Goal: Task Accomplishment & Management: Use online tool/utility

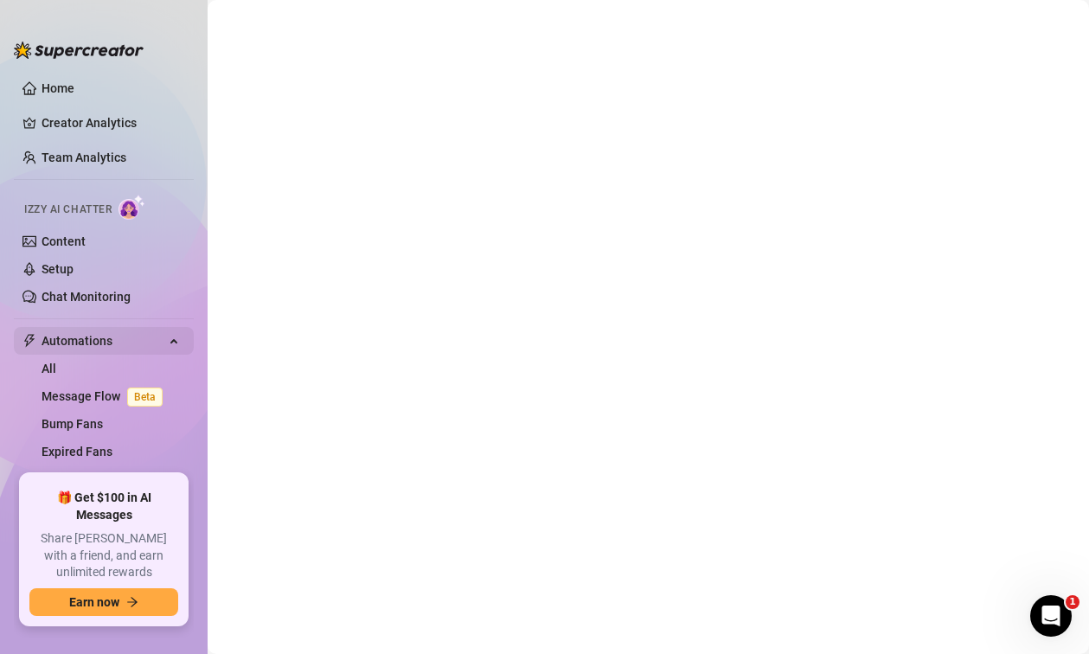
click at [150, 337] on span "Automations" at bounding box center [103, 341] width 123 height 28
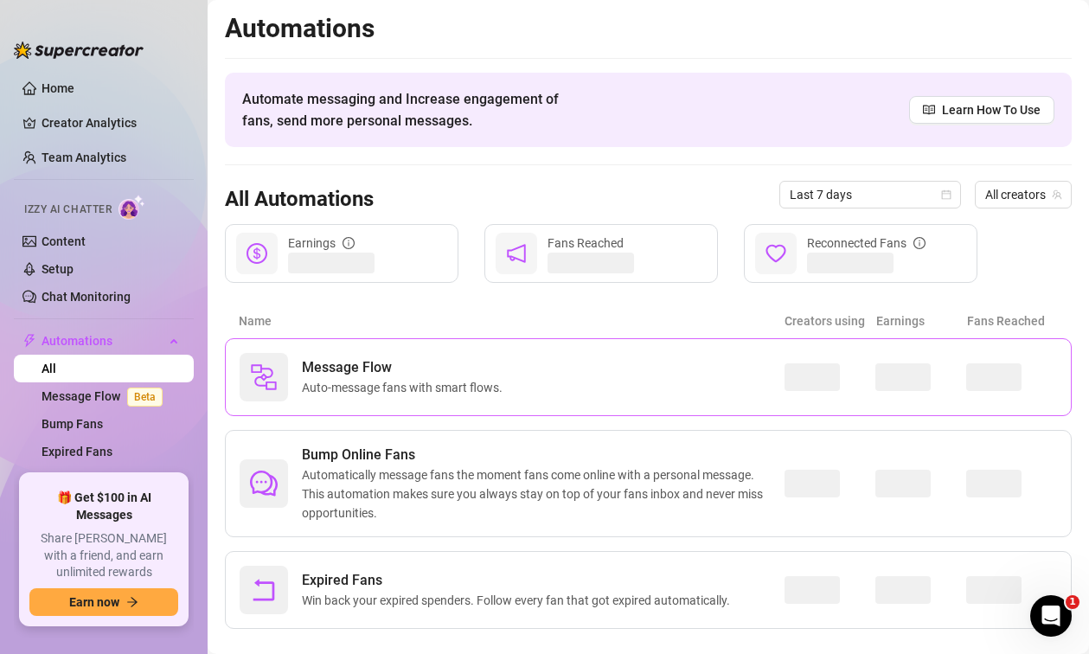
click at [416, 380] on span "Auto-message fans with smart flows." at bounding box center [406, 387] width 208 height 19
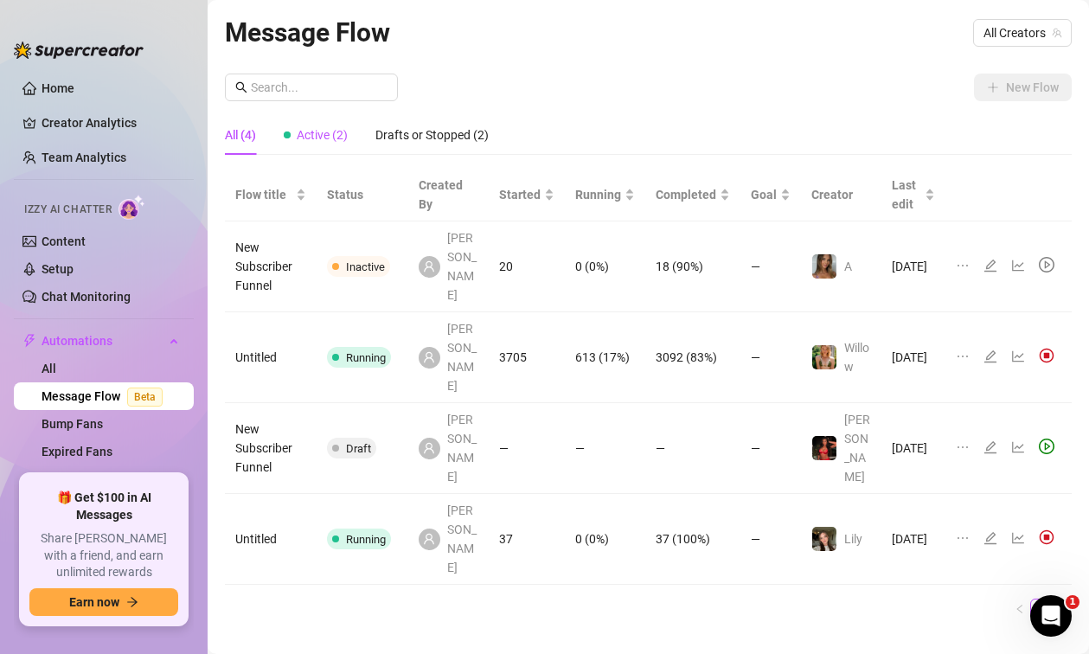
click at [327, 144] on div "Active (2)" at bounding box center [316, 134] width 64 height 19
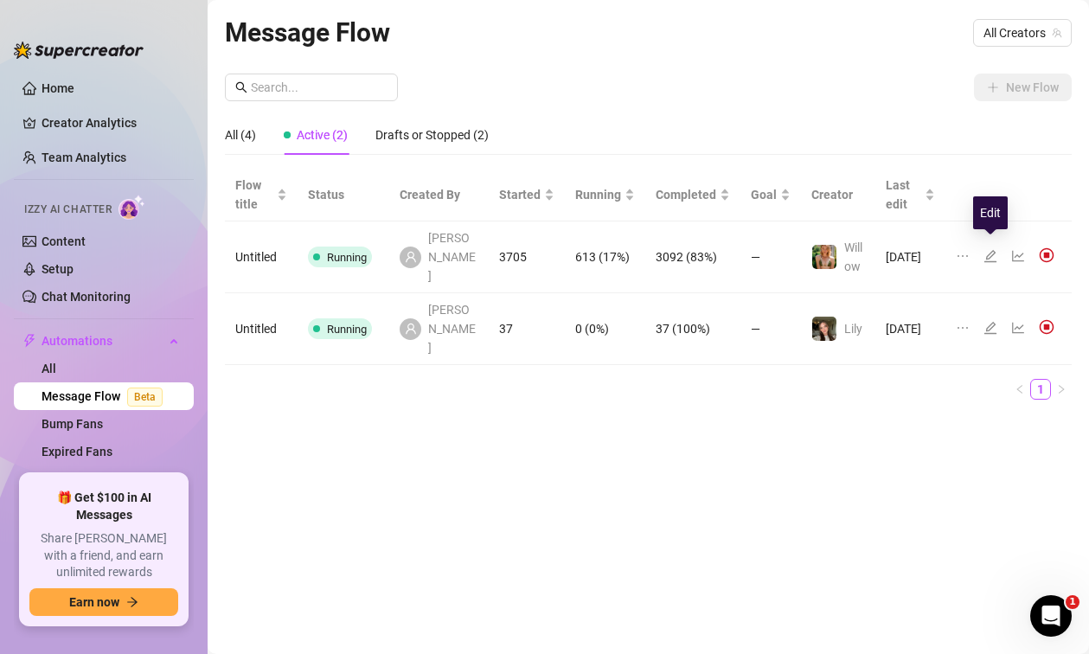
click at [993, 249] on icon "edit" at bounding box center [990, 256] width 14 height 14
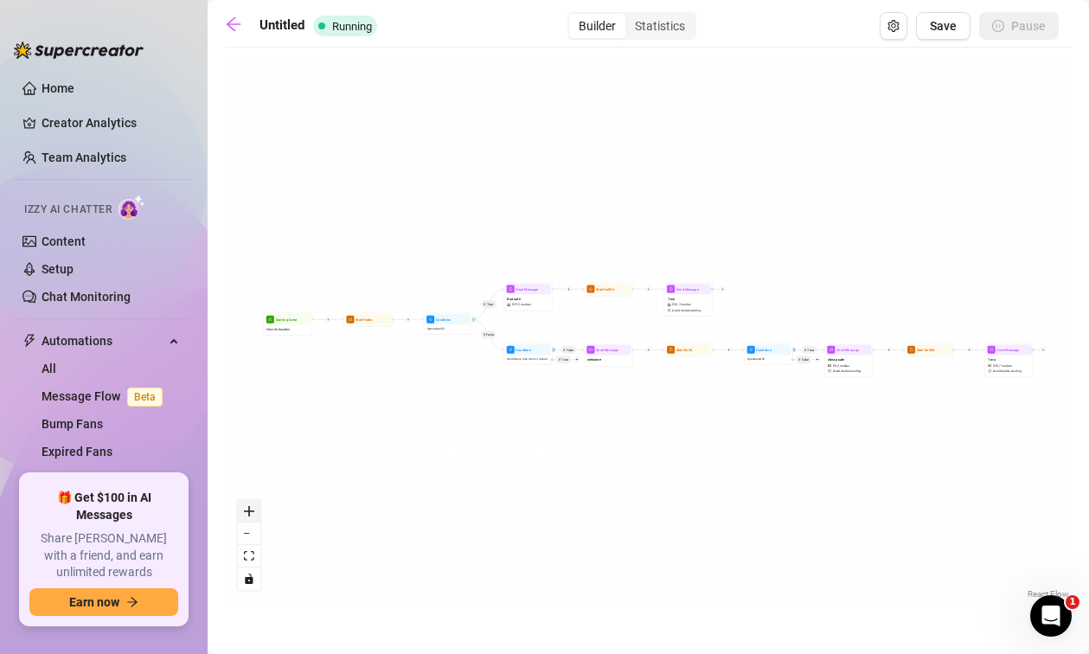
click at [247, 508] on icon "zoom in" at bounding box center [249, 511] width 10 height 10
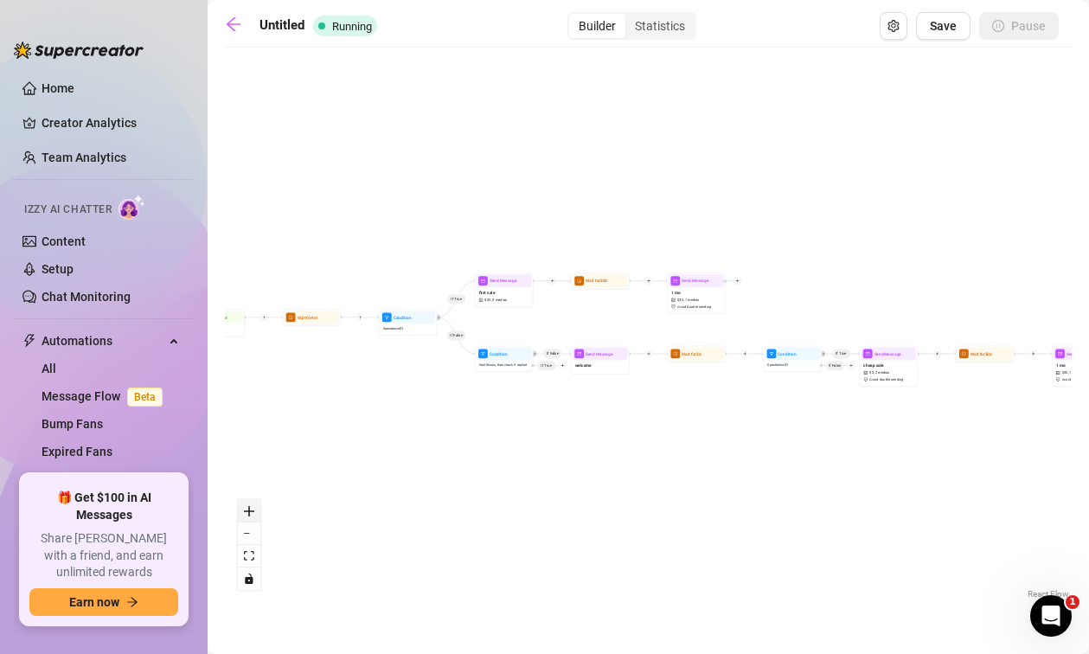
click at [247, 508] on icon "zoom in" at bounding box center [249, 511] width 10 height 10
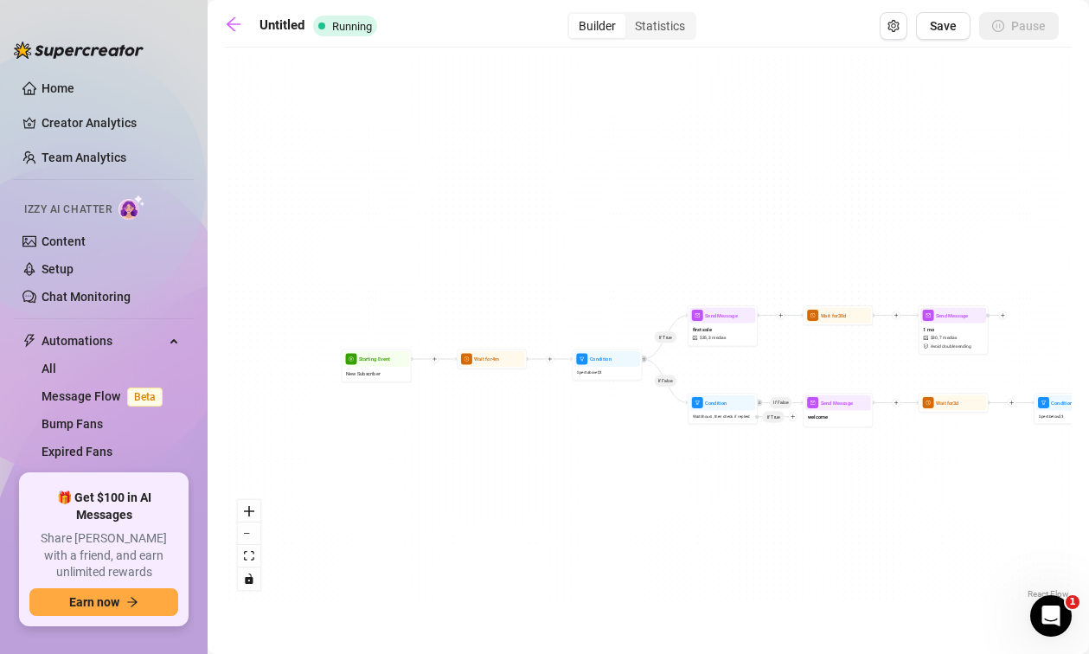
drag, startPoint x: 275, startPoint y: 451, endPoint x: 623, endPoint y: 534, distance: 358.2
click at [623, 534] on div "If True If False If True If False Send Message 1 mo $ 30 , 7 medias Avoid doubl…" at bounding box center [648, 329] width 846 height 546
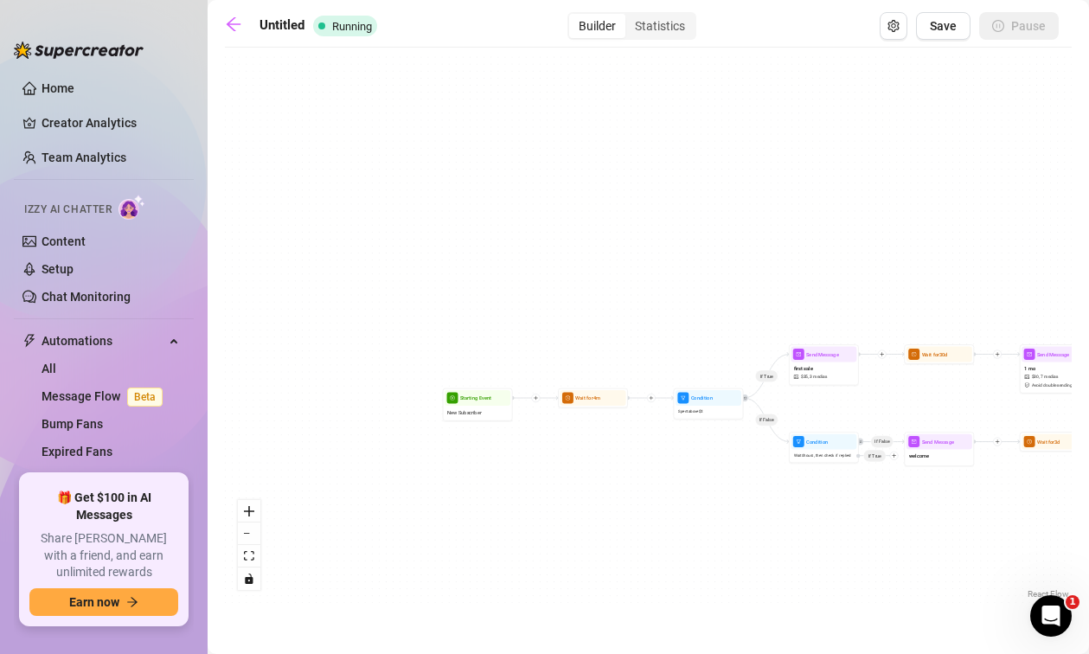
click at [476, 487] on div "If True If False If True If False Send Message 1 mo $ 30 , 7 medias Avoid doubl…" at bounding box center [648, 329] width 846 height 546
click at [259, 512] on button "zoom in" at bounding box center [249, 511] width 22 height 22
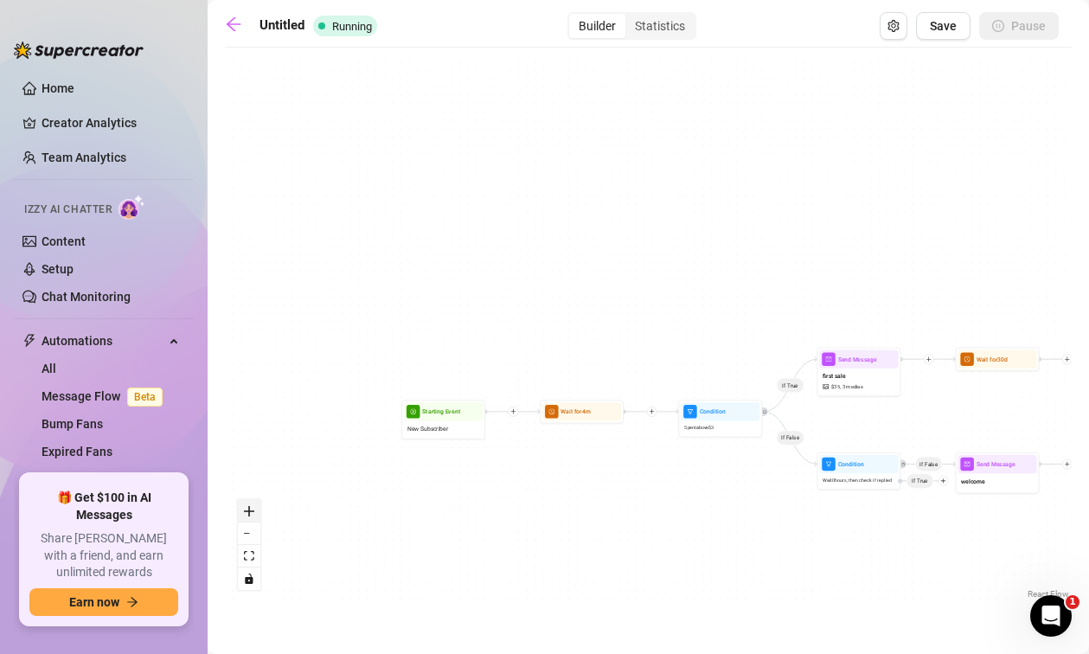
click at [259, 512] on button "zoom in" at bounding box center [249, 511] width 22 height 22
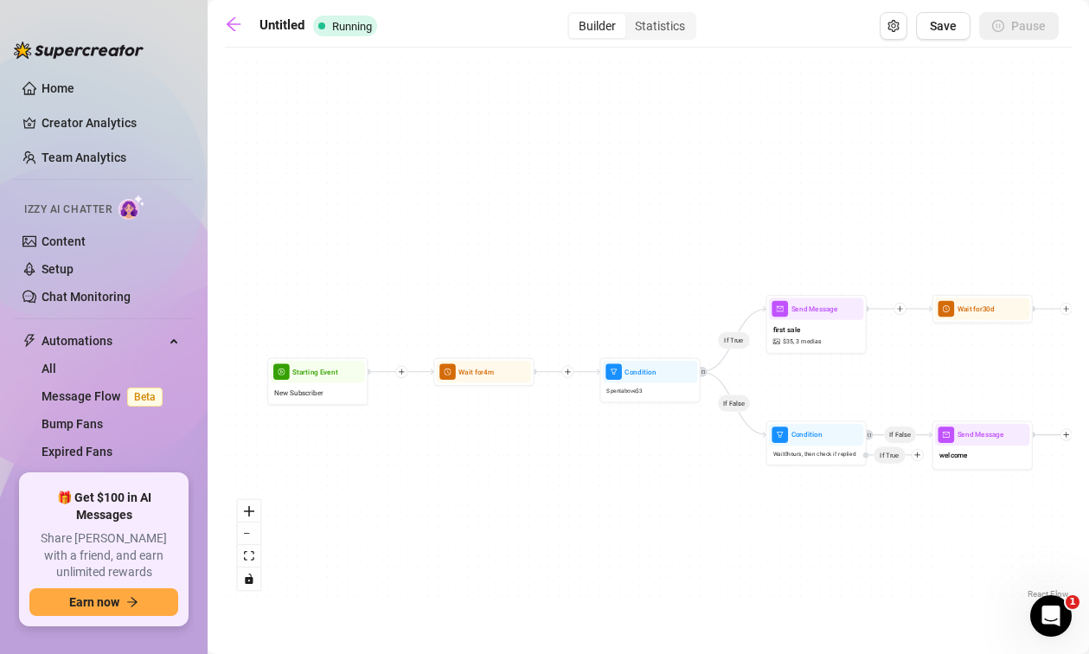
drag, startPoint x: 570, startPoint y: 558, endPoint x: 418, endPoint y: 467, distance: 177.2
click at [418, 467] on div "If True If False If True If False Send Message 1 mo $ 30 , 7 medias Avoid doubl…" at bounding box center [648, 329] width 846 height 546
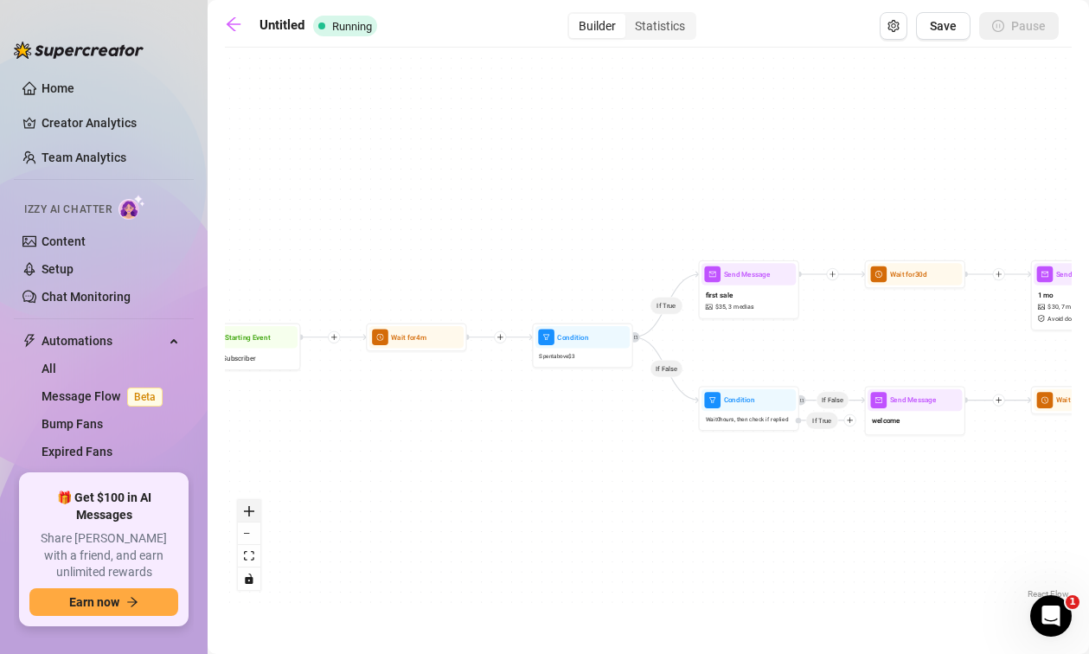
click at [256, 510] on button "zoom in" at bounding box center [249, 511] width 22 height 22
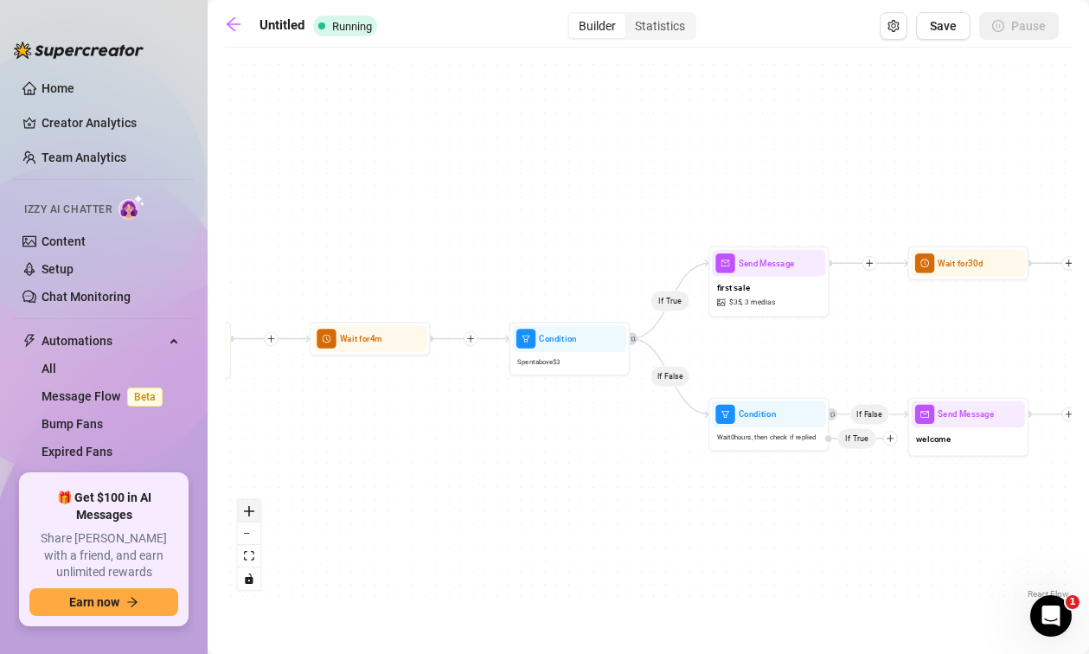
click at [256, 510] on button "zoom in" at bounding box center [249, 511] width 22 height 22
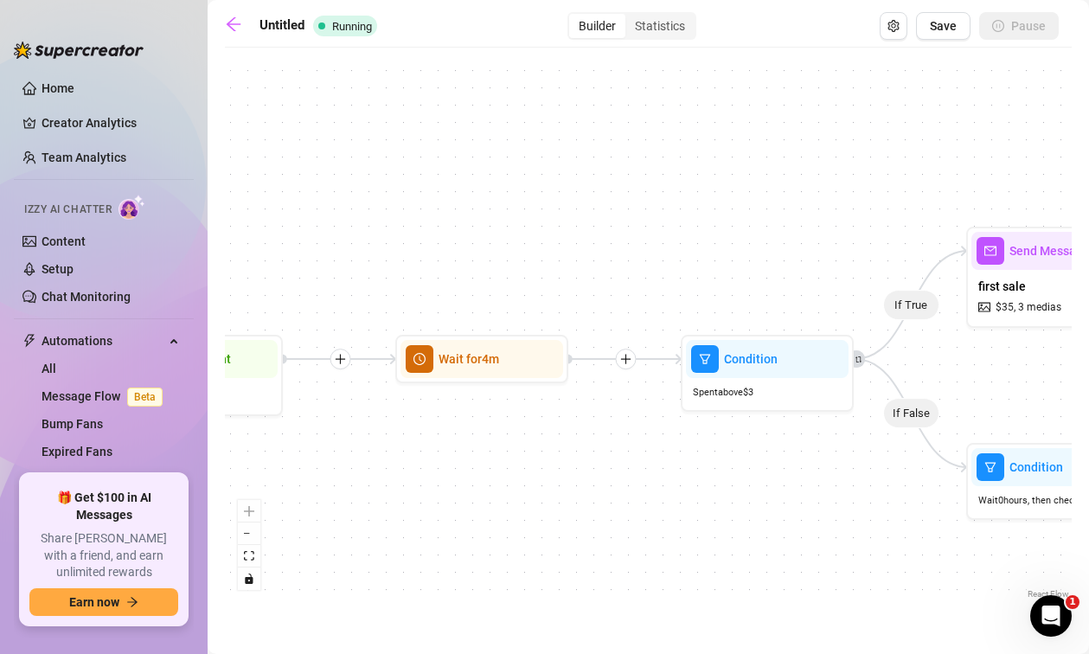
drag, startPoint x: 325, startPoint y: 457, endPoint x: 743, endPoint y: 500, distance: 419.8
click at [743, 500] on div "If True If False If True If False Send Message 1 mo $ 30 , 7 medias Avoid doubl…" at bounding box center [648, 329] width 846 height 546
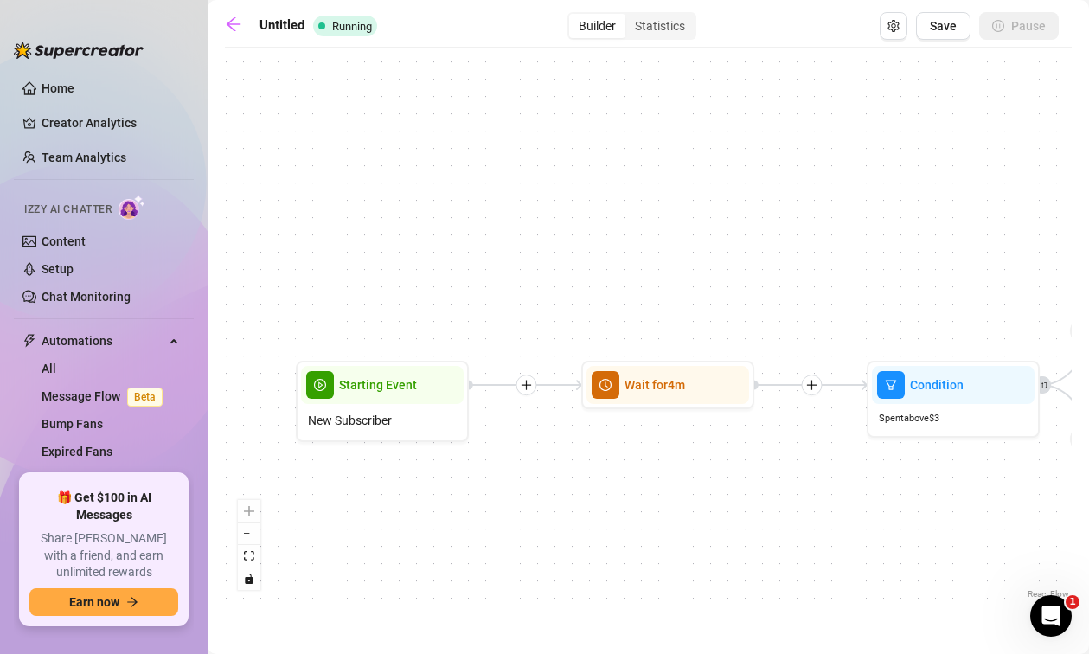
drag, startPoint x: 599, startPoint y: 487, endPoint x: 629, endPoint y: 475, distance: 31.8
click at [629, 475] on div "If True If False If True If False Send Message 1 mo $ 30 , 7 medias Avoid doubl…" at bounding box center [648, 329] width 846 height 546
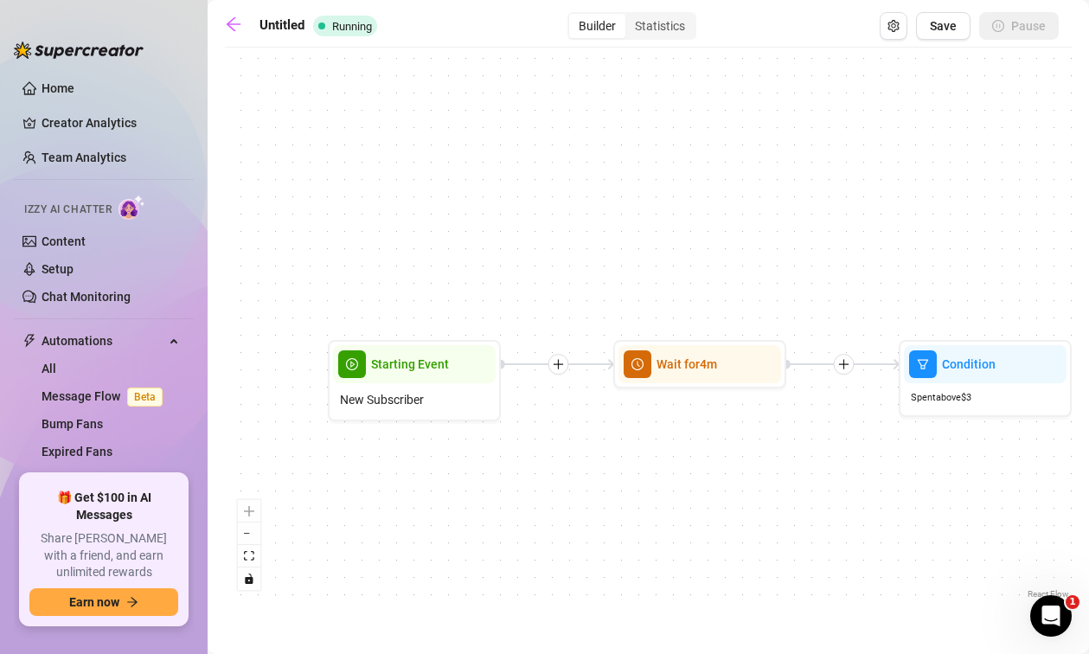
drag, startPoint x: 523, startPoint y: 448, endPoint x: 526, endPoint y: 425, distance: 22.6
click at [526, 425] on div "If True If False If True If False Send Message 1 mo $ 30 , 7 medias Avoid doubl…" at bounding box center [648, 329] width 846 height 546
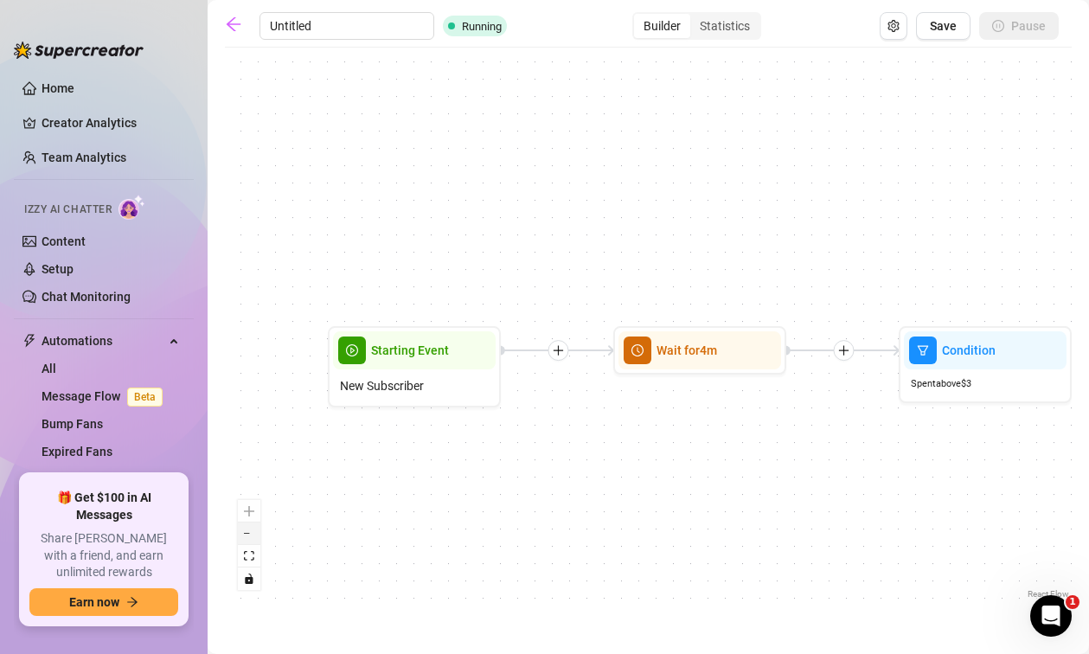
click at [246, 533] on icon "zoom out" at bounding box center [249, 534] width 10 height 2
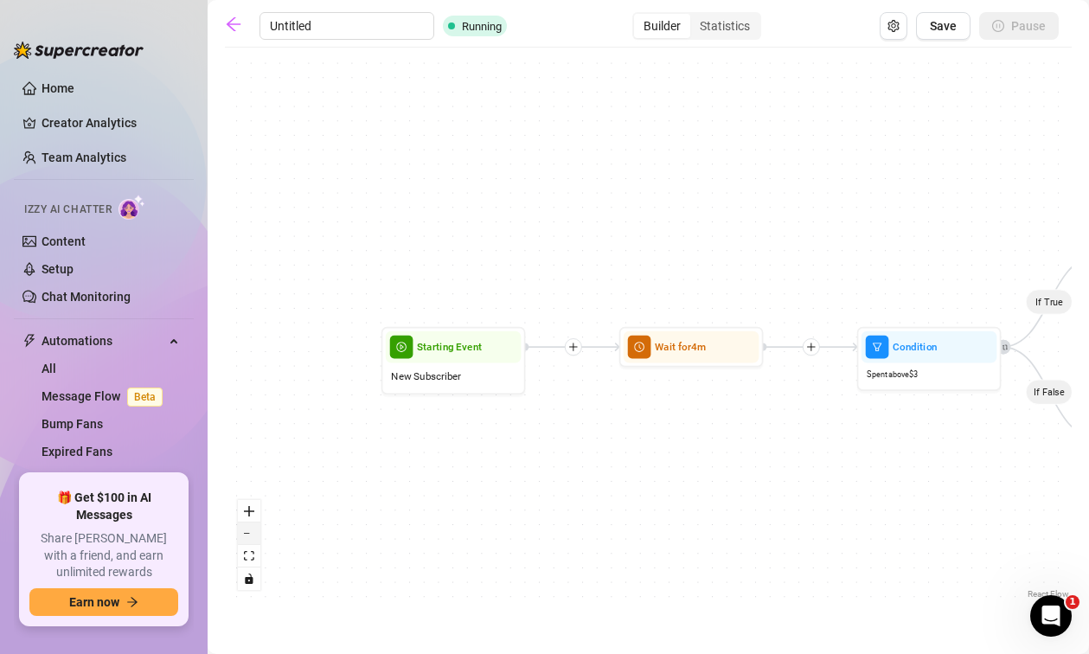
click at [246, 533] on icon "zoom out" at bounding box center [249, 534] width 10 height 2
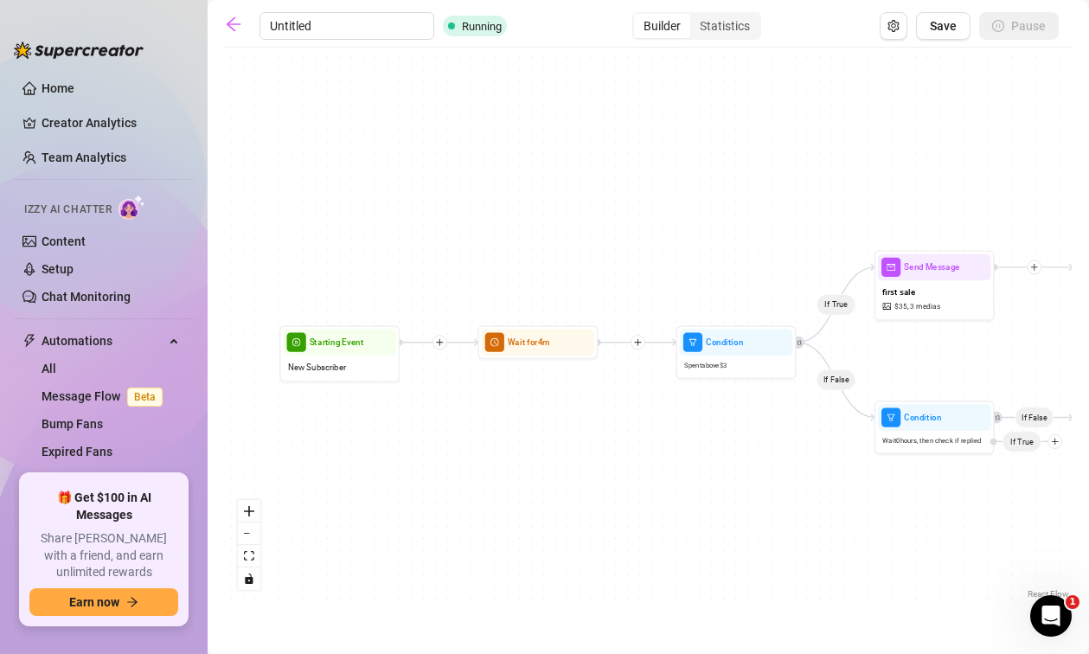
drag, startPoint x: 826, startPoint y: 459, endPoint x: 680, endPoint y: 457, distance: 146.1
click at [680, 457] on div "If True If False If True If False Send Message 1 mo $ 30 , 7 medias Avoid doubl…" at bounding box center [648, 329] width 846 height 546
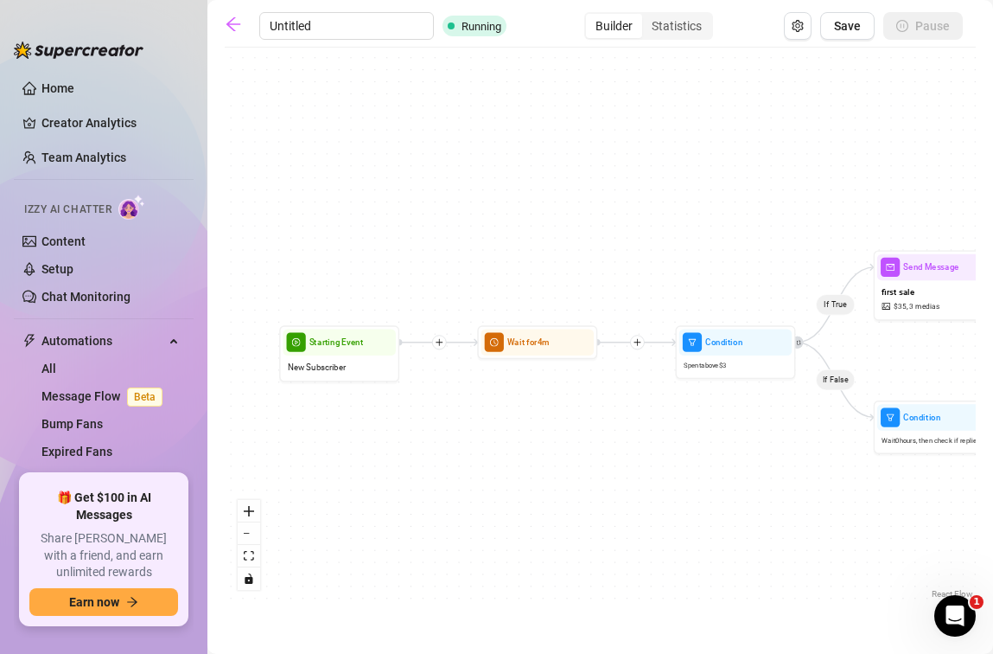
click at [404, 232] on div "If True If False If True If False Send Message 1 mo $ 30 , 7 medias Avoid doubl…" at bounding box center [600, 329] width 751 height 546
click at [528, 347] on span "Wait for 4m" at bounding box center [529, 341] width 42 height 13
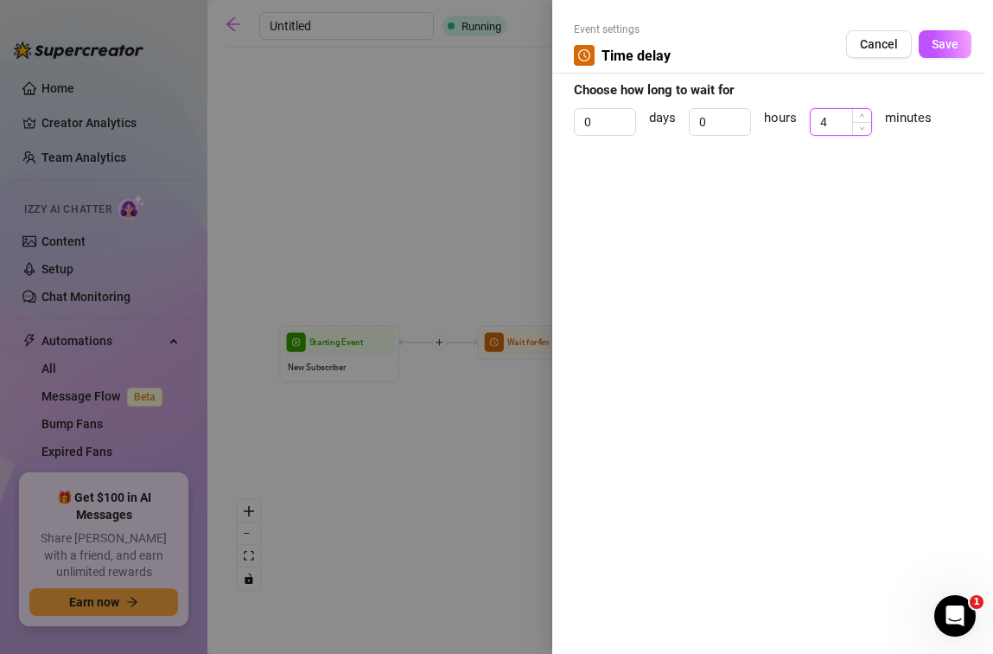
click at [829, 121] on input "4" at bounding box center [841, 122] width 61 height 26
type input "2"
drag, startPoint x: 954, startPoint y: 48, endPoint x: 933, endPoint y: 72, distance: 31.2
click at [954, 48] on span "Save" at bounding box center [945, 44] width 27 height 14
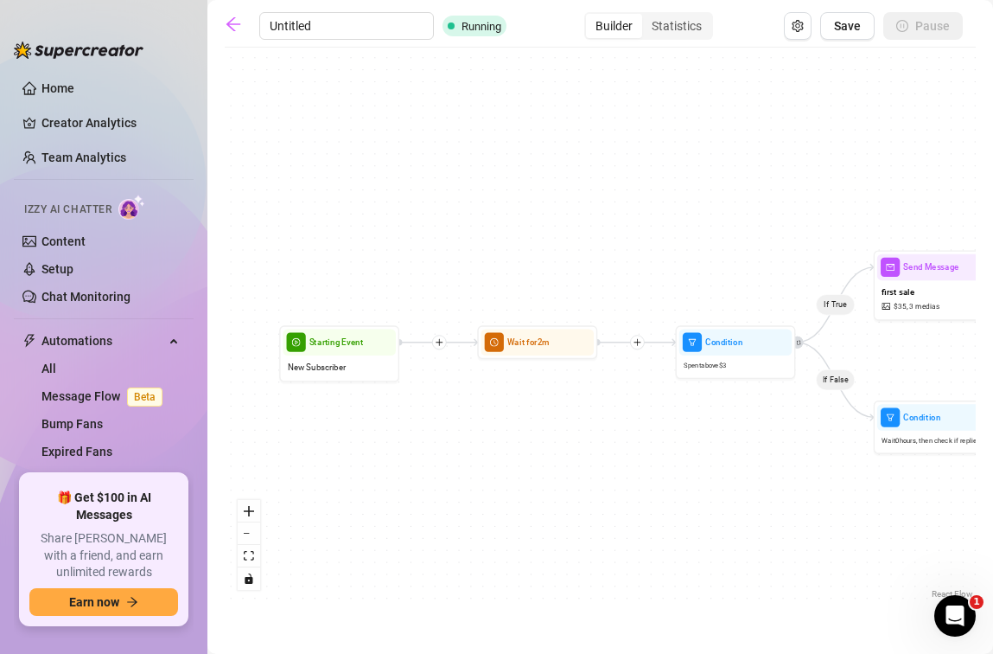
click at [637, 342] on icon "plus" at bounding box center [637, 342] width 1 height 7
click at [690, 388] on div "Message" at bounding box center [695, 384] width 87 height 21
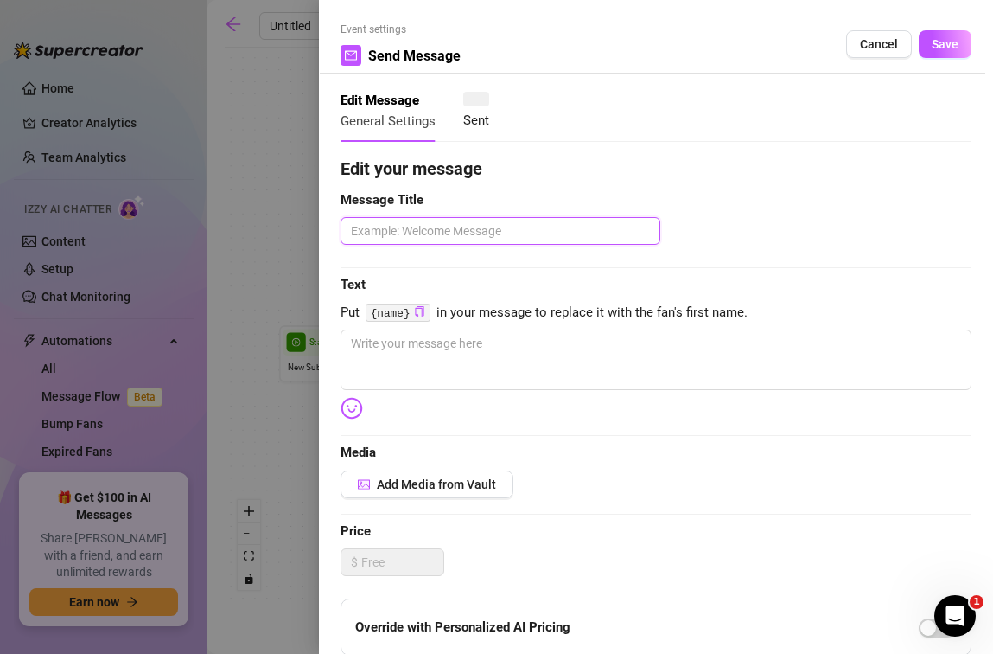
click at [507, 227] on textarea at bounding box center [501, 231] width 320 height 28
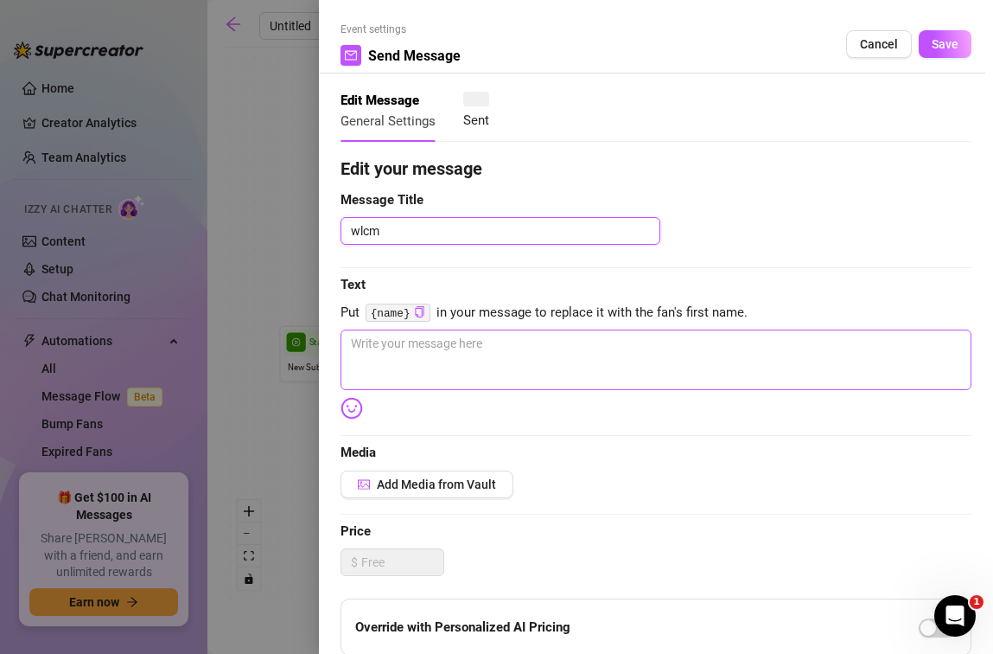
type textarea "wlcm"
click at [517, 347] on textarea at bounding box center [656, 359] width 631 height 61
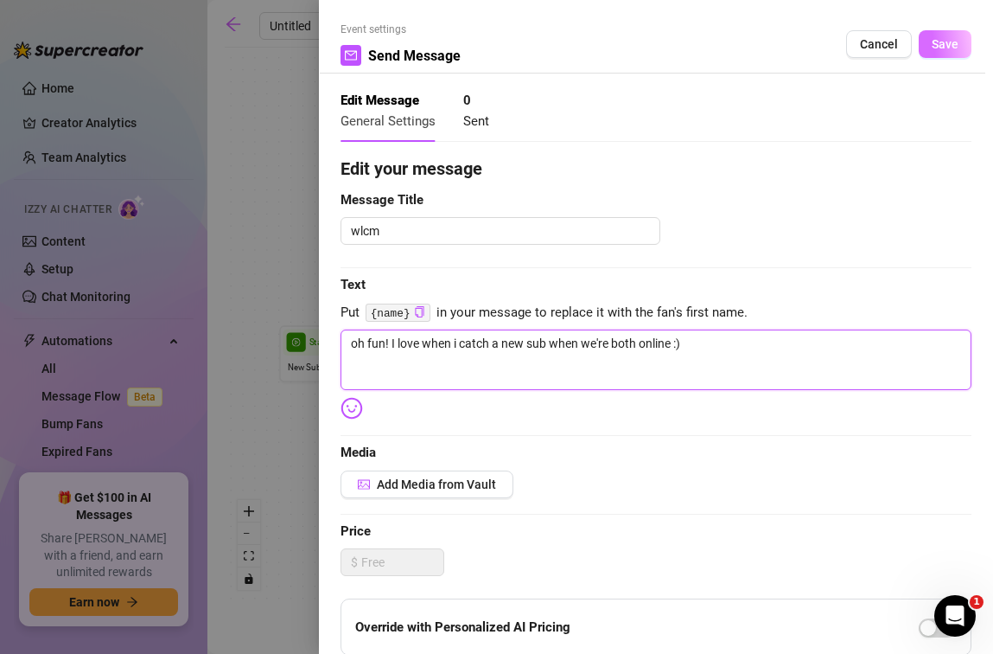
type textarea "oh fun! I love when i catch a new sub when we're both online :)"
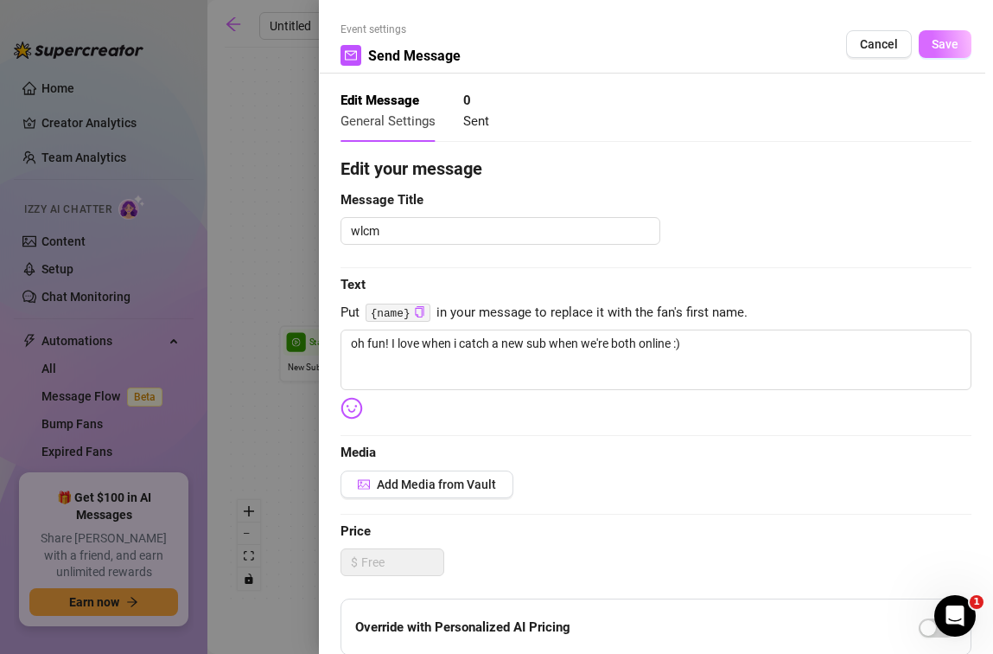
click at [921, 35] on button "Save" at bounding box center [945, 44] width 53 height 28
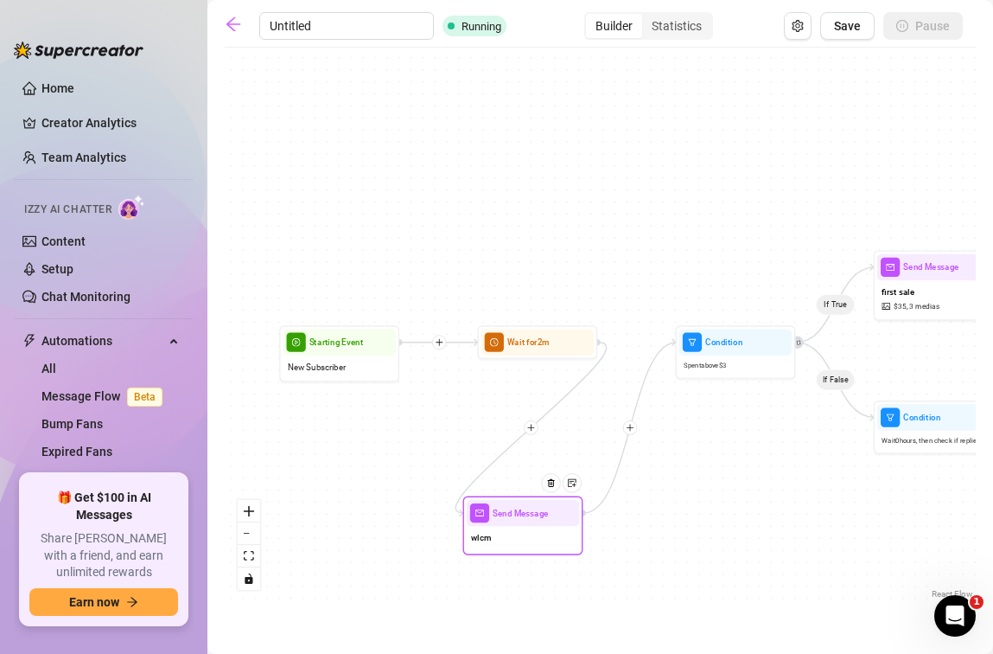
drag, startPoint x: 623, startPoint y: 550, endPoint x: 516, endPoint y: 540, distance: 106.8
click at [516, 540] on div "wlcm" at bounding box center [523, 538] width 113 height 25
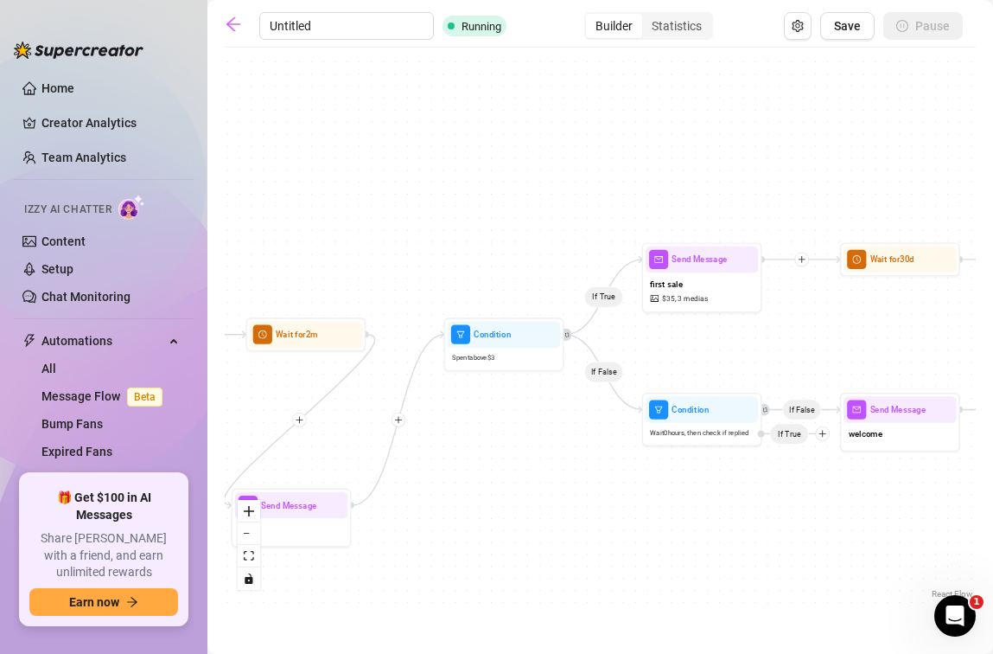
drag, startPoint x: 696, startPoint y: 486, endPoint x: 515, endPoint y: 476, distance: 181.0
click at [515, 476] on div "If True If False If True If False Send Message wlcm Send Message 1 mo $ 30 , 7 …" at bounding box center [600, 329] width 751 height 546
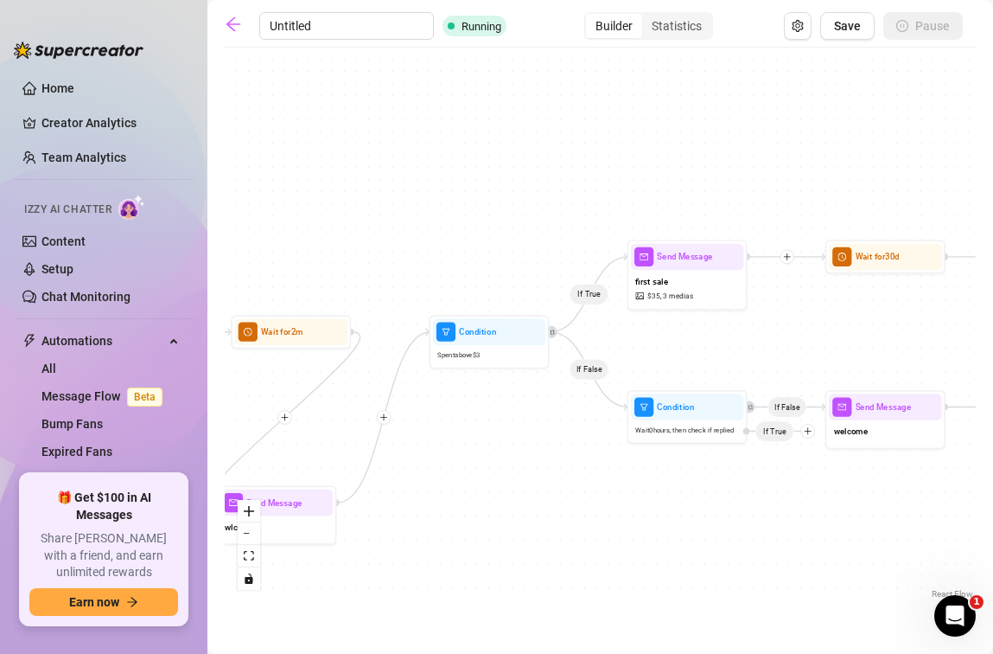
click at [384, 415] on icon "plus" at bounding box center [384, 416] width 1 height 7
click at [389, 418] on div at bounding box center [384, 418] width 15 height 15
click at [445, 423] on div "Time Delay" at bounding box center [442, 419] width 87 height 21
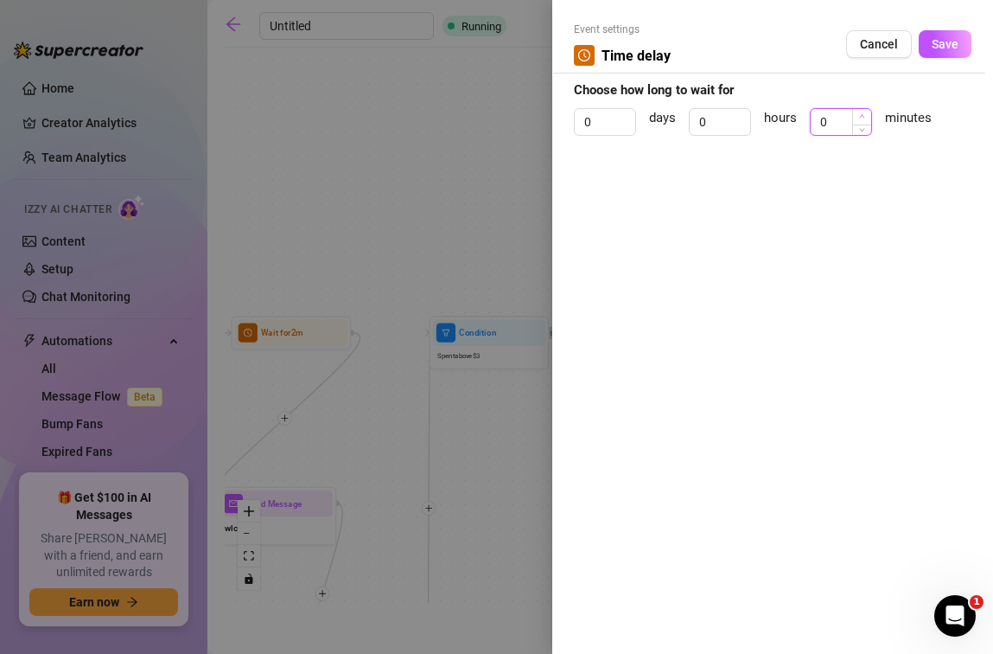
type input "1"
click at [853, 120] on span "Increase Value" at bounding box center [862, 117] width 19 height 16
drag, startPoint x: 948, startPoint y: 41, endPoint x: 926, endPoint y: 60, distance: 29.4
click at [948, 41] on span "Save" at bounding box center [945, 44] width 27 height 14
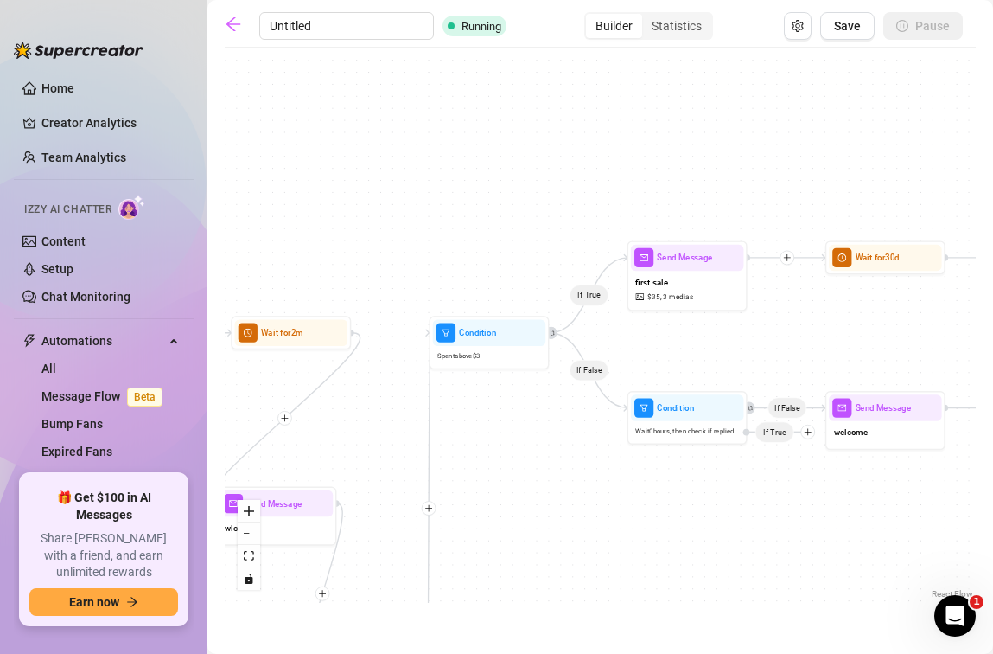
click at [429, 507] on icon "plus" at bounding box center [429, 508] width 9 height 9
click at [482, 555] on div "Message" at bounding box center [487, 550] width 87 height 21
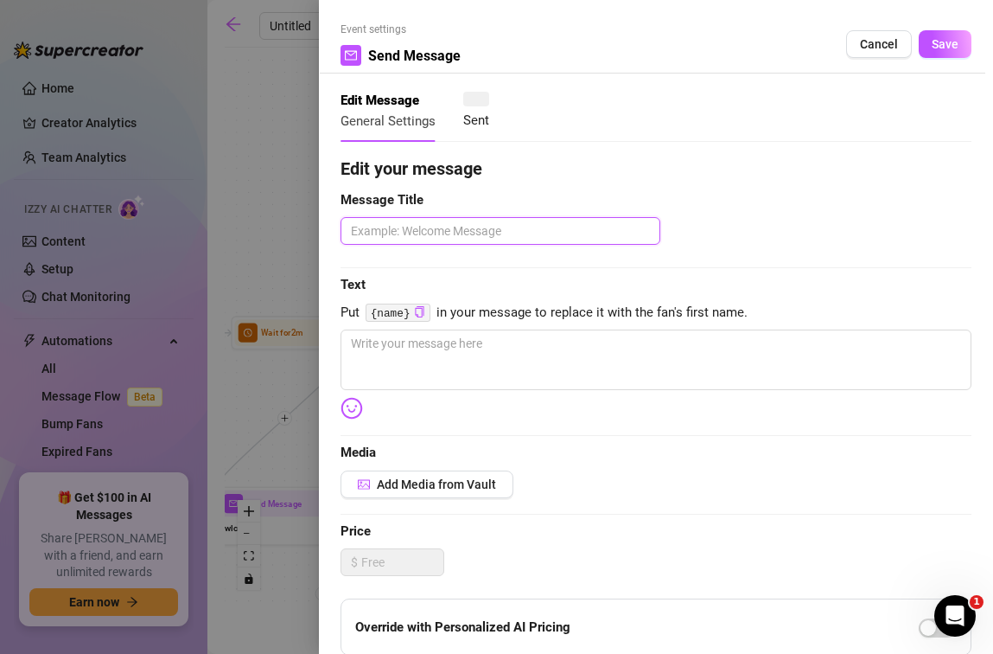
click at [453, 235] on textarea at bounding box center [501, 231] width 320 height 28
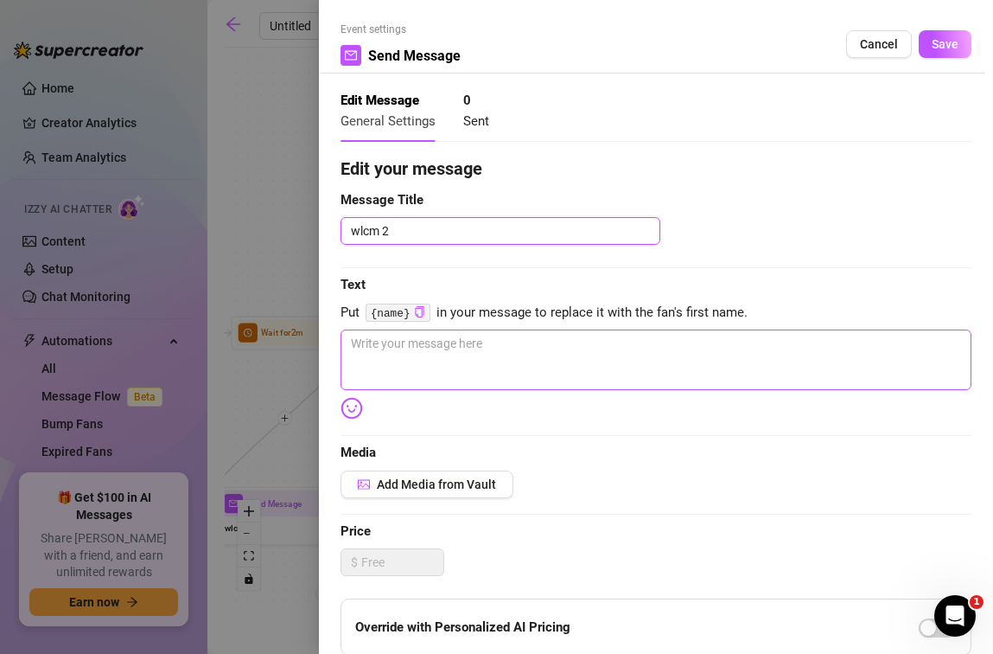
type textarea "wlcm 2"
click at [433, 342] on textarea at bounding box center [656, 359] width 631 height 61
click at [349, 342] on textarea "is that your real name?? ☺️" at bounding box center [656, 359] width 631 height 61
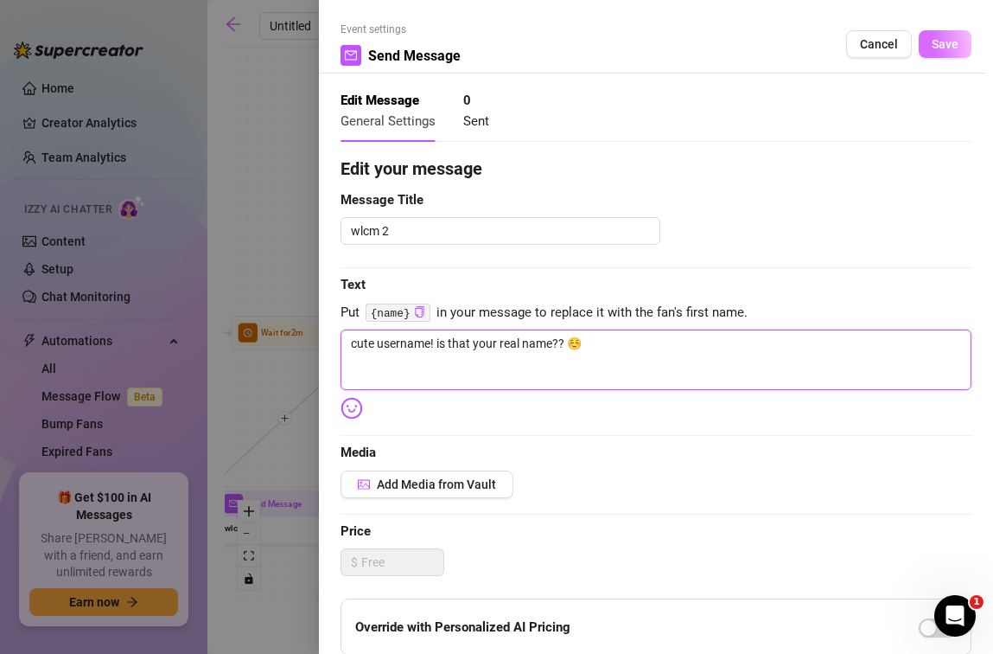
type textarea "cute username! is that your real name?? ☺️"
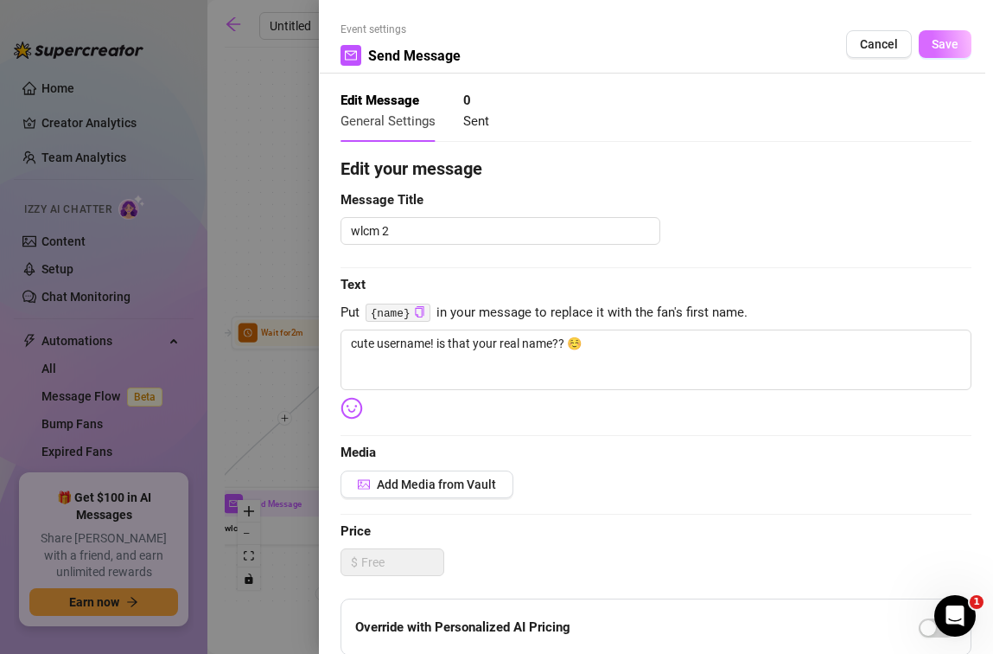
click at [919, 34] on button "Save" at bounding box center [945, 44] width 53 height 28
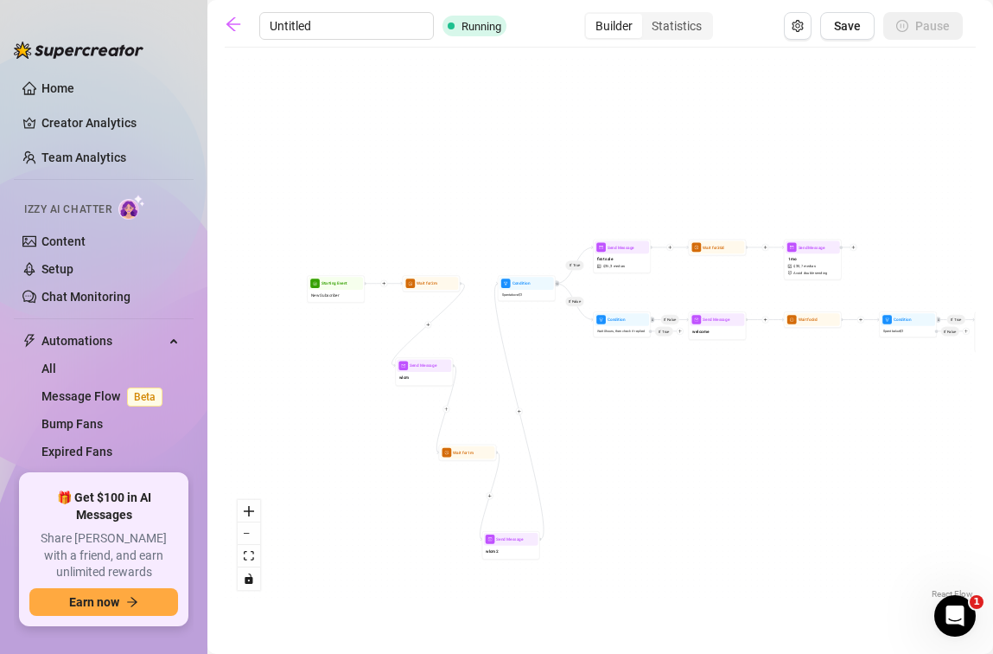
drag, startPoint x: 604, startPoint y: 494, endPoint x: 586, endPoint y: 399, distance: 96.0
click at [586, 399] on div "If True If False If True If False Send Message wlcm 2 Wait for 1m Send Message …" at bounding box center [600, 329] width 751 height 546
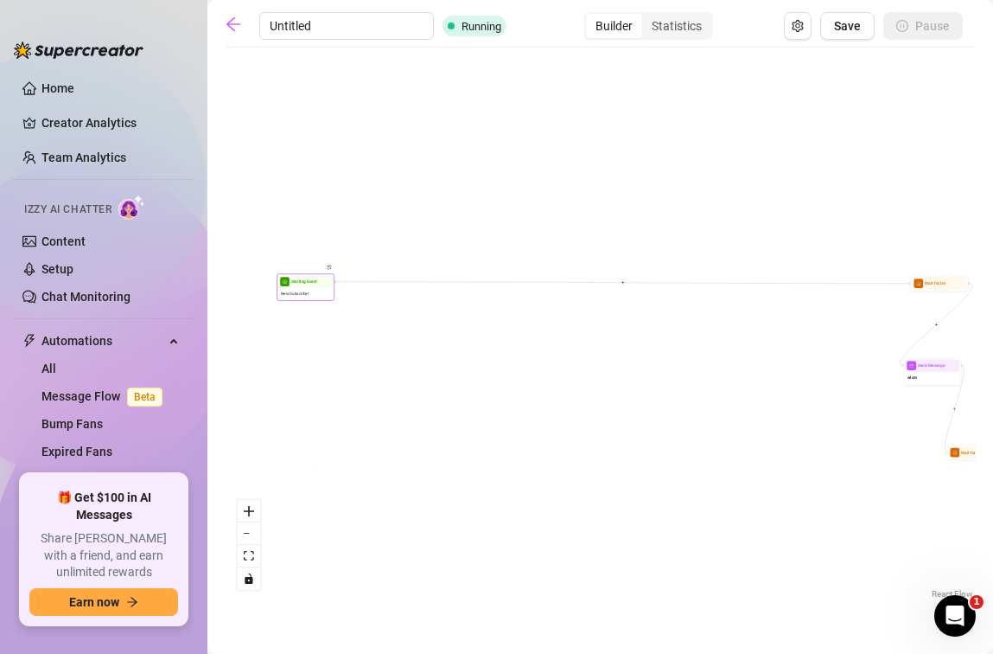
drag, startPoint x: 310, startPoint y: 297, endPoint x: 302, endPoint y: 294, distance: 9.0
click at [302, 294] on span "New Subscriber" at bounding box center [295, 294] width 28 height 6
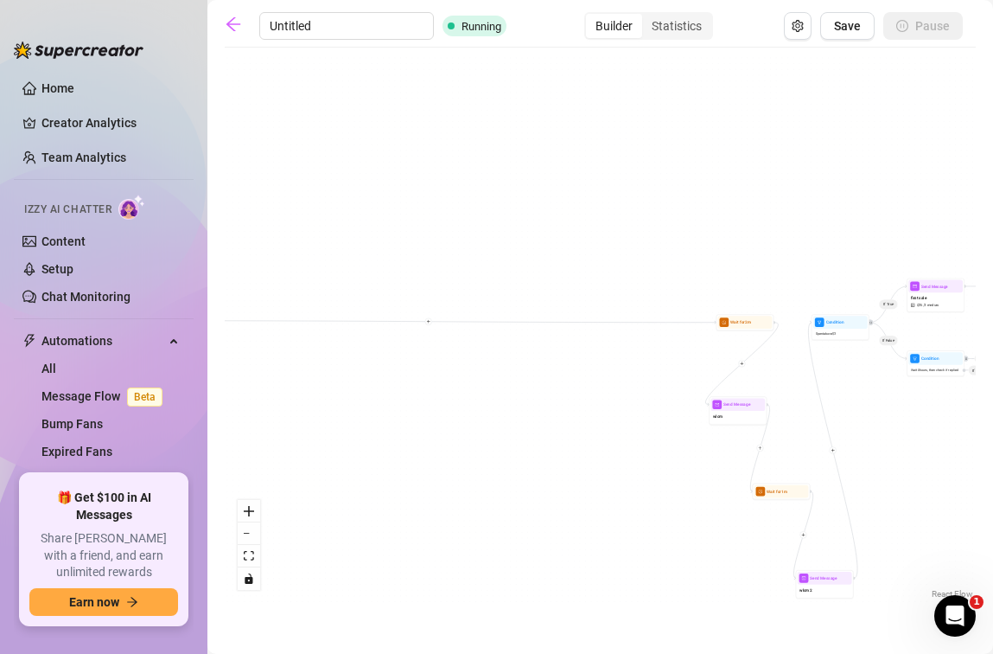
drag, startPoint x: 941, startPoint y: 292, endPoint x: 746, endPoint y: 331, distance: 198.4
click at [746, 331] on div "If True If False If True If False Send Message wlcm 2 Wait for 1m Send Message …" at bounding box center [600, 329] width 751 height 546
click at [741, 327] on div "Wait for 2m" at bounding box center [745, 322] width 54 height 13
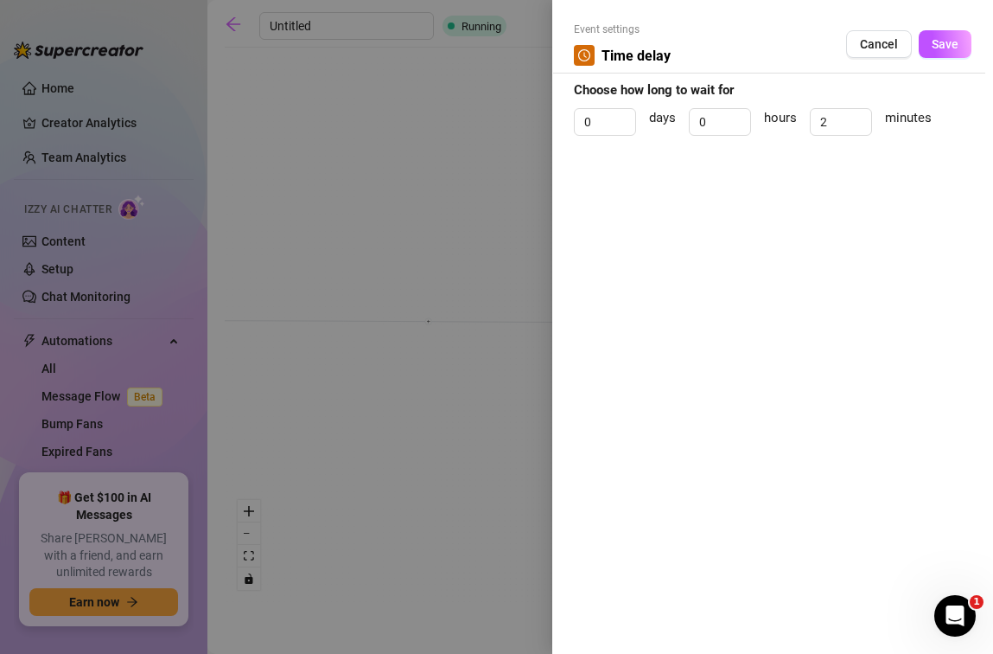
click at [493, 241] on div at bounding box center [496, 327] width 993 height 654
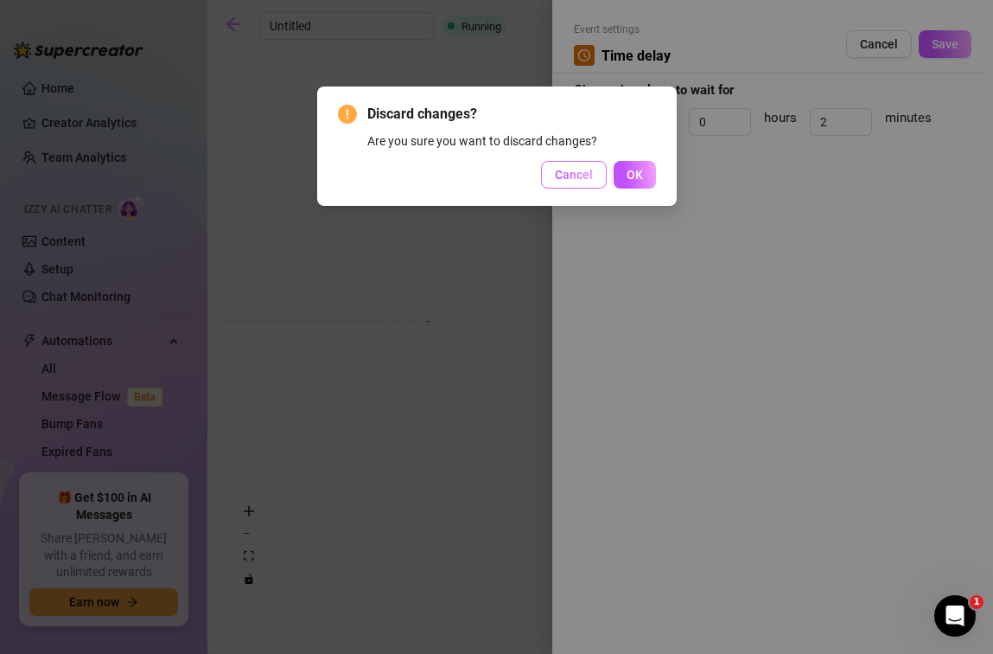
click at [569, 173] on span "Cancel" at bounding box center [574, 175] width 38 height 14
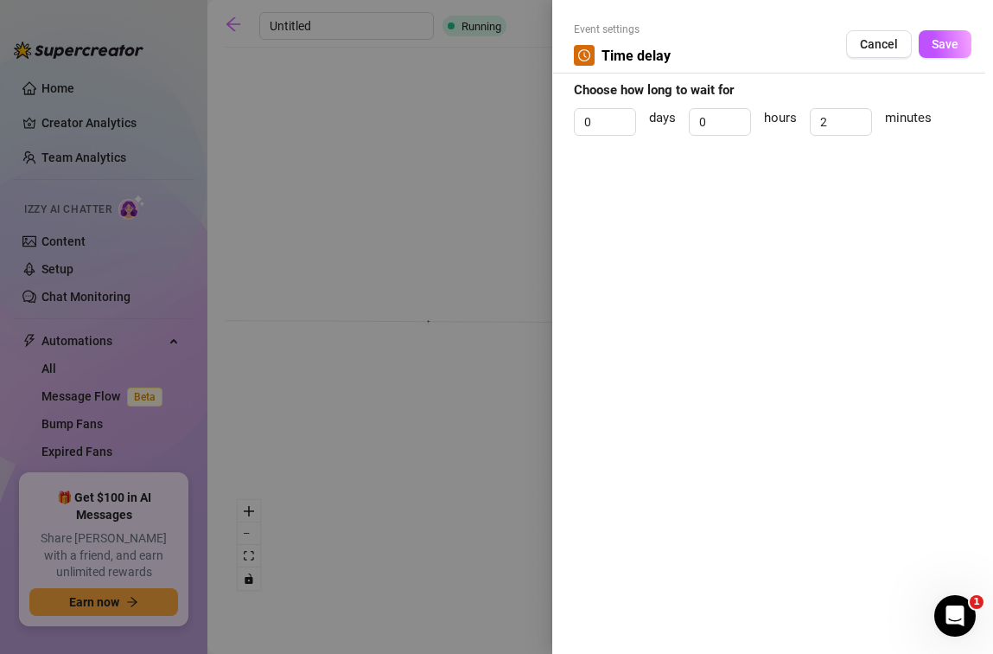
click at [508, 219] on div at bounding box center [496, 327] width 993 height 654
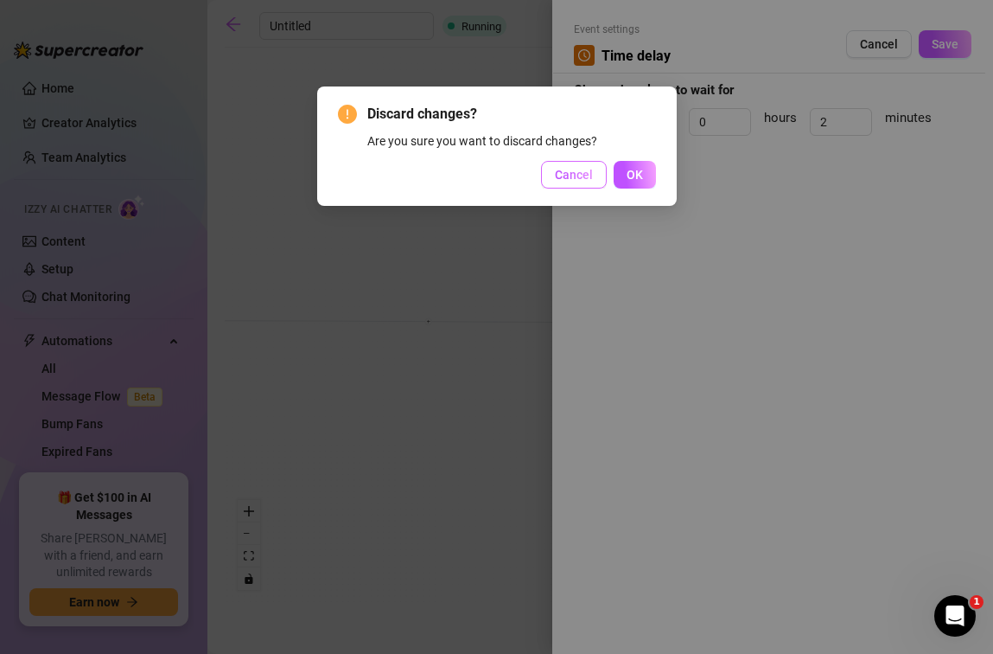
click at [546, 183] on button "Cancel" at bounding box center [574, 175] width 66 height 28
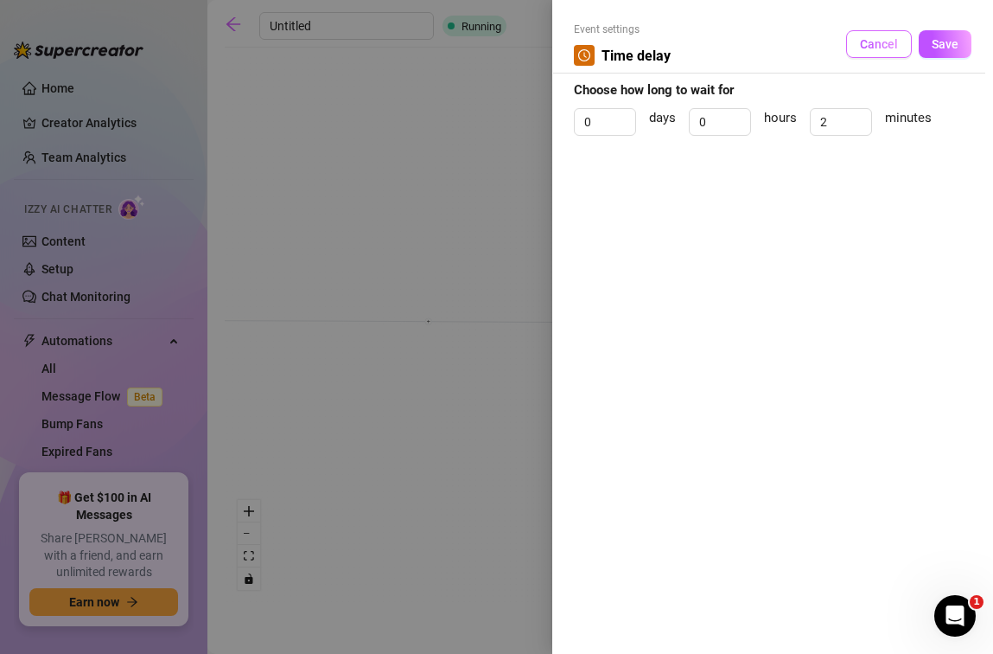
click at [874, 50] on span "Cancel" at bounding box center [879, 44] width 38 height 14
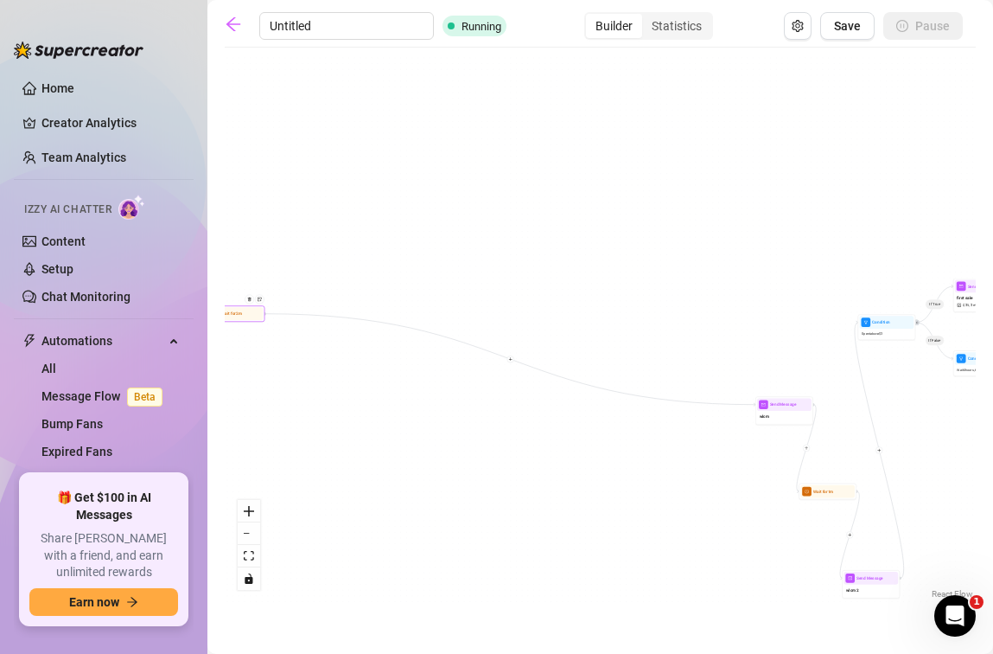
drag, startPoint x: 749, startPoint y: 324, endPoint x: 509, endPoint y: 367, distance: 243.2
drag, startPoint x: 805, startPoint y: 407, endPoint x: 744, endPoint y: 484, distance: 98.4
click at [354, 310] on div "Send Message" at bounding box center [362, 305] width 54 height 13
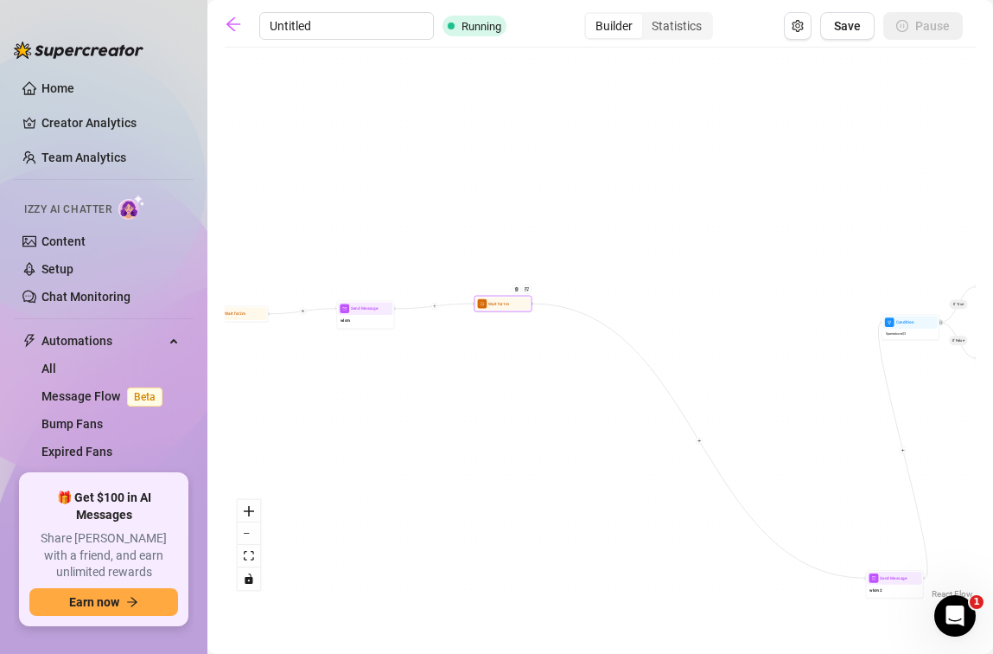
drag, startPoint x: 848, startPoint y: 495, endPoint x: 506, endPoint y: 303, distance: 392.9
click at [503, 304] on div "Wait for 1m" at bounding box center [503, 303] width 54 height 13
drag, startPoint x: 888, startPoint y: 582, endPoint x: 814, endPoint y: 316, distance: 275.4
click at [814, 316] on div "Send Message" at bounding box center [810, 318] width 54 height 13
drag, startPoint x: 525, startPoint y: 298, endPoint x: 741, endPoint y: 324, distance: 217.7
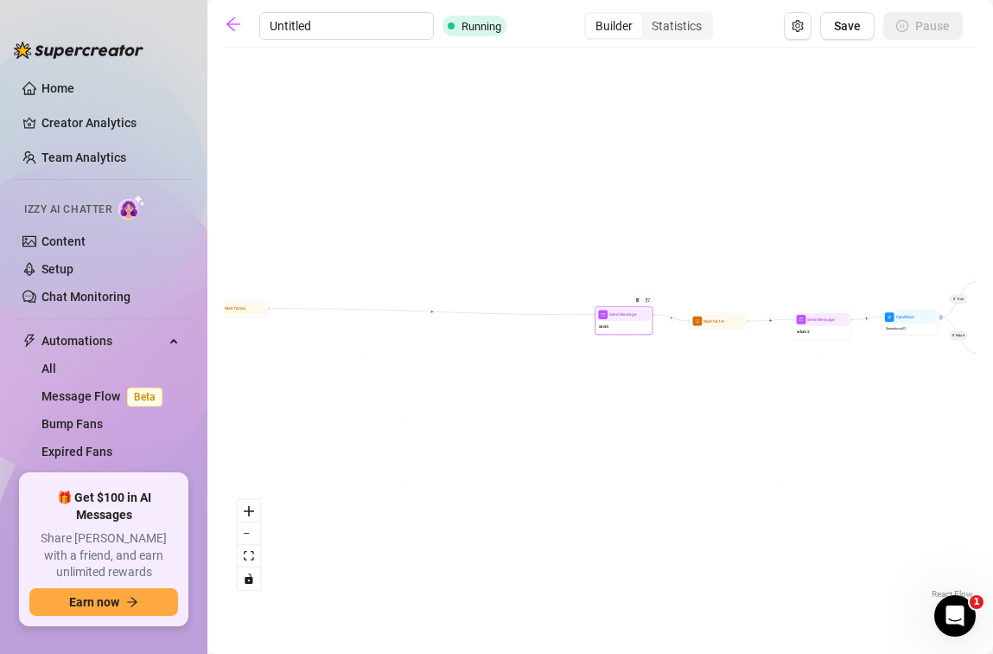
drag, startPoint x: 377, startPoint y: 313, endPoint x: 636, endPoint y: 325, distance: 259.7
click at [645, 323] on div "wlcm" at bounding box center [624, 327] width 54 height 12
drag, startPoint x: 250, startPoint y: 305, endPoint x: 561, endPoint y: 316, distance: 311.4
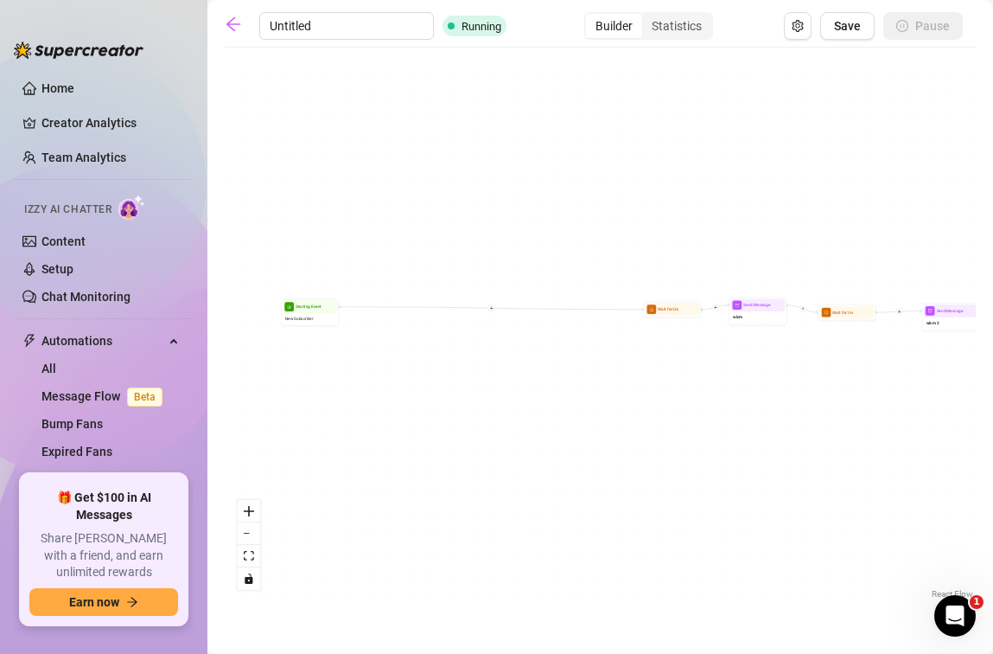
drag, startPoint x: 541, startPoint y: 395, endPoint x: 678, endPoint y: 388, distance: 136.8
click at [681, 388] on div "If True If False If True If False Send Message wlcm 2 Wait for 1m Send Message …" at bounding box center [600, 329] width 751 height 546
drag, startPoint x: 329, startPoint y: 302, endPoint x: 619, endPoint y: 323, distance: 291.3
click at [598, 305] on div "Starting Event" at bounding box center [602, 307] width 54 height 13
click at [815, 441] on div "If True If False If True If False Send Message wlcm 2 Wait for 1m Send Message …" at bounding box center [600, 329] width 751 height 546
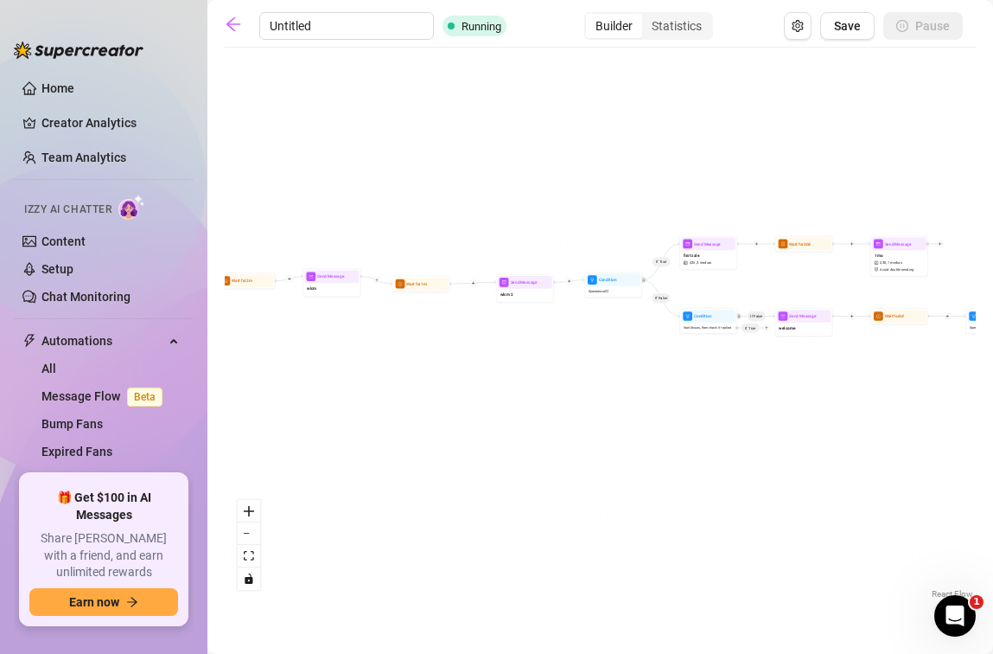
drag, startPoint x: 853, startPoint y: 452, endPoint x: 489, endPoint y: 438, distance: 364.3
click at [406, 423] on div "If True If False If True If False Send Message wlcm 2 Wait for 1m Send Message …" at bounding box center [600, 329] width 751 height 546
click at [257, 508] on button "zoom in" at bounding box center [249, 511] width 22 height 22
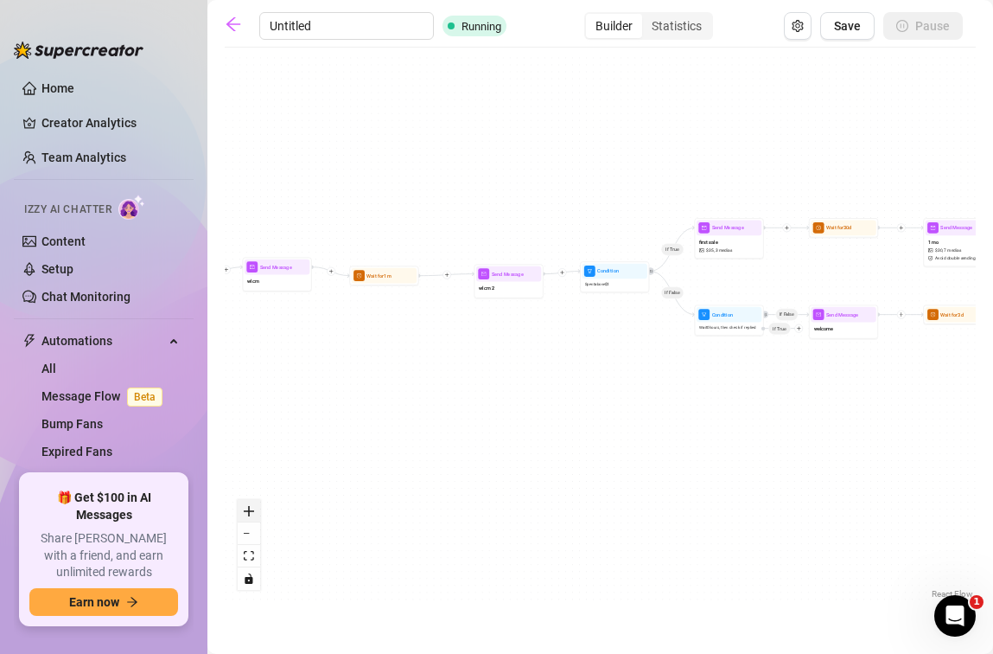
click at [257, 508] on button "zoom in" at bounding box center [249, 511] width 22 height 22
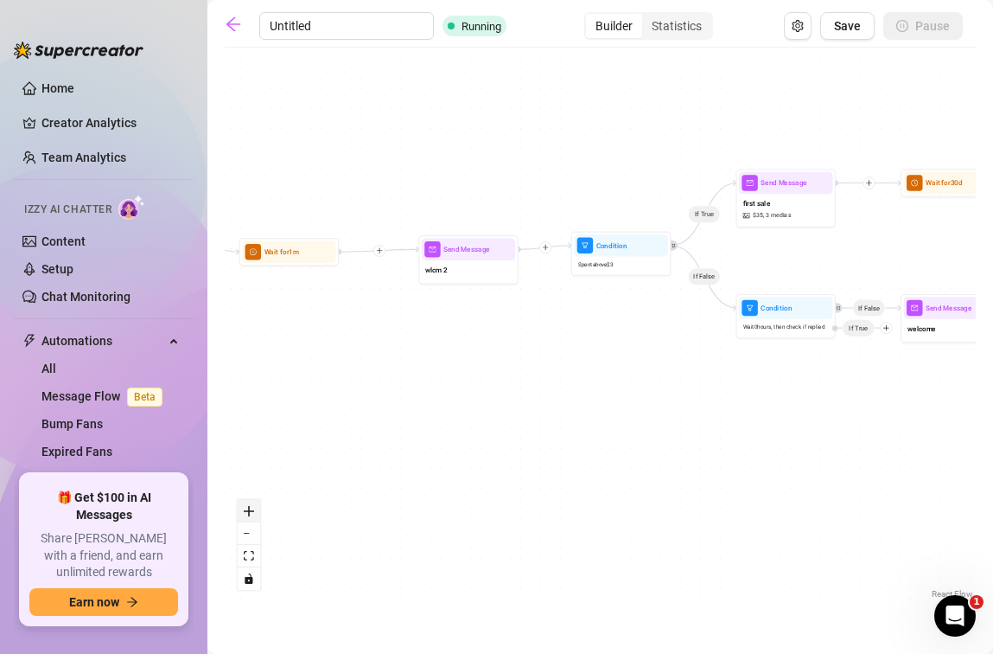
click at [257, 508] on button "zoom in" at bounding box center [249, 511] width 22 height 22
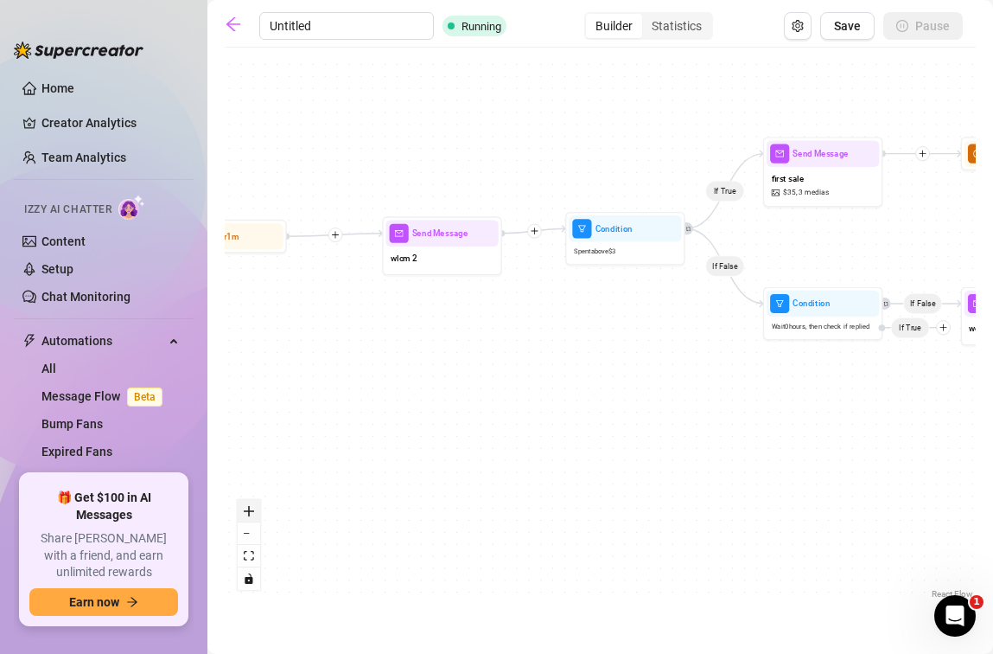
click at [257, 508] on button "zoom in" at bounding box center [249, 511] width 22 height 22
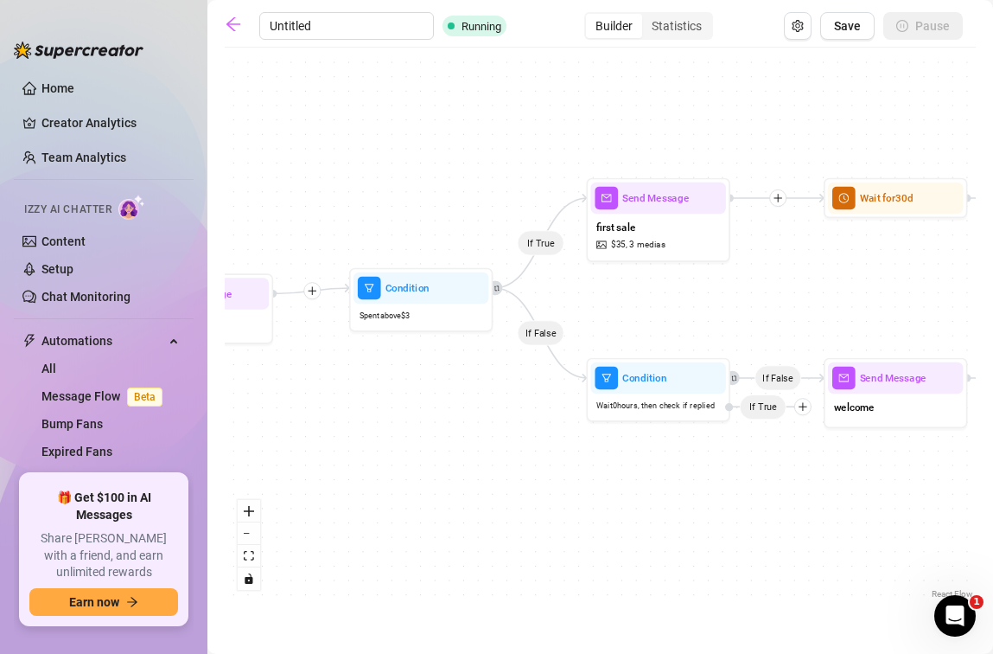
drag, startPoint x: 717, startPoint y: 542, endPoint x: 558, endPoint y: 597, distance: 168.4
click at [558, 597] on div "If True If False If True If False Send Message wlcm 2 Wait for 1m Send Message …" at bounding box center [600, 329] width 751 height 546
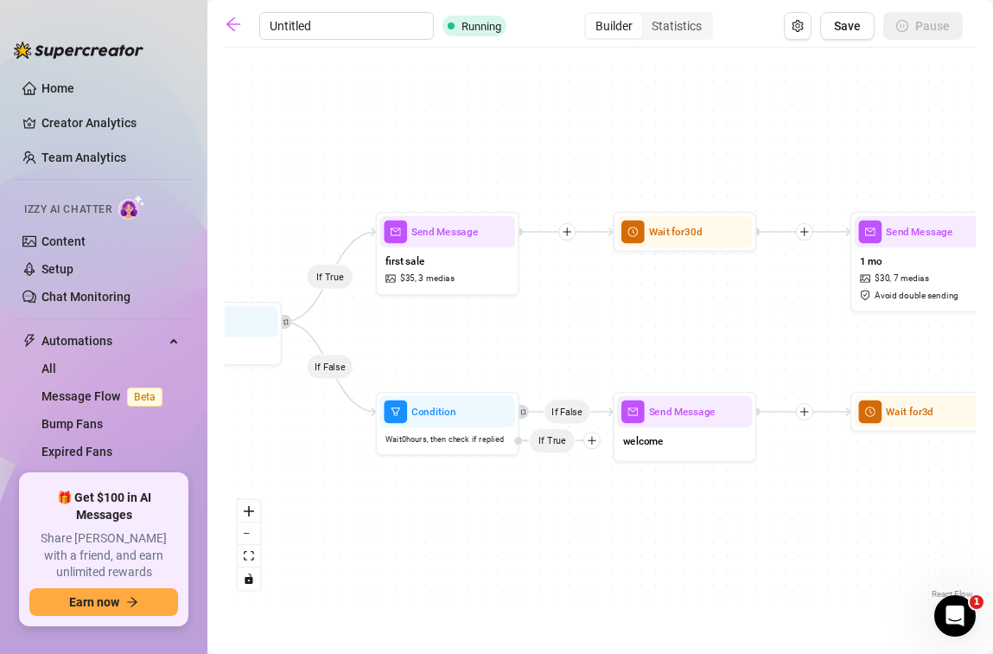
drag, startPoint x: 692, startPoint y: 557, endPoint x: 469, endPoint y: 591, distance: 225.7
click at [469, 591] on div "If True If False If True If False Send Message wlcm 2 Wait for 1m Send Message …" at bounding box center [600, 329] width 751 height 546
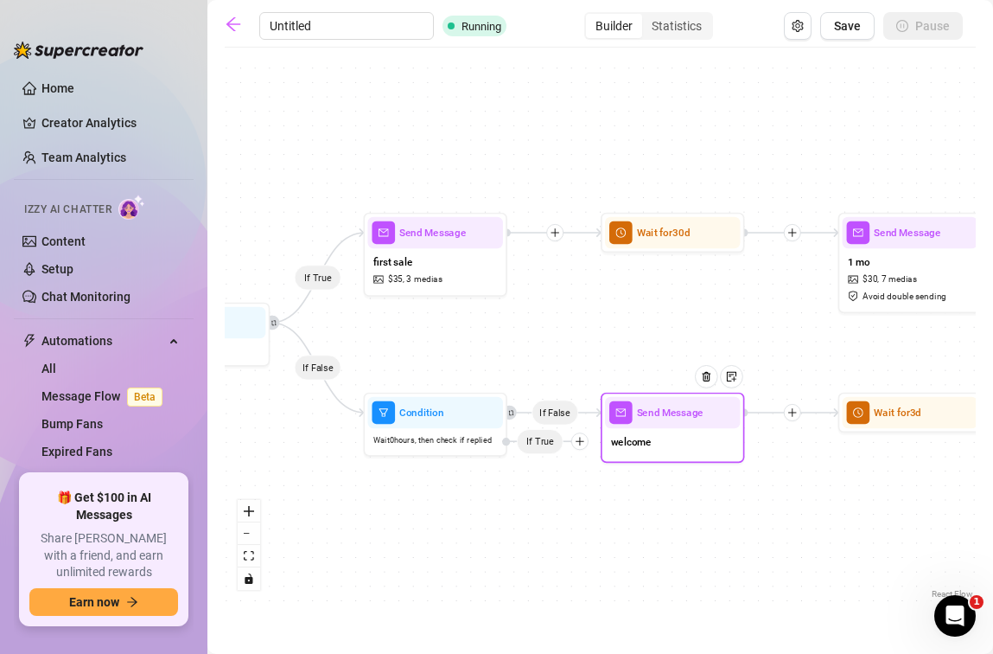
click at [637, 450] on div "welcome" at bounding box center [672, 443] width 135 height 30
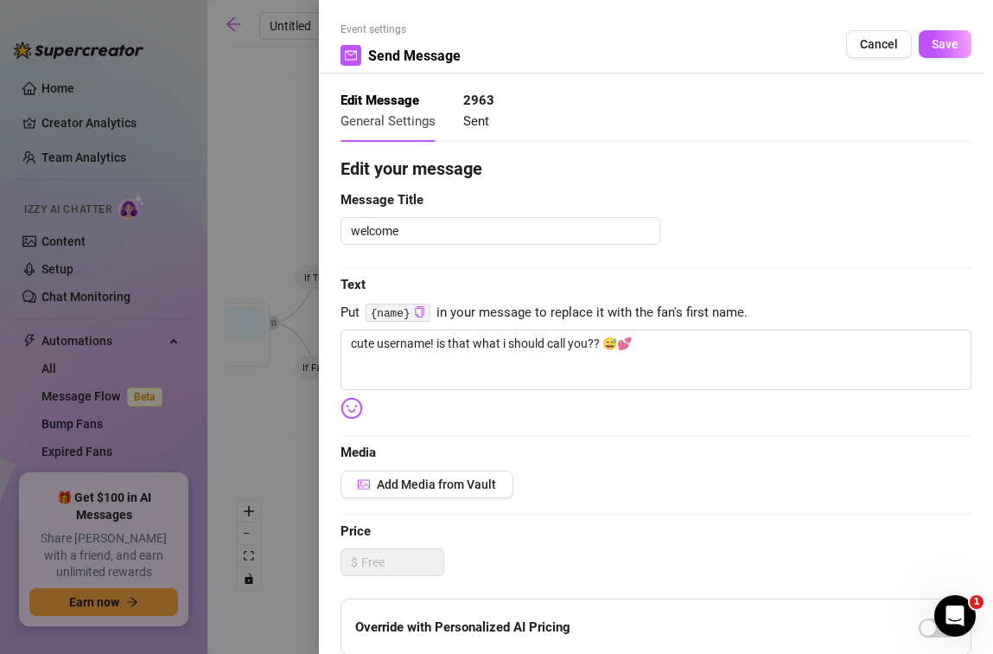
click at [300, 423] on div at bounding box center [496, 327] width 993 height 654
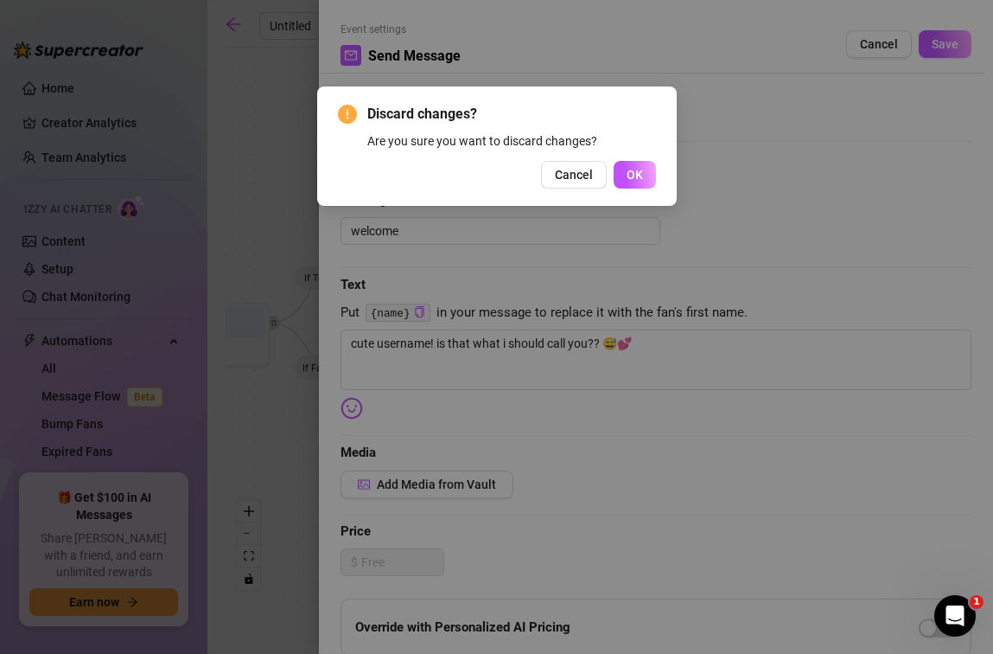
click at [743, 225] on div "Discard changes? Are you sure you want to discard changes? Cancel OK" at bounding box center [496, 327] width 993 height 654
click at [565, 177] on span "Cancel" at bounding box center [574, 175] width 38 height 14
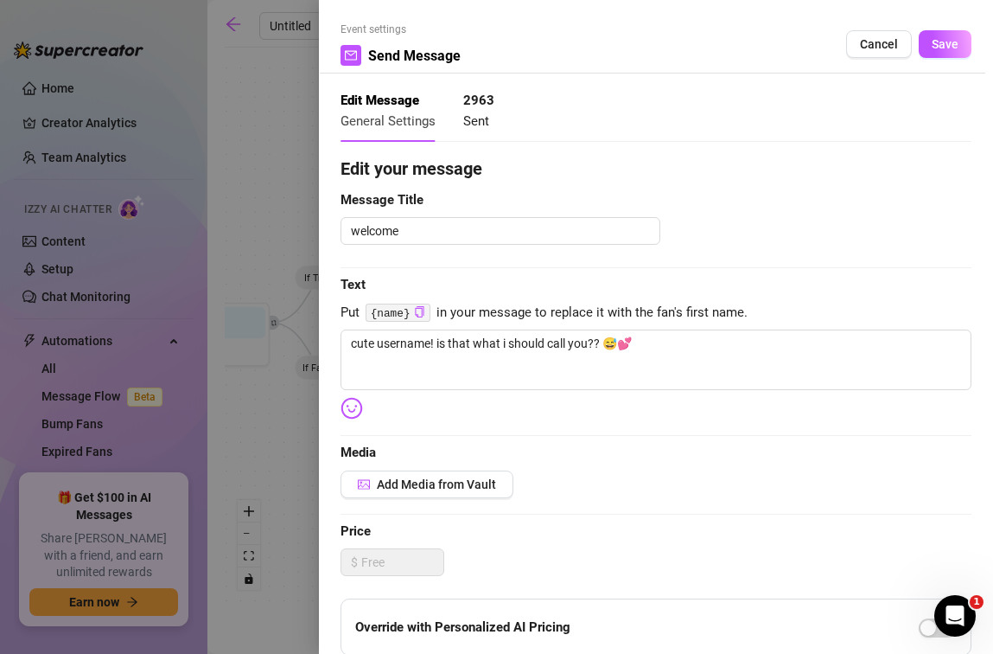
scroll to position [323, 0]
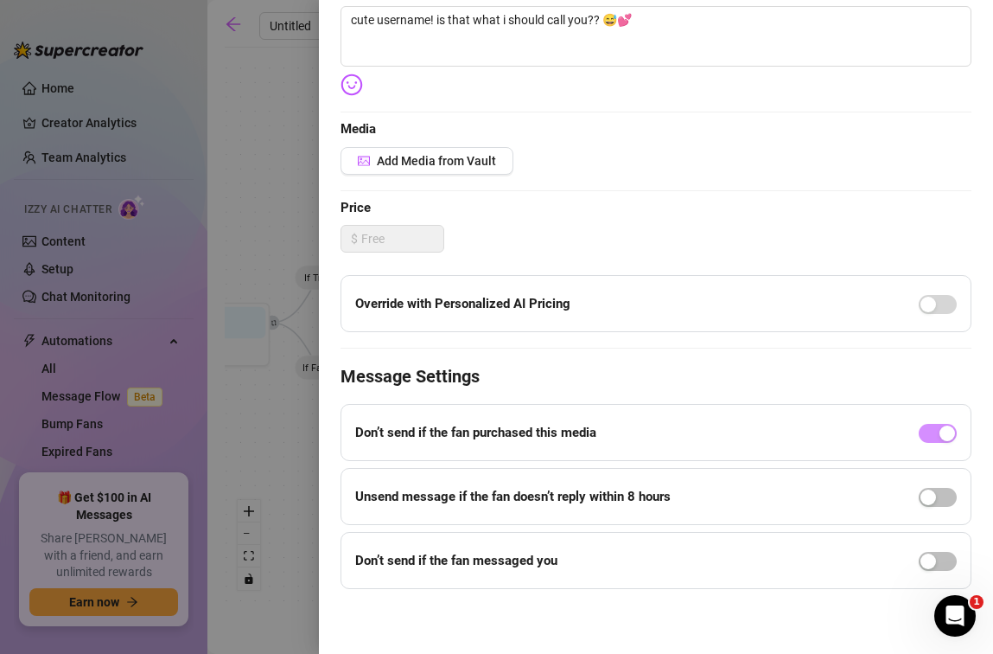
click at [247, 253] on div at bounding box center [496, 327] width 993 height 654
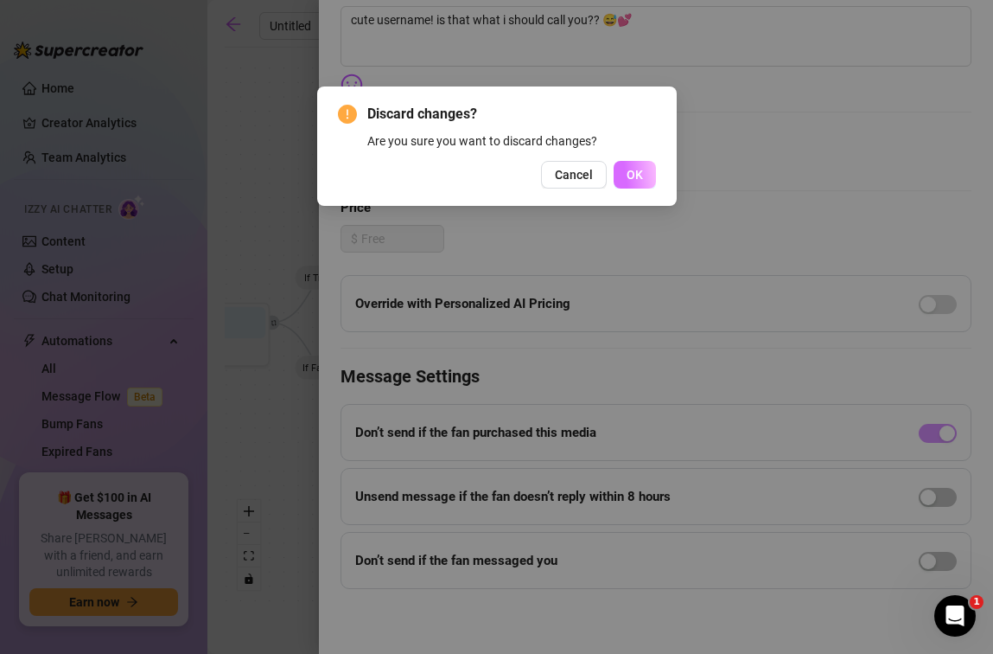
click at [648, 180] on button "OK" at bounding box center [635, 175] width 42 height 28
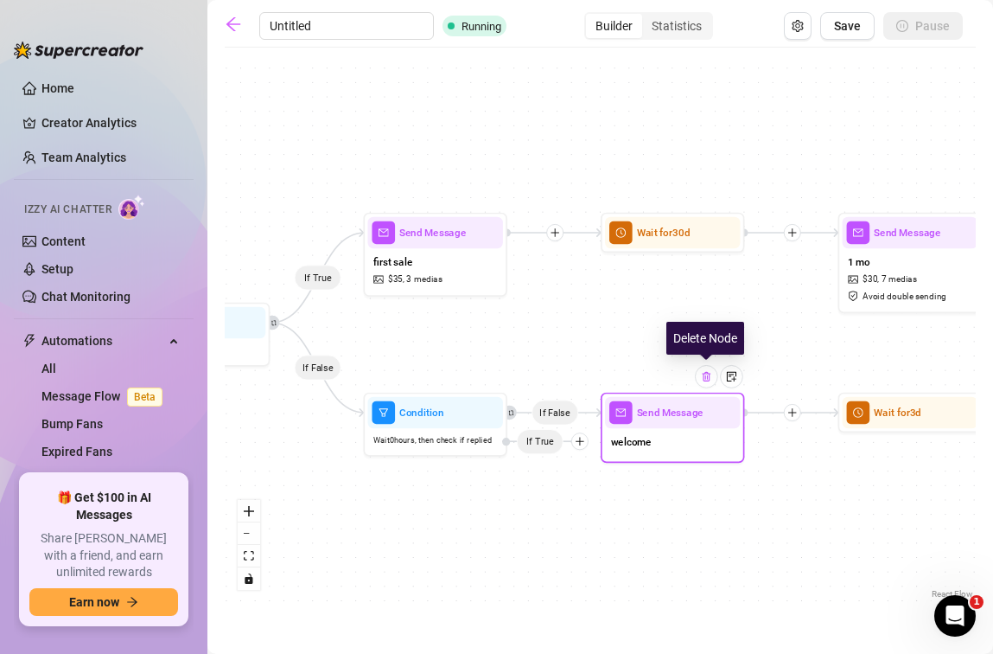
click at [711, 375] on img at bounding box center [706, 376] width 11 height 11
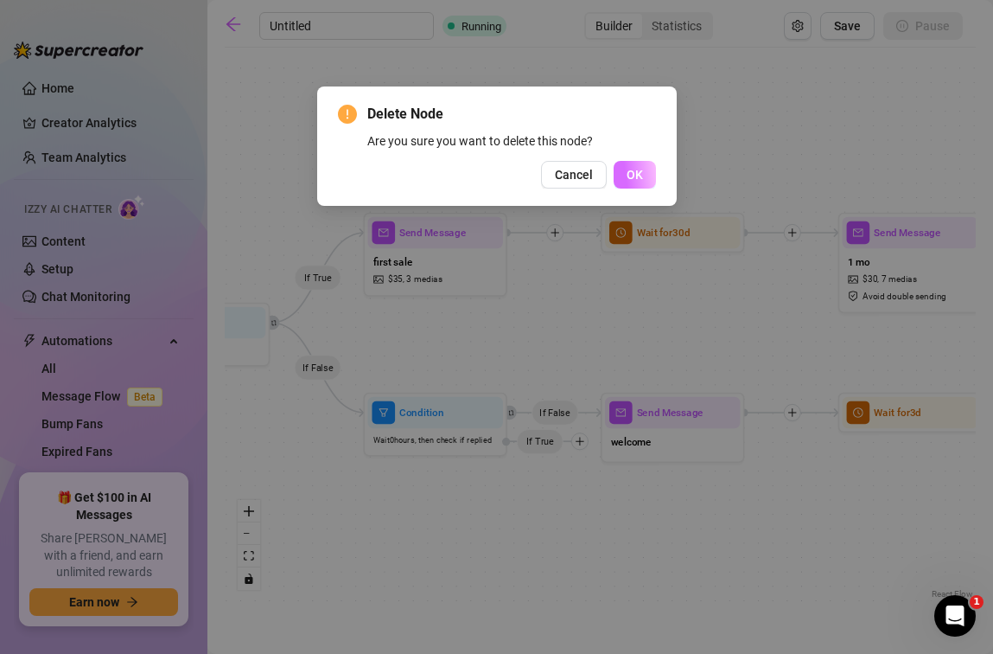
click at [635, 174] on span "OK" at bounding box center [635, 175] width 16 height 14
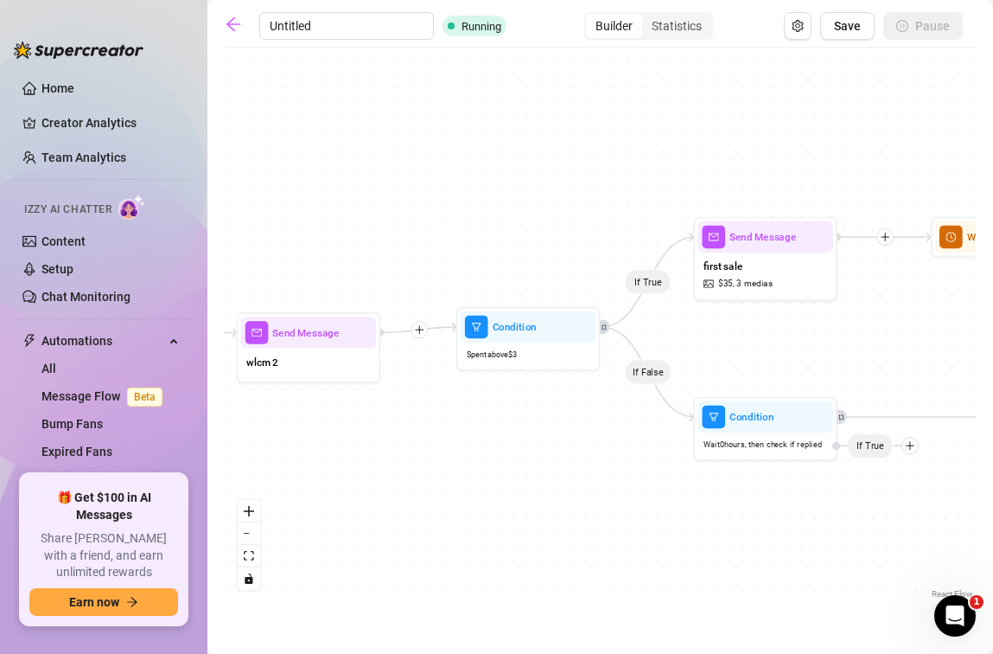
drag, startPoint x: 516, startPoint y: 346, endPoint x: 859, endPoint y: 353, distance: 343.3
click at [859, 353] on div "If True If False If True If False Send Message wlcm 2 Wait for 1m Send Message …" at bounding box center [600, 329] width 751 height 546
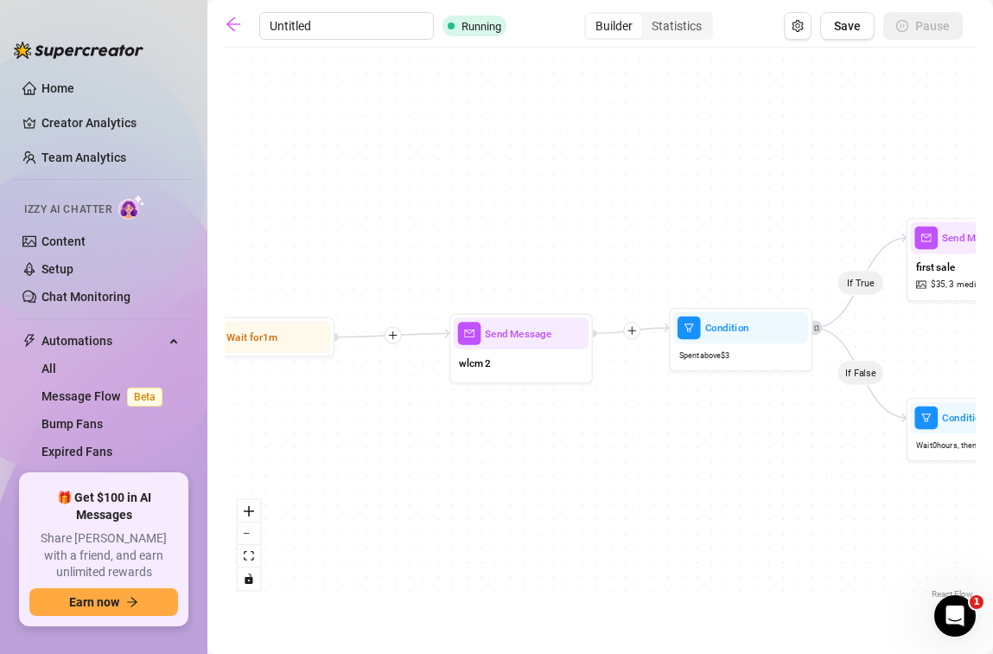
drag, startPoint x: 452, startPoint y: 434, endPoint x: 652, endPoint y: 432, distance: 199.7
click at [652, 432] on div "If True If False If True If False Send Message wlcm 2 Wait for 1m Send Message …" at bounding box center [600, 329] width 751 height 546
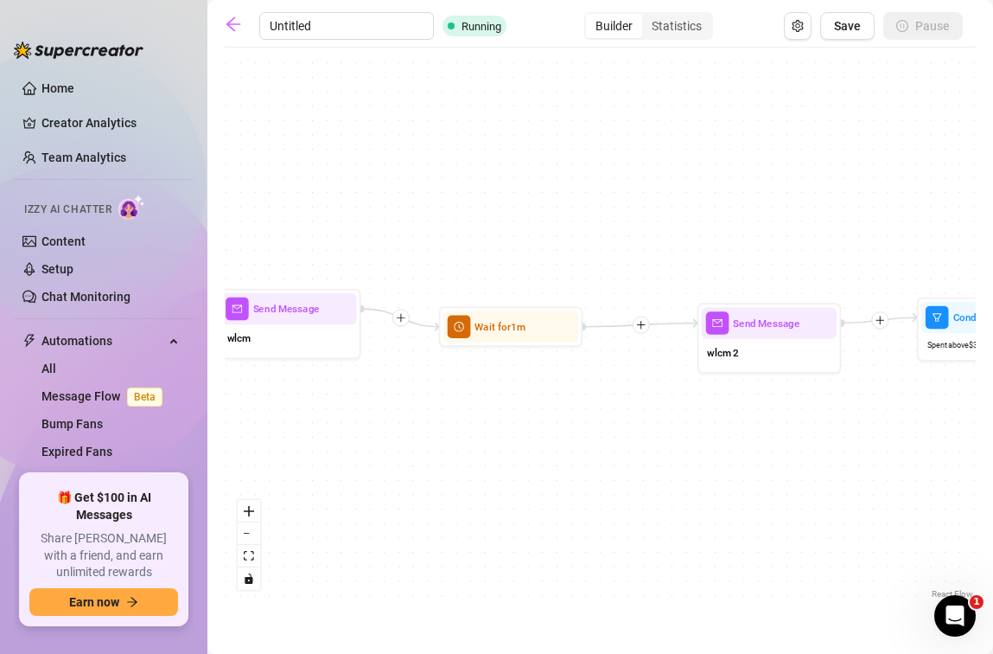
drag, startPoint x: 563, startPoint y: 433, endPoint x: 814, endPoint y: 423, distance: 251.0
click at [814, 423] on div "If True If False If True If False Send Message wlcm 2 Wait for 1m Send Message …" at bounding box center [600, 329] width 751 height 546
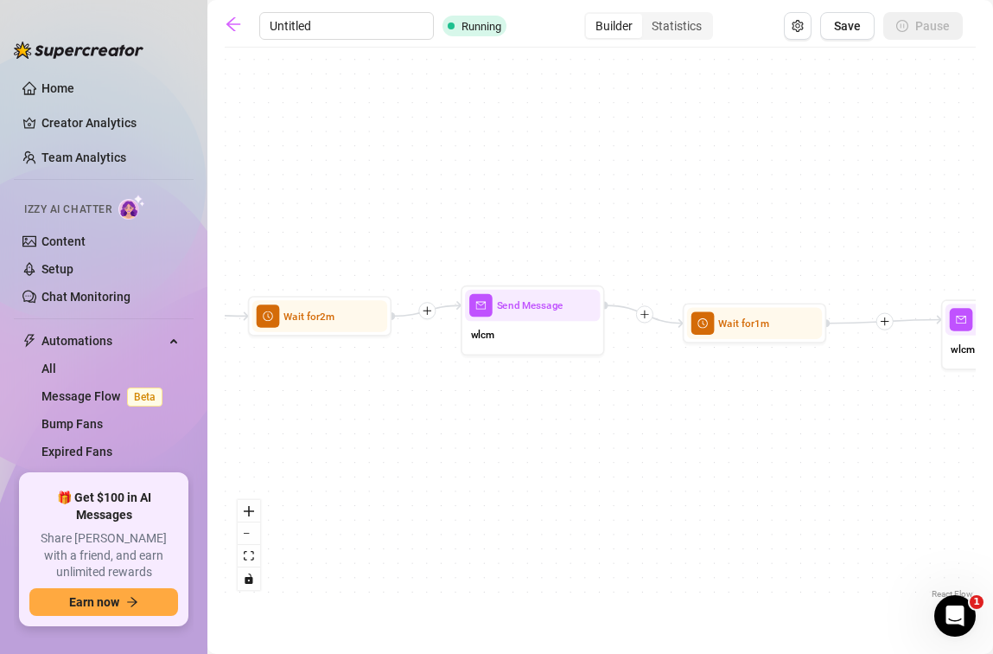
drag, startPoint x: 582, startPoint y: 417, endPoint x: 823, endPoint y: 413, distance: 241.3
click at [823, 413] on div "If True If False If True If False Send Message wlcm 2 Wait for 1m Send Message …" at bounding box center [600, 329] width 751 height 546
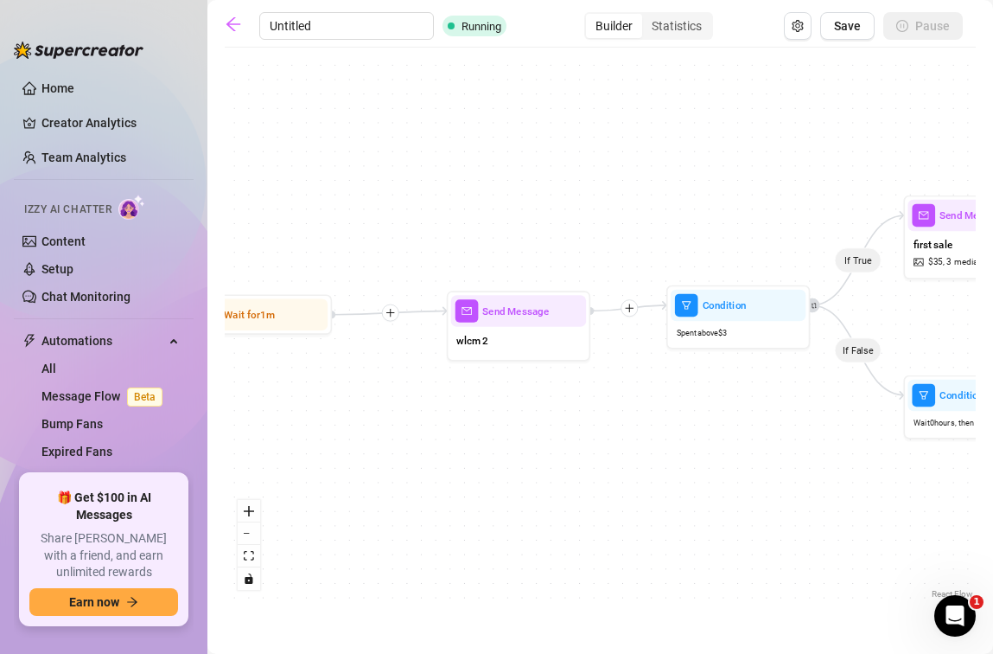
drag, startPoint x: 779, startPoint y: 424, endPoint x: 399, endPoint y: 397, distance: 381.4
click at [338, 413] on div "If True If False If True If False Send Message wlcm 2 Wait for 1m Send Message …" at bounding box center [600, 329] width 751 height 546
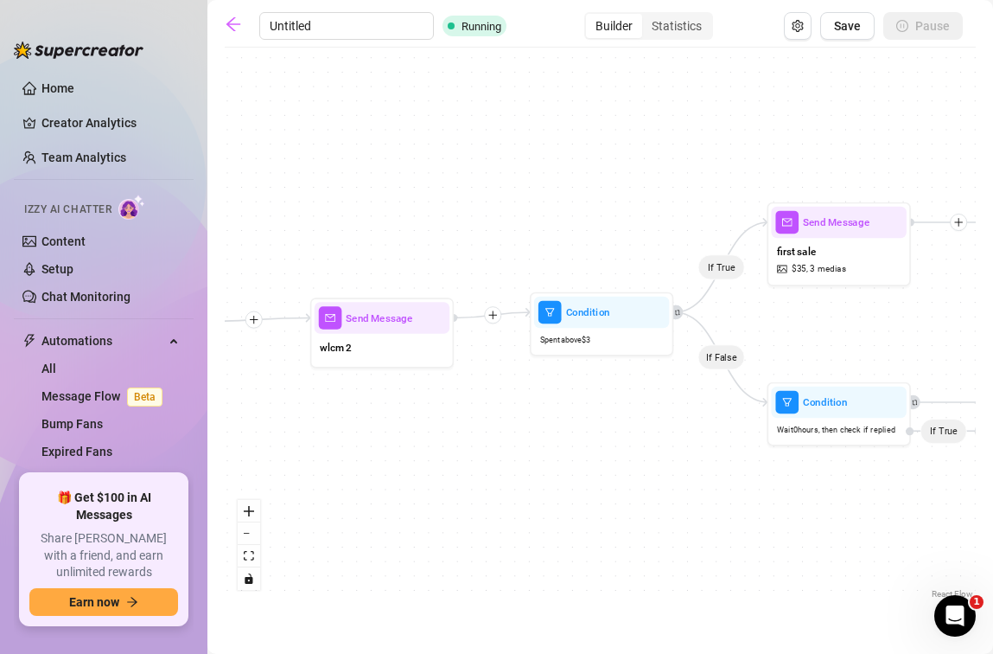
drag, startPoint x: 740, startPoint y: 417, endPoint x: 401, endPoint y: 398, distance: 339.5
click at [399, 398] on div "If True If False If True If False Send Message wlcm 2 Wait for 1m Send Message …" at bounding box center [600, 329] width 751 height 546
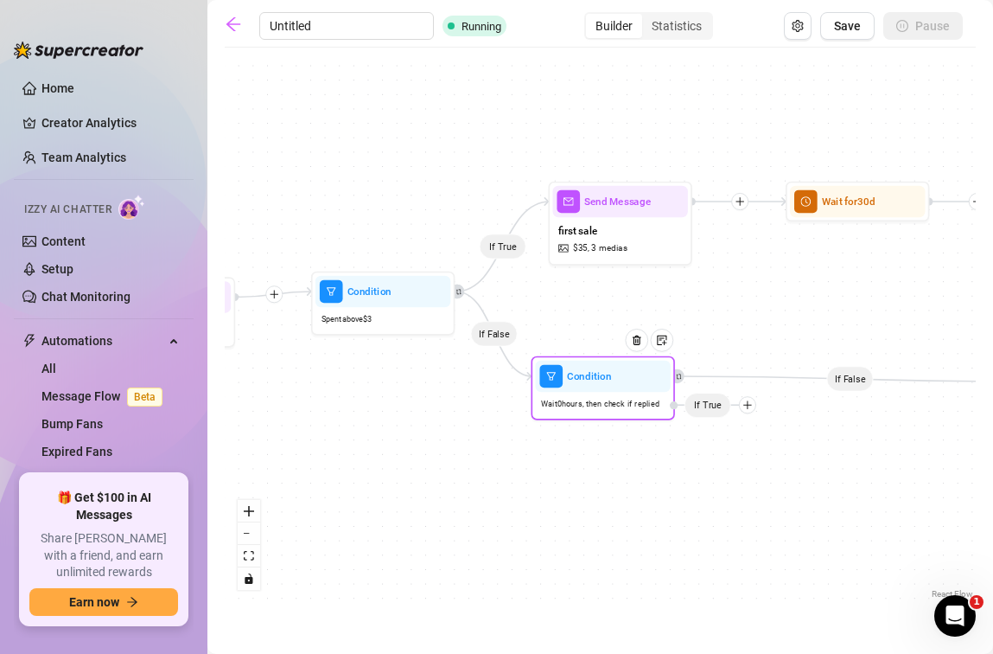
drag, startPoint x: 663, startPoint y: 402, endPoint x: 653, endPoint y: 399, distance: 10.9
click at [653, 399] on span "Wait 0 hours, then check if replied" at bounding box center [600, 404] width 118 height 12
click at [812, 438] on div "If True If False If True If False Send Message wlcm 2 Wait for 1m Send Message …" at bounding box center [600, 329] width 751 height 546
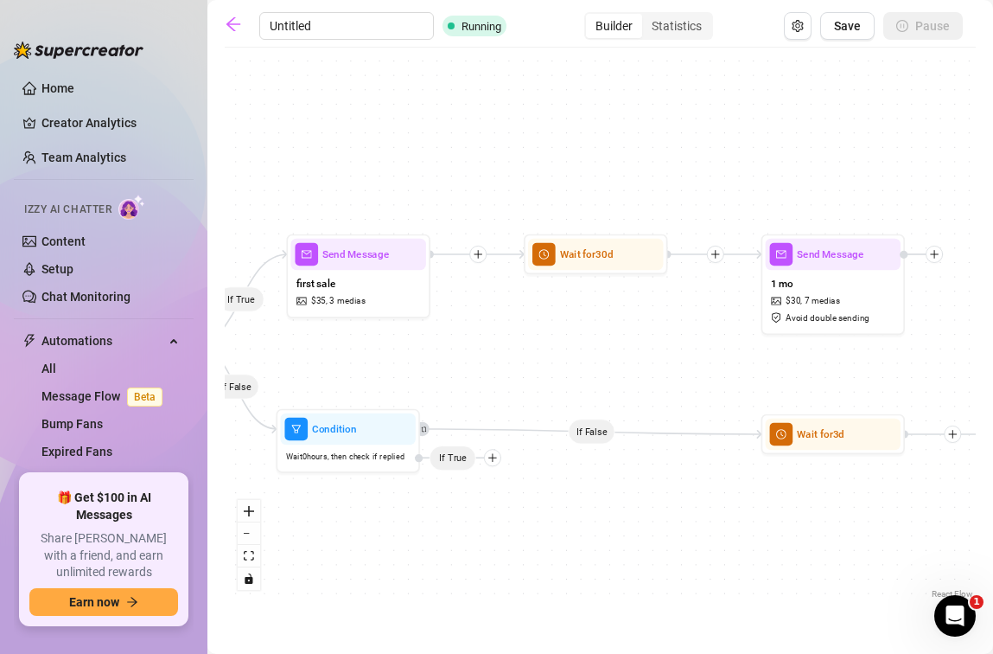
drag, startPoint x: 849, startPoint y: 448, endPoint x: 596, endPoint y: 490, distance: 256.9
click at [593, 492] on div "If True If False If True If False Send Message wlcm 2 Wait for 1m Send Message …" at bounding box center [600, 329] width 751 height 546
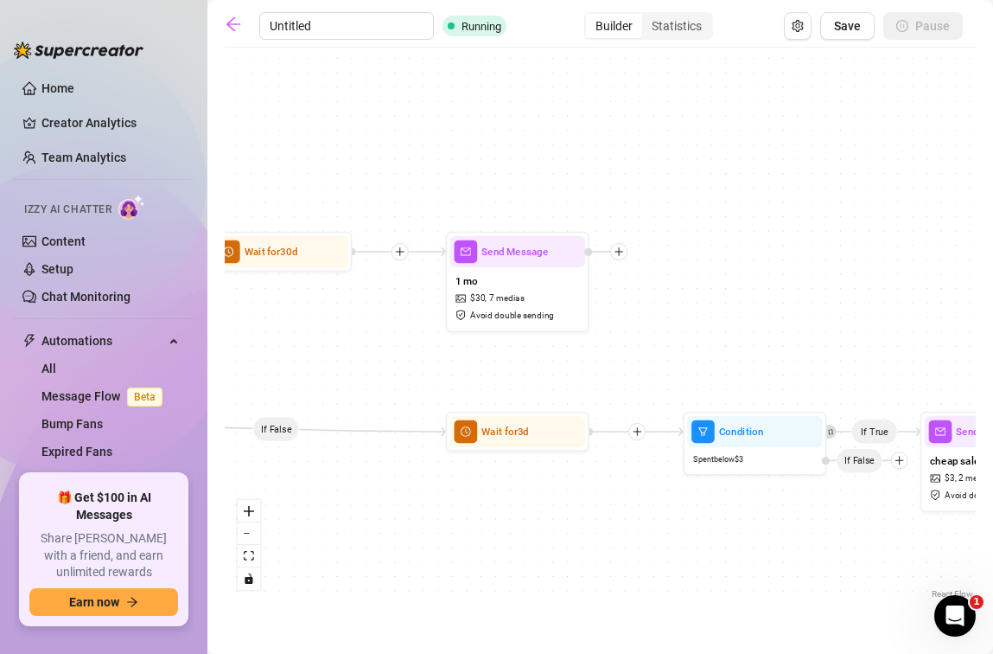
drag, startPoint x: 674, startPoint y: 453, endPoint x: 358, endPoint y: 450, distance: 315.6
click at [358, 450] on div "If True If False If True If False Send Message wlcm 2 Wait for 1m Send Message …" at bounding box center [600, 329] width 751 height 546
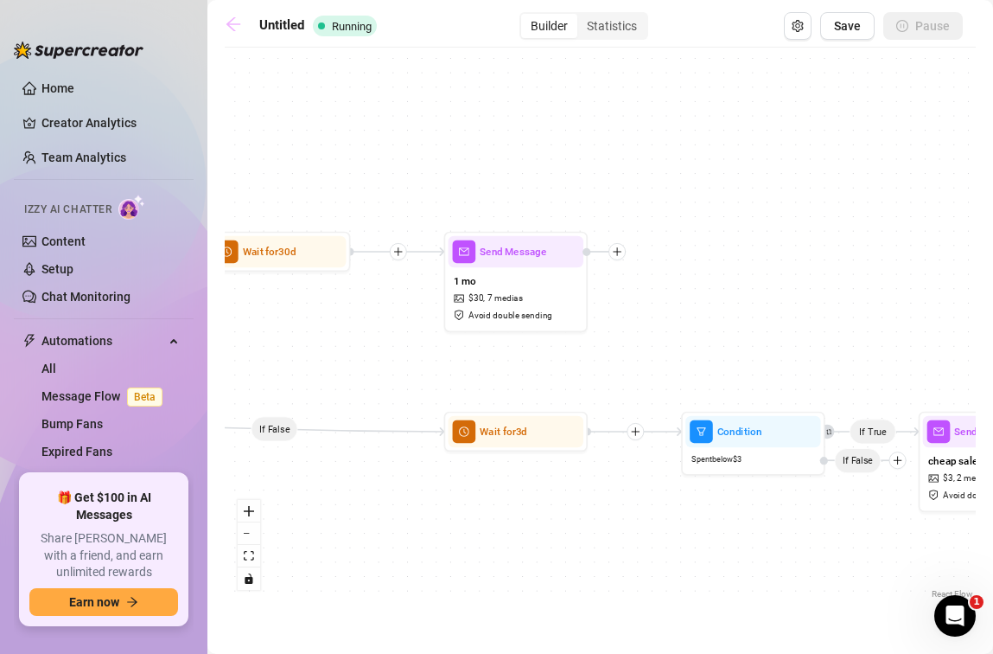
click at [236, 30] on icon "arrow-left" at bounding box center [233, 24] width 17 height 17
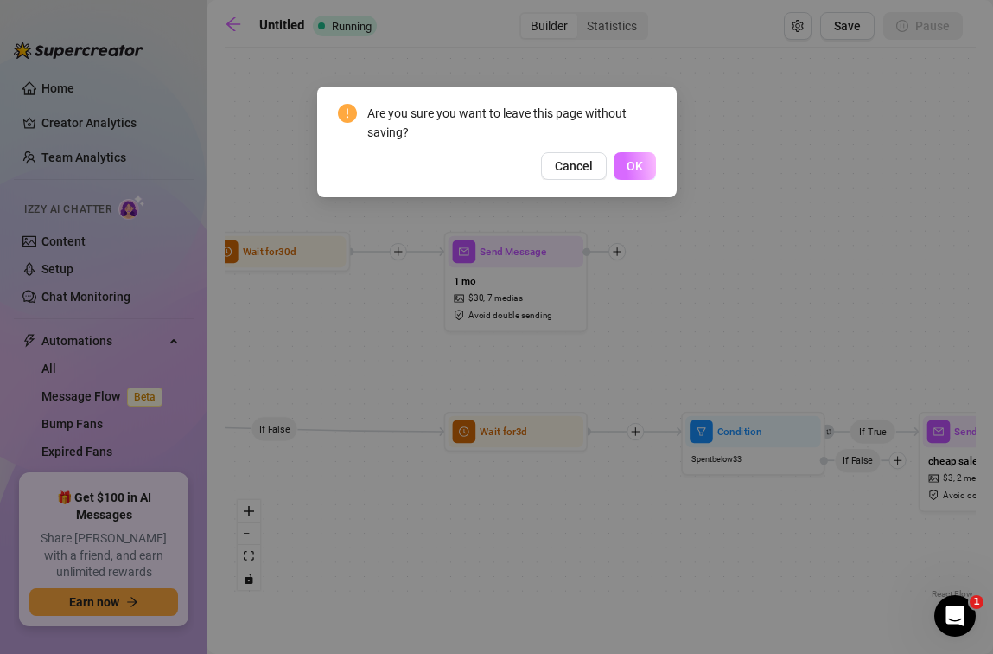
click at [655, 174] on button "OK" at bounding box center [635, 166] width 42 height 28
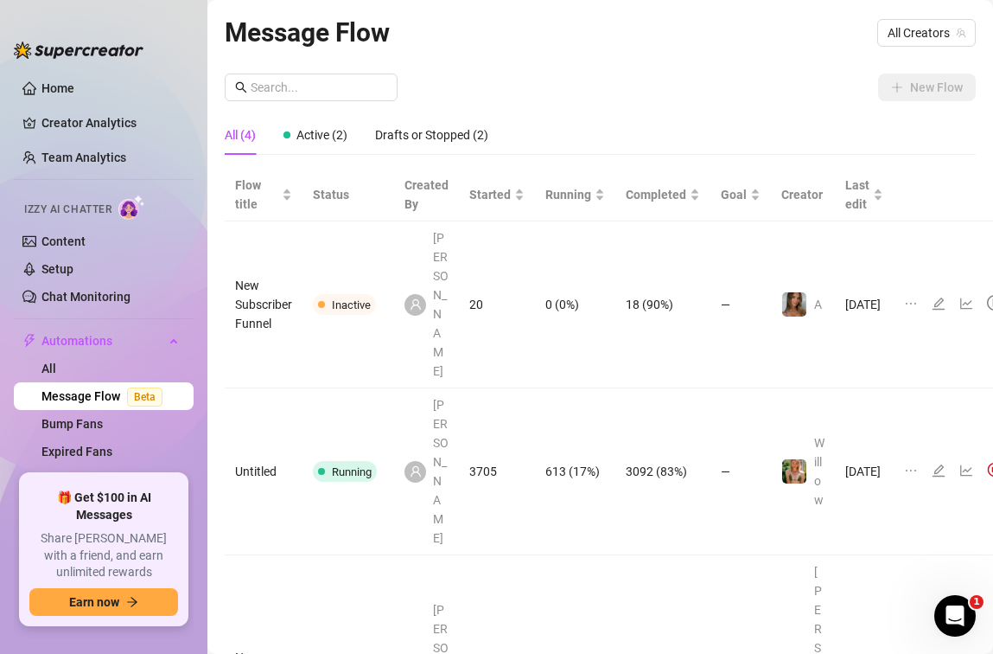
click at [917, 48] on div "Message Flow All Creators" at bounding box center [600, 32] width 751 height 41
click at [890, 37] on span "All Creators" at bounding box center [927, 33] width 78 height 26
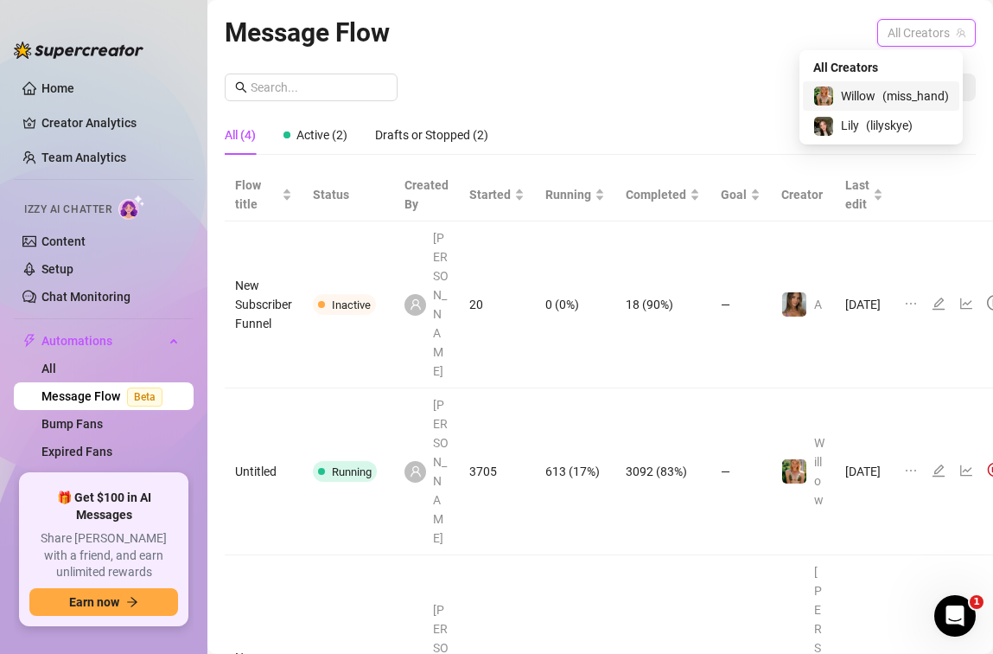
click at [893, 90] on span "( miss_hand )" at bounding box center [916, 95] width 67 height 19
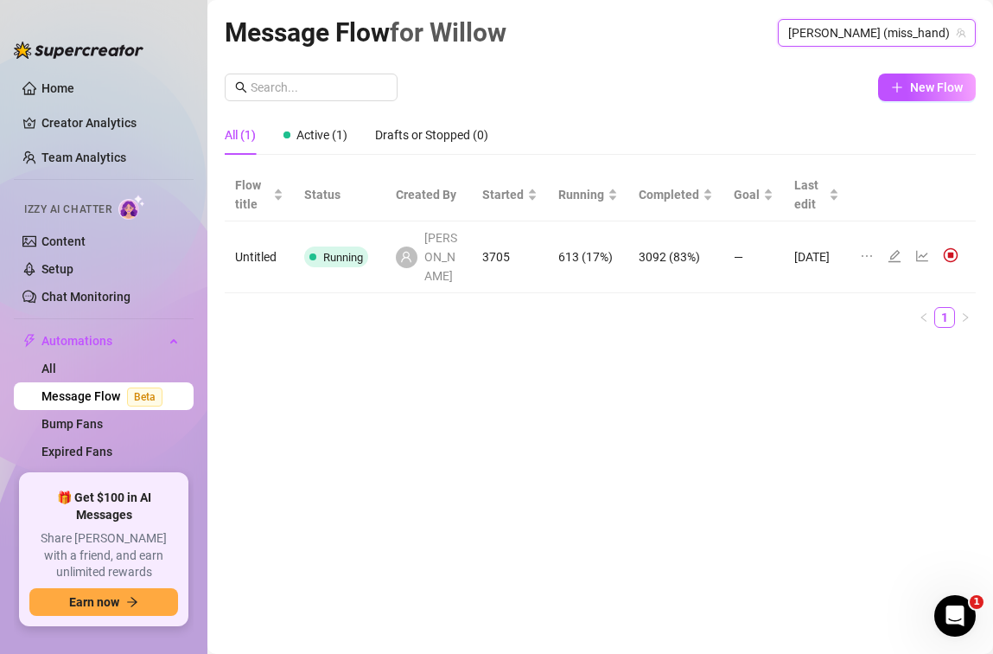
click at [898, 249] on icon "edit" at bounding box center [895, 256] width 14 height 14
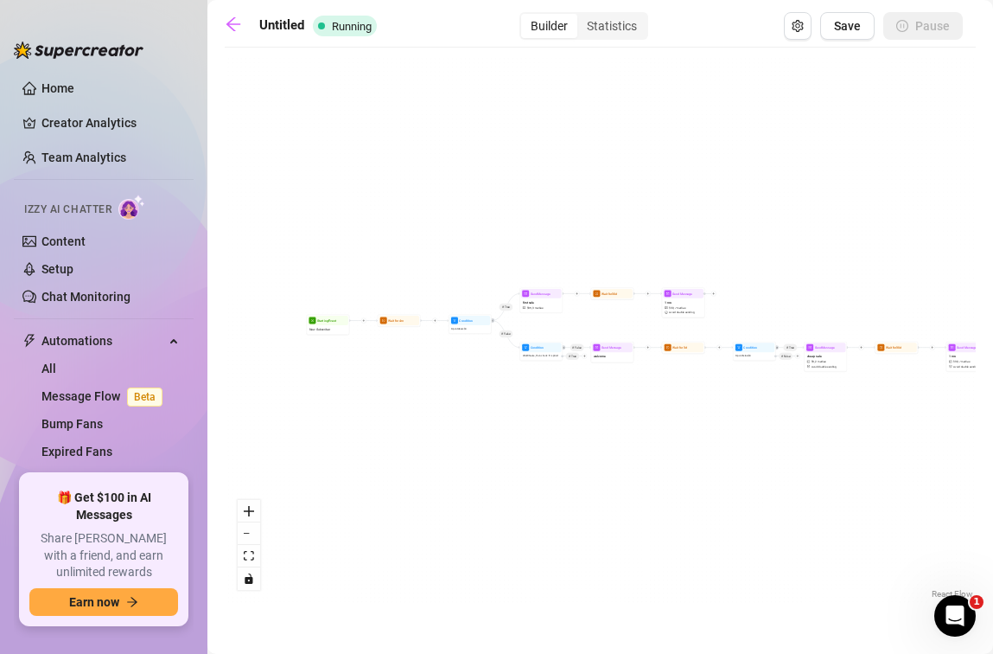
drag, startPoint x: 753, startPoint y: 282, endPoint x: 847, endPoint y: 262, distance: 96.3
click at [847, 262] on div "If True If False If True If False Send Message 1 mo $ 30 , 7 medias Avoid doubl…" at bounding box center [600, 329] width 751 height 546
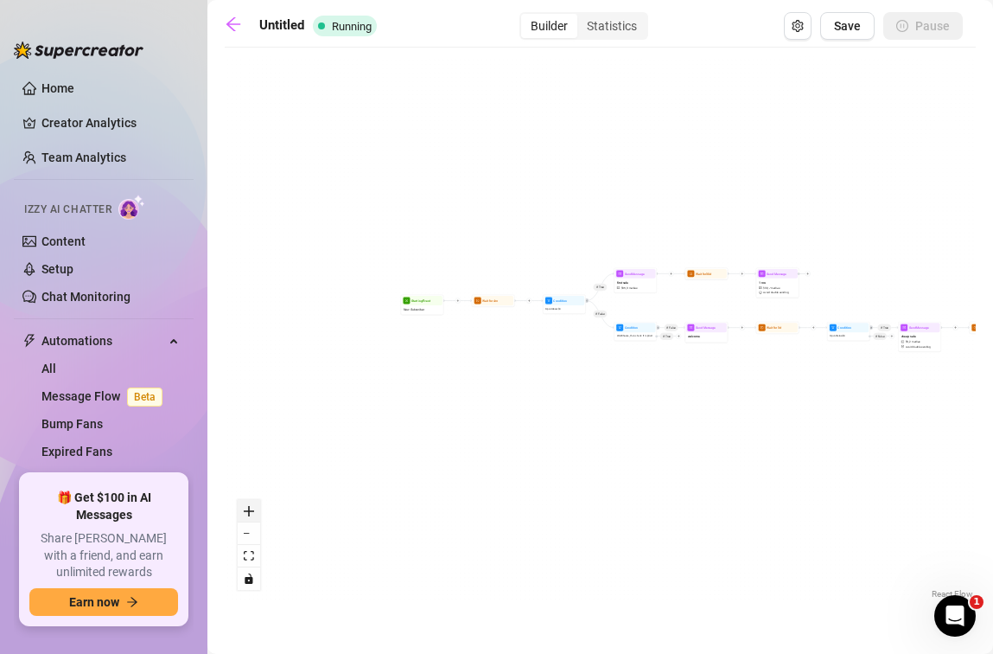
click at [248, 514] on icon "zoom in" at bounding box center [249, 511] width 10 height 10
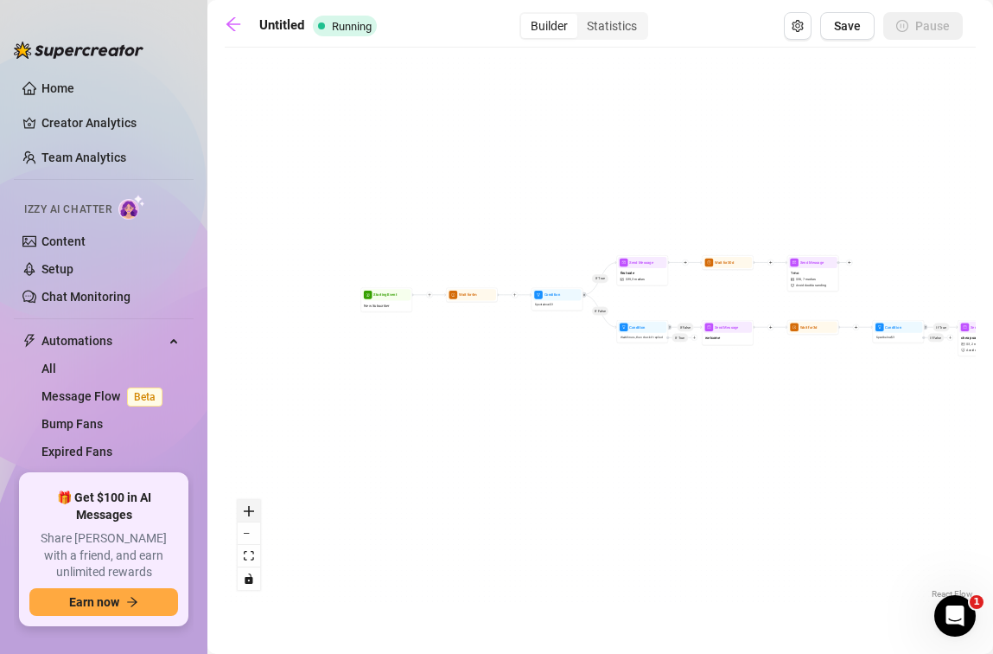
click at [249, 514] on icon "zoom in" at bounding box center [249, 511] width 10 height 10
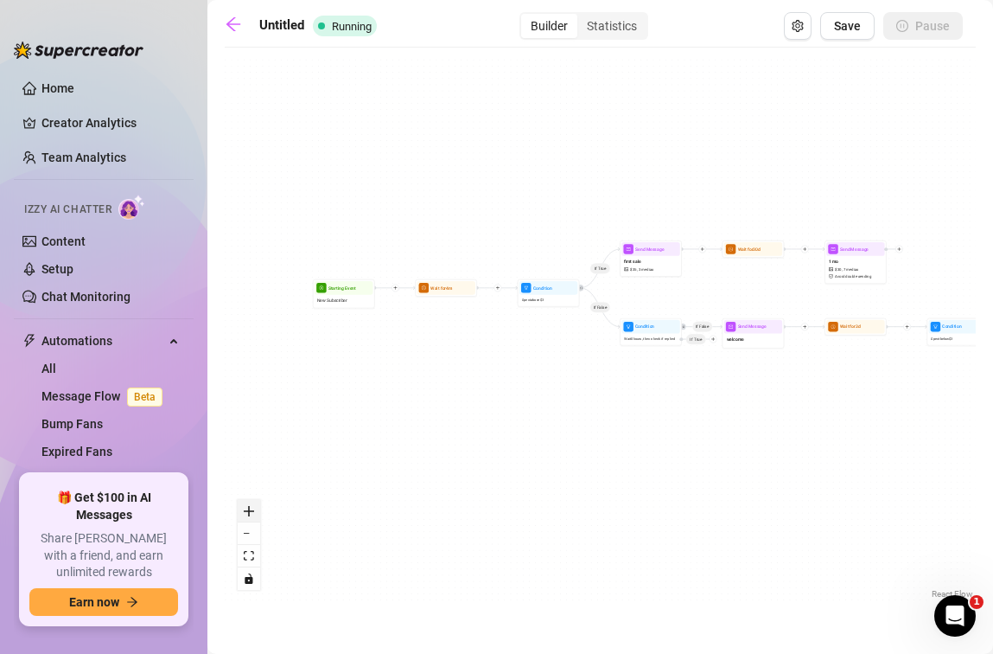
click at [249, 514] on icon "zoom in" at bounding box center [249, 511] width 10 height 10
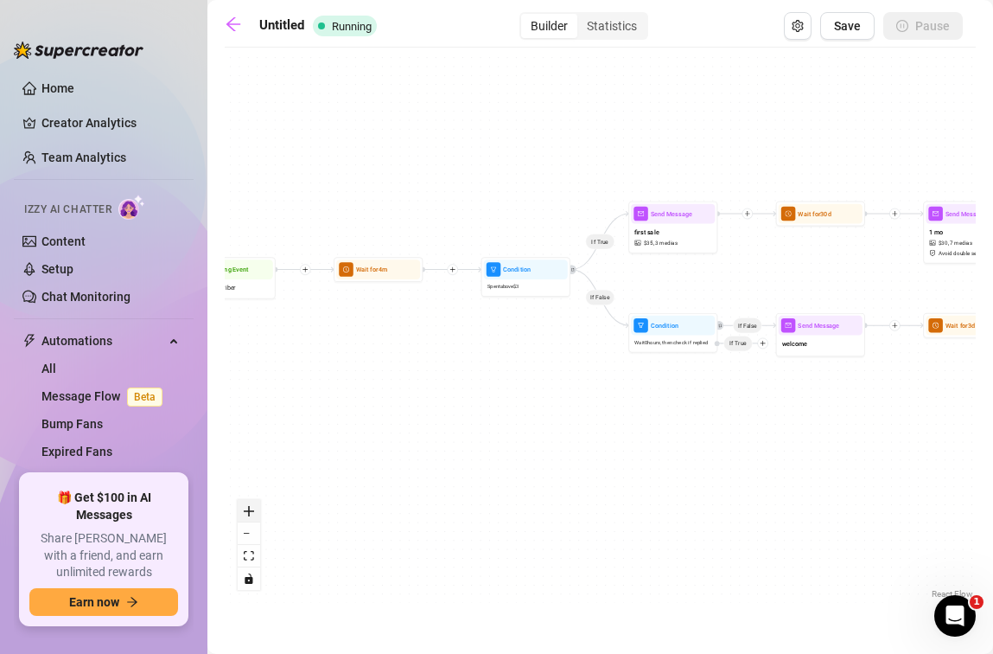
click at [249, 514] on icon "zoom in" at bounding box center [249, 511] width 10 height 10
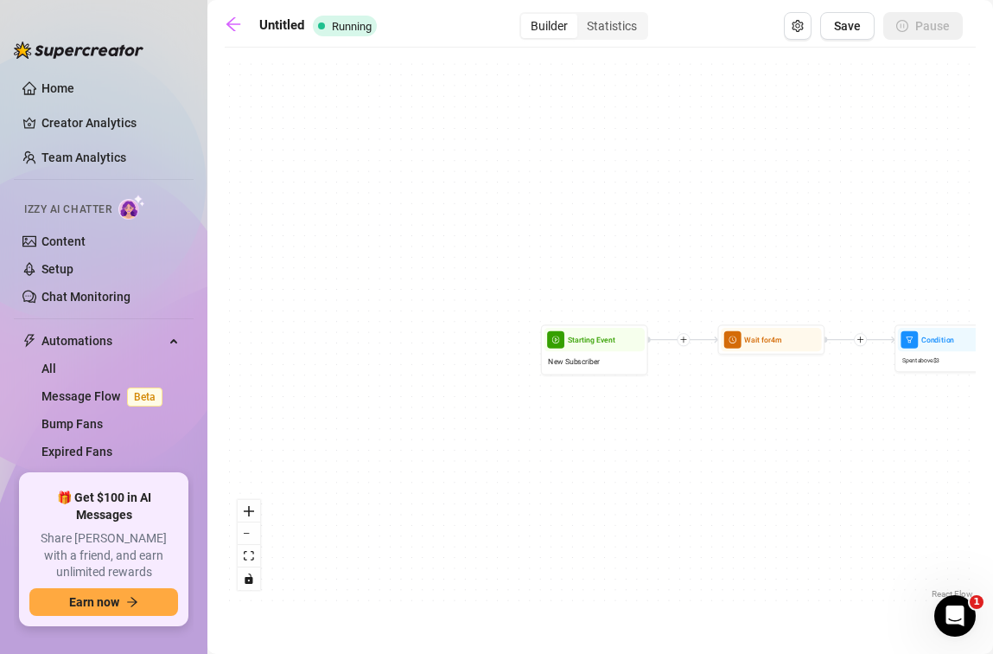
drag, startPoint x: 402, startPoint y: 438, endPoint x: 795, endPoint y: 518, distance: 400.5
click at [795, 518] on div "If True If False If True If False Send Message 1 mo $ 30 , 7 medias Avoid doubl…" at bounding box center [600, 329] width 751 height 546
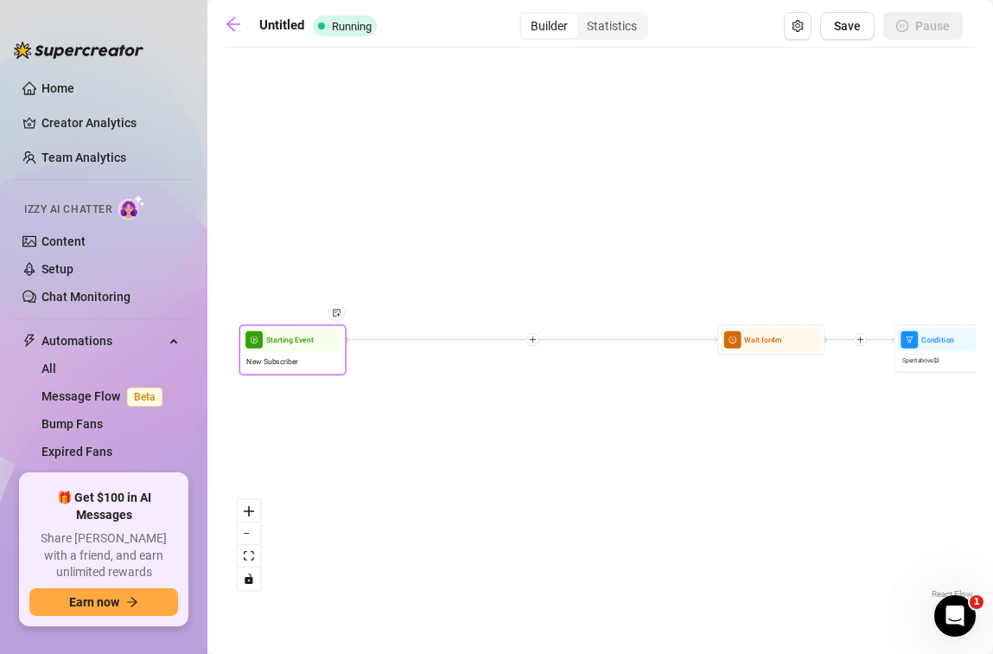
drag, startPoint x: 565, startPoint y: 353, endPoint x: 286, endPoint y: 343, distance: 279.4
click at [286, 343] on span "Starting Event" at bounding box center [290, 340] width 48 height 12
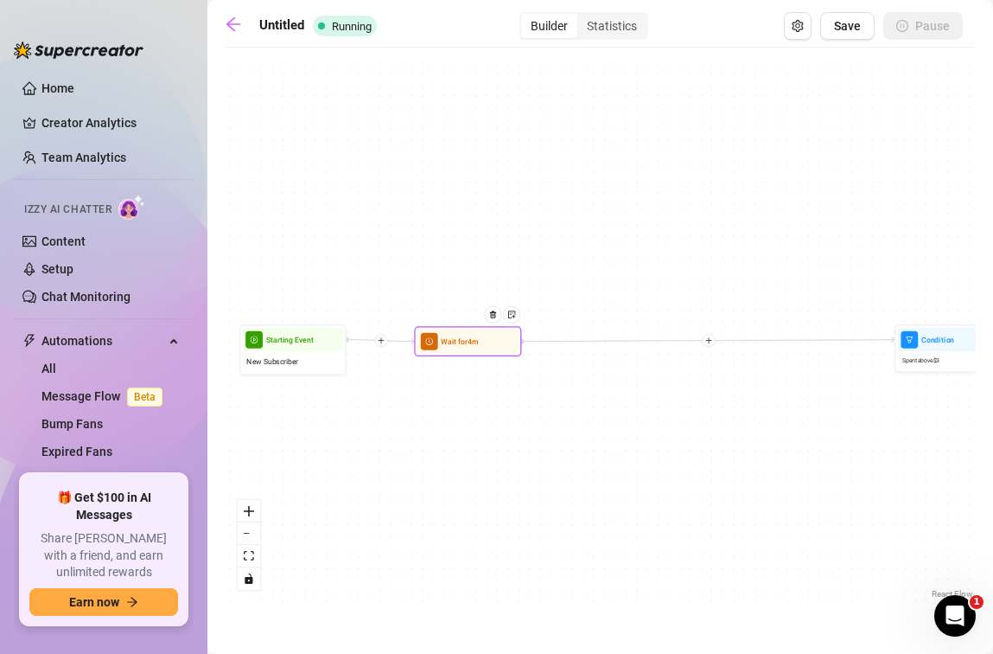
drag, startPoint x: 747, startPoint y: 345, endPoint x: 477, endPoint y: 344, distance: 269.8
click at [469, 348] on div "Wait for 4m" at bounding box center [468, 340] width 101 height 23
click at [477, 344] on div at bounding box center [495, 322] width 47 height 54
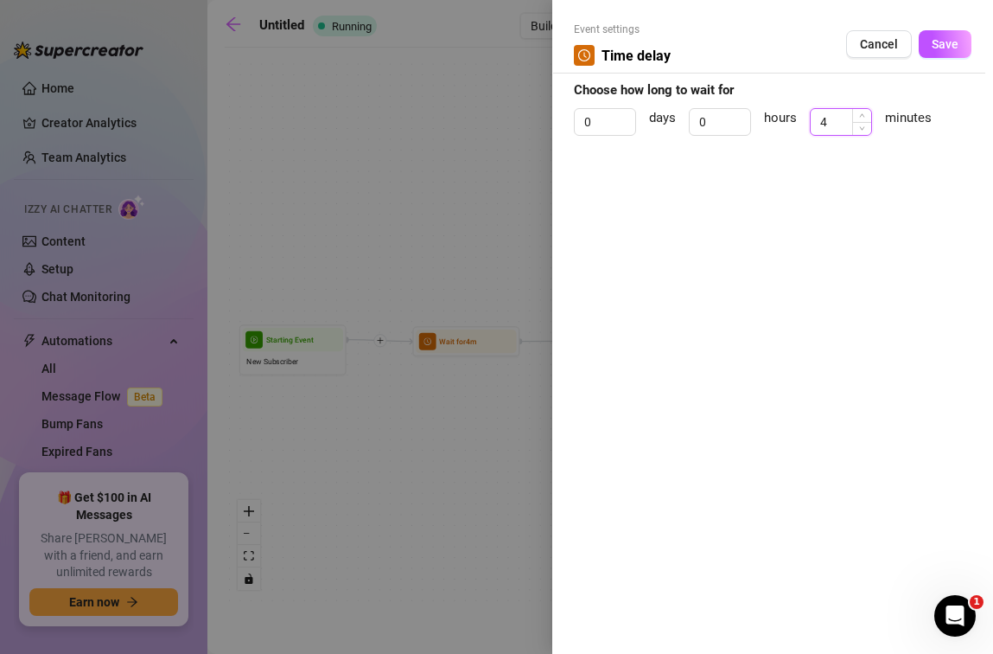
click at [839, 115] on input "4" at bounding box center [841, 122] width 61 height 26
type input "1"
click at [949, 32] on button "Save" at bounding box center [945, 44] width 53 height 28
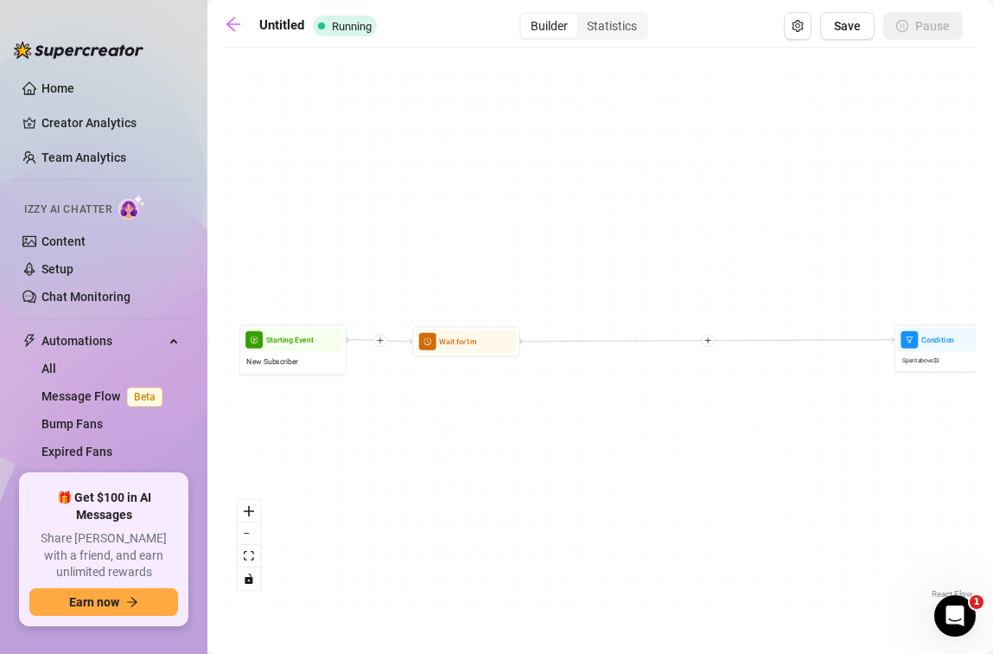
click at [706, 340] on icon "plus" at bounding box center [709, 340] width 6 height 1
click at [757, 378] on div "Message" at bounding box center [760, 378] width 79 height 18
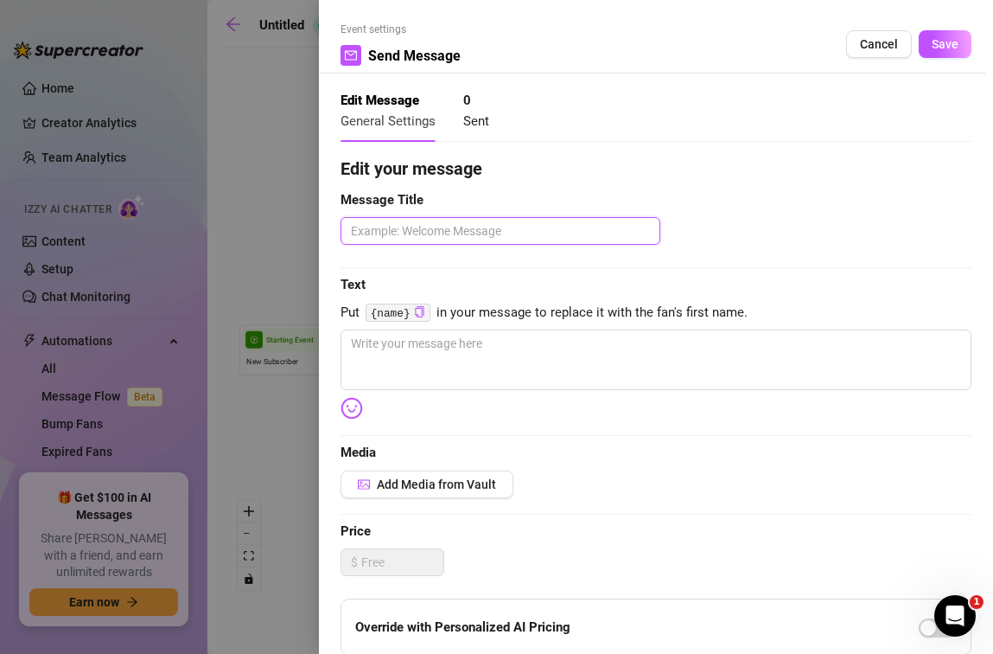
click at [490, 238] on textarea at bounding box center [501, 231] width 320 height 28
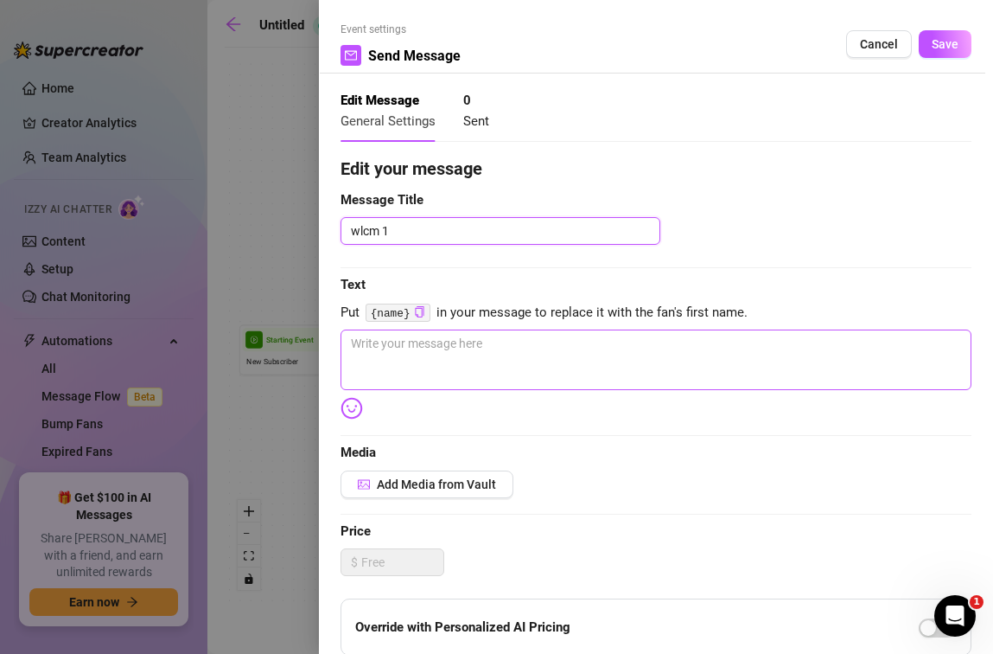
type textarea "wlcm 1"
click at [505, 337] on textarea at bounding box center [656, 359] width 631 height 61
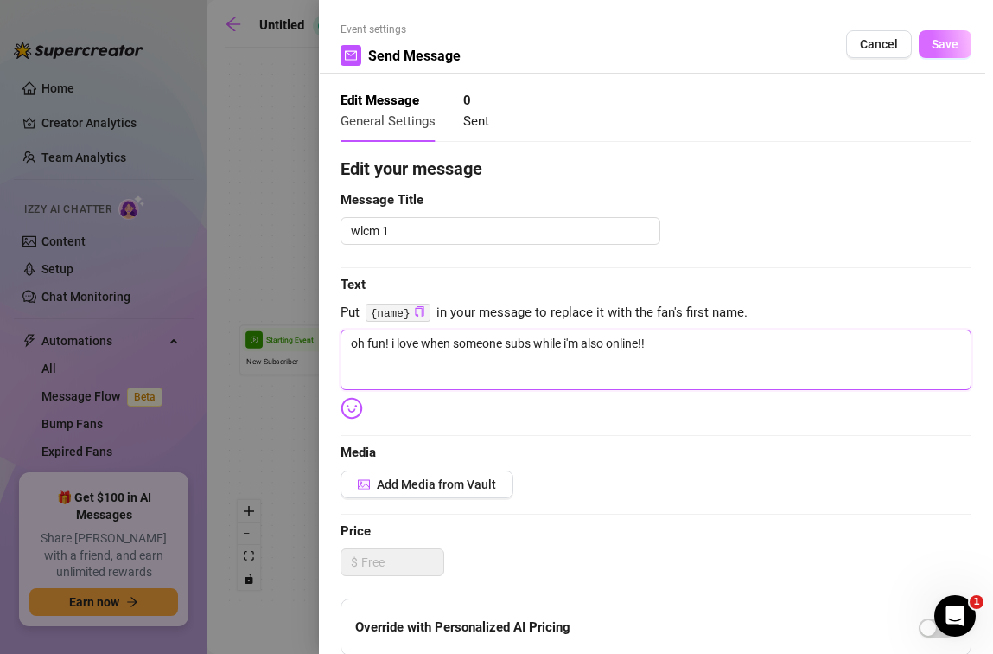
type textarea "oh fun! i love when someone subs while i'm also online!!"
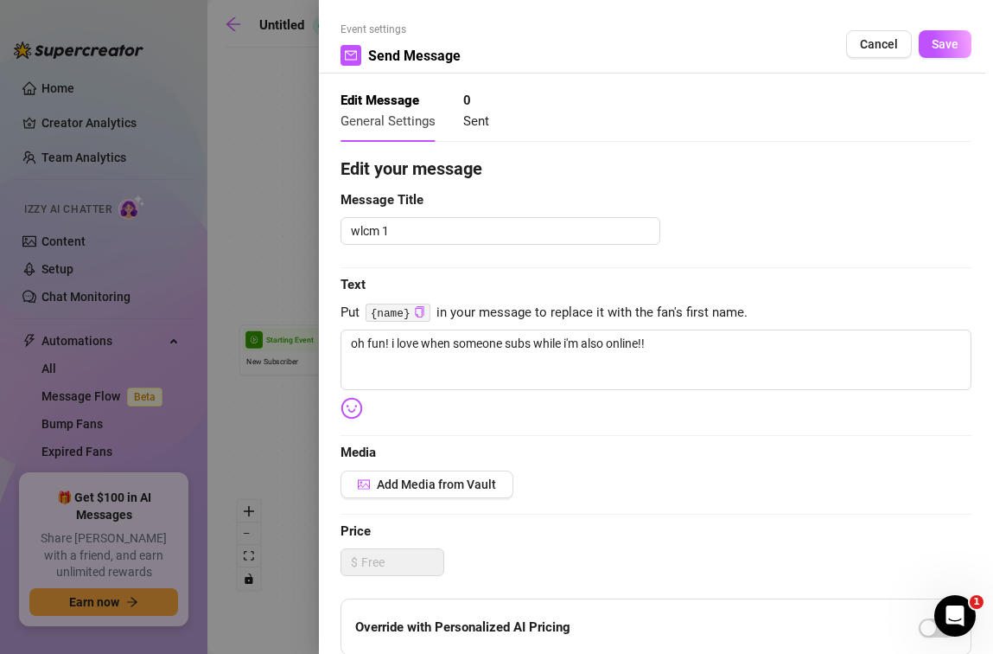
click at [932, 48] on span "Save" at bounding box center [945, 44] width 27 height 14
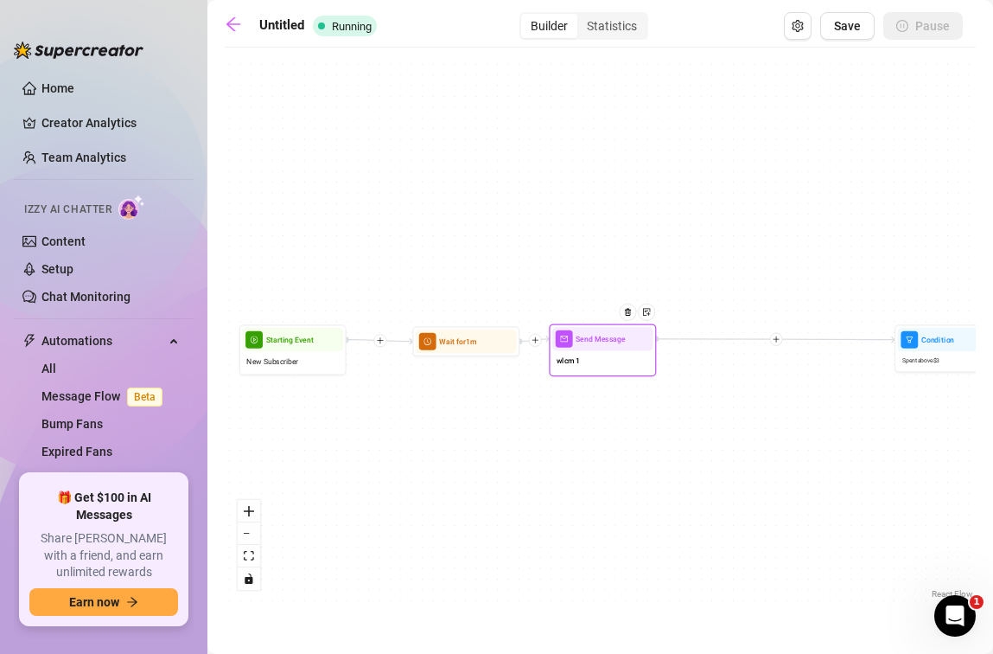
drag, startPoint x: 558, startPoint y: 511, endPoint x: 612, endPoint y: 354, distance: 166.5
click at [612, 354] on div "wlcm 1" at bounding box center [602, 361] width 101 height 22
click at [777, 340] on icon "plus" at bounding box center [777, 339] width 8 height 8
click at [825, 341] on div "Time Delay" at bounding box center [828, 340] width 79 height 18
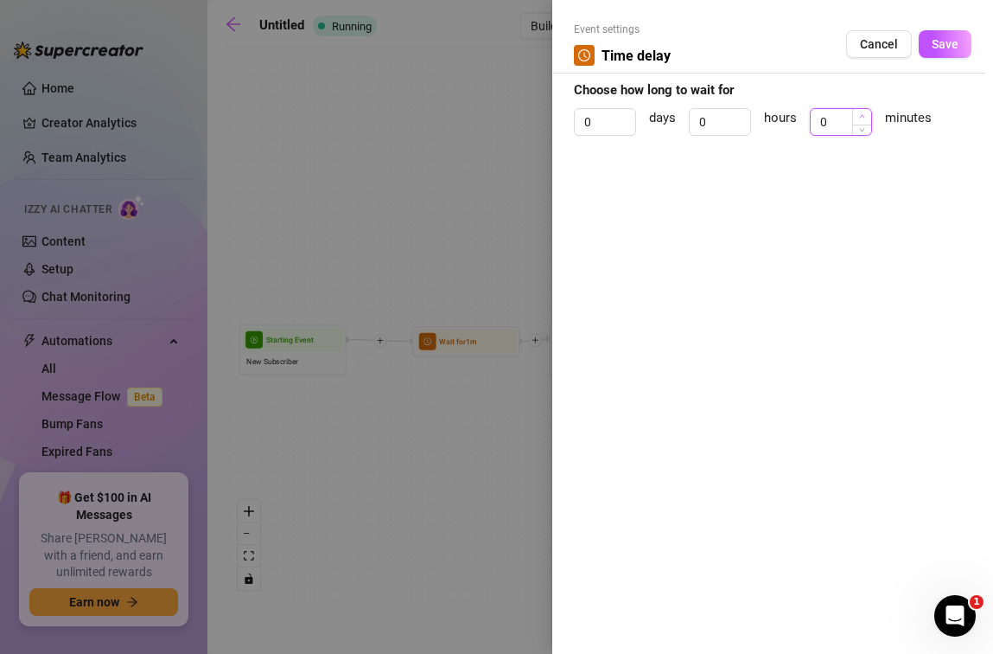
type input "1"
click at [859, 116] on icon "up" at bounding box center [862, 116] width 6 height 6
click at [972, 38] on div "Event settings Time delay Cancel Save Choose how long to wait for 0 days 0 hour…" at bounding box center [772, 327] width 441 height 654
click at [966, 42] on button "Save" at bounding box center [945, 44] width 53 height 28
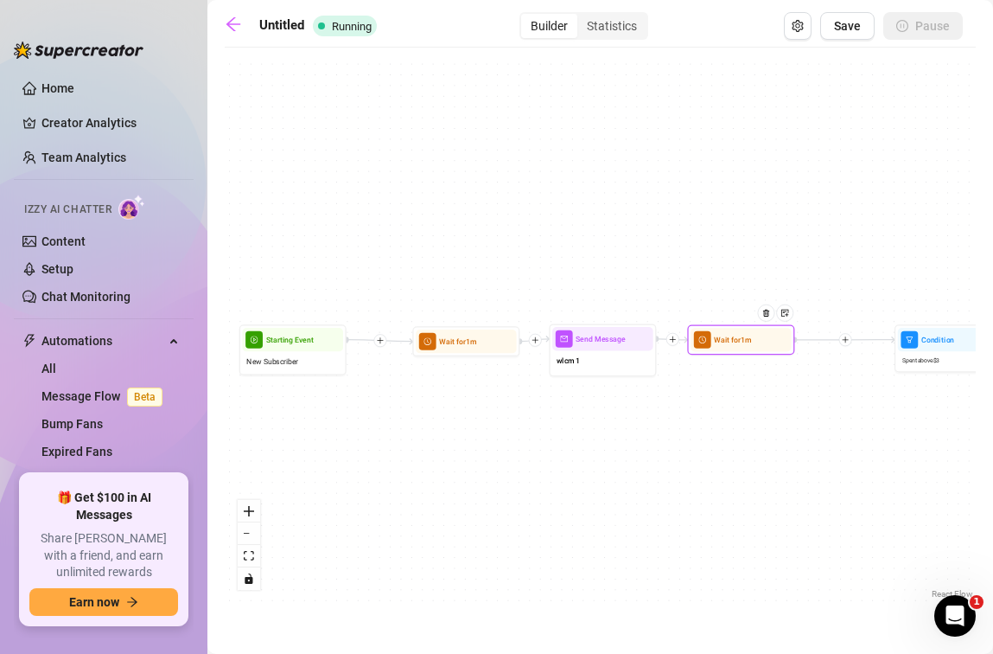
drag, startPoint x: 683, startPoint y: 508, endPoint x: 747, endPoint y: 337, distance: 181.9
click at [747, 337] on div "Wait for 1m" at bounding box center [740, 339] width 107 height 30
click at [801, 409] on div "If True If False If True If False Wait for 1m Send Message wlcm 1 Send Message …" at bounding box center [600, 329] width 751 height 546
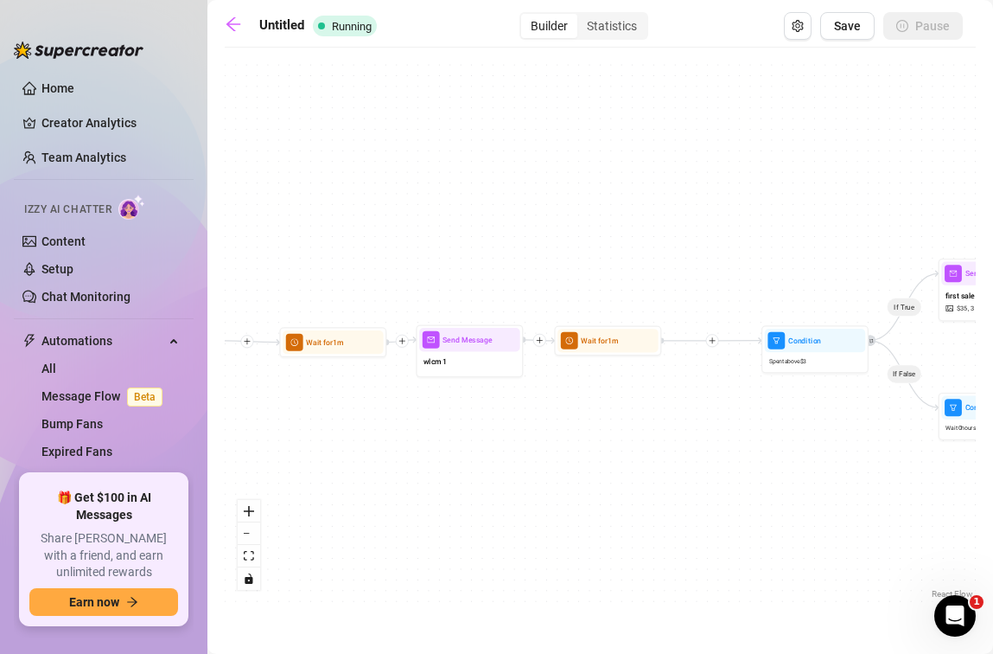
drag, startPoint x: 791, startPoint y: 421, endPoint x: 653, endPoint y: 422, distance: 138.3
click at [653, 422] on div "If True If False If True If False Wait for 1m Send Message wlcm 1 Send Message …" at bounding box center [600, 329] width 751 height 546
click at [709, 340] on icon "plus" at bounding box center [708, 340] width 6 height 1
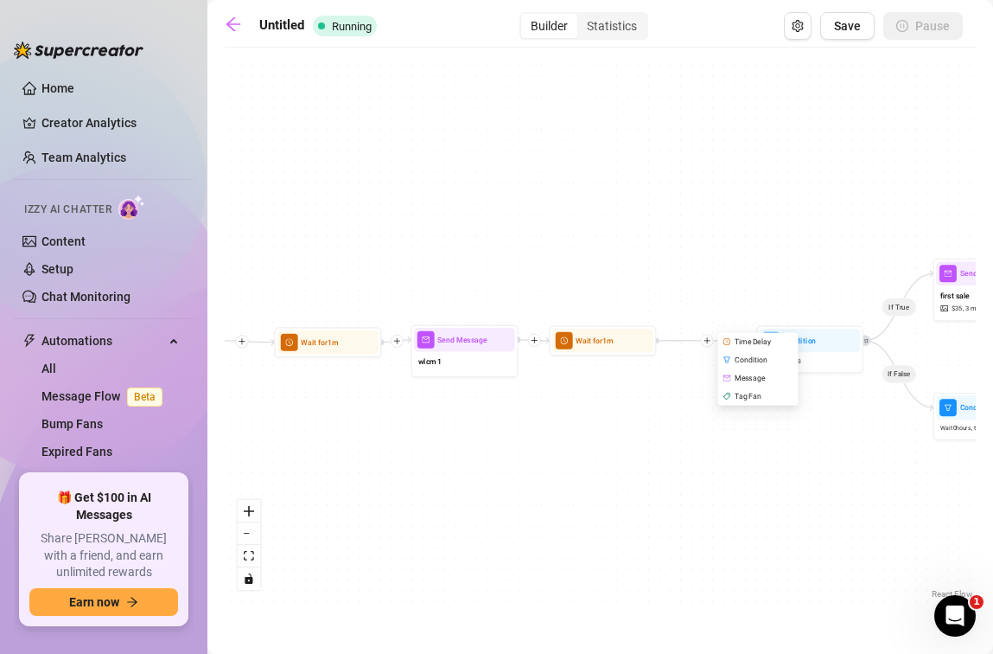
click at [757, 374] on div "Message" at bounding box center [759, 378] width 79 height 18
click at [735, 375] on div "Message" at bounding box center [758, 378] width 79 height 18
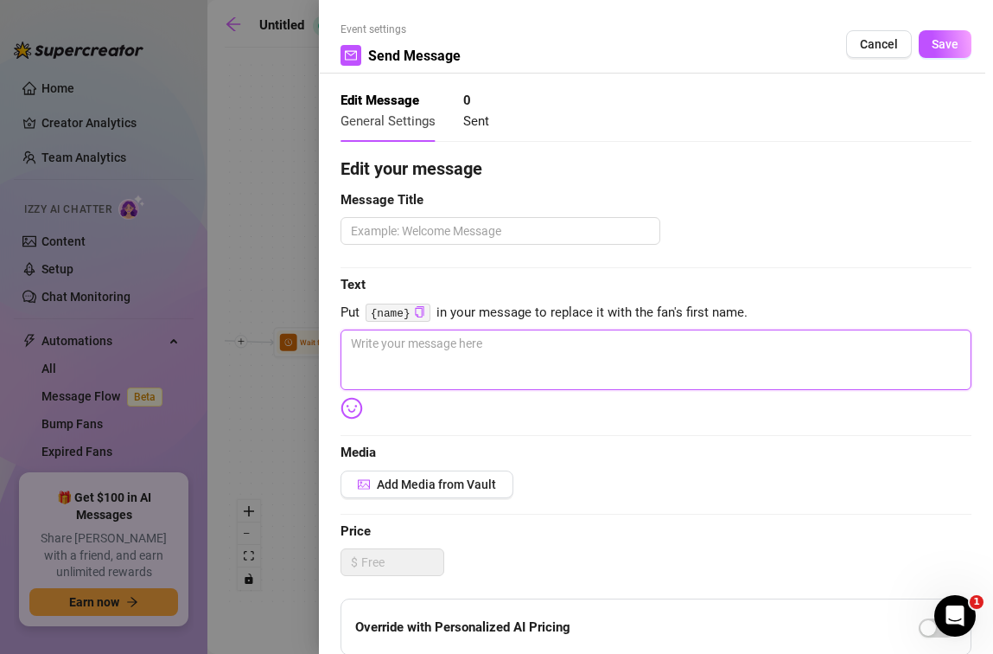
click at [455, 358] on textarea at bounding box center [656, 359] width 631 height 61
paste textarea "figured we could start off with something intimate 🥰 let me know what you think…"
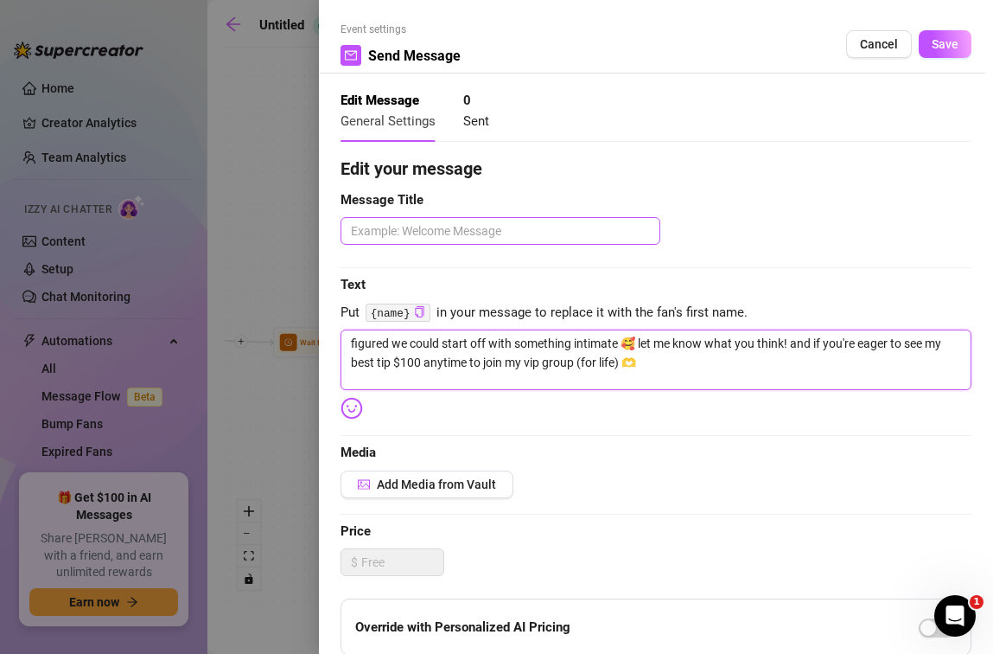
type textarea "figured we could start off with something intimate 🥰 let me know what you think…"
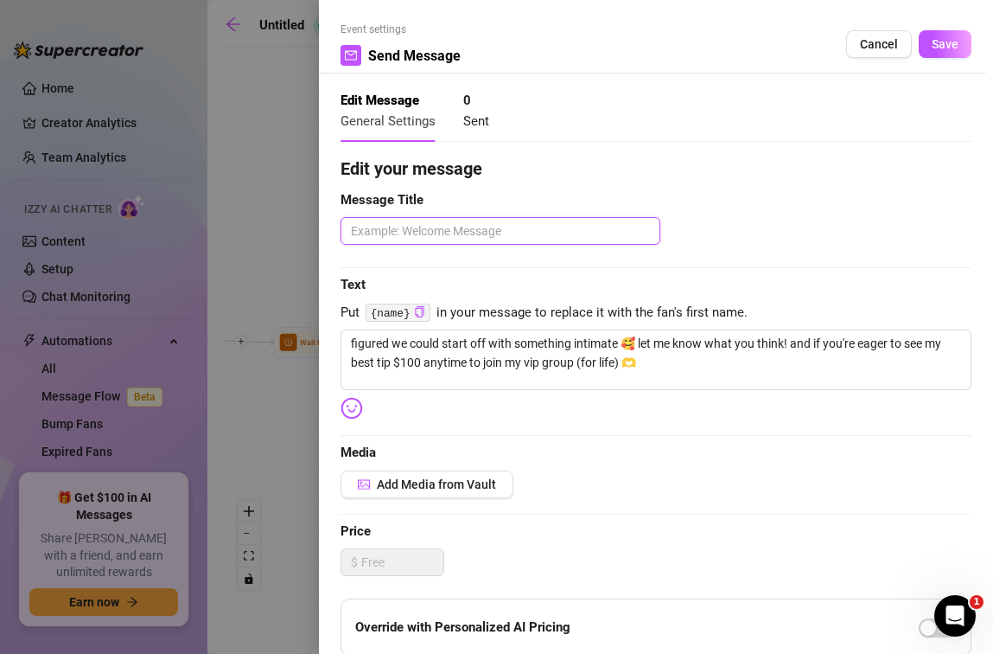
click at [429, 237] on textarea at bounding box center [501, 231] width 320 height 28
type textarea "wlcm2"
click at [521, 437] on div "Edit your message Message Title wlcm2 Text Put {name} in your message to replac…" at bounding box center [656, 534] width 631 height 757
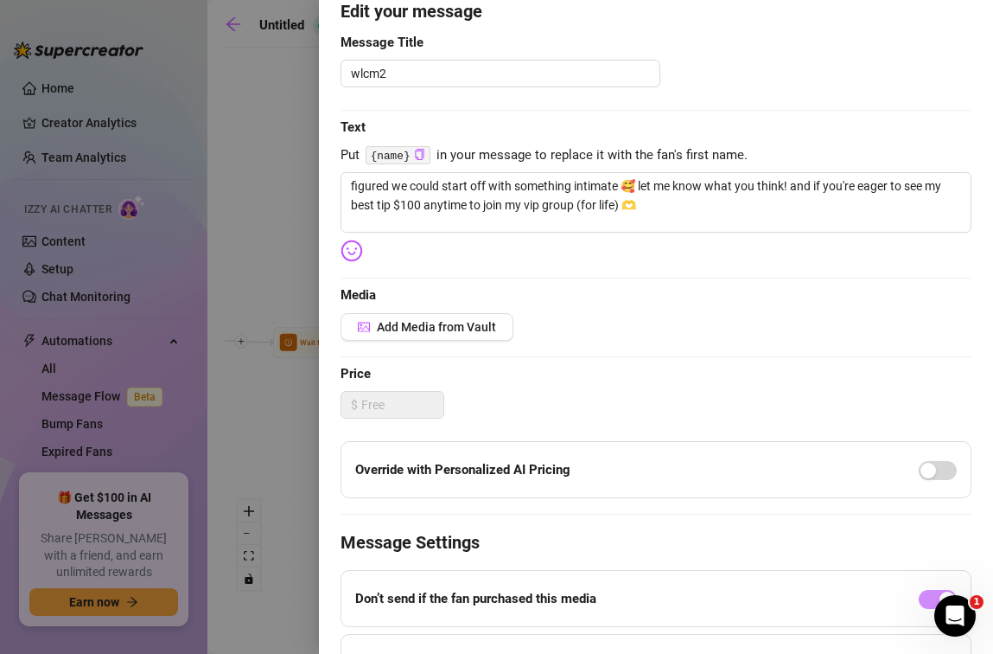
scroll to position [323, 0]
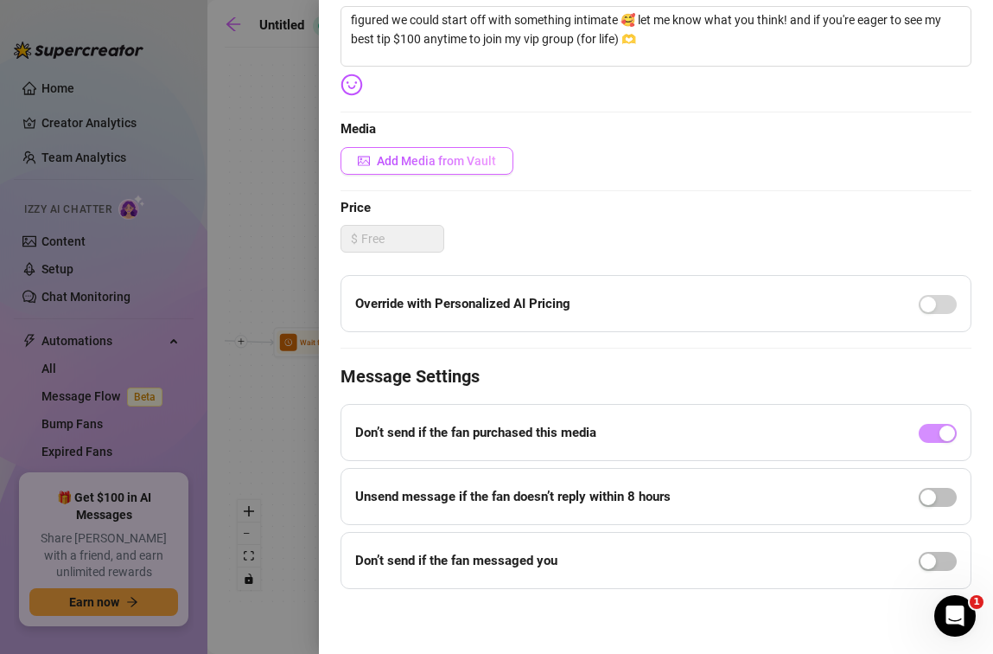
click at [416, 170] on button "Add Media from Vault" at bounding box center [427, 161] width 173 height 28
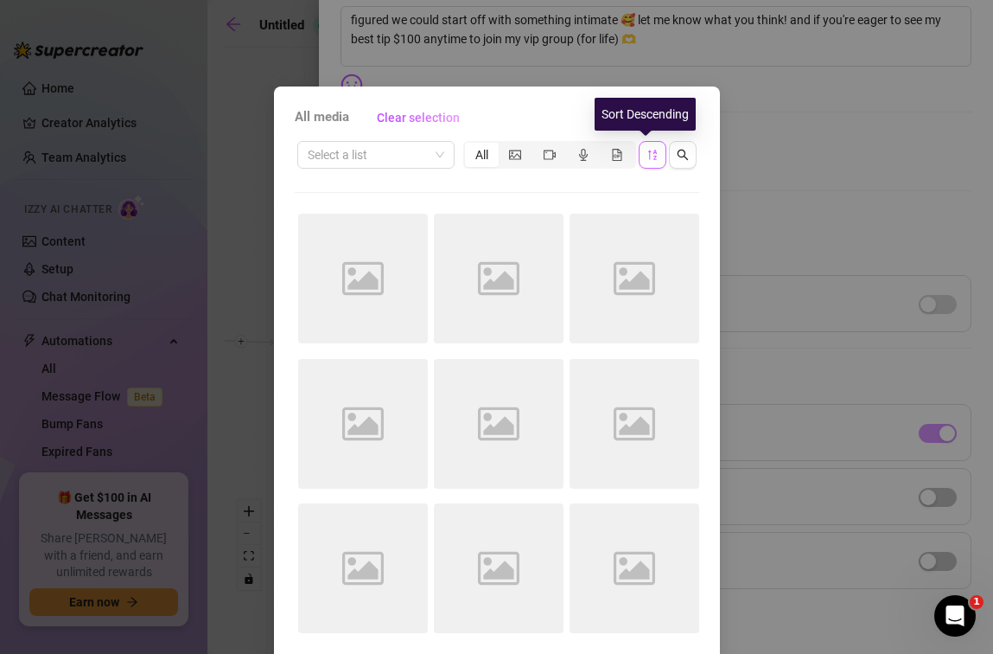
click at [647, 156] on icon "sort-descending" at bounding box center [653, 155] width 12 height 12
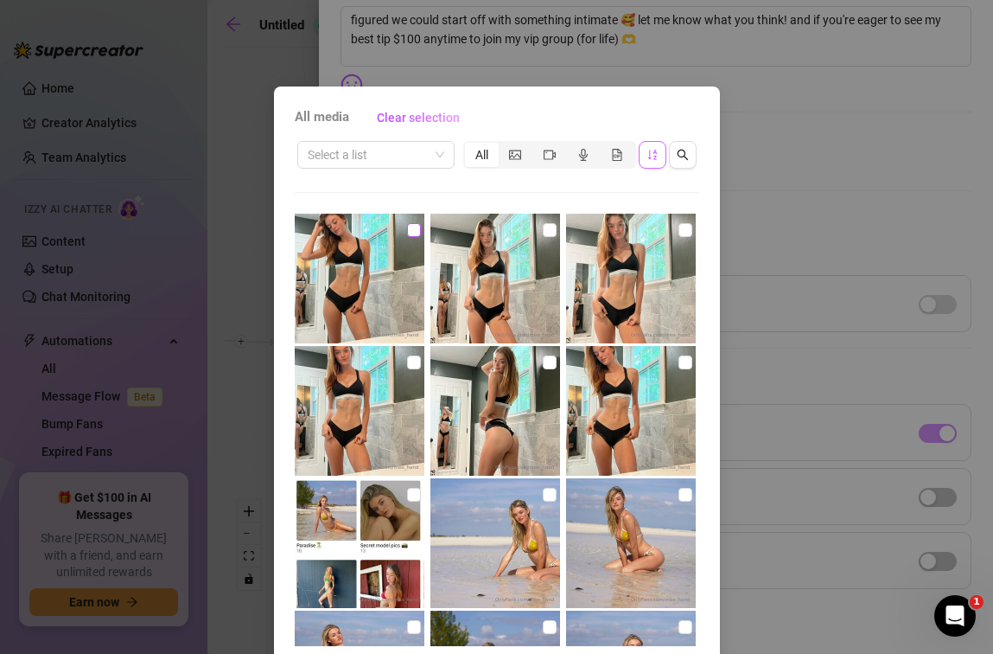
click at [407, 227] on input "checkbox" at bounding box center [414, 230] width 14 height 14
checkbox input "true"
click at [407, 360] on input "checkbox" at bounding box center [414, 362] width 14 height 14
checkbox input "true"
click at [543, 227] on input "checkbox" at bounding box center [550, 230] width 14 height 14
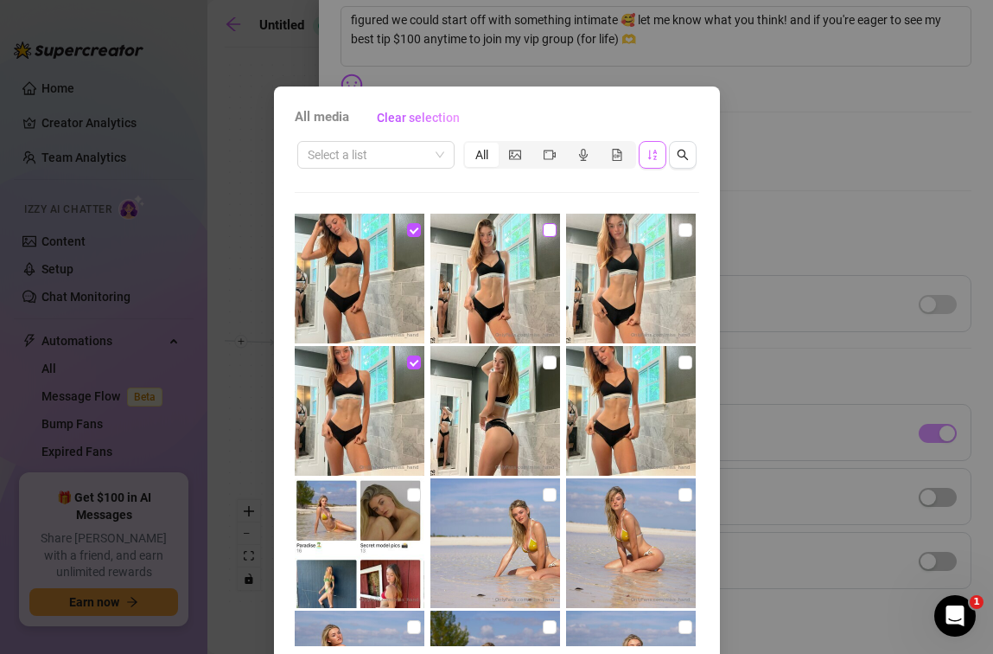
checkbox input "true"
click at [543, 360] on input "checkbox" at bounding box center [550, 362] width 14 height 14
checkbox input "true"
click at [679, 357] on input "checkbox" at bounding box center [686, 362] width 14 height 14
checkbox input "true"
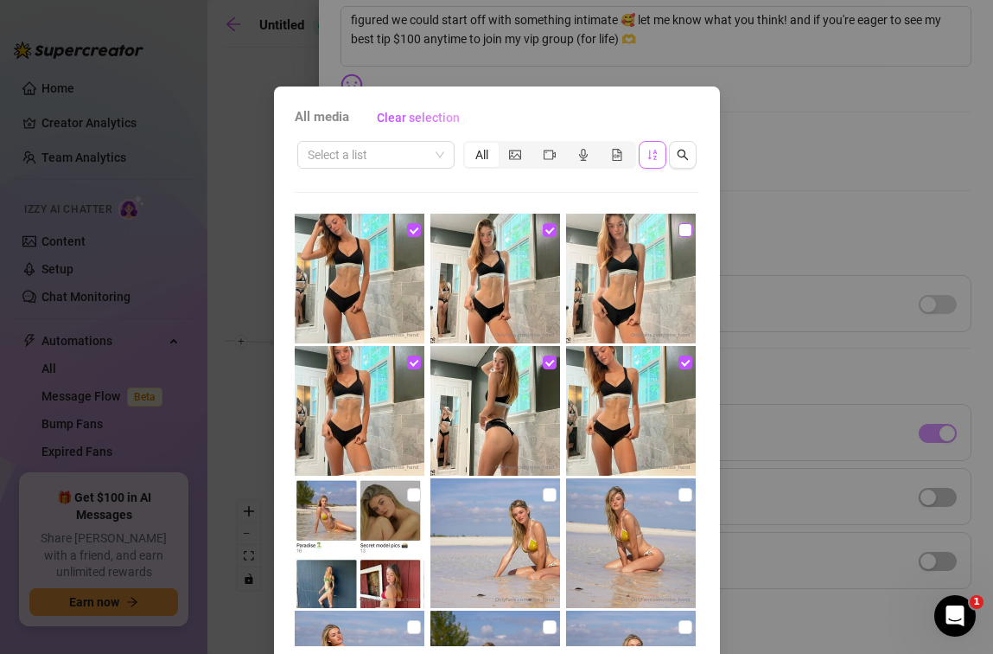
click at [679, 231] on input "checkbox" at bounding box center [686, 230] width 14 height 14
checkbox input "true"
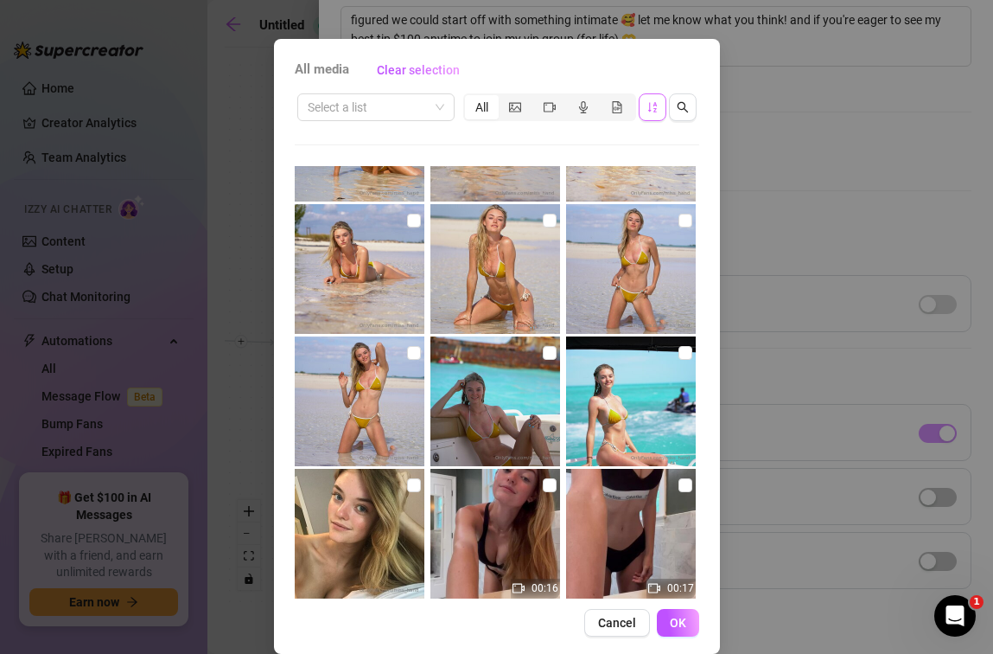
scroll to position [68, 0]
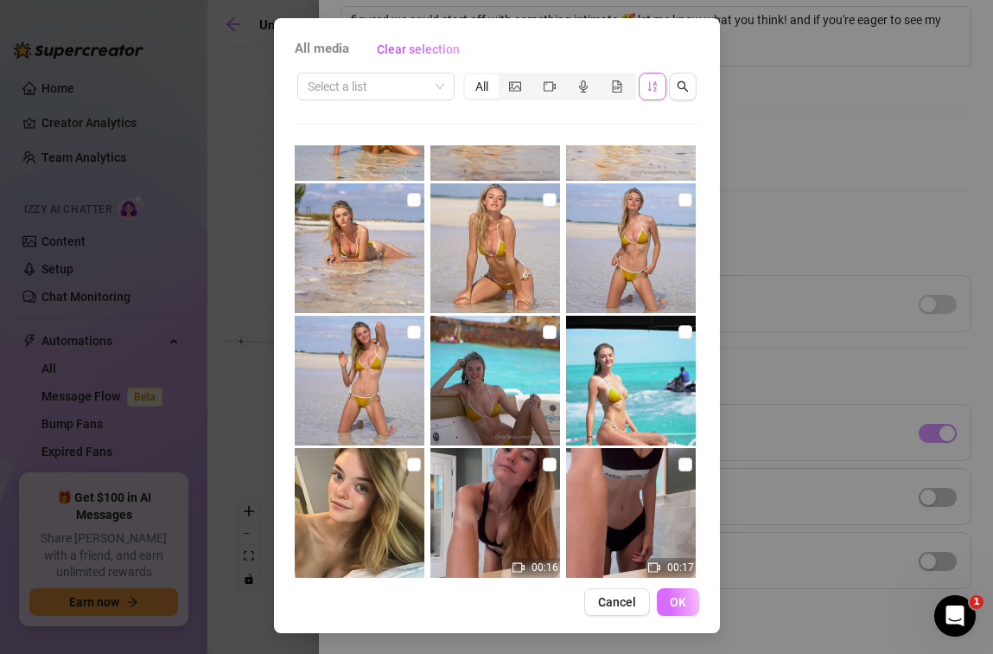
click at [670, 610] on button "OK" at bounding box center [678, 602] width 42 height 28
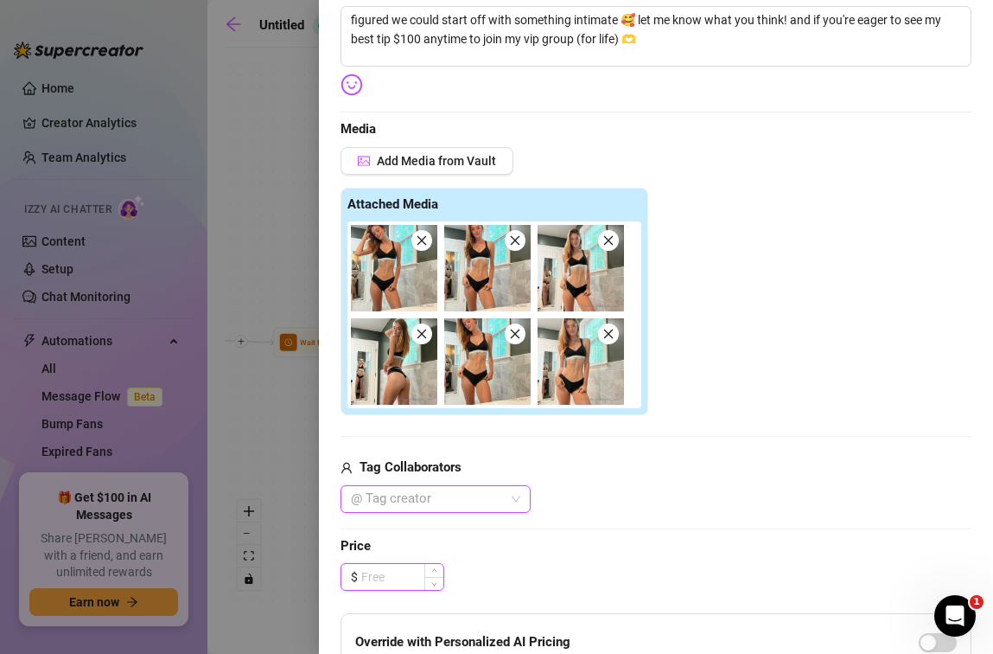
click at [413, 579] on input at bounding box center [402, 577] width 82 height 26
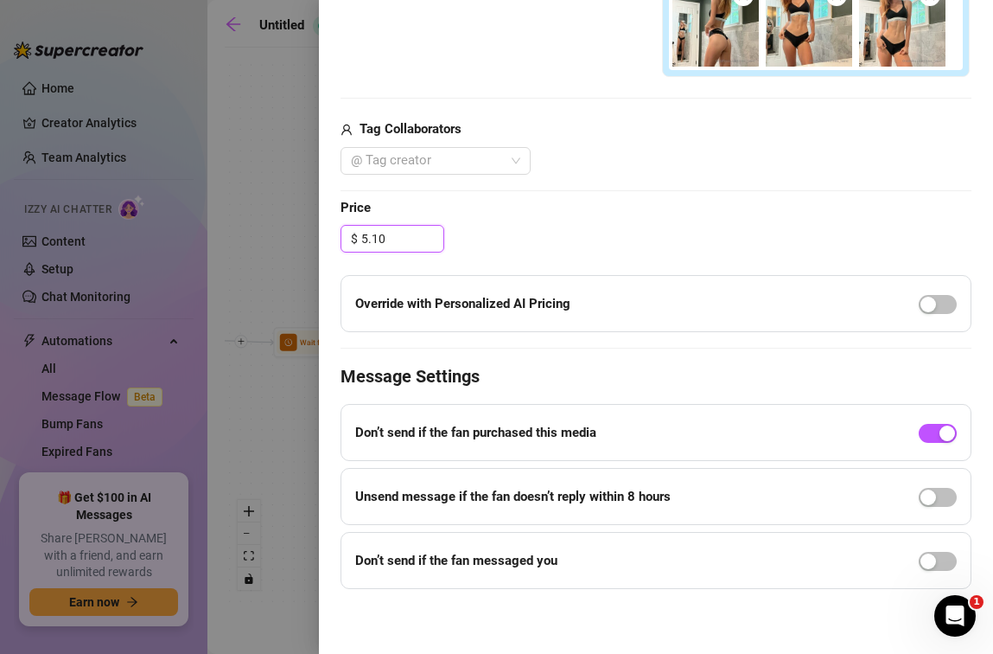
scroll to position [0, 0]
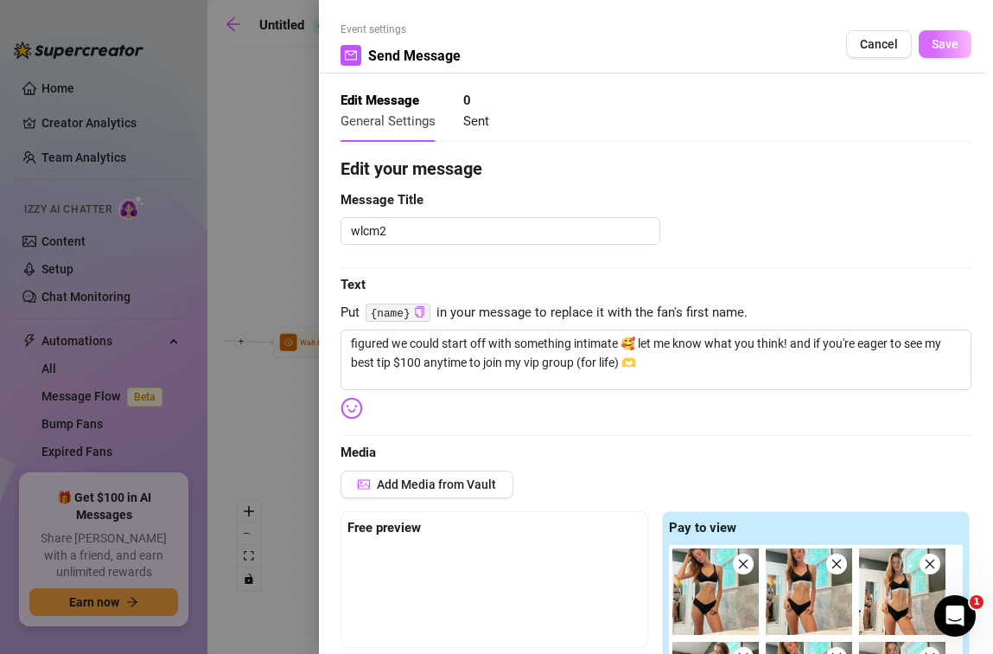
type input "5.10"
click at [932, 43] on span "Save" at bounding box center [945, 44] width 27 height 14
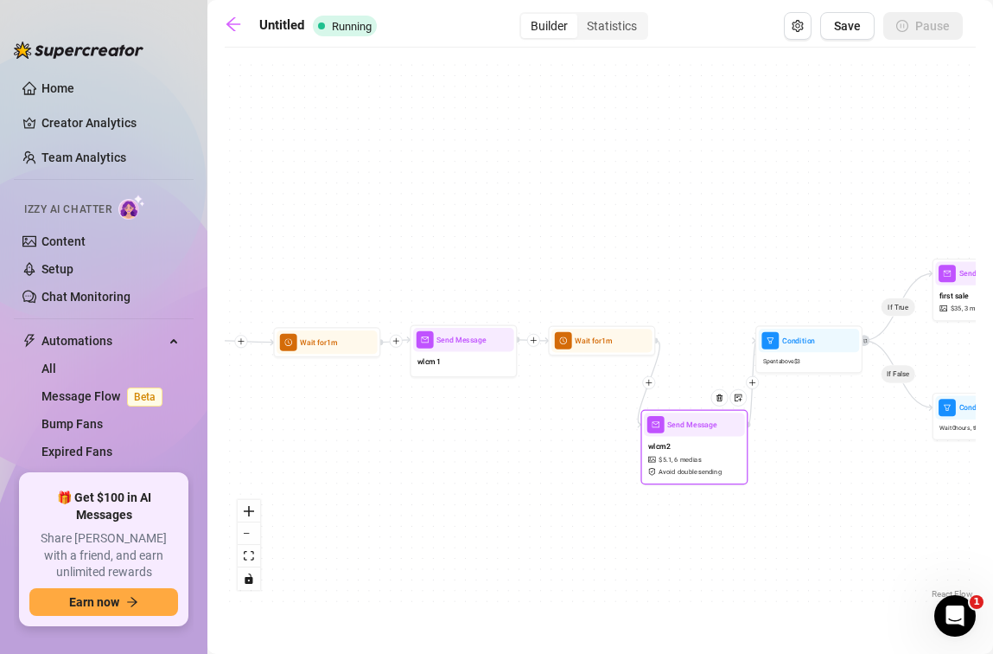
drag, startPoint x: 696, startPoint y: 534, endPoint x: 708, endPoint y: 463, distance: 72.8
click at [708, 463] on div "wlcm2 $ 5.1 , 6 medias Avoid double sending" at bounding box center [694, 458] width 101 height 45
click at [774, 455] on div "If True If False If True If False Send Message wlcm2 $ 5.1 , 6 medias Avoid dou…" at bounding box center [600, 329] width 751 height 546
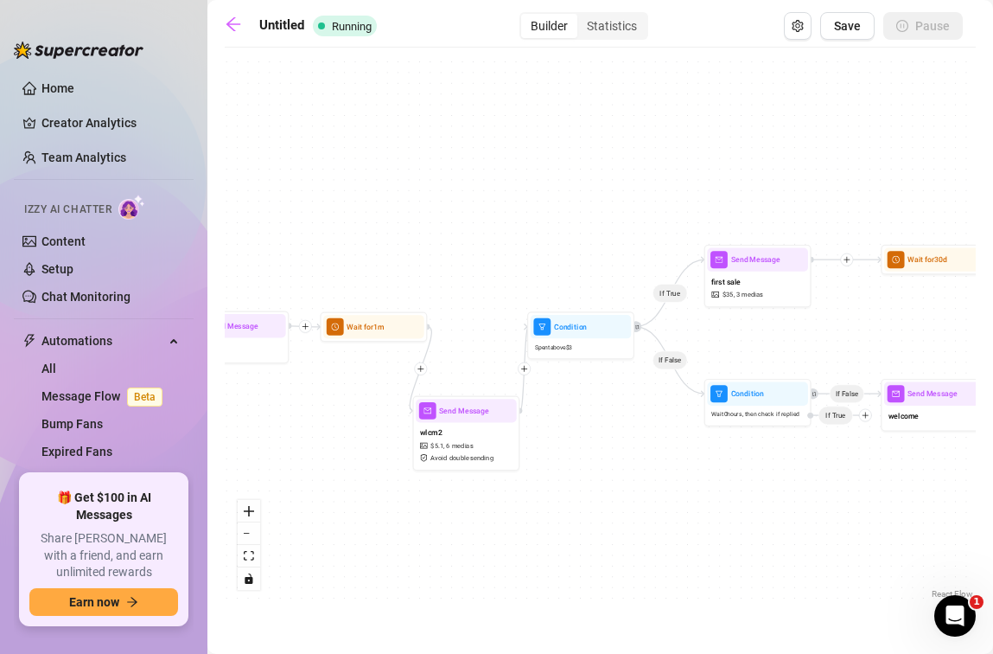
drag, startPoint x: 663, startPoint y: 230, endPoint x: 439, endPoint y: 220, distance: 224.1
click at [423, 218] on div "If True If False If True If False Send Message wlcm2 $ 5.1 , 6 medias Avoid dou…" at bounding box center [600, 329] width 751 height 546
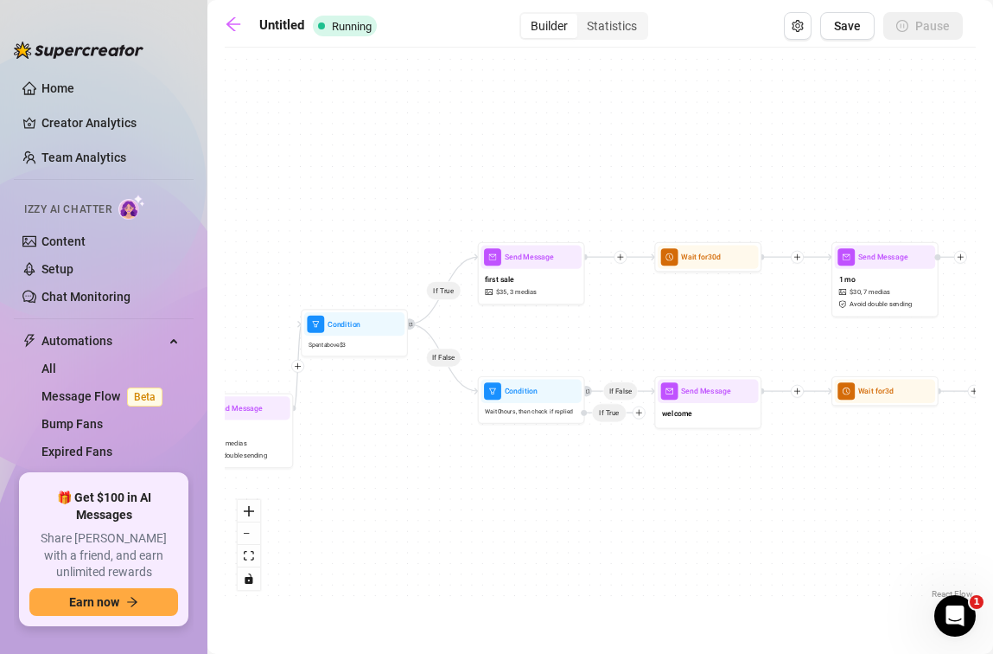
drag, startPoint x: 643, startPoint y: 197, endPoint x: 414, endPoint y: 193, distance: 229.2
click at [414, 193] on div "If True If False If True If False Send Message wlcm2 $ 5.1 , 6 medias Avoid dou…" at bounding box center [600, 329] width 751 height 546
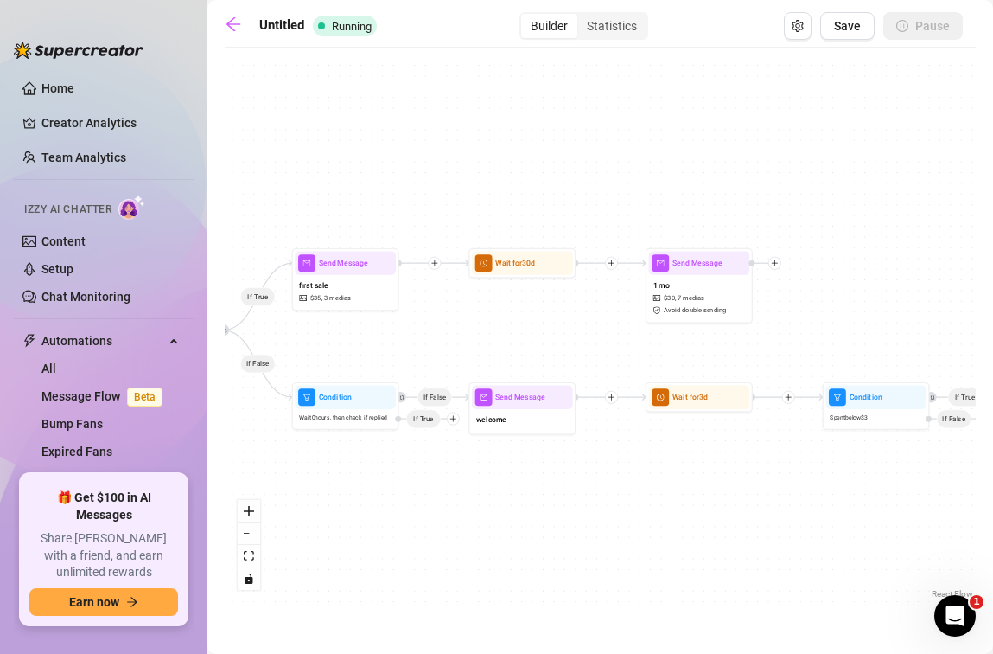
drag, startPoint x: 597, startPoint y: 159, endPoint x: 493, endPoint y: 166, distance: 104.8
click at [493, 166] on div "If True If False If True If False Send Message wlcm2 $ 5.1 , 6 medias Avoid dou…" at bounding box center [600, 329] width 751 height 546
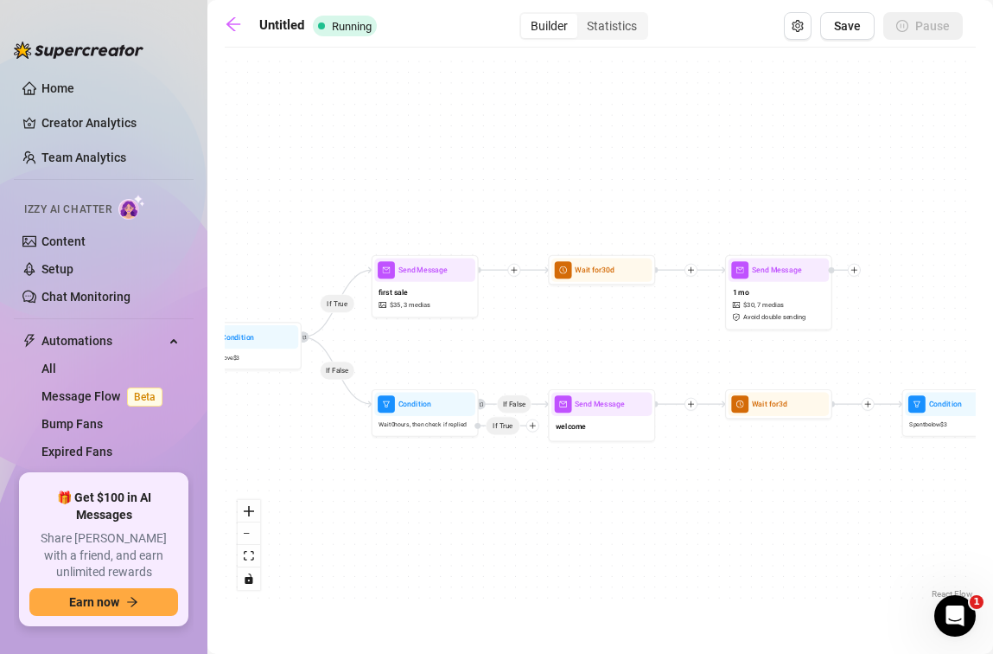
drag, startPoint x: 552, startPoint y: 196, endPoint x: 671, endPoint y: 199, distance: 119.3
click at [671, 199] on div "If True If False If True If False Send Message wlcm2 $ 5.1 , 6 medias Avoid dou…" at bounding box center [600, 329] width 751 height 546
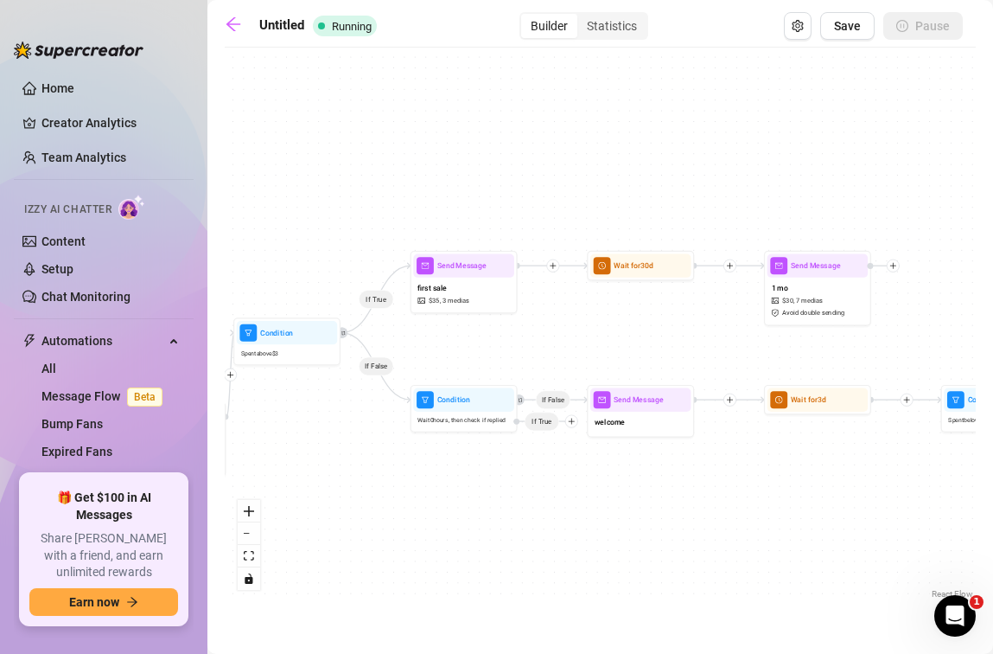
click at [553, 266] on icon "plus" at bounding box center [554, 266] width 8 height 8
click at [598, 264] on div "Time Delay" at bounding box center [605, 267] width 79 height 18
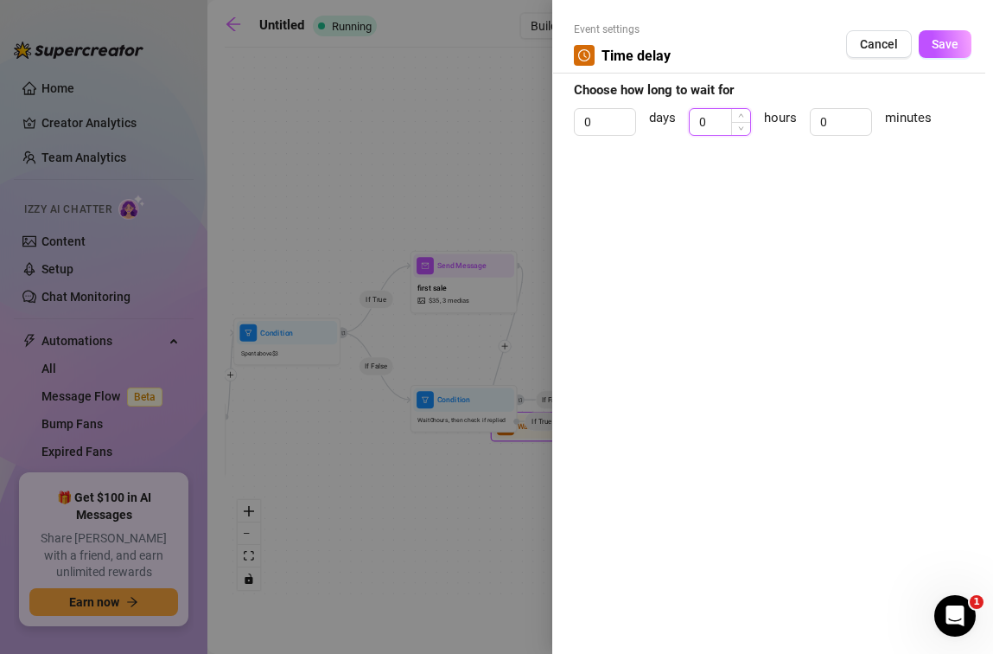
click at [713, 120] on input "0" at bounding box center [720, 122] width 61 height 26
click at [615, 122] on input "0" at bounding box center [605, 122] width 61 height 26
type input "1"
click at [943, 41] on span "Save" at bounding box center [945, 44] width 27 height 14
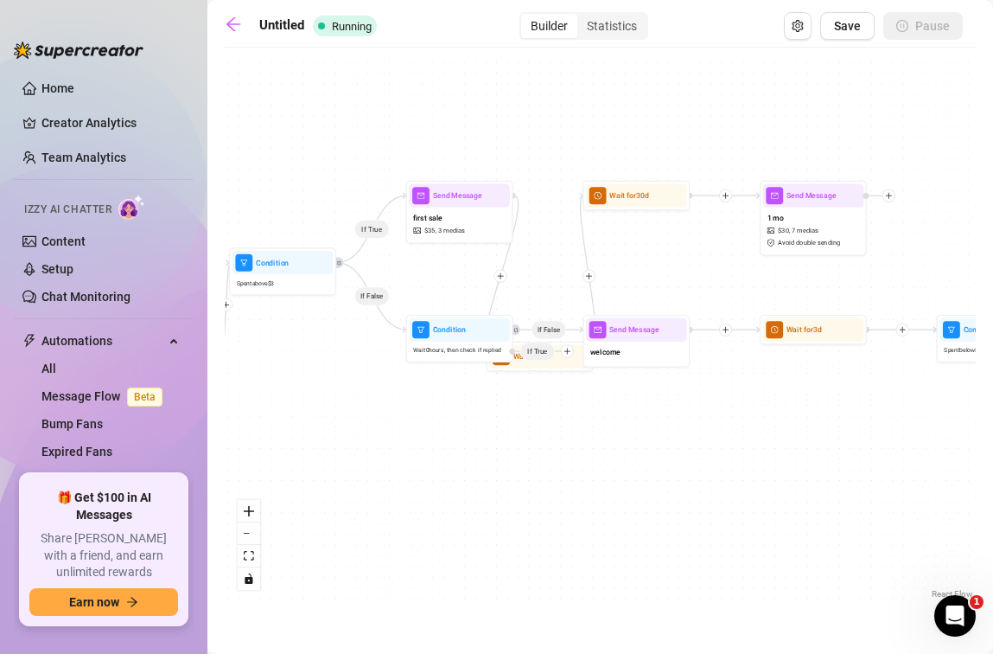
drag, startPoint x: 572, startPoint y: 441, endPoint x: 568, endPoint y: 380, distance: 61.5
click at [568, 380] on div "If True If False If True If False Wait for 1d Send Message wlcm2 $ 5.1 , 6 medi…" at bounding box center [600, 329] width 751 height 546
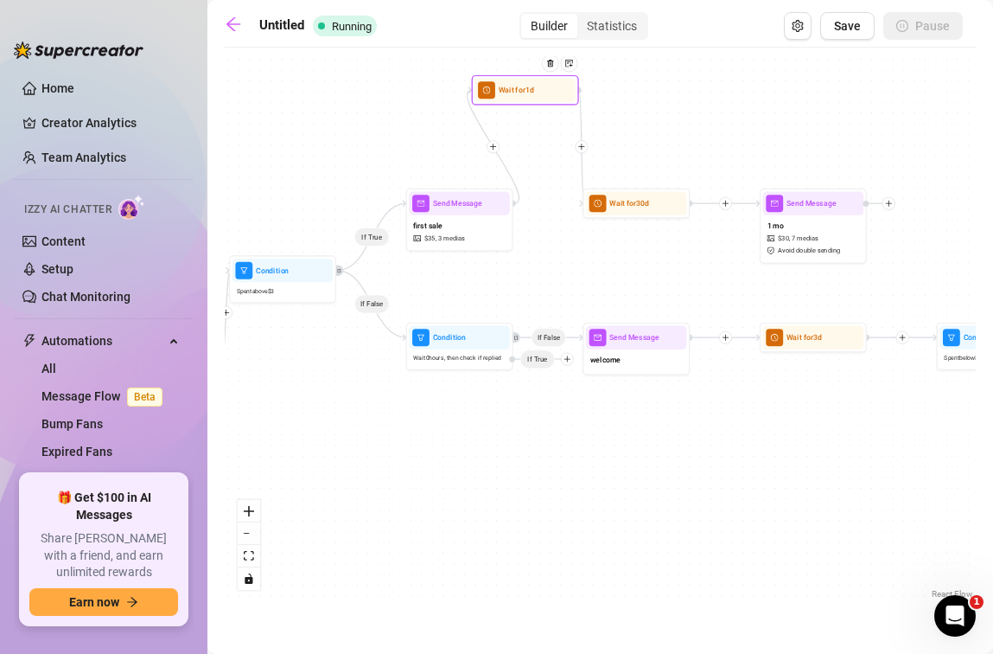
drag, startPoint x: 559, startPoint y: 368, endPoint x: 549, endPoint y: 84, distance: 284.6
click at [549, 84] on div at bounding box center [554, 71] width 47 height 54
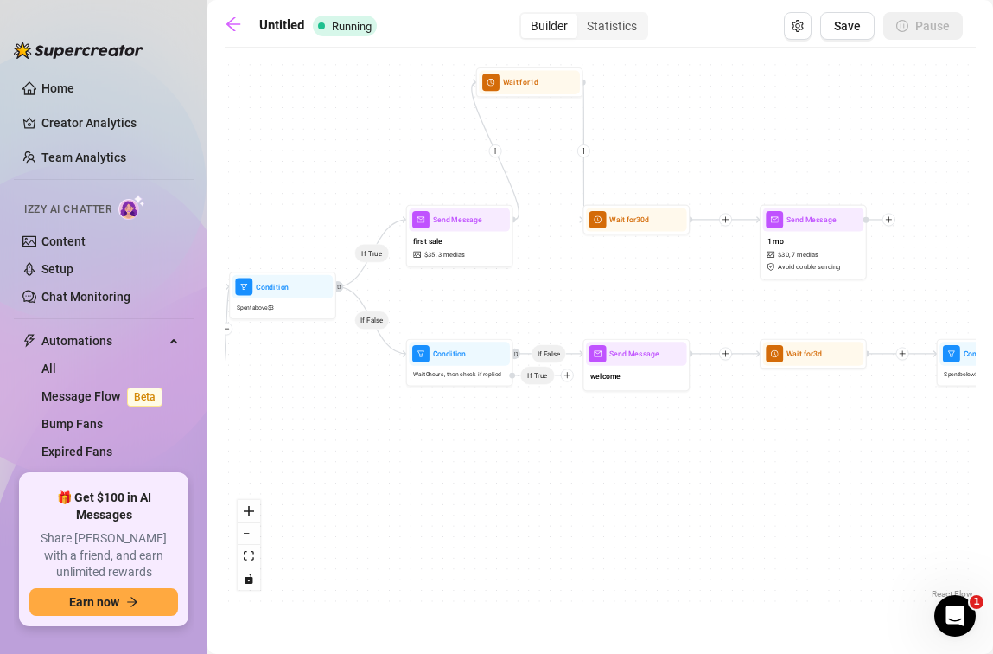
click at [588, 156] on div "If True If False If True If False Wait for 1d Send Message wlcm2 $ 5.1 , 6 medi…" at bounding box center [600, 329] width 751 height 546
click at [585, 150] on icon "plus" at bounding box center [584, 151] width 8 height 8
click at [636, 187] on div "Message" at bounding box center [636, 188] width 79 height 18
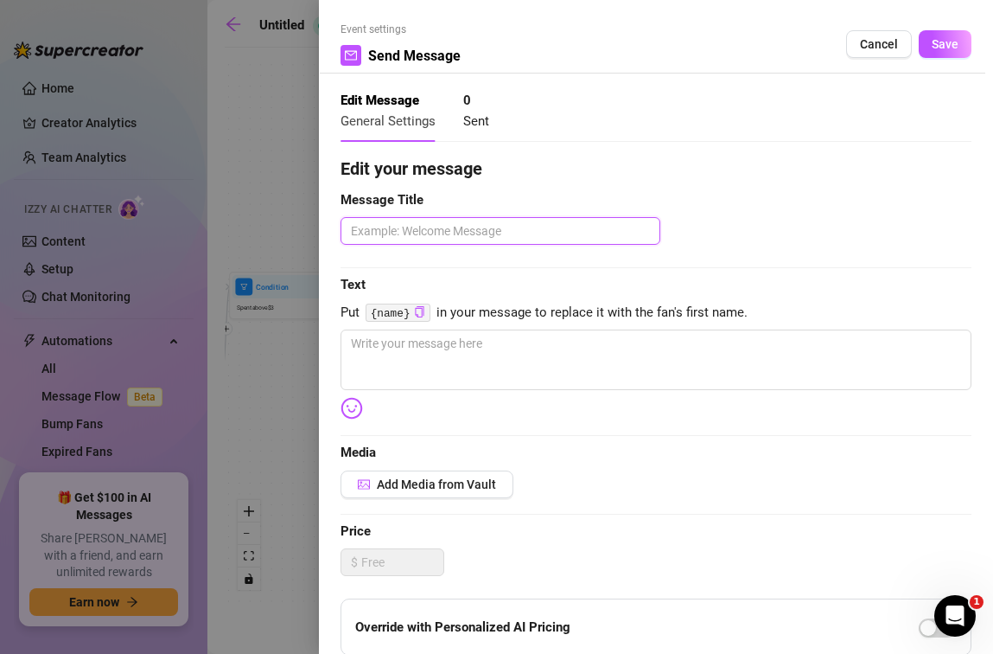
click at [552, 233] on textarea at bounding box center [501, 231] width 320 height 28
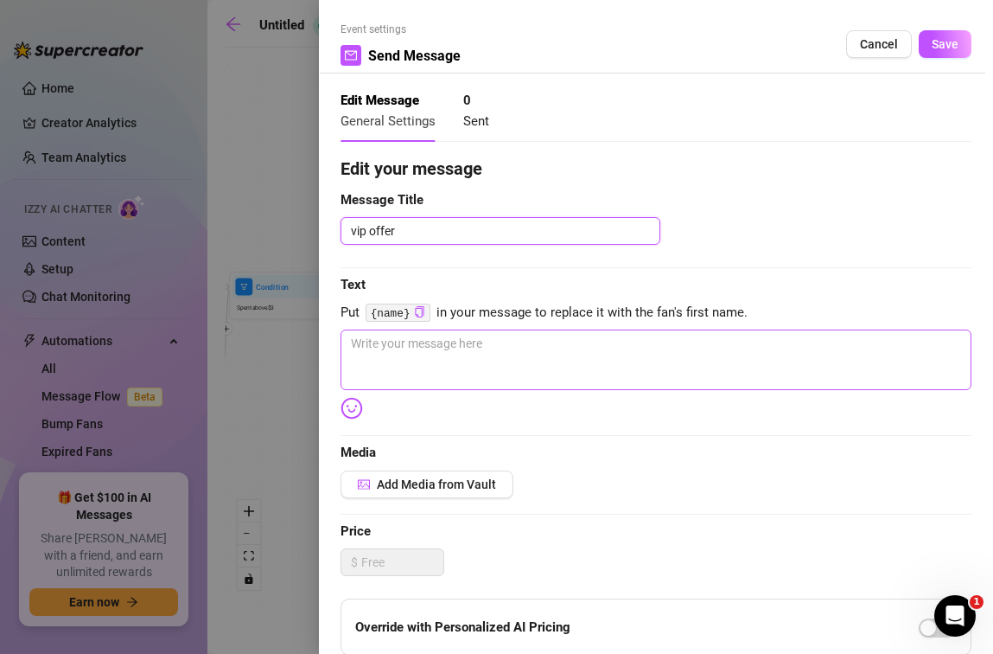
type textarea "vip offer"
click at [519, 361] on textarea at bounding box center [656, 359] width 631 height 61
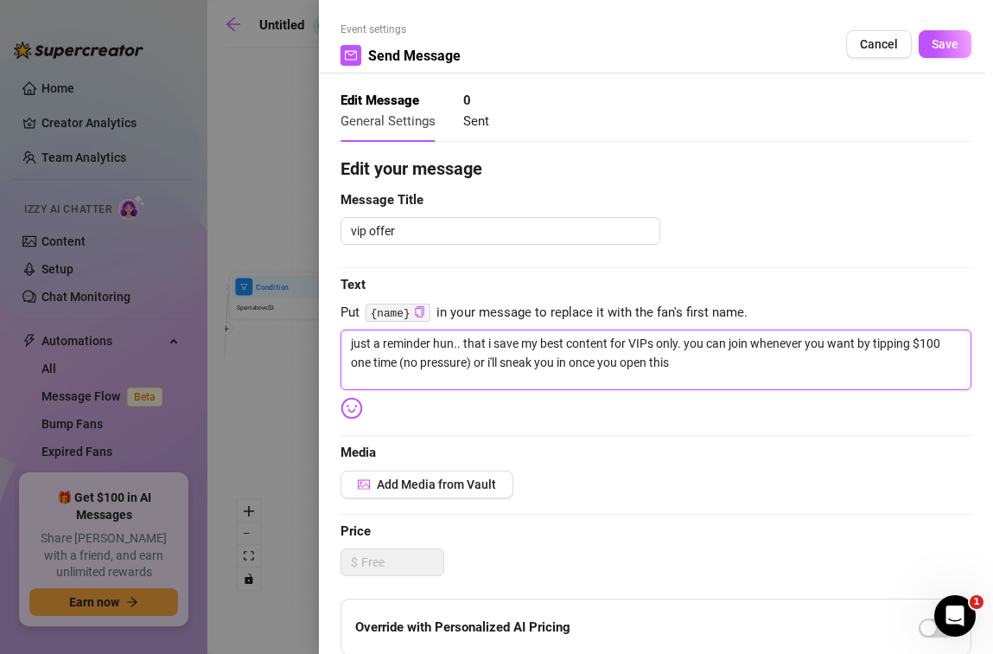
click at [693, 359] on textarea "just a reminder hun.. that i save my best content for VIPs only. you can join w…" at bounding box center [656, 359] width 631 height 61
type textarea "just a reminder hun.. that i save my best content for VIPs only. you can join w…"
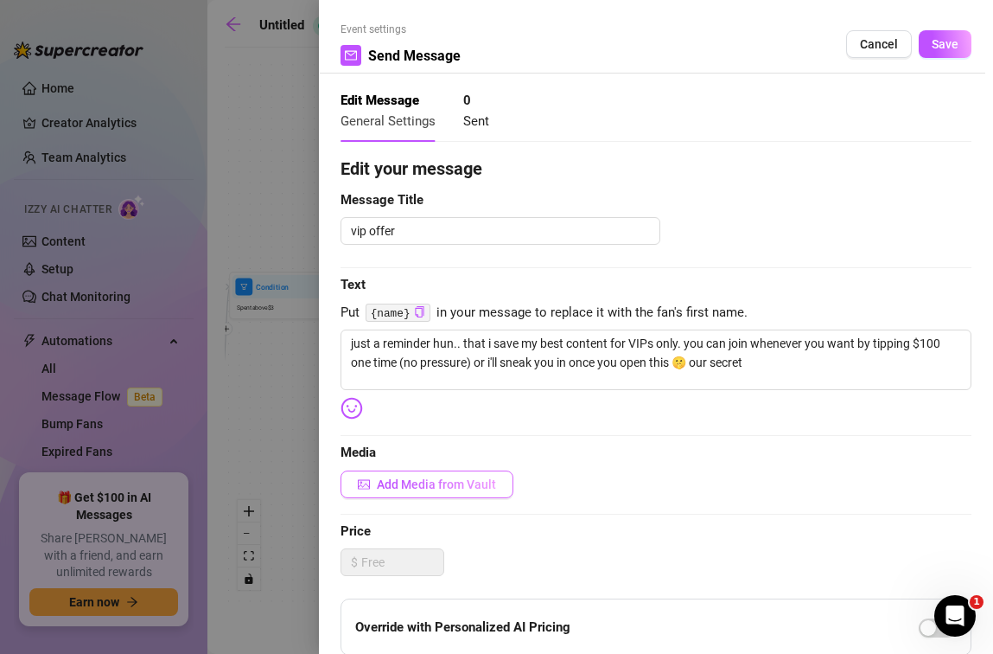
click at [410, 486] on span "Add Media from Vault" at bounding box center [436, 484] width 119 height 14
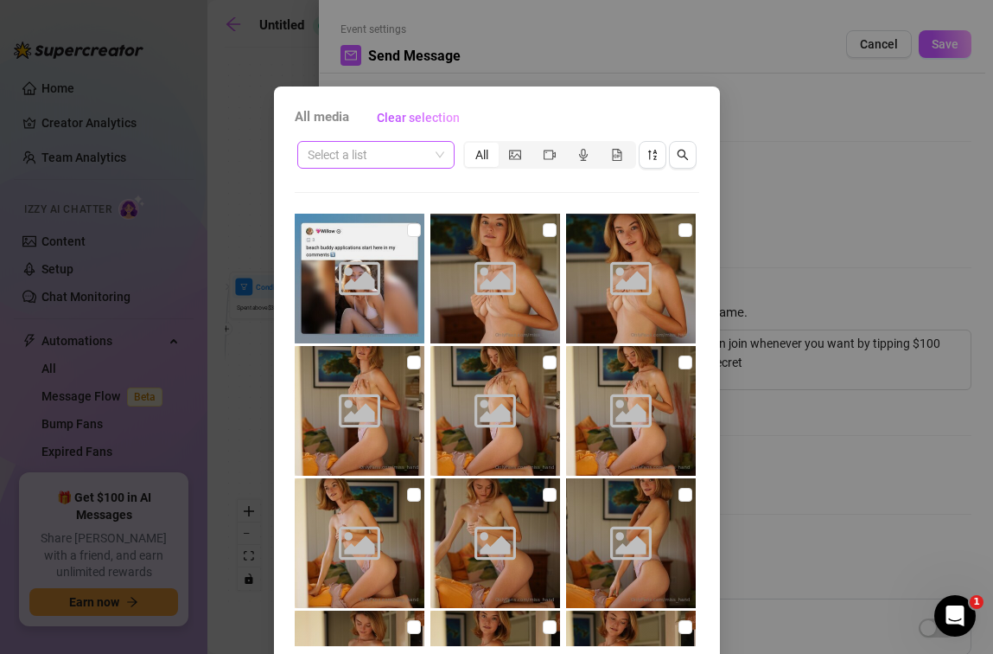
click at [412, 160] on input "search" at bounding box center [368, 155] width 121 height 26
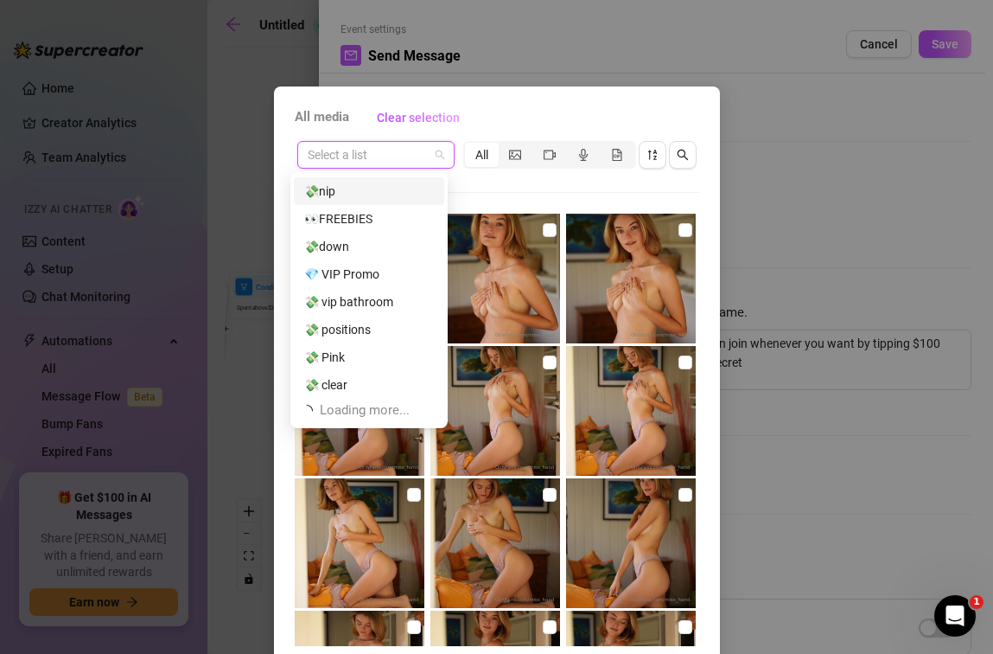
scroll to position [55, 0]
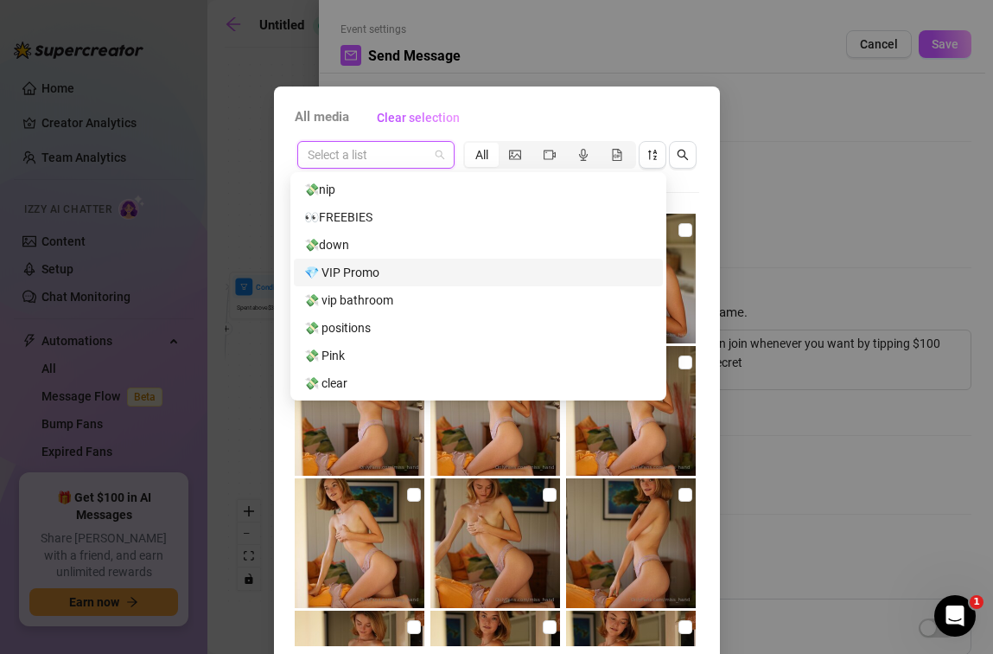
click at [384, 274] on div "💎 VIP Promo" at bounding box center [478, 272] width 348 height 19
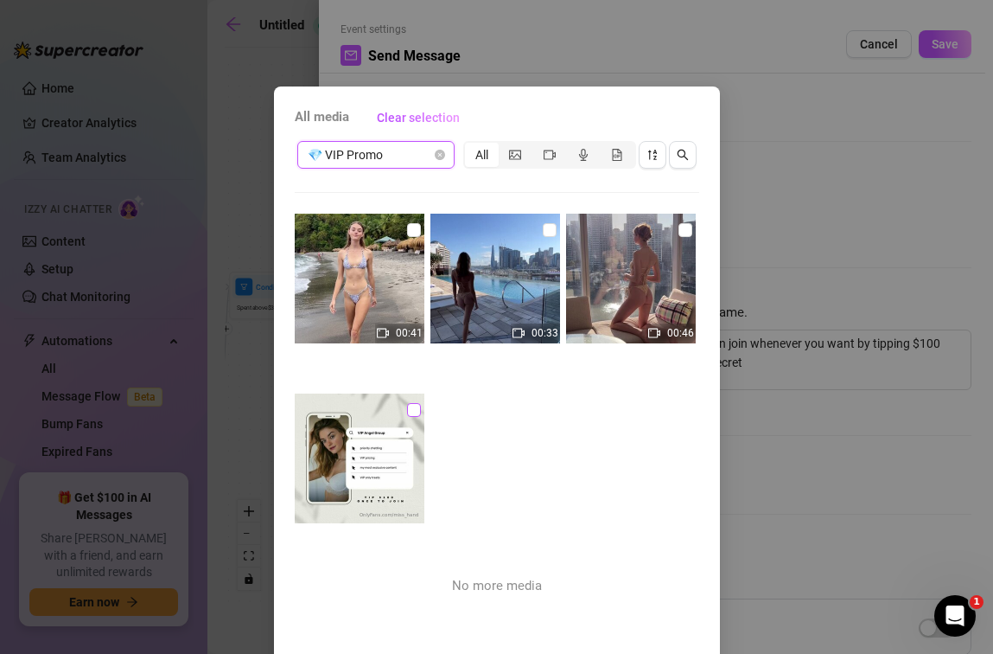
click at [407, 408] on input "checkbox" at bounding box center [414, 410] width 14 height 14
checkbox input "true"
click at [378, 151] on span "💎 VIP Promo" at bounding box center [376, 155] width 137 height 26
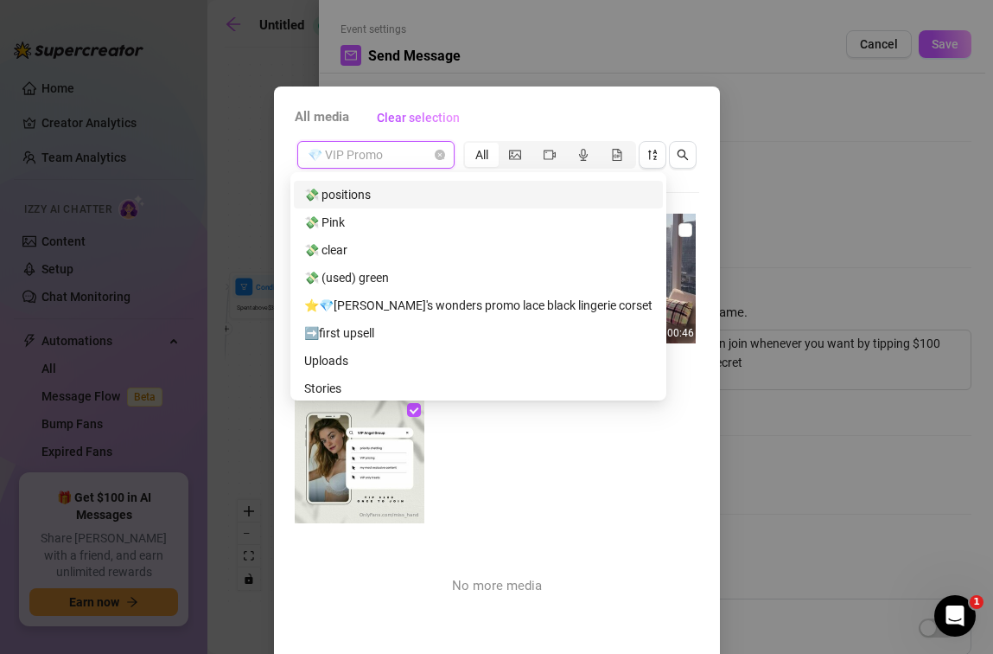
scroll to position [192, 0]
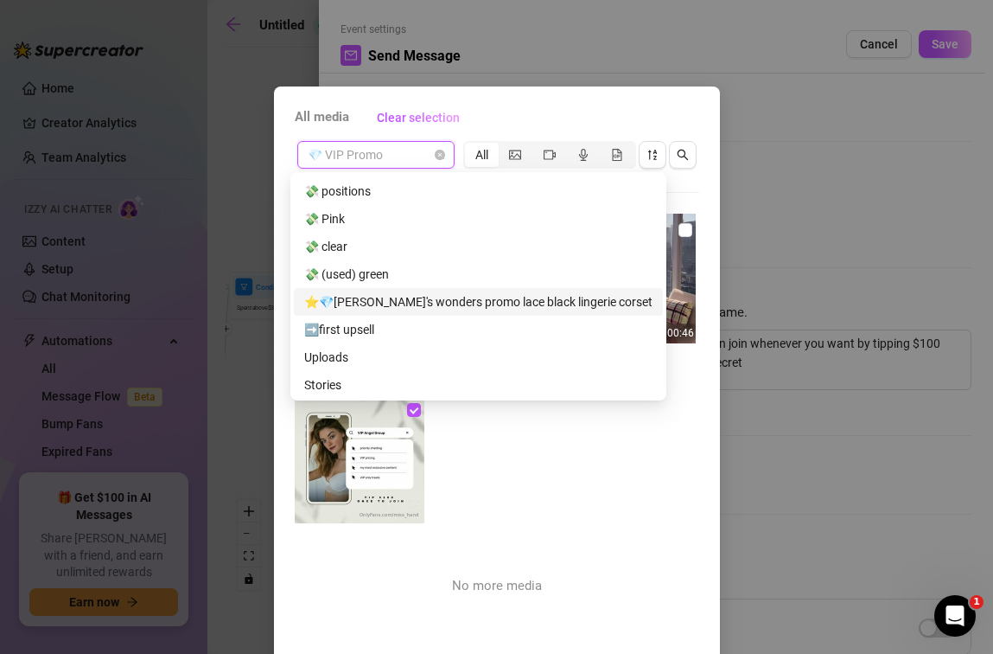
click at [395, 304] on div "⭐💎[PERSON_NAME]'s wonders promo lace black lingerie corset" at bounding box center [478, 301] width 348 height 19
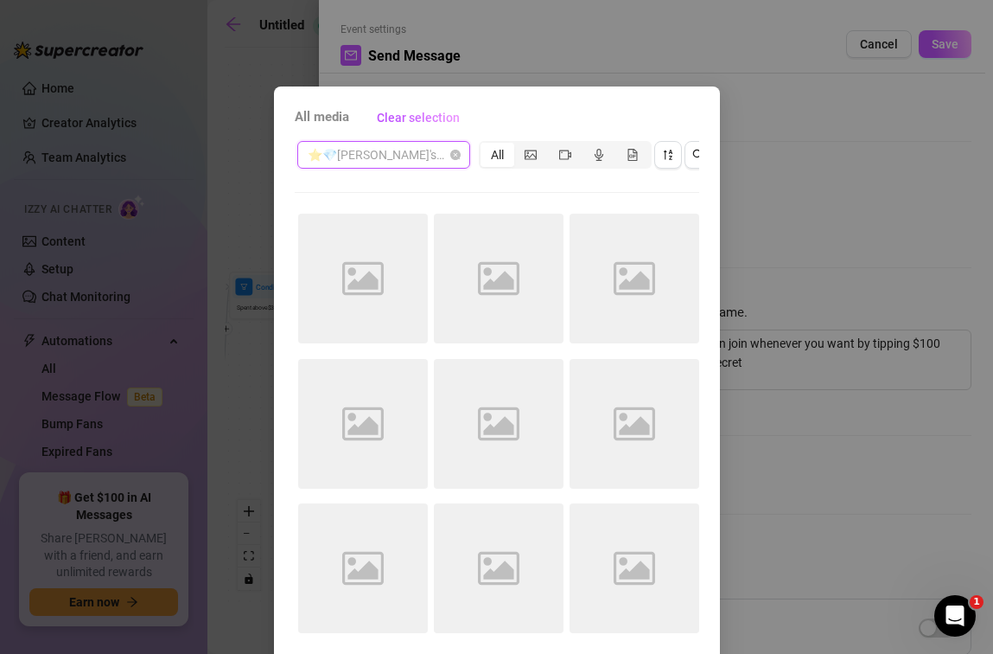
click at [416, 161] on span "⭐💎[PERSON_NAME]'s wonders promo lace black lingerie corset" at bounding box center [384, 155] width 152 height 26
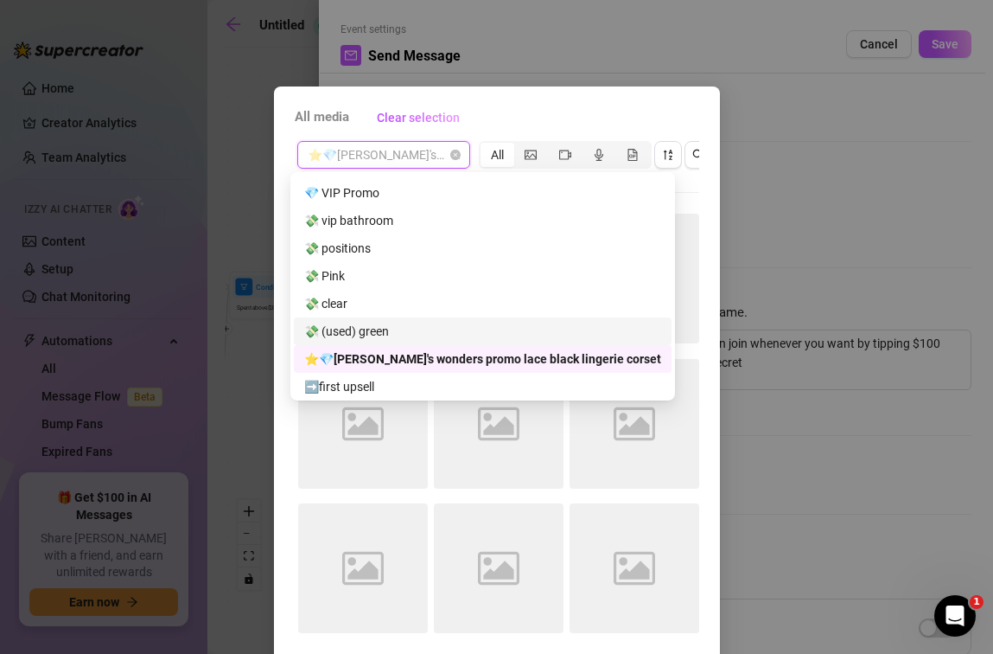
scroll to position [274, 0]
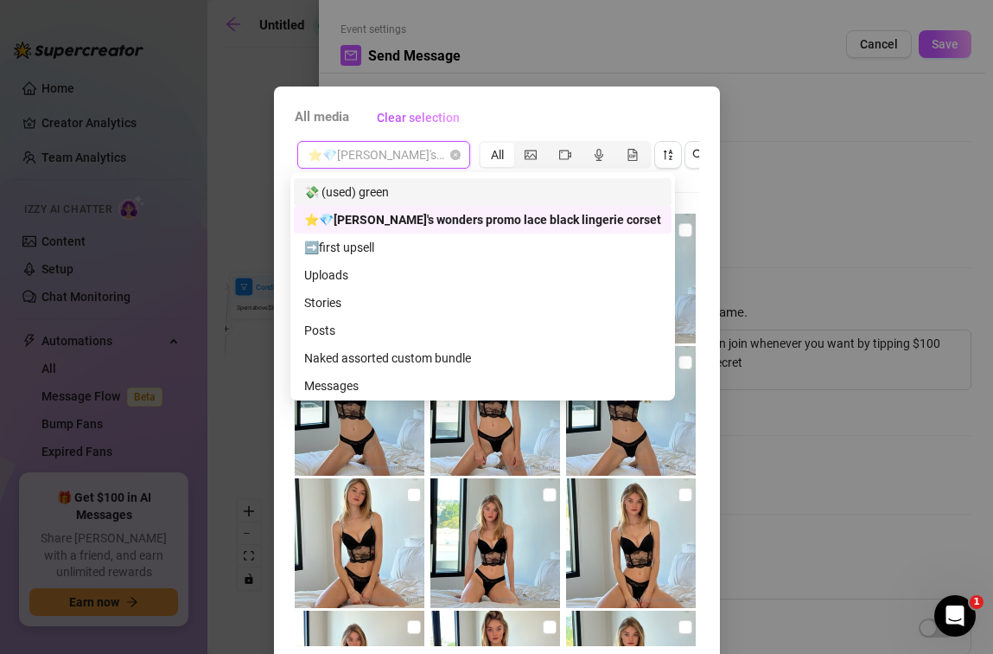
click at [653, 188] on div "⭐💎[PERSON_NAME]'s wonders promo lace black lingerie corset All 00:30 00:24" at bounding box center [497, 392] width 405 height 508
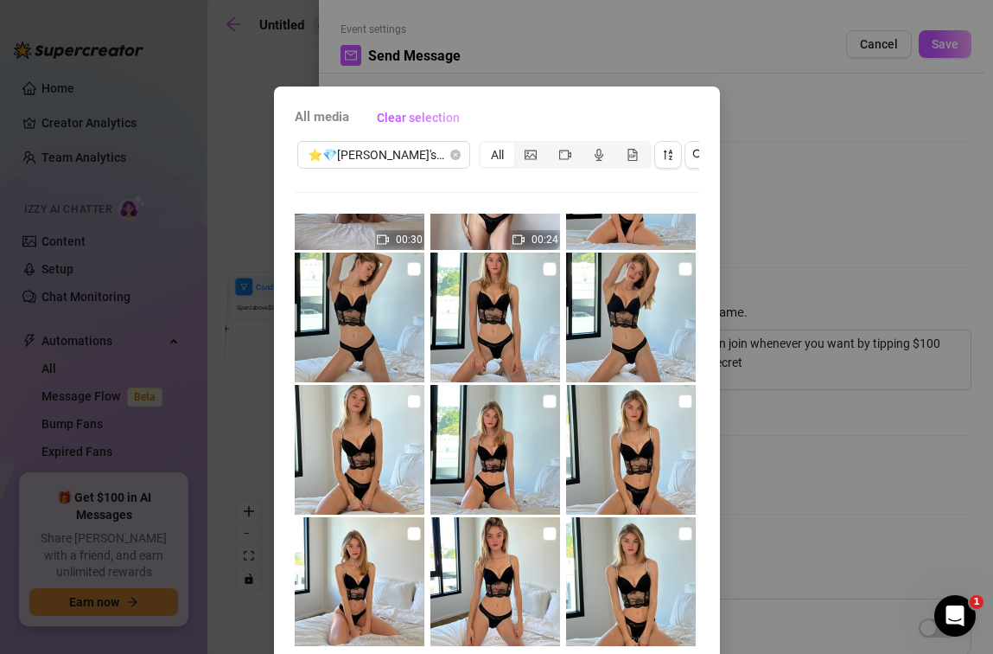
scroll to position [0, 0]
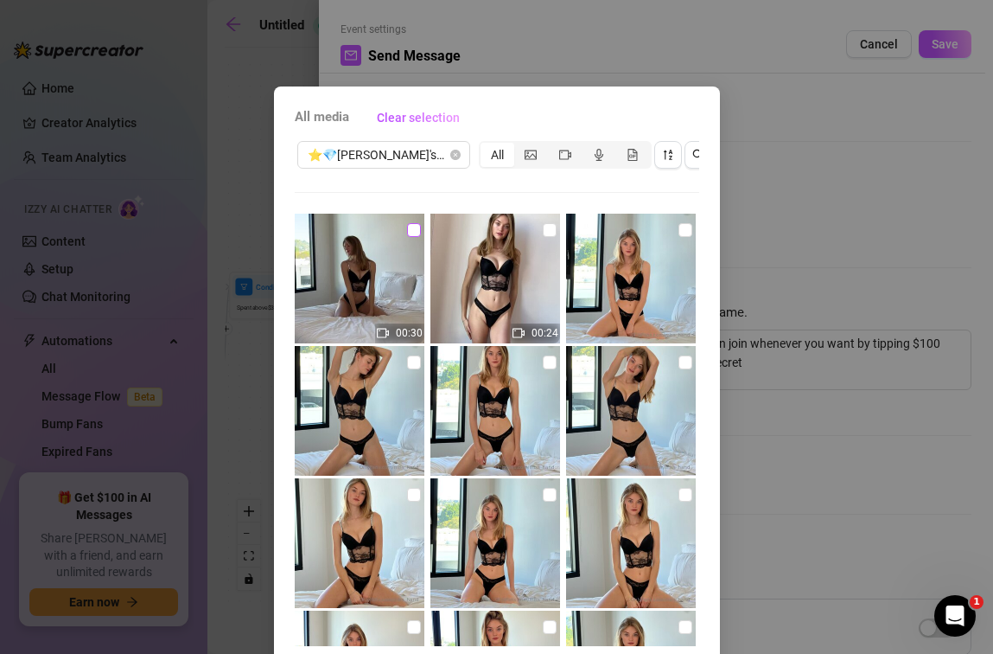
click at [407, 227] on input "checkbox" at bounding box center [414, 230] width 14 height 14
checkbox input "true"
click at [527, 224] on img at bounding box center [496, 279] width 130 height 130
checkbox input "true"
click at [679, 232] on input "checkbox" at bounding box center [686, 230] width 14 height 14
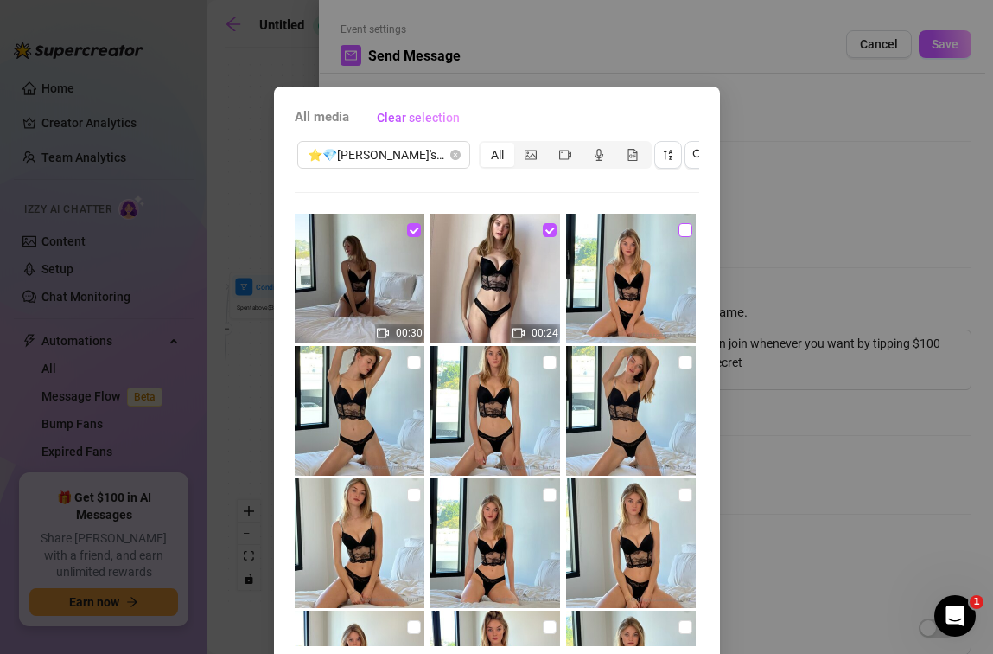
checkbox input "true"
click at [679, 361] on input "checkbox" at bounding box center [686, 362] width 14 height 14
checkbox input "true"
click at [543, 360] on input "checkbox" at bounding box center [550, 362] width 14 height 14
checkbox input "true"
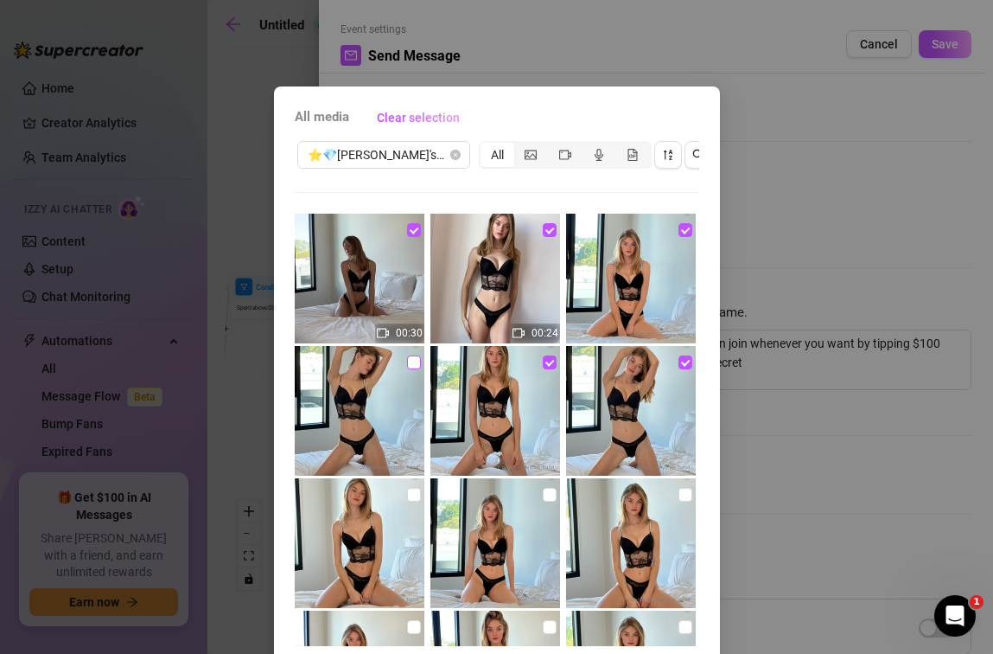
click at [407, 360] on input "checkbox" at bounding box center [414, 362] width 14 height 14
checkbox input "true"
click at [407, 494] on input "checkbox" at bounding box center [414, 495] width 14 height 14
checkbox input "true"
click at [546, 487] on img at bounding box center [496, 543] width 130 height 130
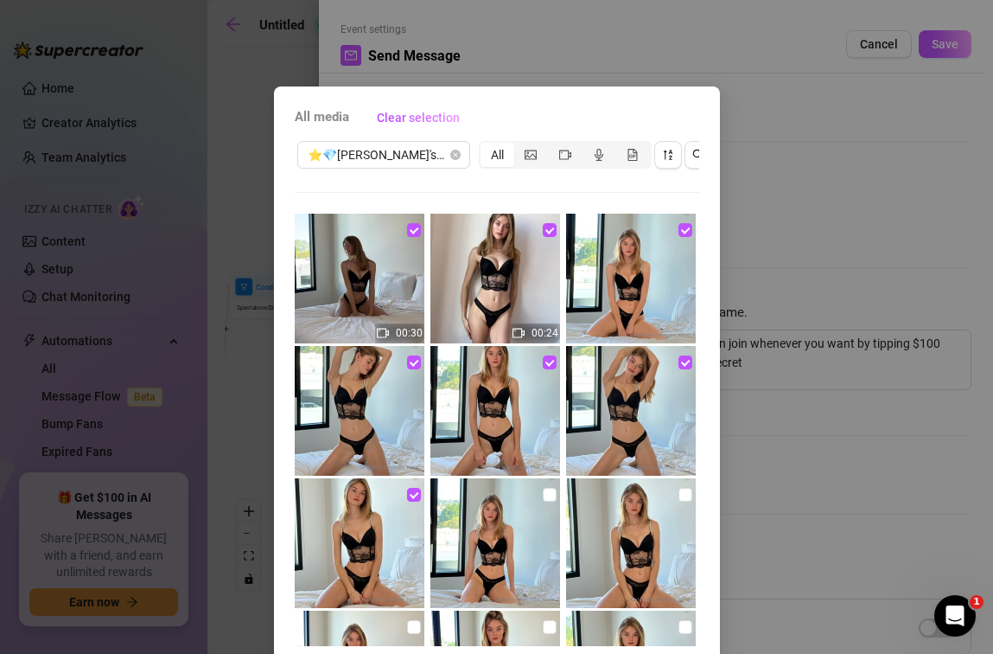
checkbox input "true"
click at [679, 493] on input "checkbox" at bounding box center [686, 495] width 14 height 14
checkbox input "true"
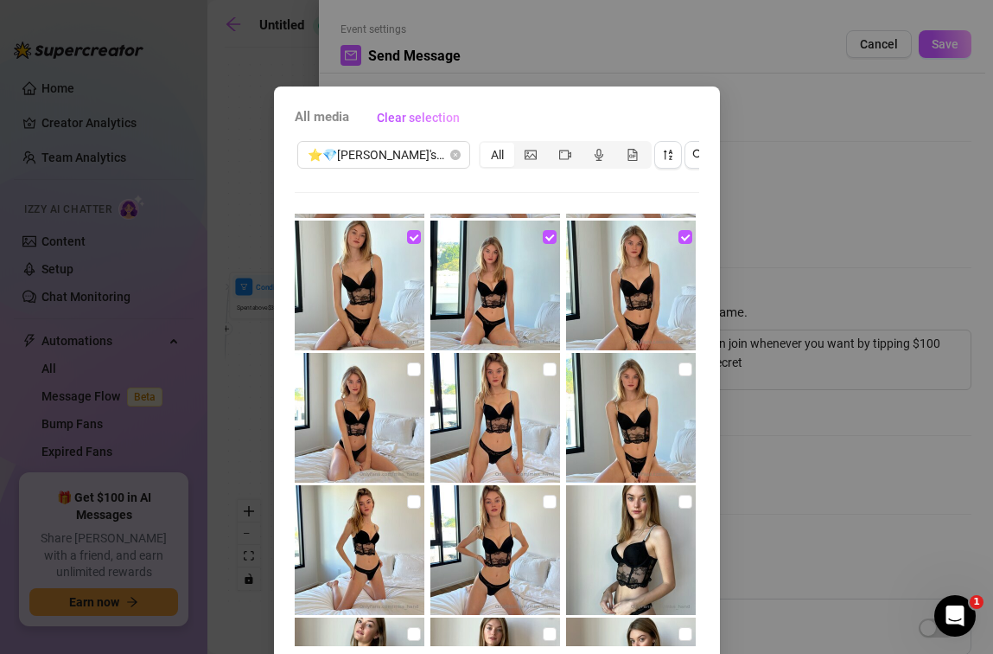
scroll to position [265, 0]
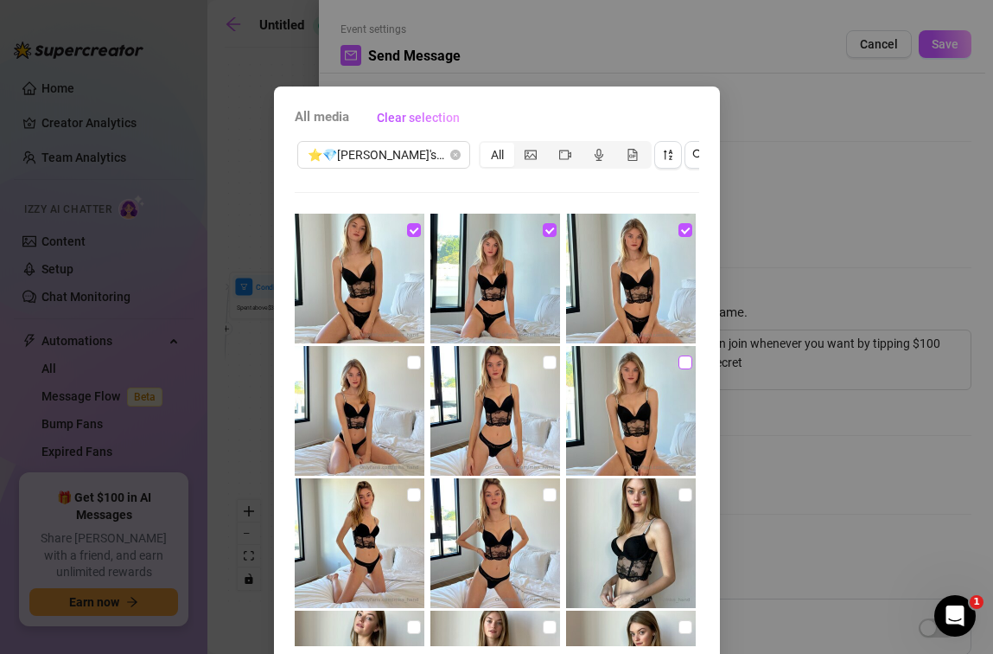
click at [679, 357] on input "checkbox" at bounding box center [686, 362] width 14 height 14
checkbox input "true"
click at [543, 362] on input "checkbox" at bounding box center [550, 362] width 14 height 14
checkbox input "true"
click at [407, 362] on input "checkbox" at bounding box center [414, 362] width 14 height 14
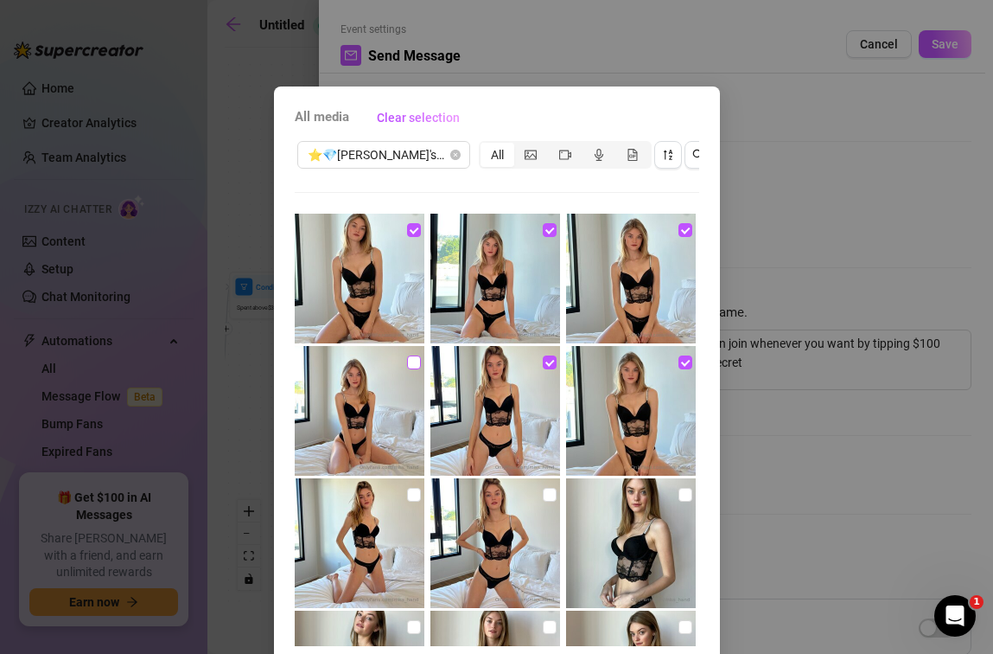
checkbox input "true"
click at [407, 499] on input "checkbox" at bounding box center [414, 495] width 14 height 14
checkbox input "true"
click at [543, 492] on input "checkbox" at bounding box center [550, 495] width 14 height 14
checkbox input "true"
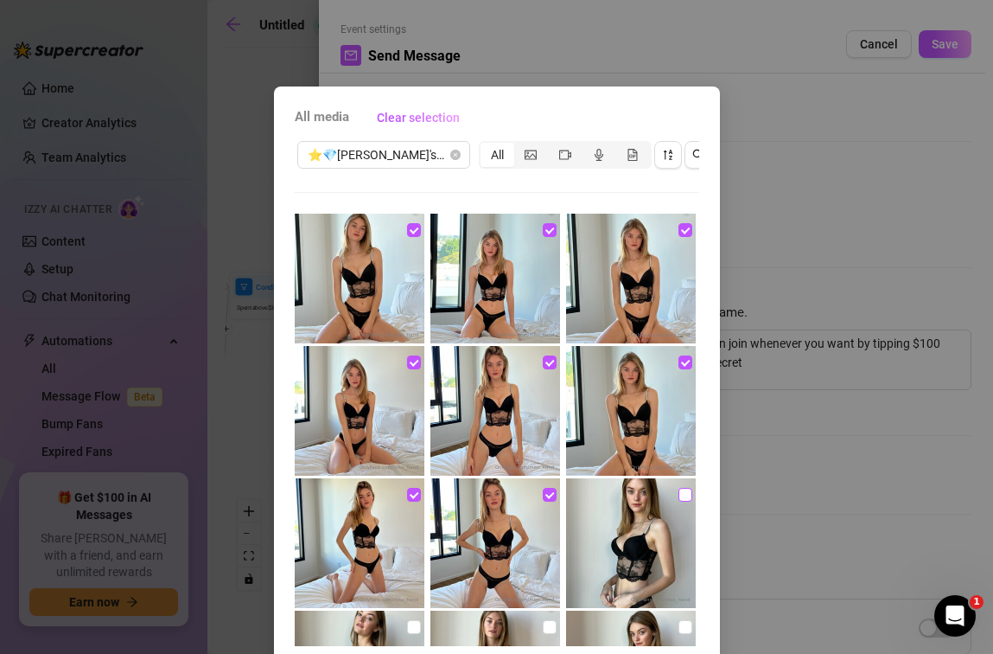
click at [679, 490] on input "checkbox" at bounding box center [686, 495] width 14 height 14
checkbox input "true"
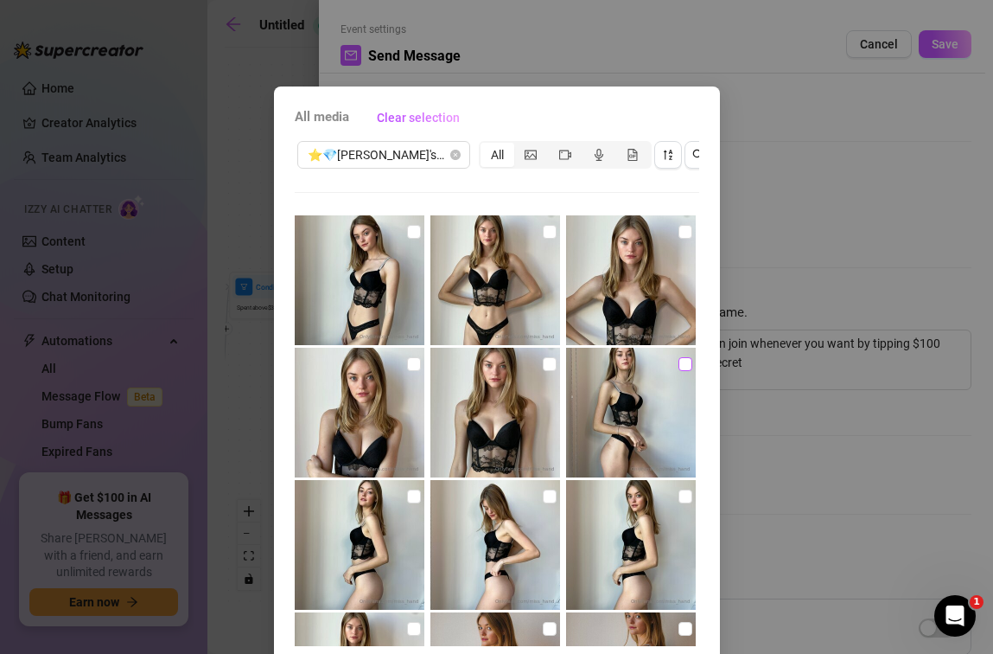
click at [679, 358] on input "checkbox" at bounding box center [686, 364] width 14 height 14
checkbox input "true"
click at [543, 367] on input "checkbox" at bounding box center [550, 364] width 14 height 14
checkbox input "true"
click at [543, 233] on input "checkbox" at bounding box center [550, 232] width 14 height 14
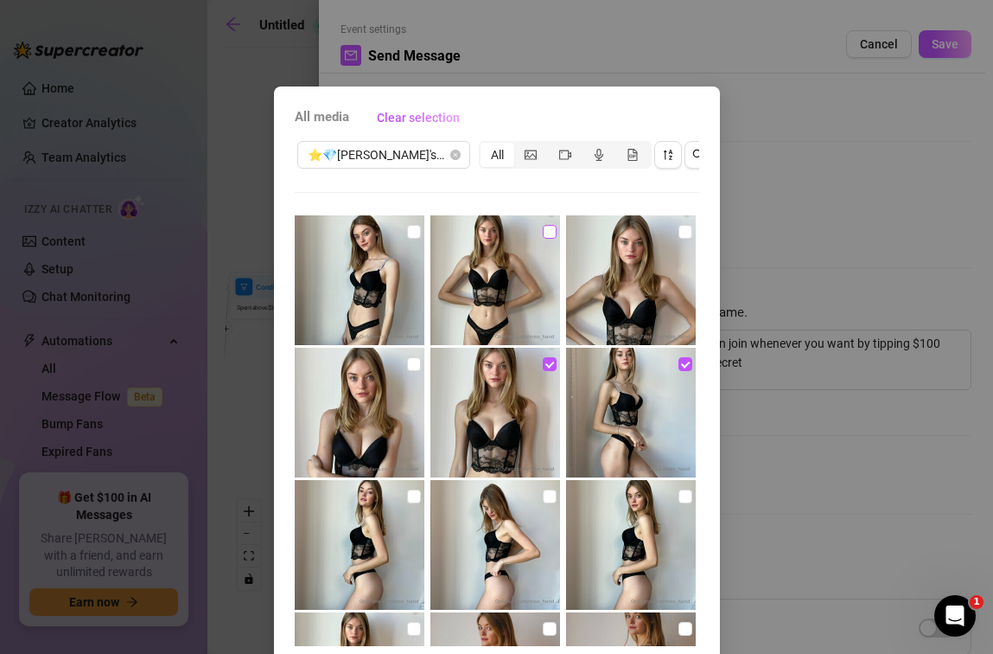
checkbox input "true"
click at [407, 228] on input "checkbox" at bounding box center [414, 232] width 14 height 14
checkbox input "true"
click at [407, 358] on input "checkbox" at bounding box center [414, 364] width 14 height 14
checkbox input "true"
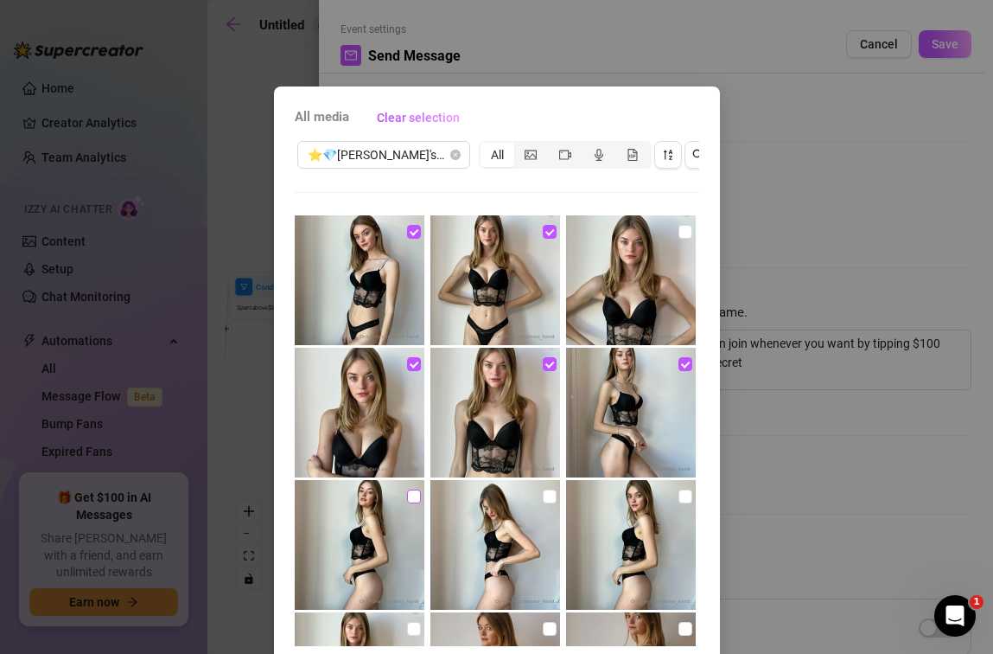
click at [411, 495] on img at bounding box center [360, 545] width 130 height 130
checkbox input "true"
click at [527, 490] on img at bounding box center [496, 545] width 130 height 130
checkbox input "true"
click at [679, 493] on input "checkbox" at bounding box center [686, 496] width 14 height 14
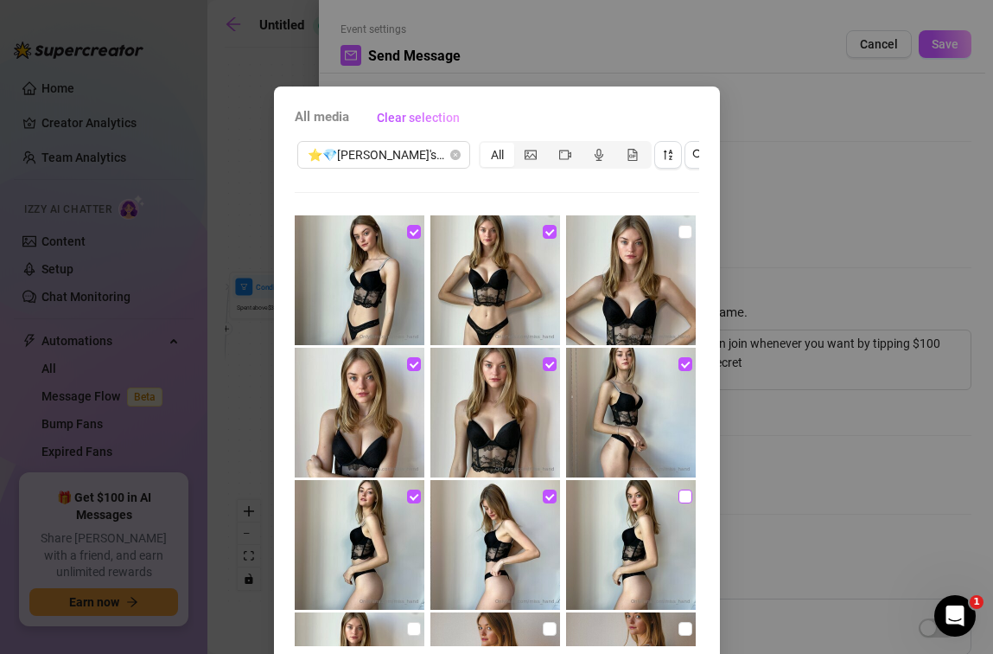
checkbox input "true"
click at [679, 223] on label at bounding box center [686, 231] width 14 height 19
click at [679, 225] on input "checkbox" at bounding box center [686, 232] width 14 height 14
checkbox input "true"
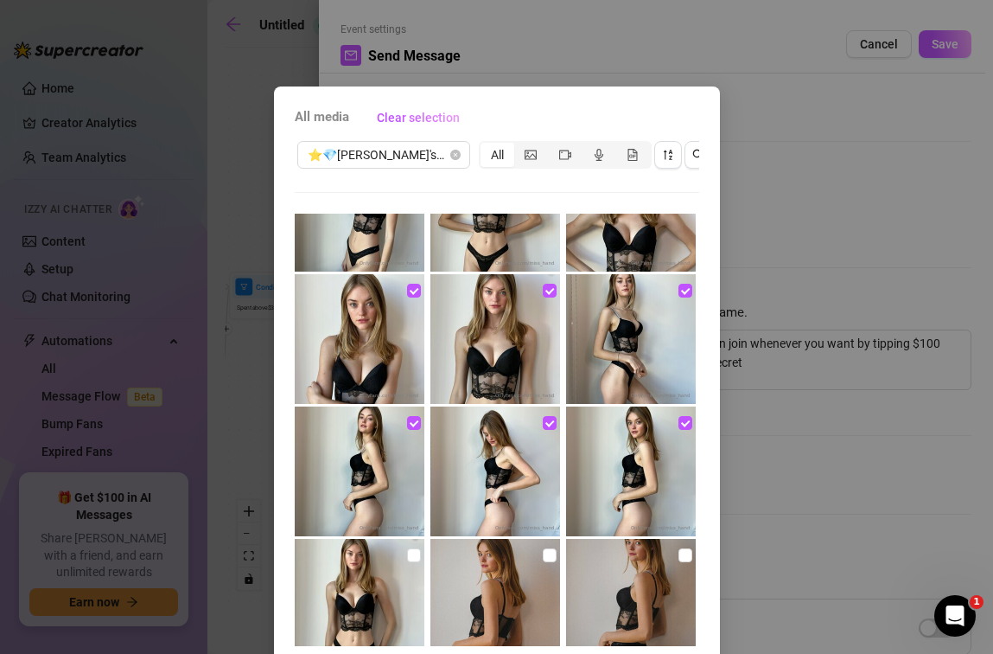
scroll to position [931, 0]
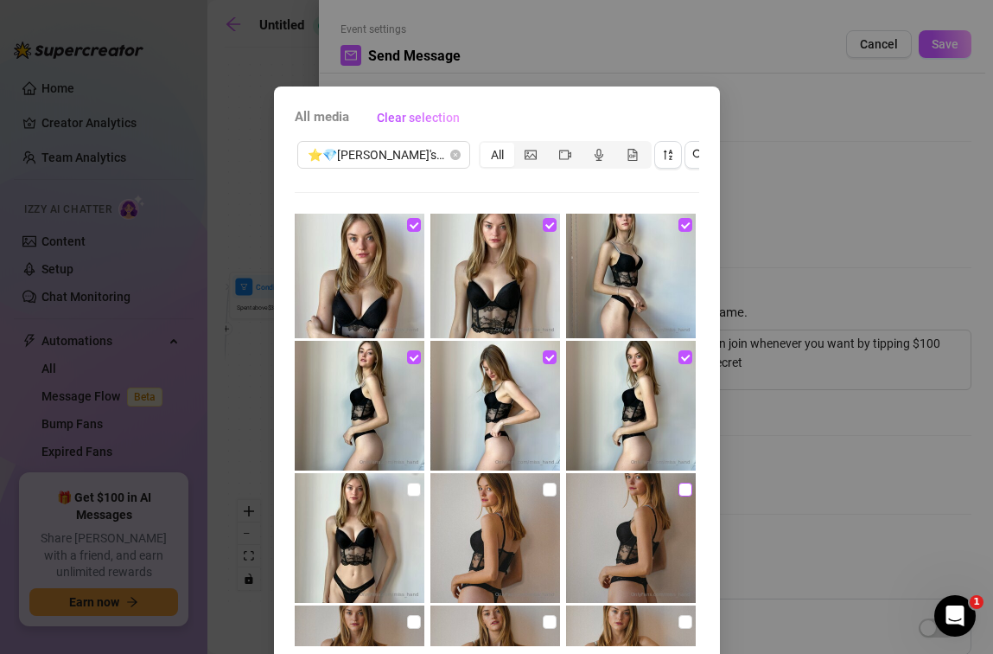
click at [679, 486] on input "checkbox" at bounding box center [686, 489] width 14 height 14
checkbox input "true"
click at [543, 493] on input "checkbox" at bounding box center [550, 489] width 14 height 14
checkbox input "true"
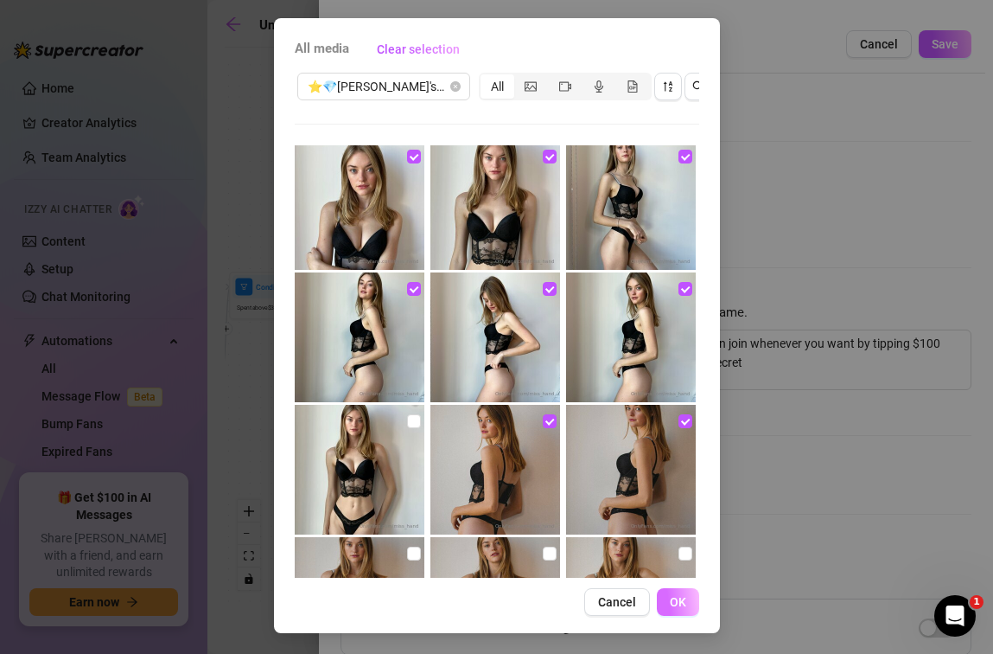
click at [678, 596] on span "OK" at bounding box center [678, 602] width 16 height 14
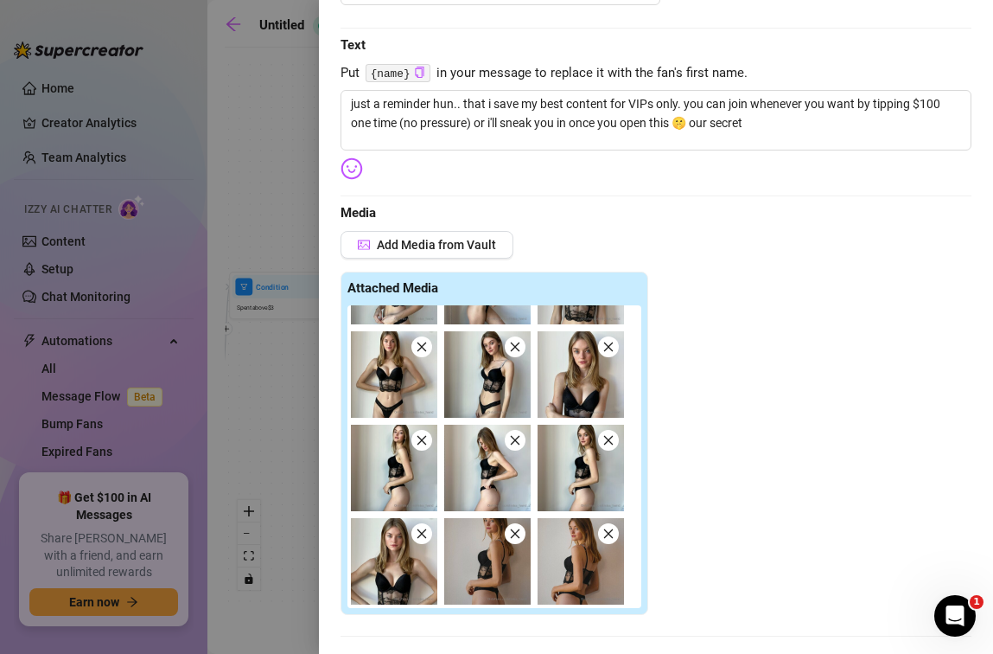
scroll to position [777, 0]
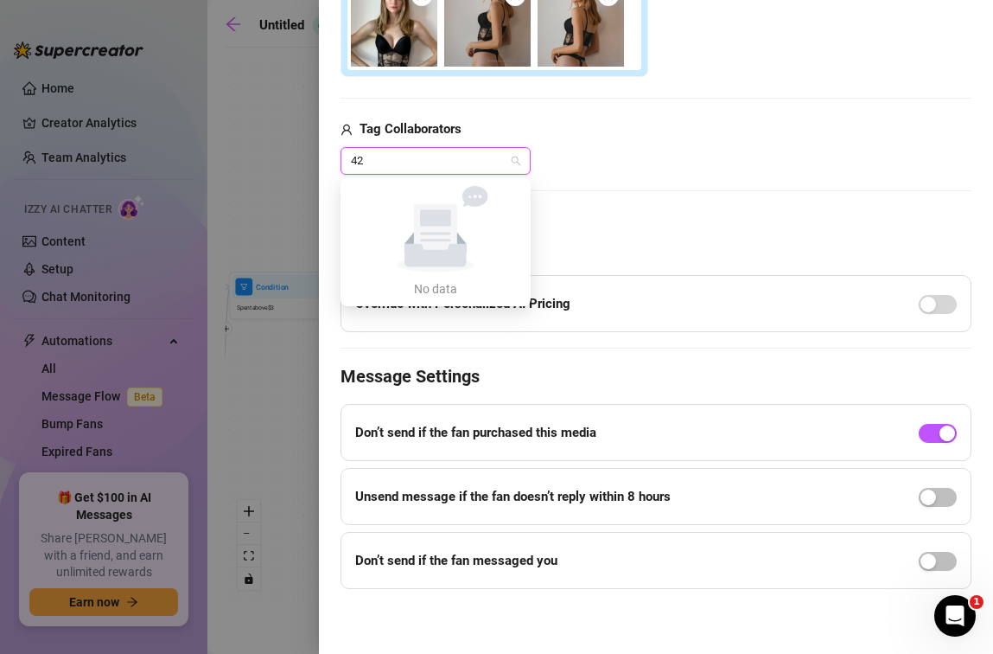
type input "4"
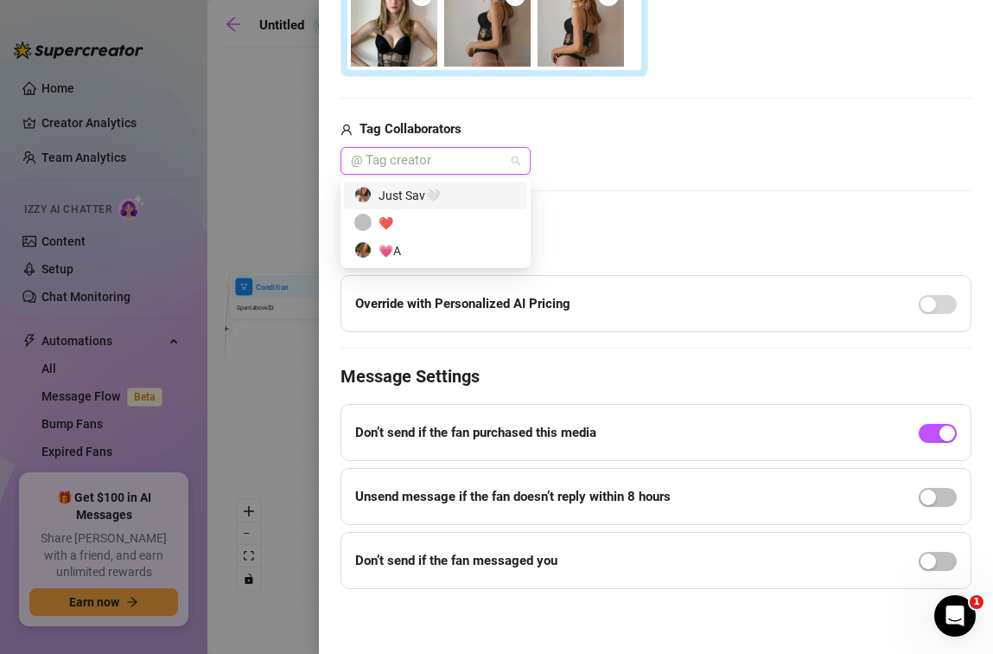
click at [670, 213] on span "Price" at bounding box center [656, 208] width 631 height 21
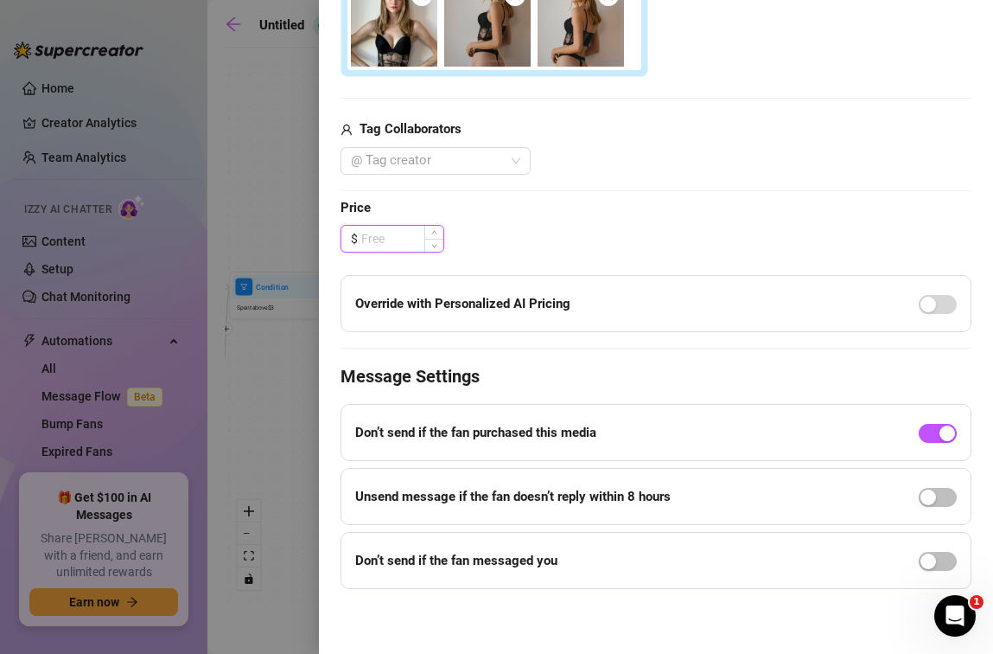
click at [410, 246] on input at bounding box center [402, 239] width 82 height 26
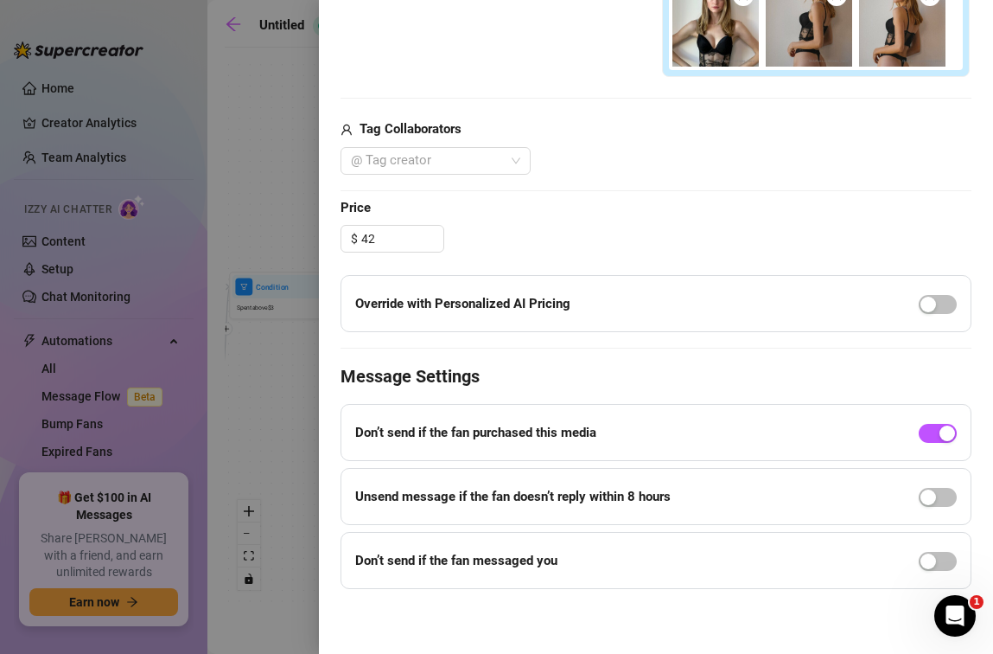
type input "42.00"
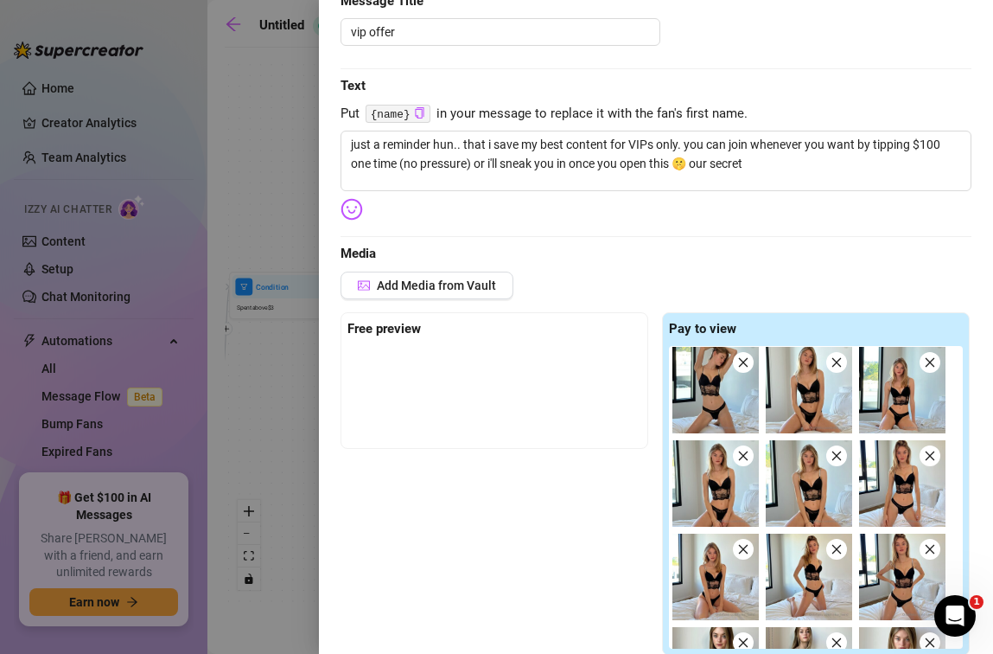
scroll to position [0, 0]
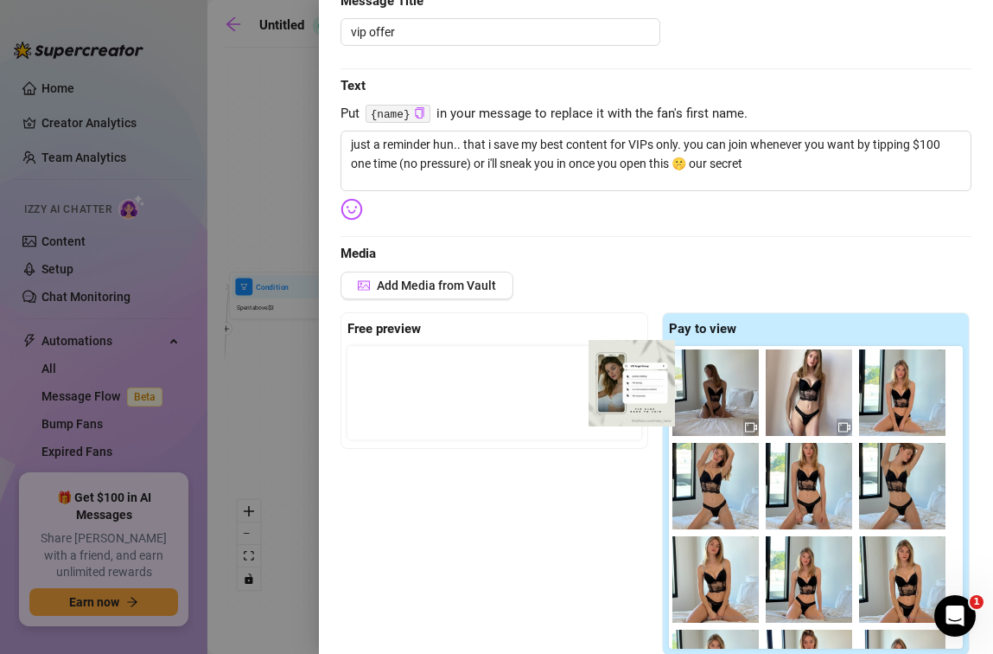
drag, startPoint x: 716, startPoint y: 384, endPoint x: 592, endPoint y: 380, distance: 123.7
click at [569, 378] on div "Free preview Pay to view" at bounding box center [656, 484] width 631 height 344
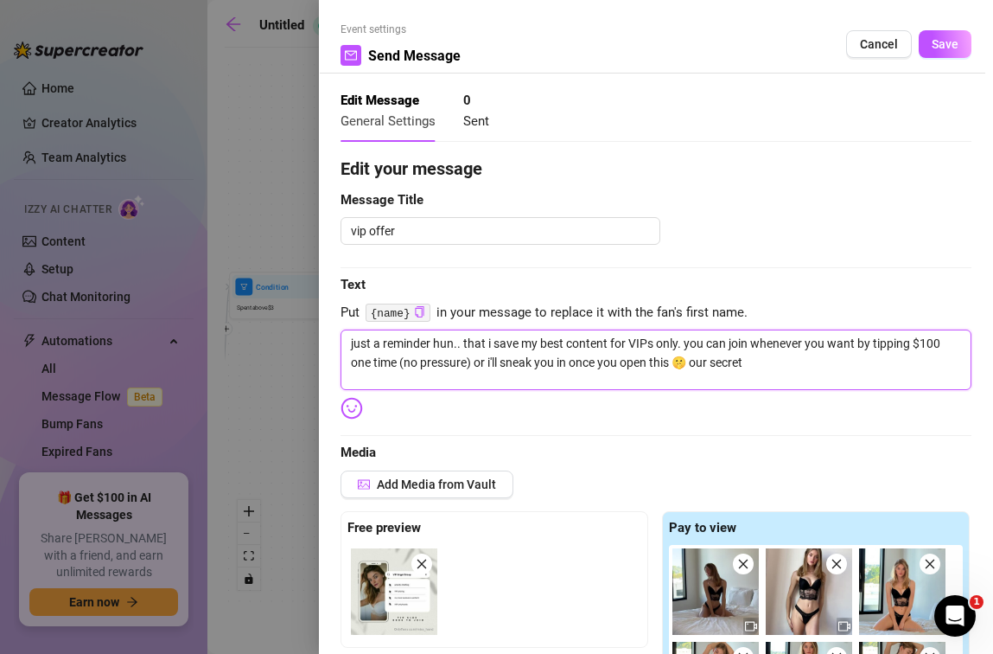
click at [595, 349] on textarea "just a reminder hun.. that i save my best content for VIPs only. you can join w…" at bounding box center [656, 359] width 631 height 61
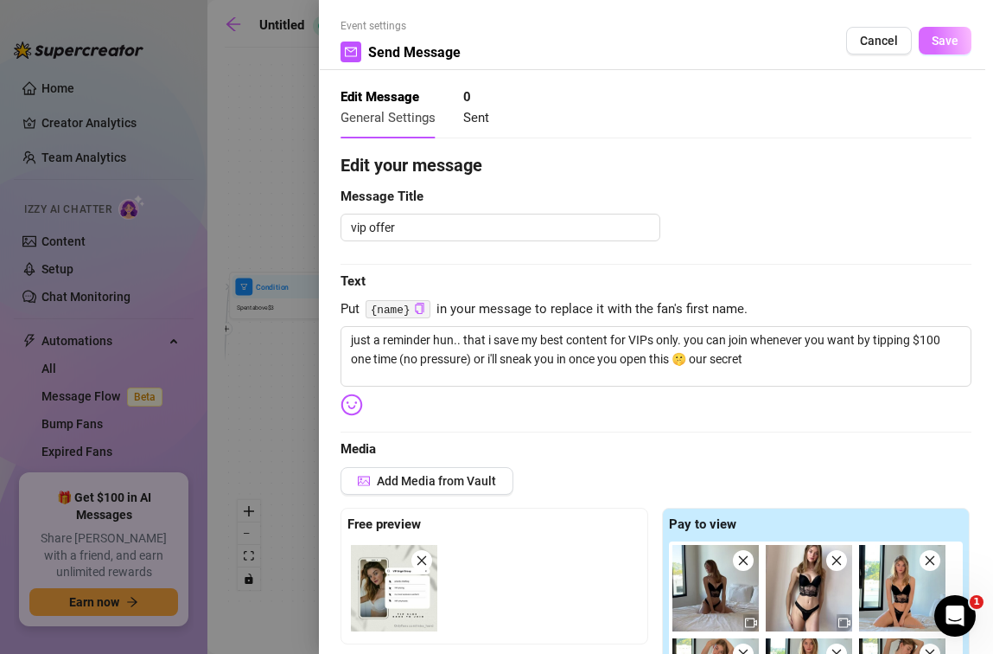
click at [942, 51] on button "Save" at bounding box center [945, 41] width 53 height 28
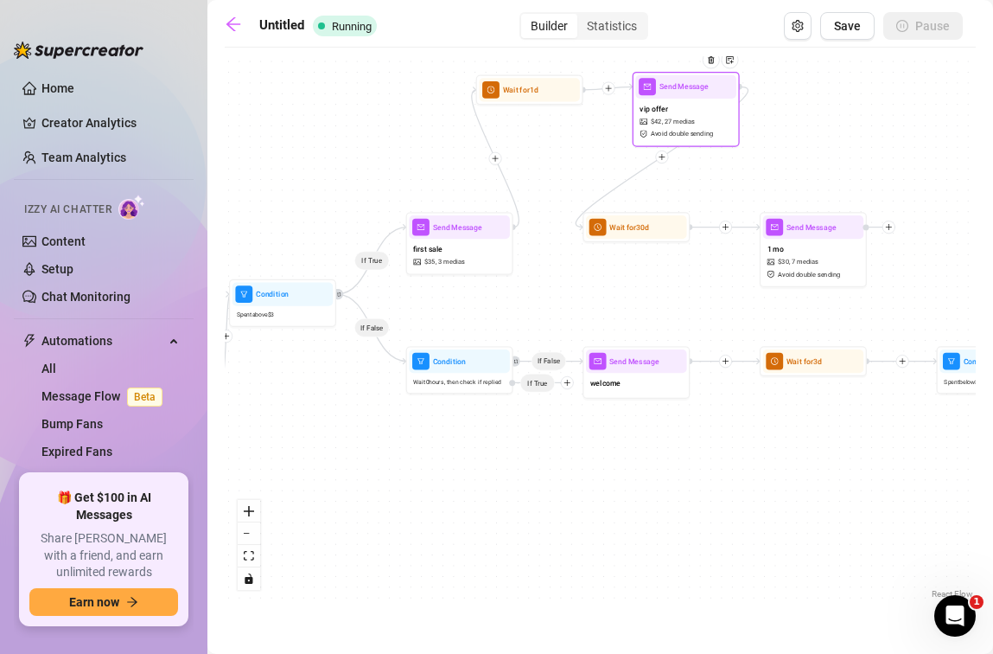
drag, startPoint x: 641, startPoint y: 276, endPoint x: 715, endPoint y: 123, distance: 170.1
click at [715, 122] on div "vip offer $ 42 , 27 medias Avoid double sending" at bounding box center [685, 121] width 101 height 45
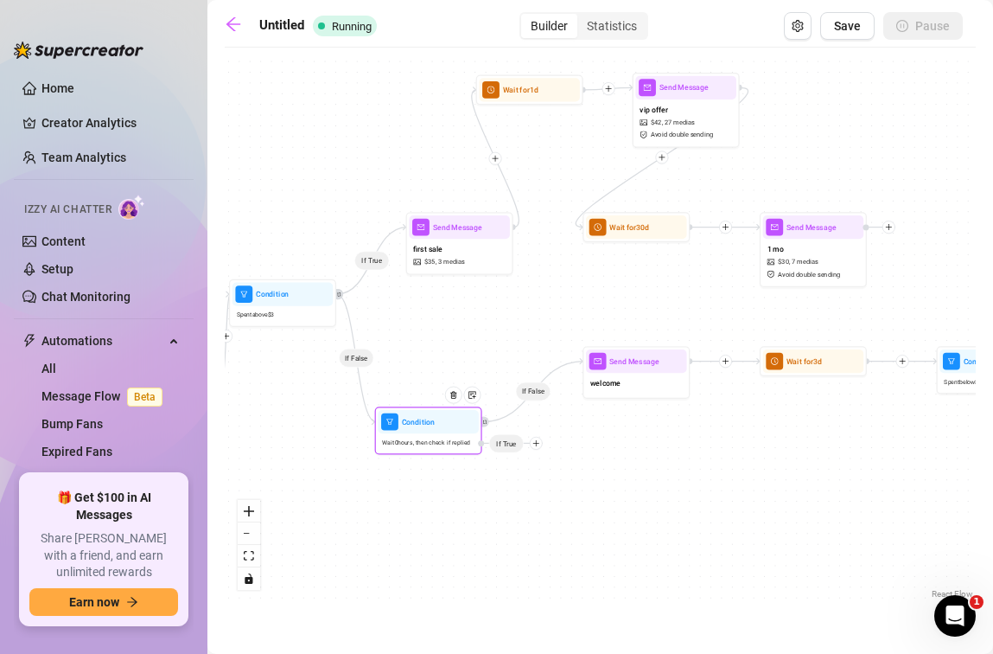
drag, startPoint x: 565, startPoint y: 385, endPoint x: 534, endPoint y: 446, distance: 68.8
click at [534, 446] on icon "plus" at bounding box center [537, 443] width 8 height 8
click at [538, 442] on icon "plus" at bounding box center [537, 443] width 8 height 8
click at [559, 441] on div "Time Delay" at bounding box center [557, 444] width 79 height 18
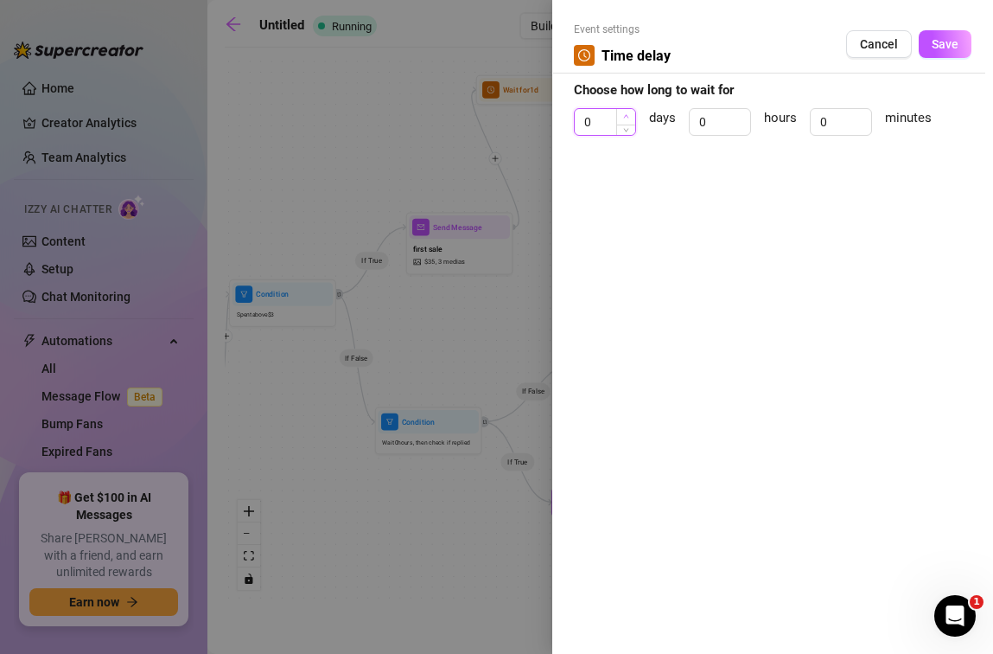
type input "1"
click at [619, 120] on span "Increase Value" at bounding box center [625, 117] width 19 height 16
click at [927, 40] on button "Save" at bounding box center [945, 44] width 53 height 28
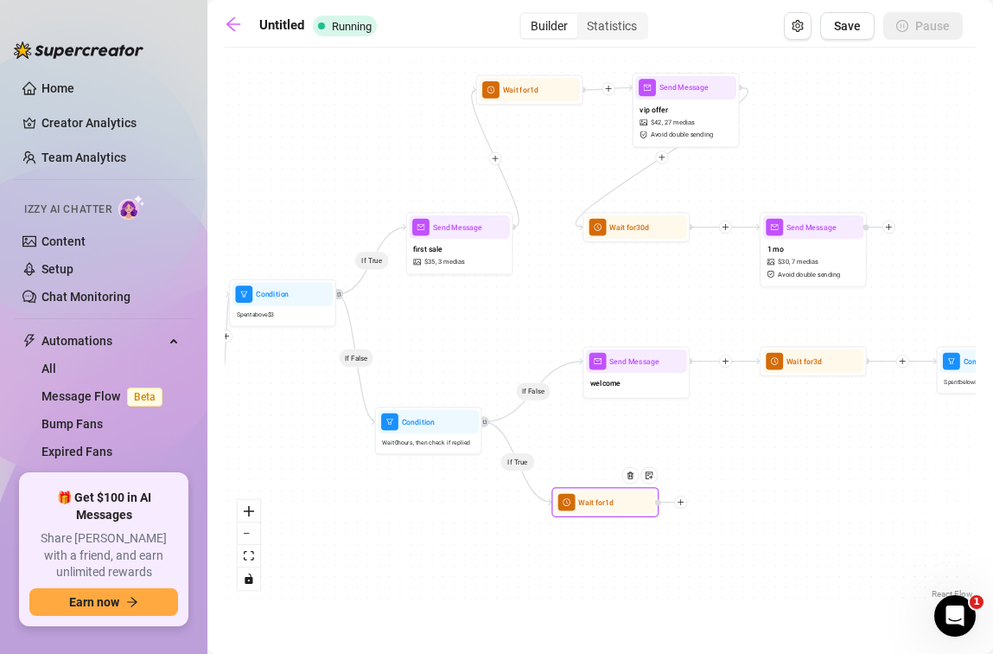
click at [682, 499] on icon "plus" at bounding box center [681, 502] width 8 height 8
click at [725, 538] on div "Message" at bounding box center [734, 539] width 79 height 18
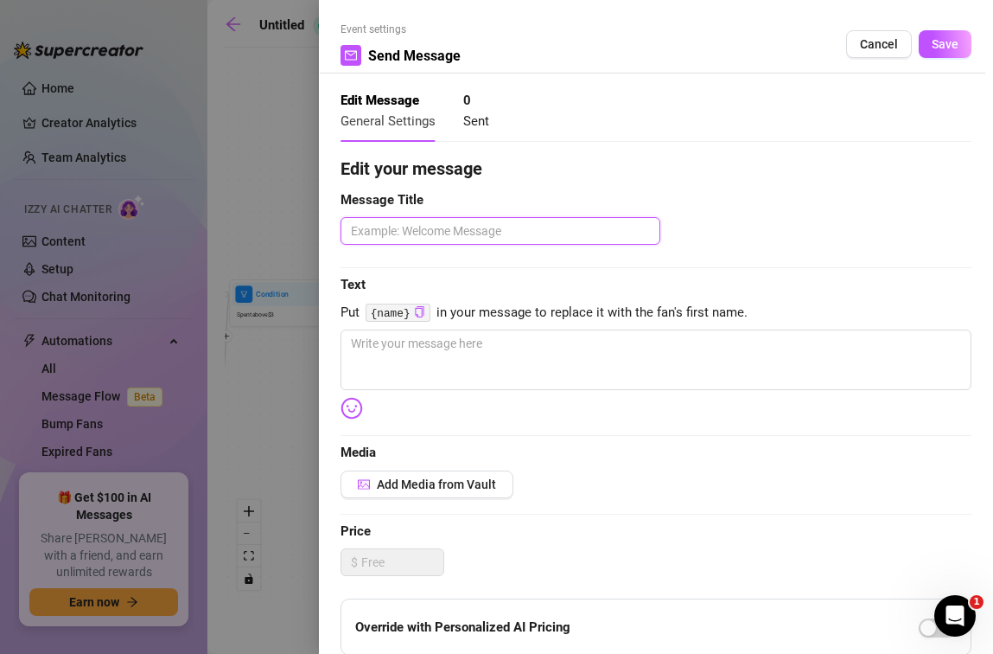
click at [486, 222] on textarea at bounding box center [501, 231] width 320 height 28
click at [878, 44] on span "Cancel" at bounding box center [879, 44] width 38 height 14
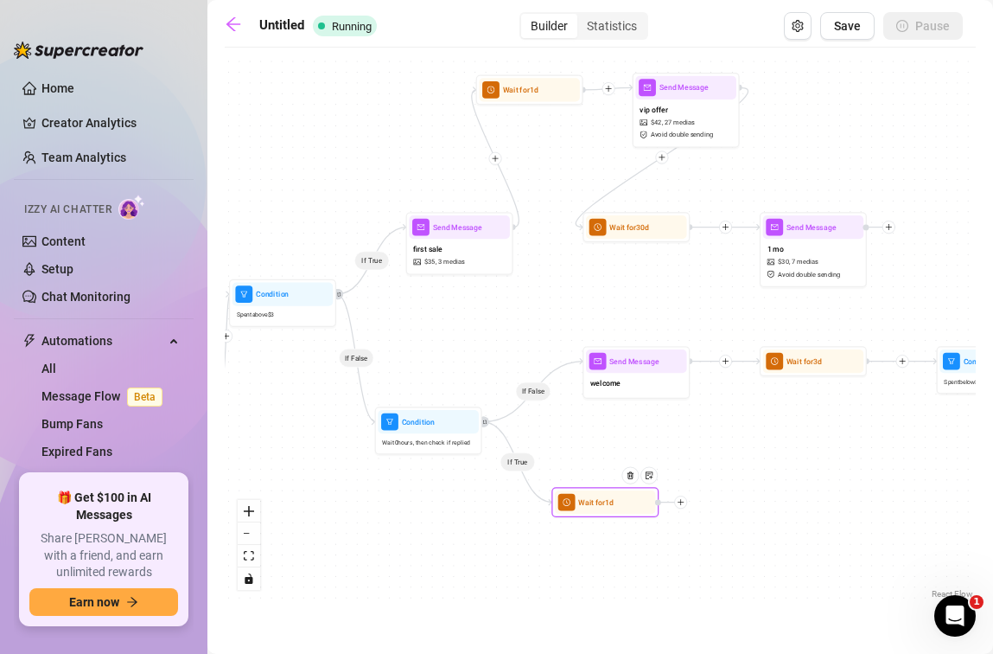
click at [679, 504] on icon "plus" at bounding box center [681, 502] width 8 height 8
click at [725, 540] on div "Message" at bounding box center [734, 539] width 79 height 18
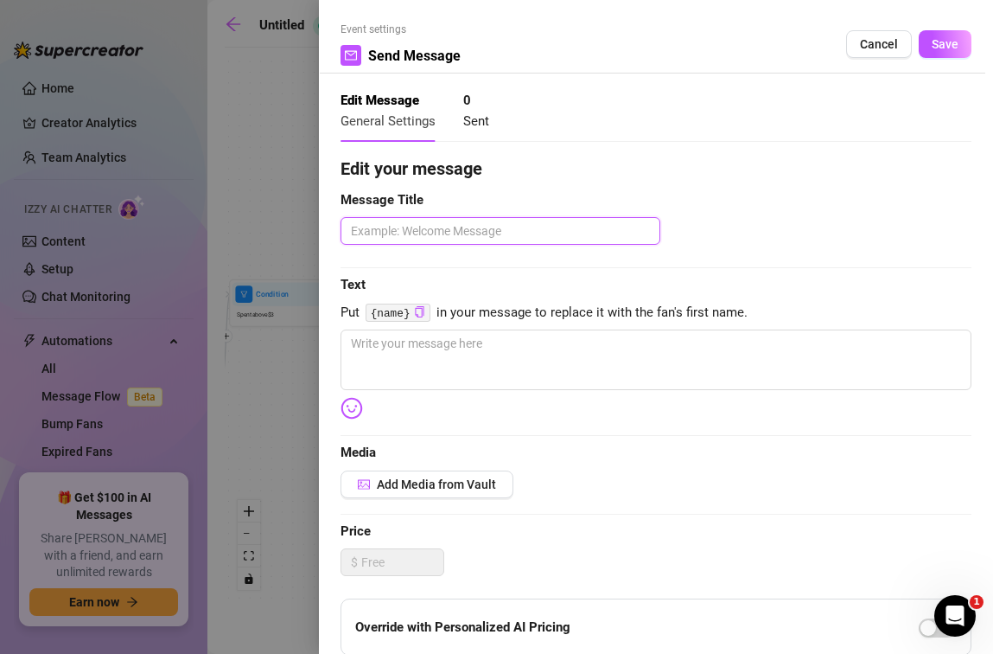
click at [559, 230] on textarea at bounding box center [501, 231] width 320 height 28
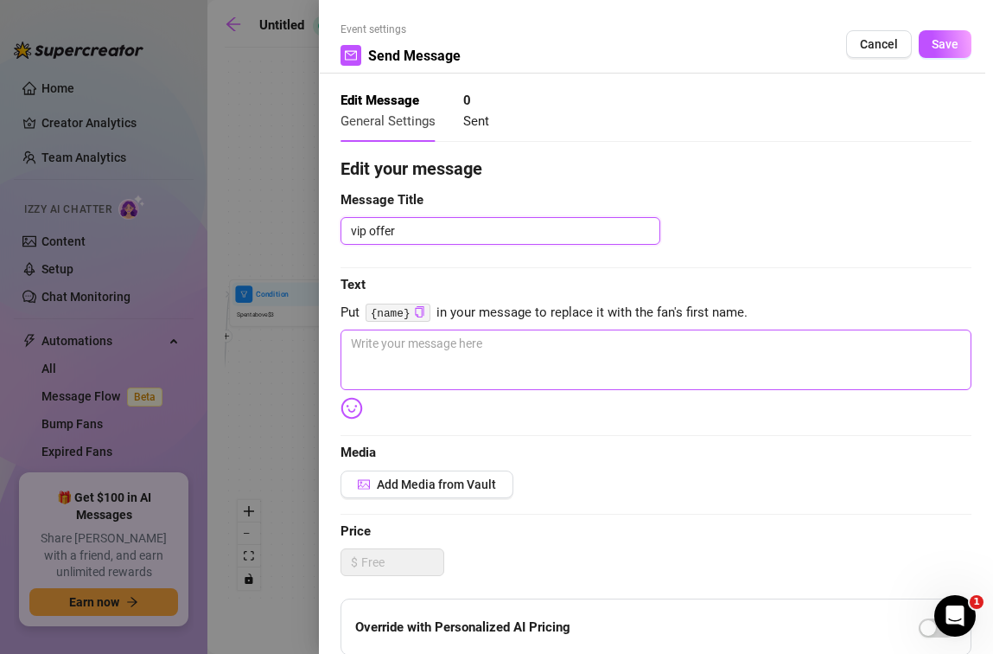
type textarea "vip offer"
click at [516, 363] on textarea at bounding box center [656, 359] width 631 height 61
paste textarea "just a reminder hun.. that i save my best content for VIPs only. you can join w…"
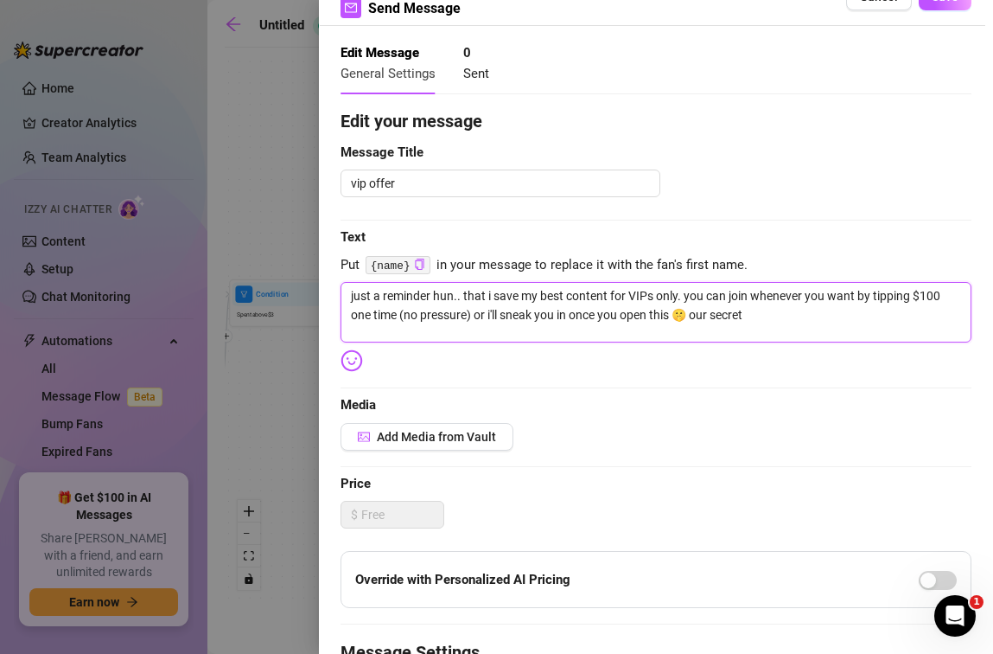
scroll to position [252, 0]
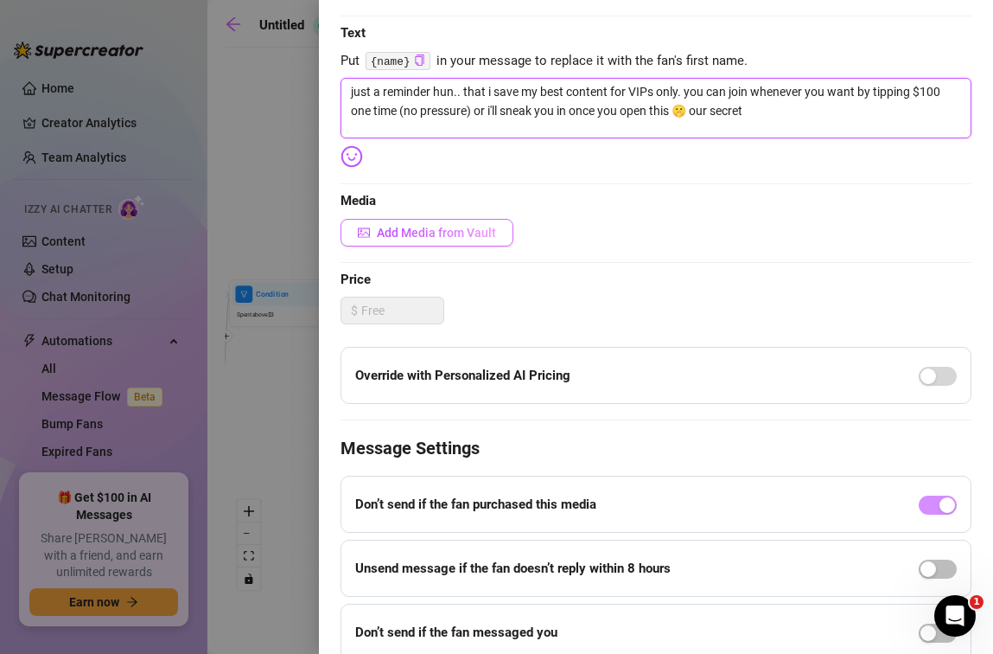
type textarea "just a reminder hun.. that i save my best content for VIPs only. you can join w…"
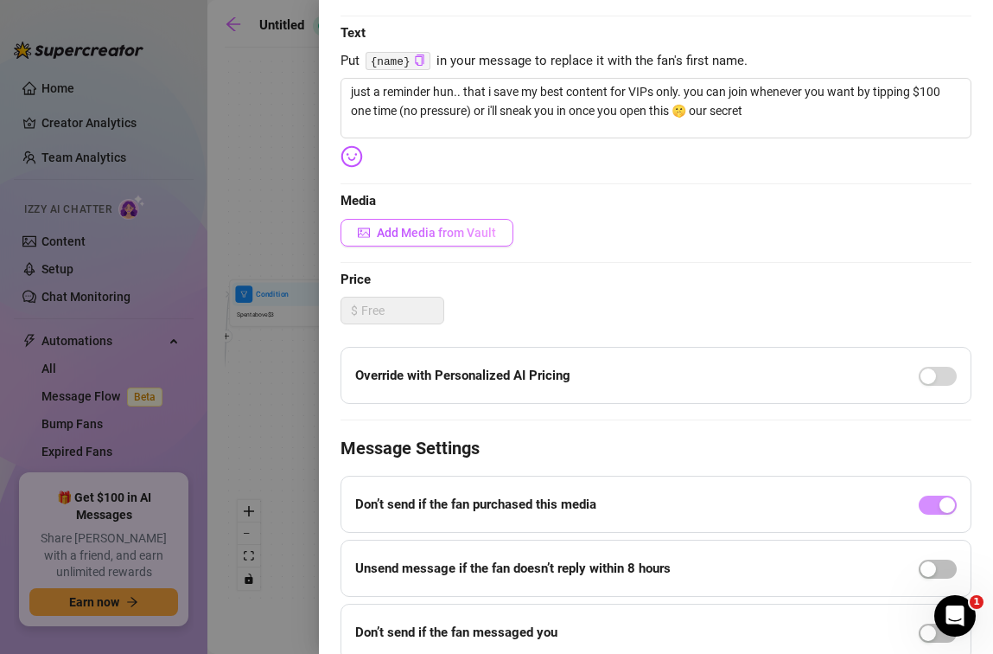
click at [434, 223] on button "Add Media from Vault" at bounding box center [427, 233] width 173 height 28
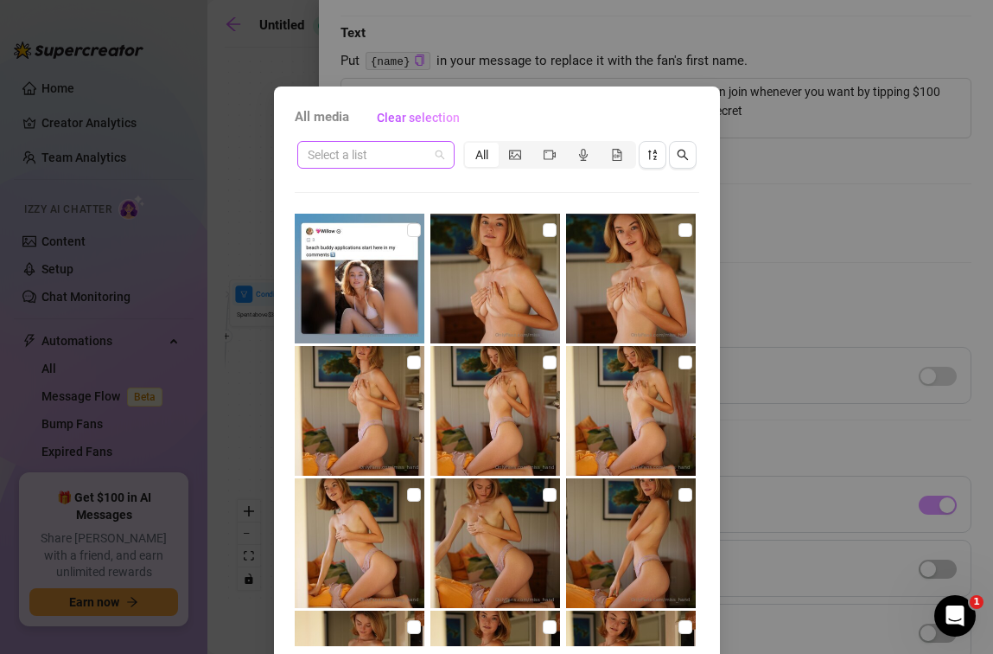
click at [417, 146] on input "search" at bounding box center [368, 155] width 121 height 26
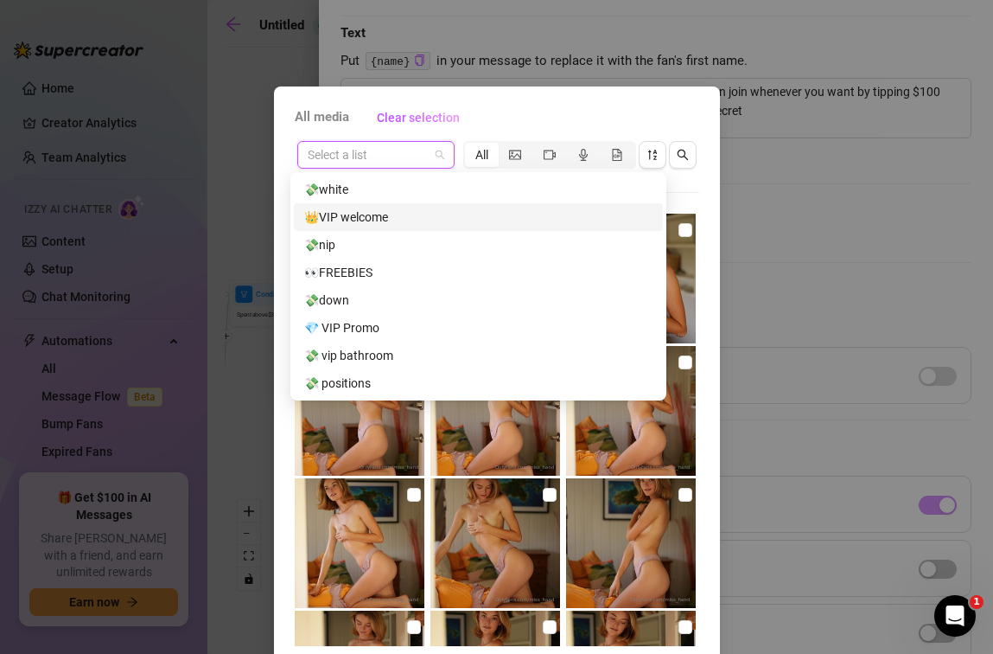
click at [398, 220] on div "👑VIP welcome" at bounding box center [478, 217] width 348 height 19
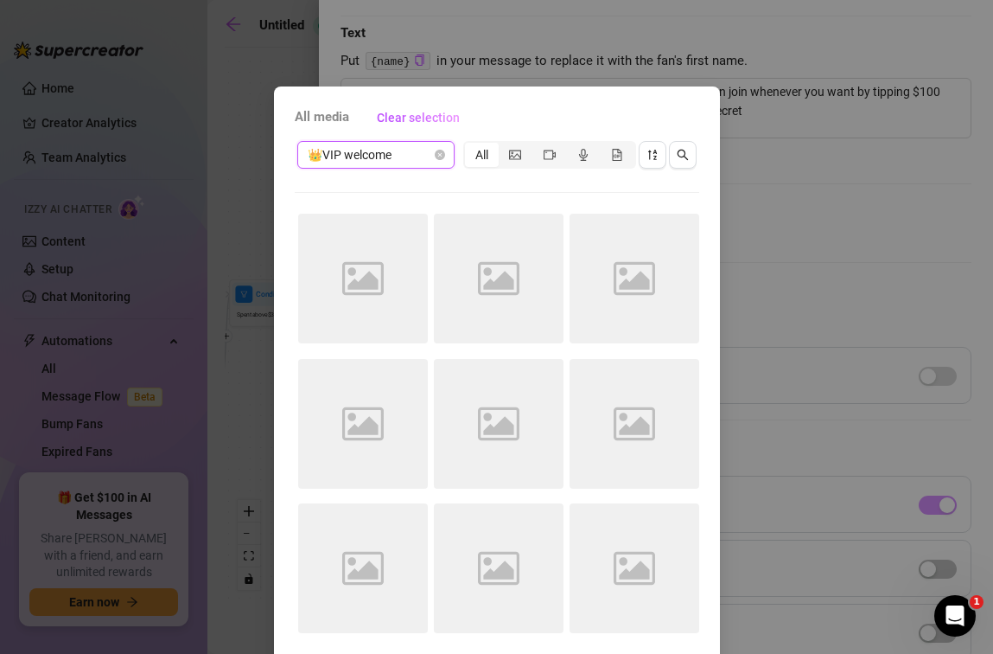
click at [387, 157] on span "👑VIP welcome" at bounding box center [376, 155] width 137 height 26
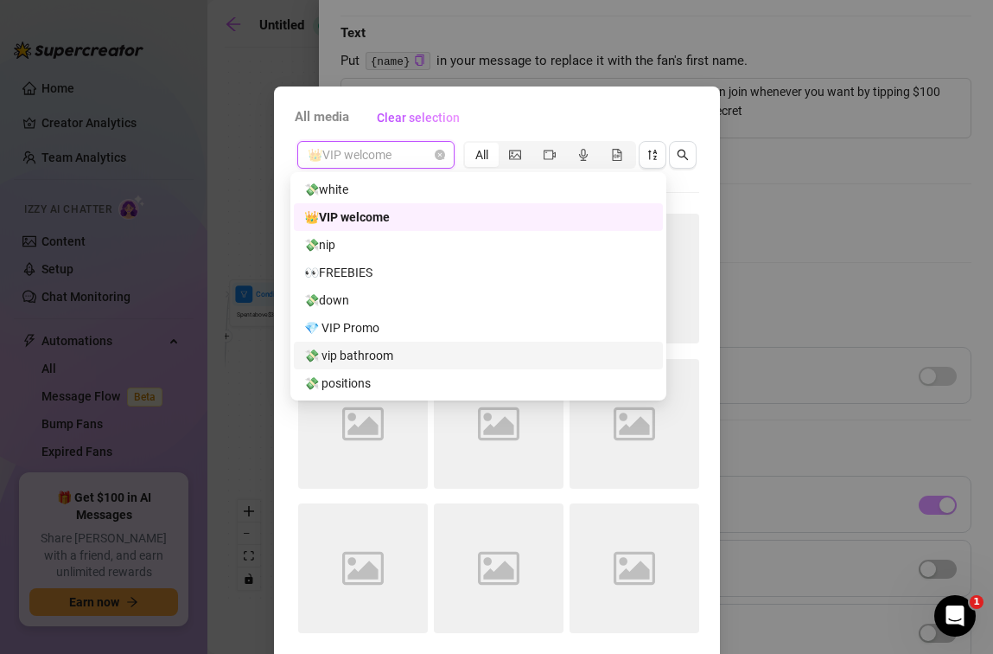
scroll to position [3, 0]
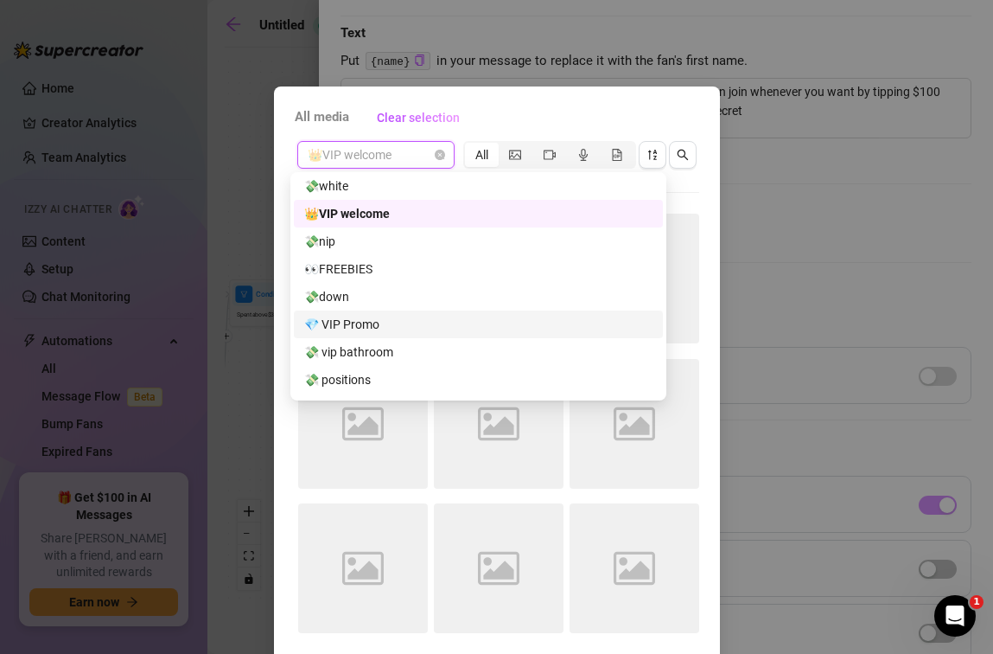
click at [404, 320] on div "💎 VIP Promo" at bounding box center [478, 324] width 348 height 19
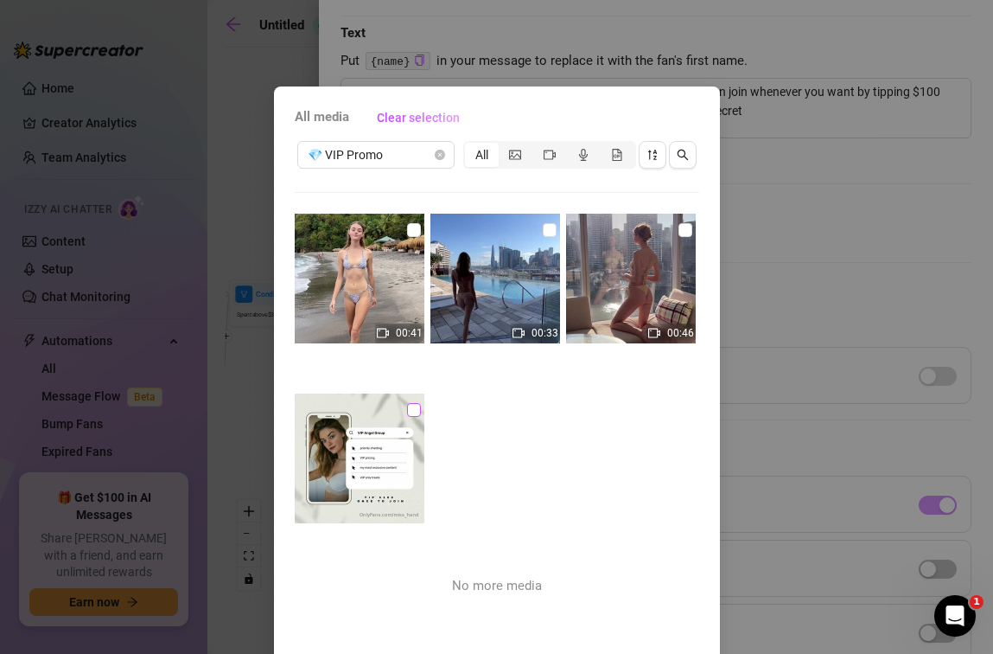
click at [407, 407] on input "checkbox" at bounding box center [414, 410] width 14 height 14
checkbox input "true"
click at [421, 156] on span "💎 VIP Promo" at bounding box center [376, 155] width 137 height 26
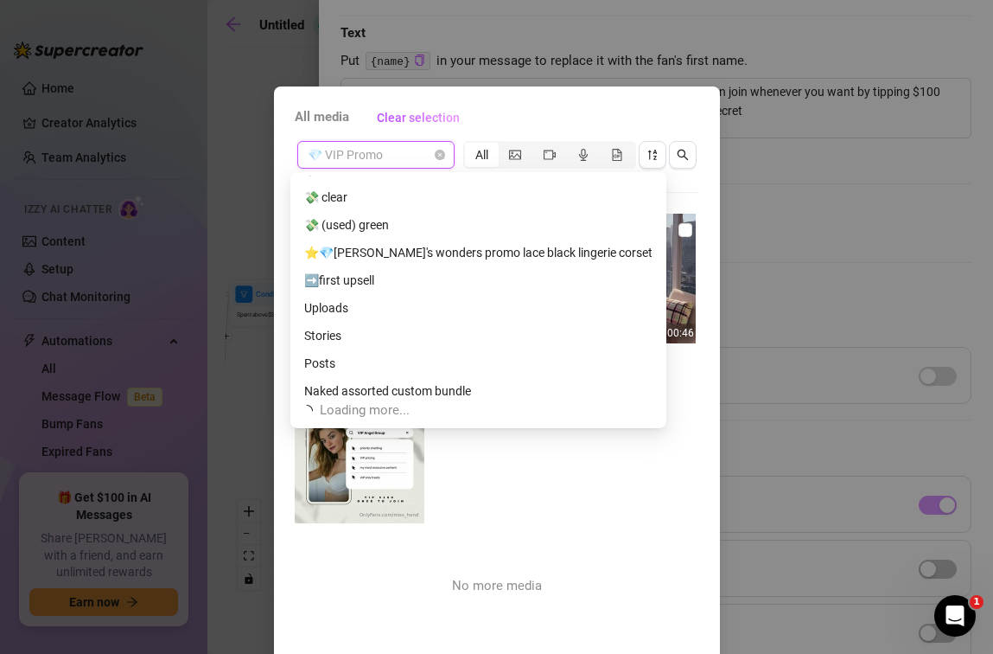
scroll to position [305, 0]
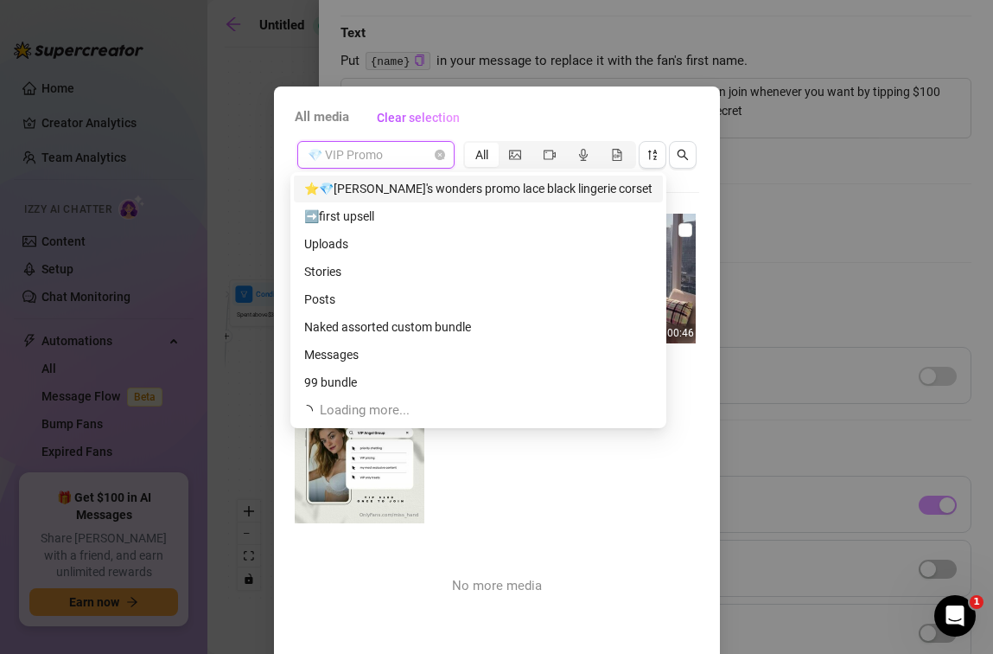
click at [433, 190] on div "⭐💎[PERSON_NAME]'s wonders promo lace black lingerie corset" at bounding box center [478, 188] width 348 height 19
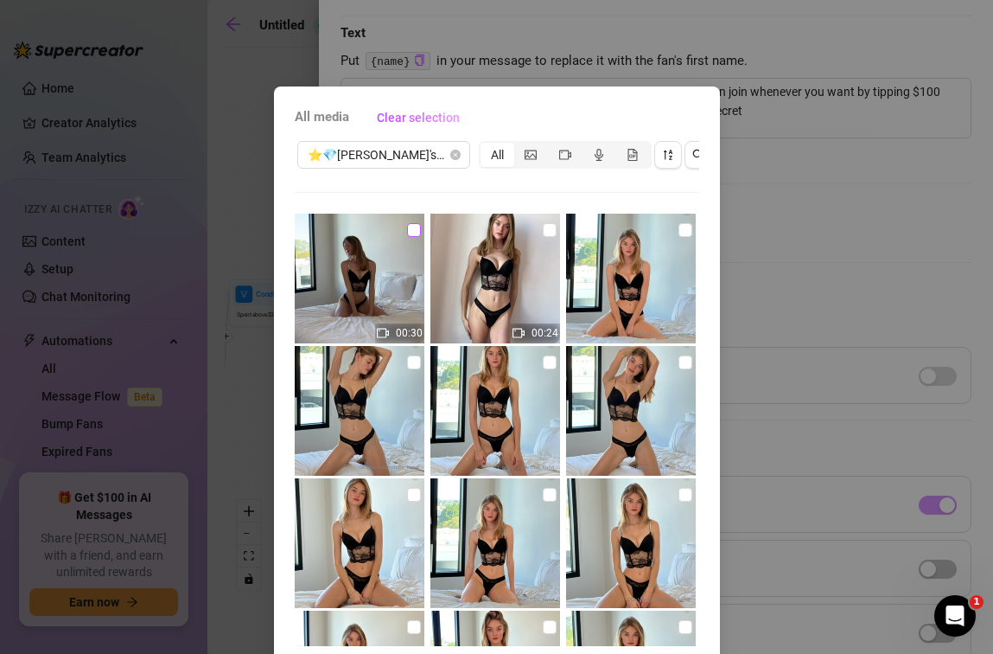
click at [407, 228] on input "checkbox" at bounding box center [414, 230] width 14 height 14
checkbox input "true"
click at [543, 226] on input "checkbox" at bounding box center [550, 230] width 14 height 14
checkbox input "true"
drag, startPoint x: 659, startPoint y: 227, endPoint x: 675, endPoint y: 277, distance: 51.9
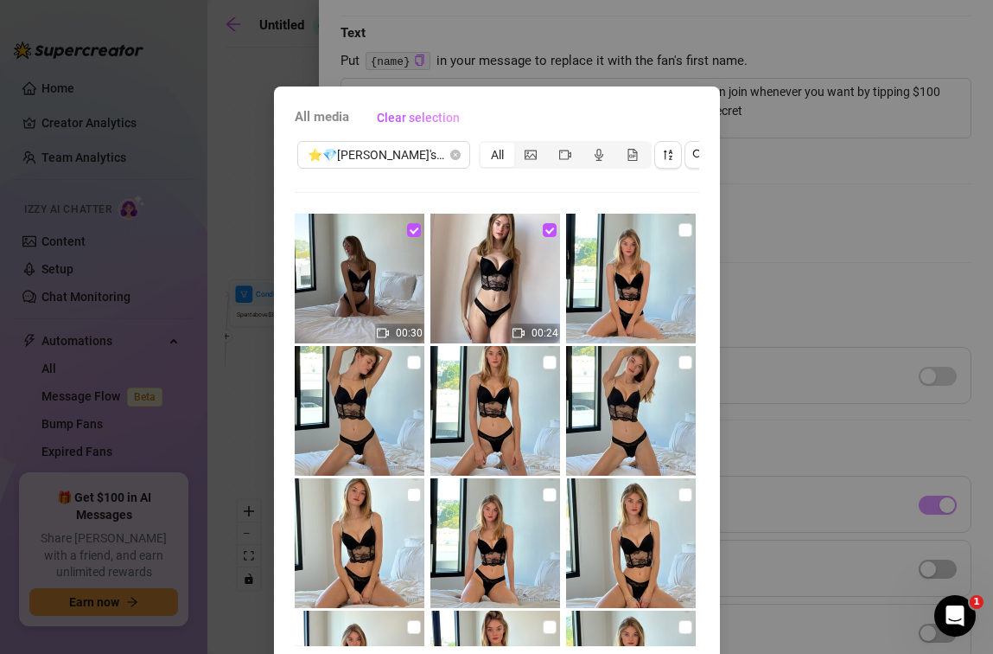
click at [660, 227] on img at bounding box center [631, 279] width 130 height 130
checkbox input "true"
click at [679, 360] on input "checkbox" at bounding box center [686, 362] width 14 height 14
checkbox input "true"
click at [527, 360] on img at bounding box center [496, 411] width 130 height 130
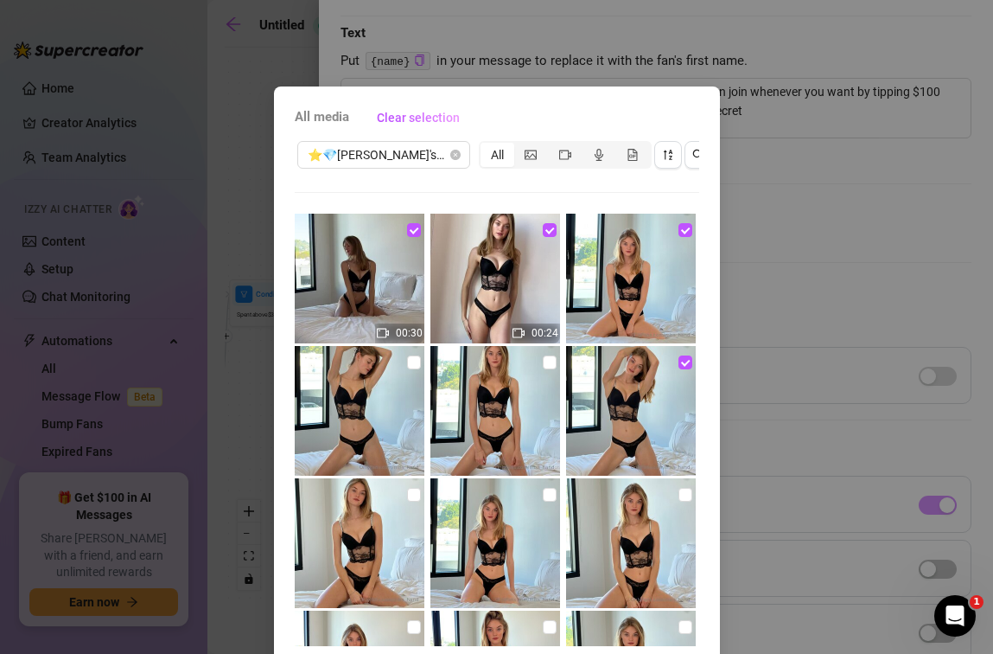
checkbox input "true"
click at [408, 361] on input "checkbox" at bounding box center [414, 362] width 14 height 14
checkbox input "true"
click at [407, 499] on input "checkbox" at bounding box center [414, 495] width 14 height 14
checkbox input "true"
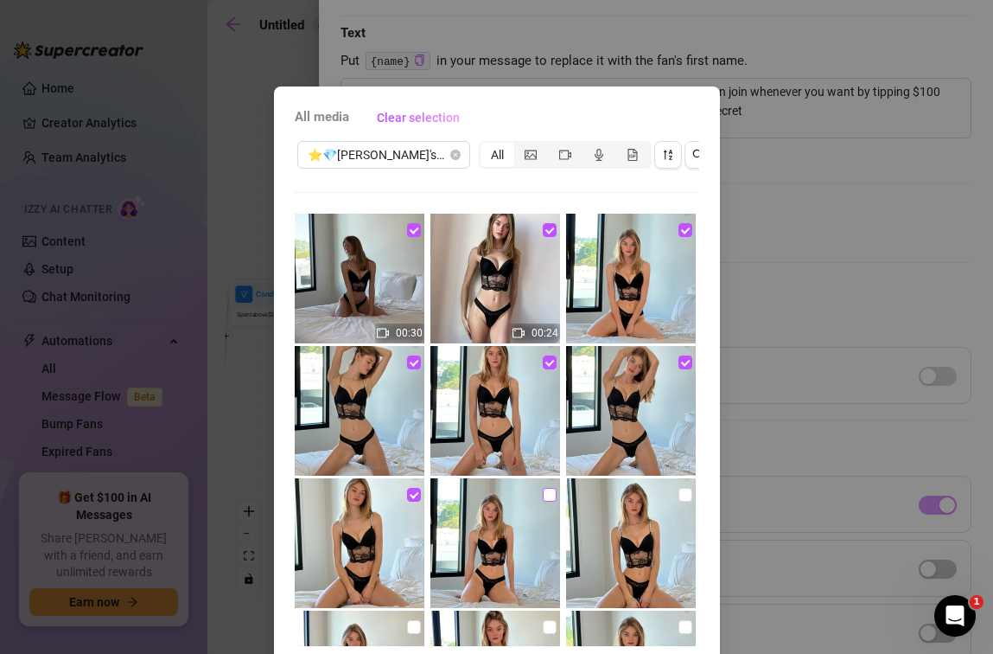
click at [543, 495] on input "checkbox" at bounding box center [550, 495] width 14 height 14
checkbox input "true"
click at [679, 496] on input "checkbox" at bounding box center [686, 495] width 14 height 14
checkbox input "true"
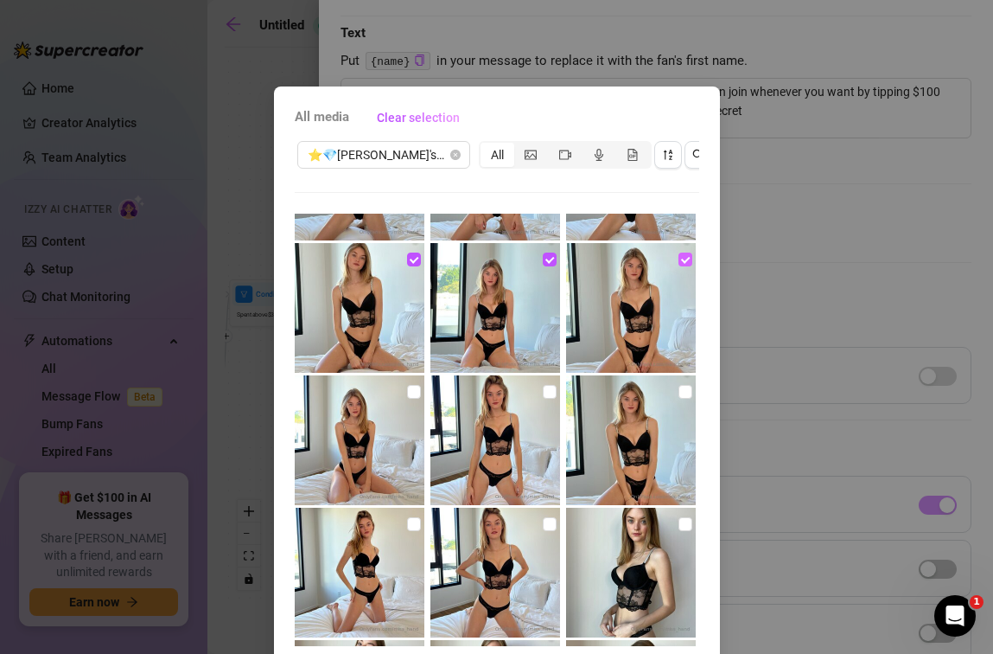
scroll to position [238, 0]
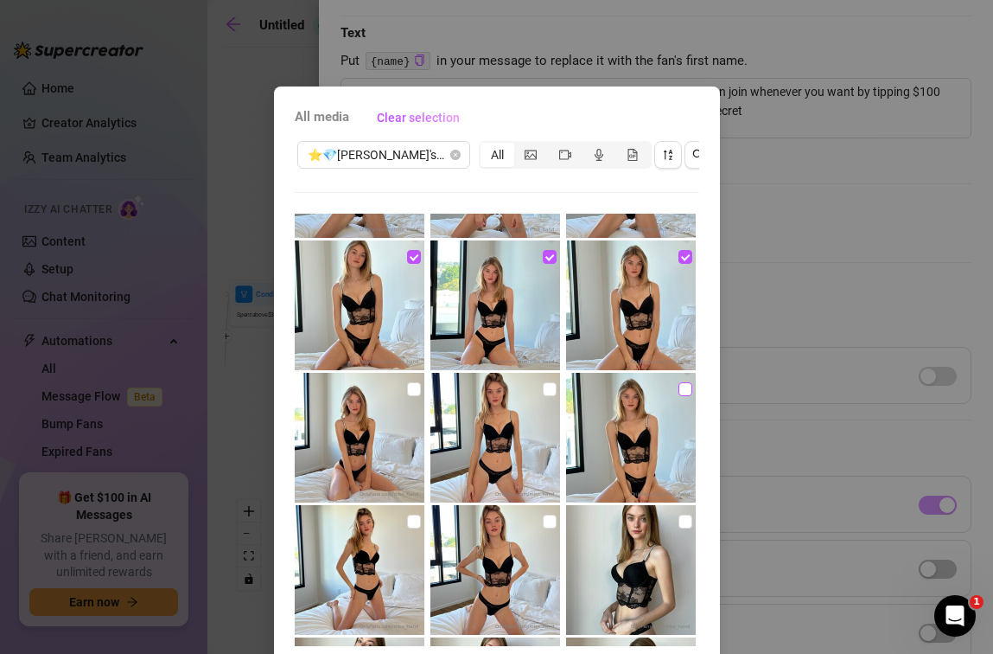
click at [679, 391] on input "checkbox" at bounding box center [686, 389] width 14 height 14
checkbox input "true"
click at [679, 520] on input "checkbox" at bounding box center [686, 521] width 14 height 14
checkbox input "true"
click at [543, 514] on input "checkbox" at bounding box center [550, 521] width 14 height 14
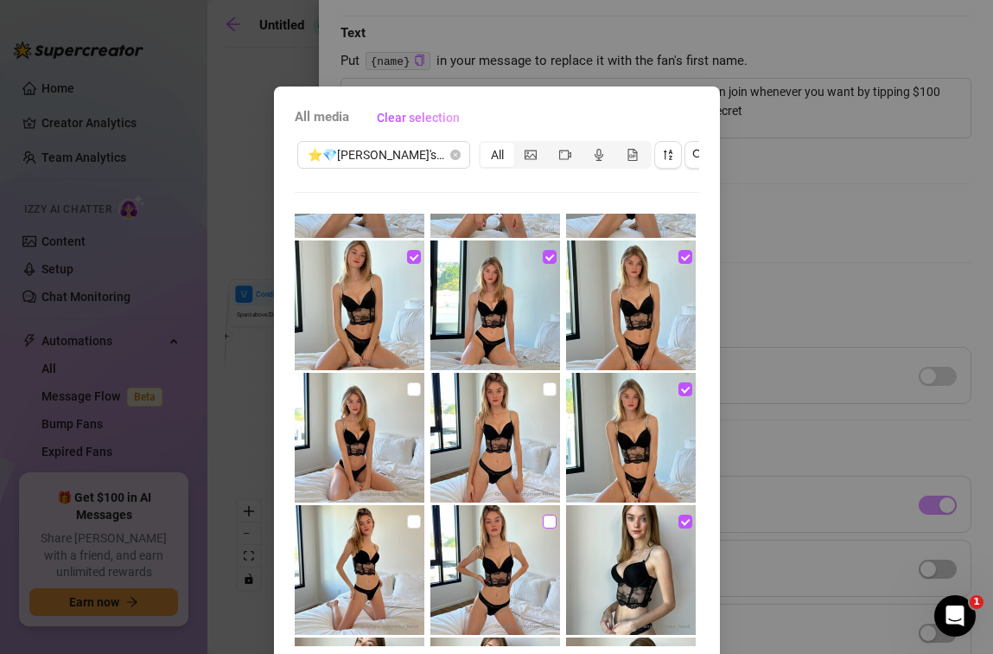
checkbox input "true"
click at [407, 518] on input "checkbox" at bounding box center [414, 521] width 14 height 14
checkbox input "true"
click at [407, 388] on input "checkbox" at bounding box center [414, 389] width 14 height 14
checkbox input "true"
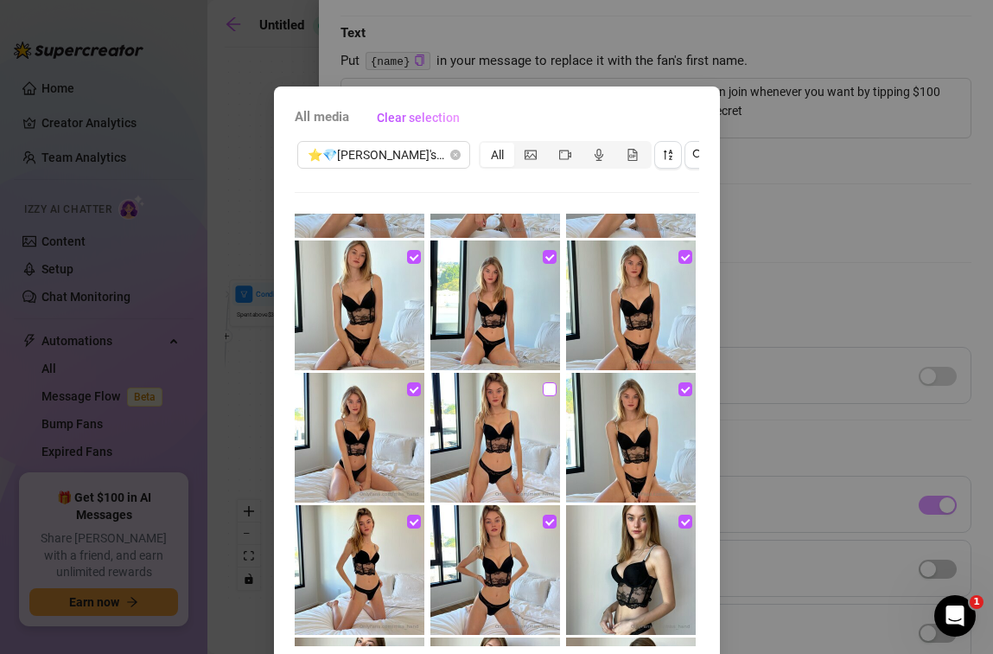
click at [543, 389] on input "checkbox" at bounding box center [550, 389] width 14 height 14
checkbox input "true"
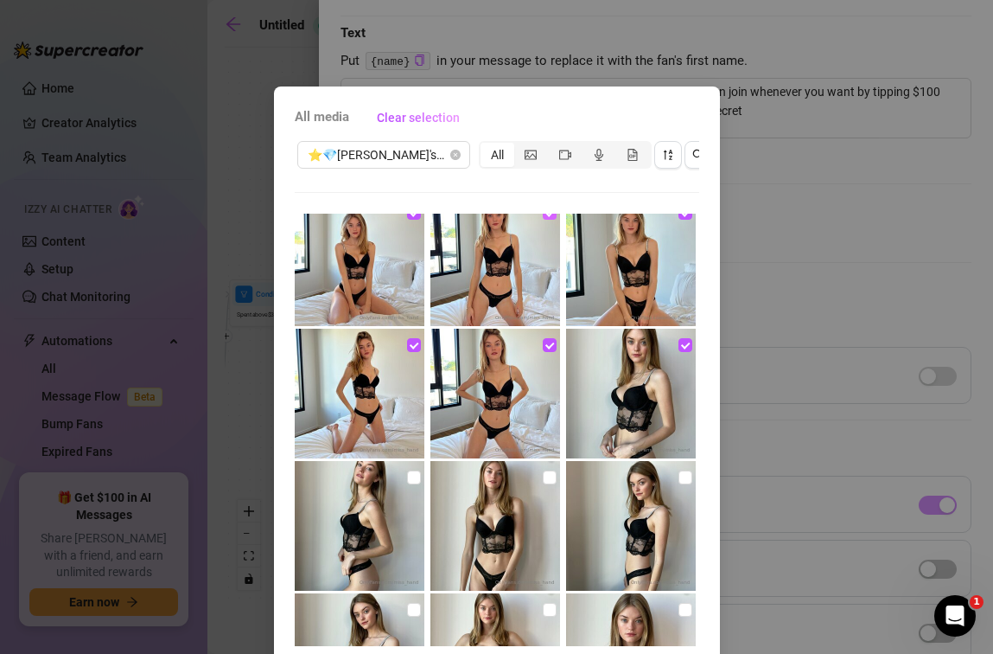
scroll to position [496, 0]
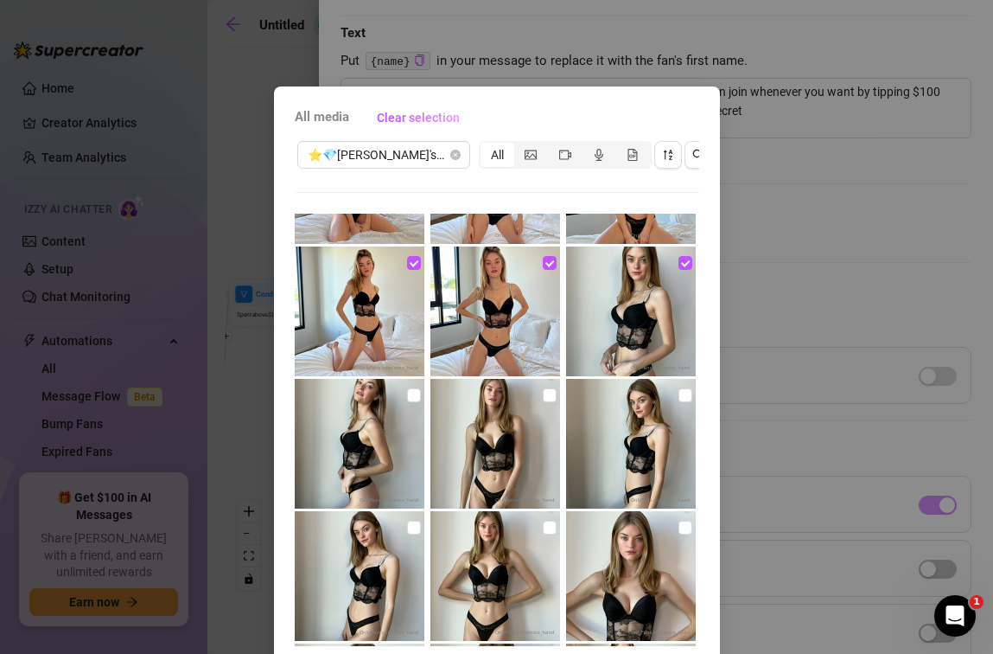
click at [543, 389] on input "checkbox" at bounding box center [550, 395] width 14 height 14
checkbox input "true"
click at [407, 399] on input "checkbox" at bounding box center [414, 395] width 14 height 14
checkbox input "true"
click at [407, 535] on label at bounding box center [414, 527] width 14 height 19
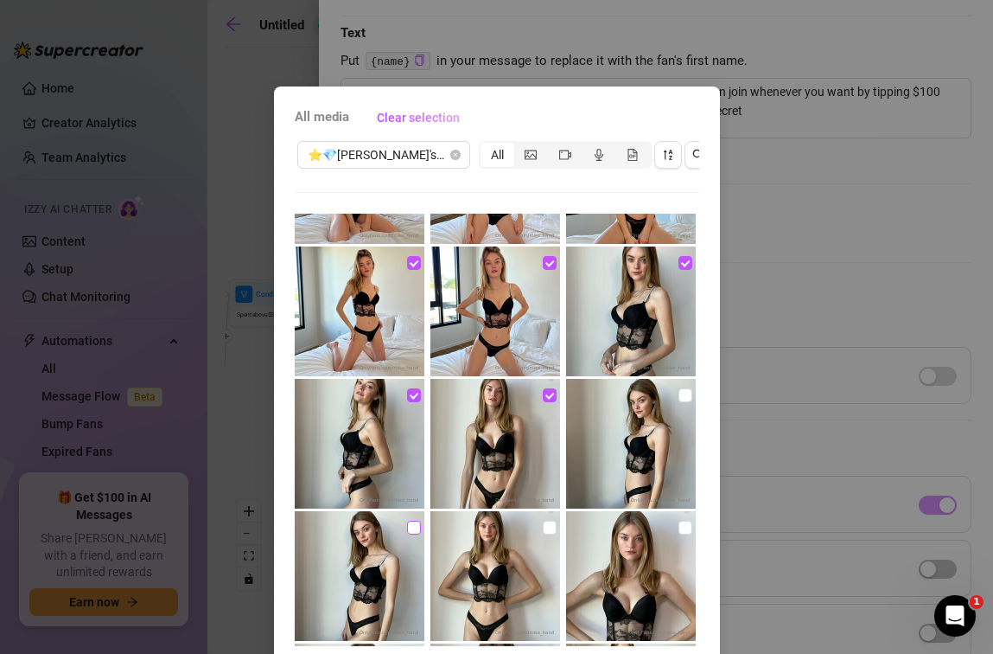
click at [407, 534] on input "checkbox" at bounding box center [414, 527] width 14 height 14
checkbox input "true"
click at [543, 523] on input "checkbox" at bounding box center [550, 527] width 14 height 14
checkbox input "true"
click at [679, 527] on input "checkbox" at bounding box center [686, 527] width 14 height 14
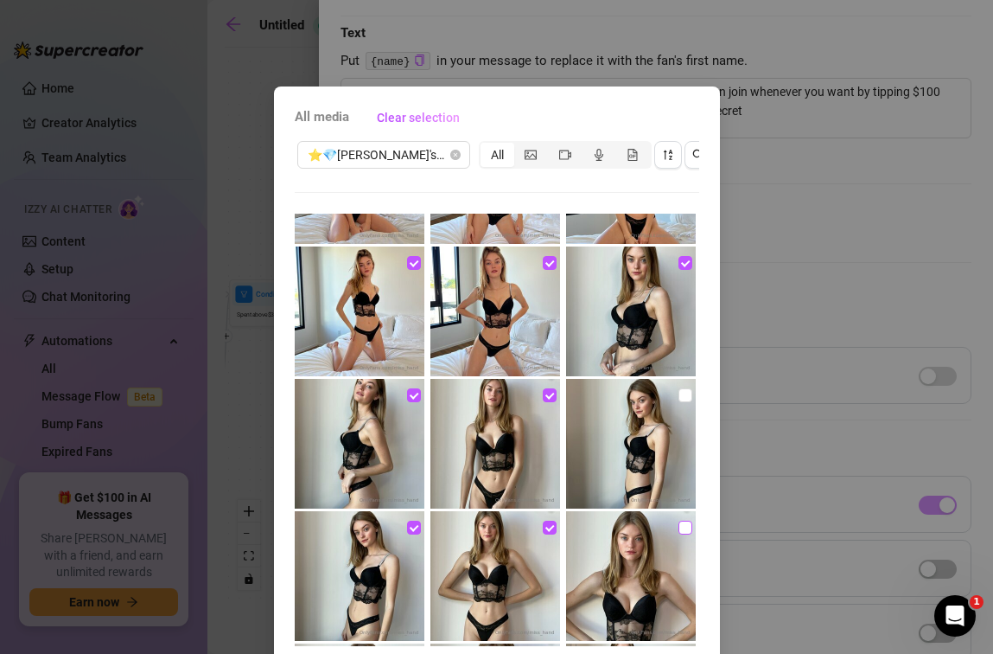
checkbox input "true"
click at [679, 393] on input "checkbox" at bounding box center [686, 395] width 14 height 14
checkbox input "true"
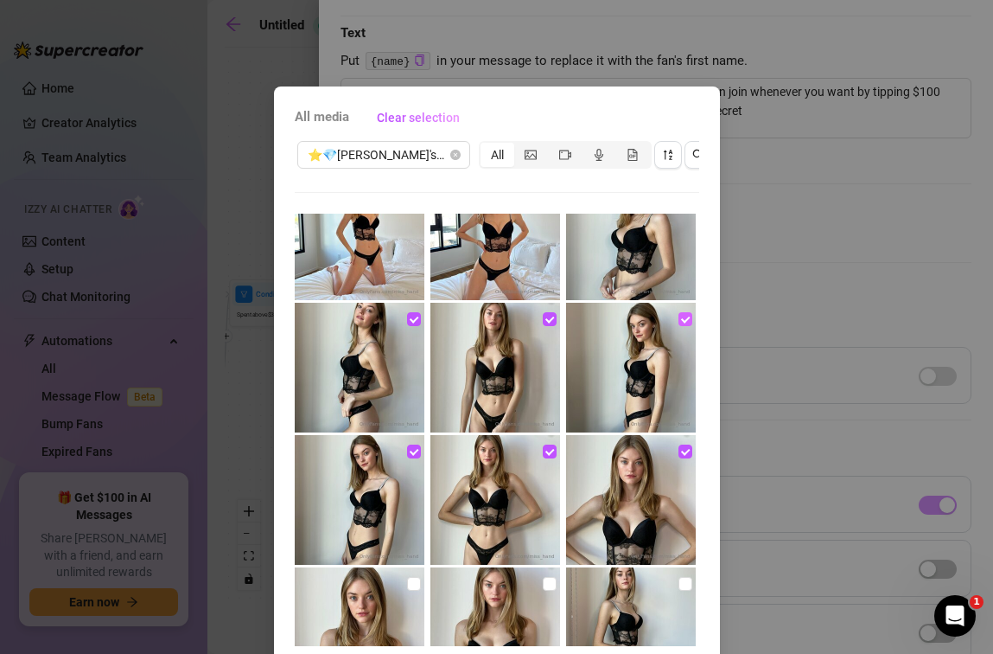
scroll to position [644, 0]
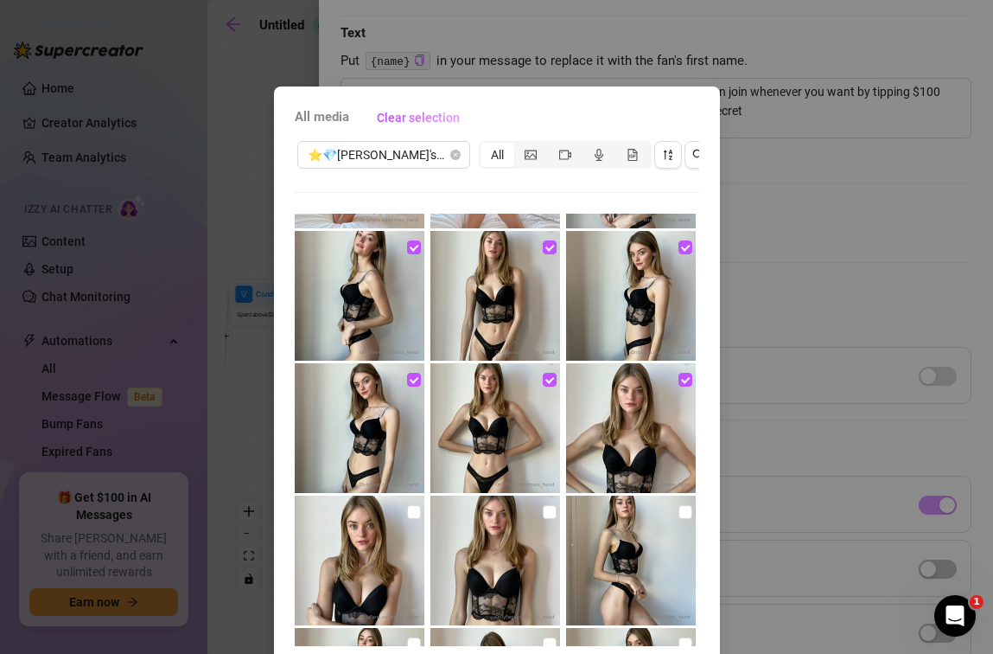
click at [677, 514] on img at bounding box center [631, 560] width 130 height 130
checkbox input "true"
click at [543, 510] on input "checkbox" at bounding box center [550, 512] width 14 height 14
checkbox input "true"
click at [403, 501] on img at bounding box center [360, 560] width 130 height 130
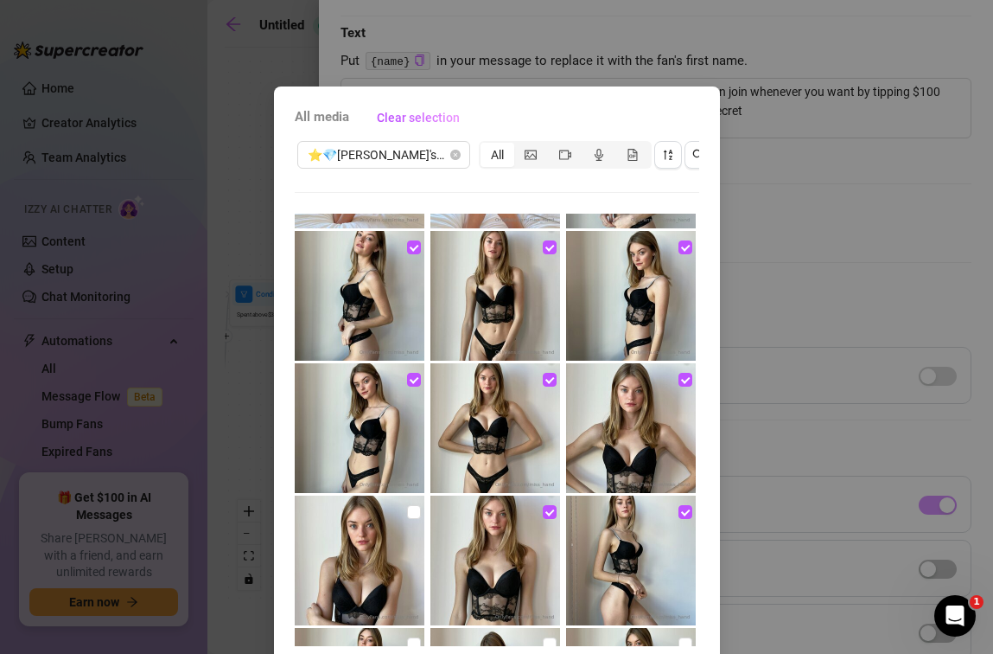
checkbox input "true"
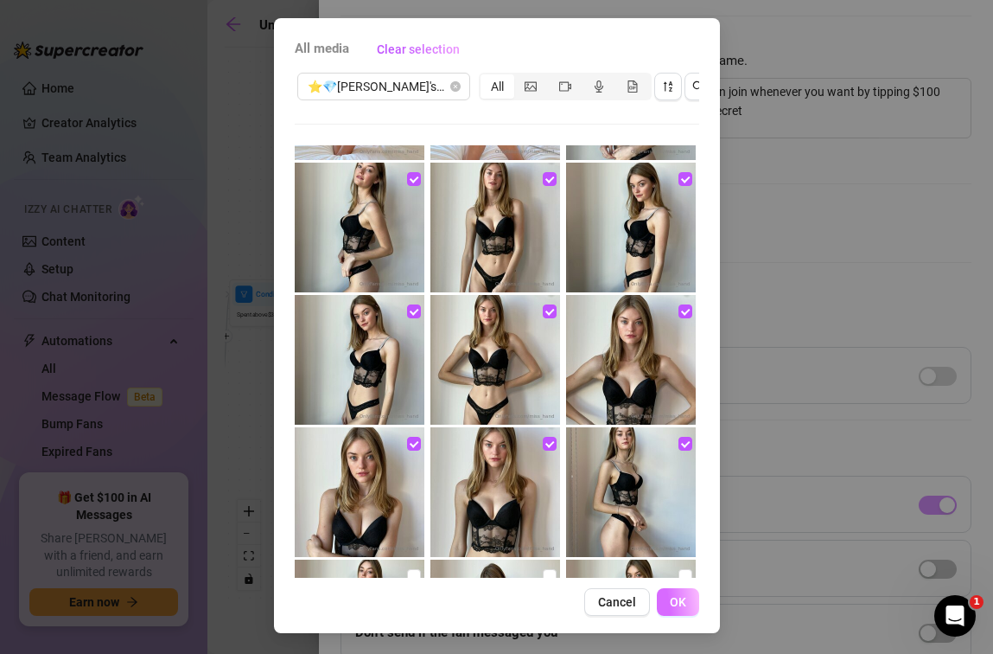
click at [674, 588] on button "OK" at bounding box center [678, 602] width 42 height 28
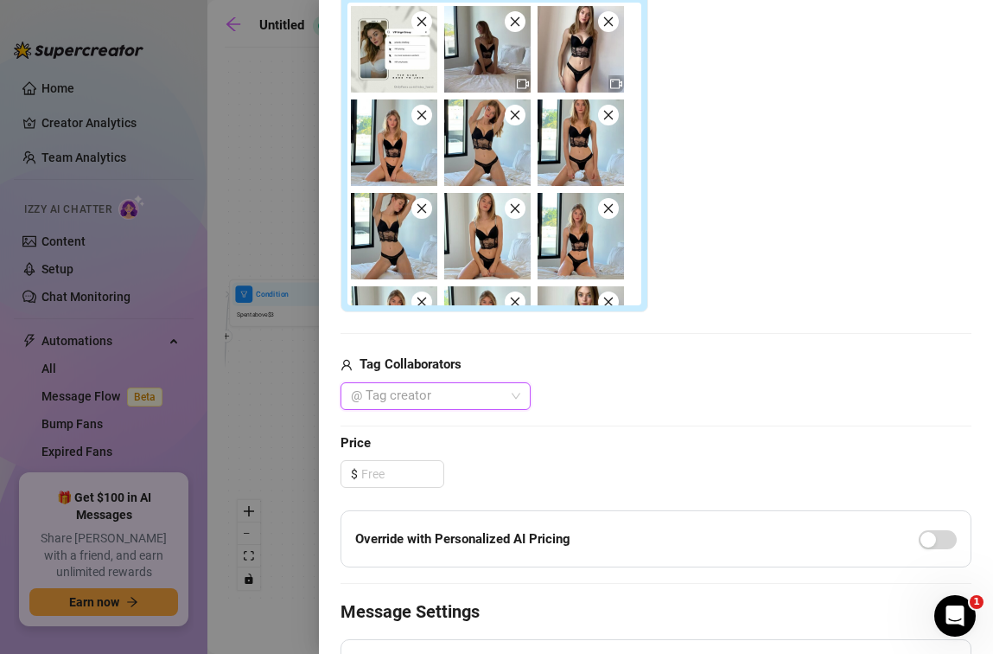
scroll to position [551, 0]
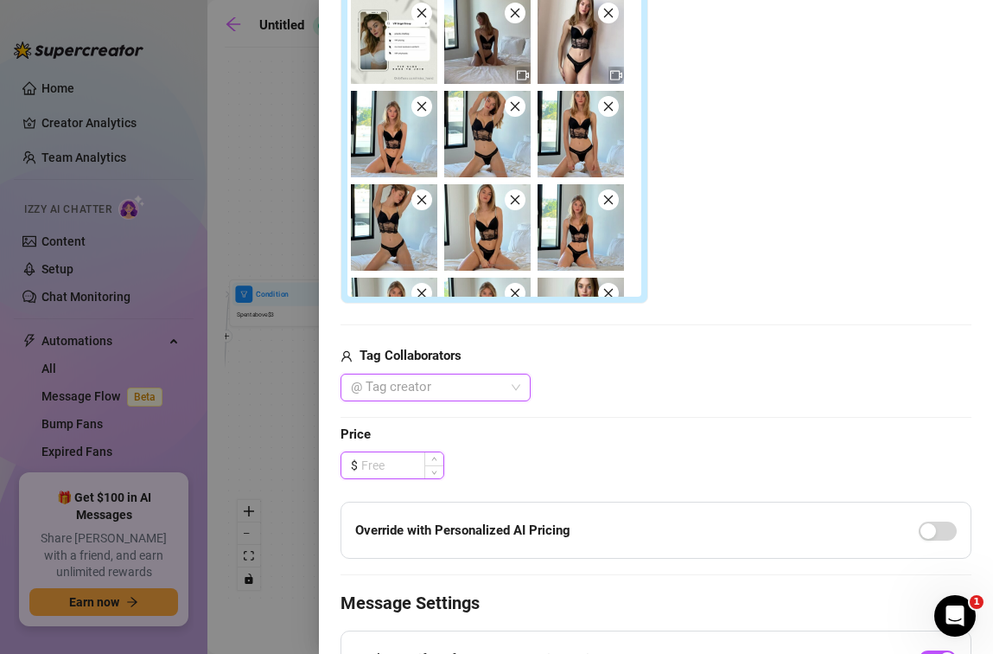
click at [411, 474] on input at bounding box center [402, 465] width 82 height 26
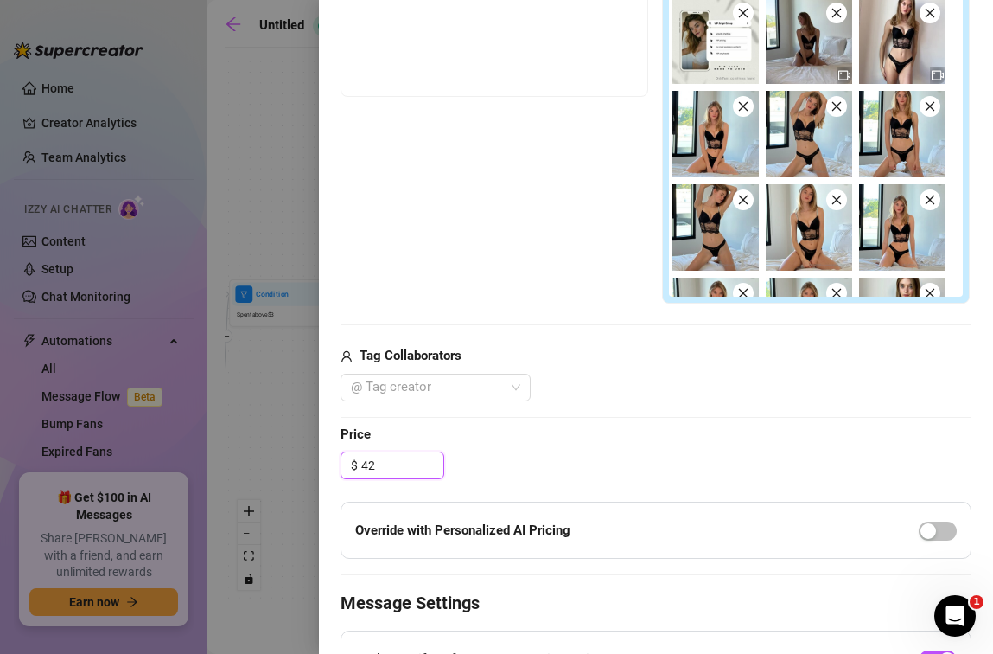
scroll to position [192, 0]
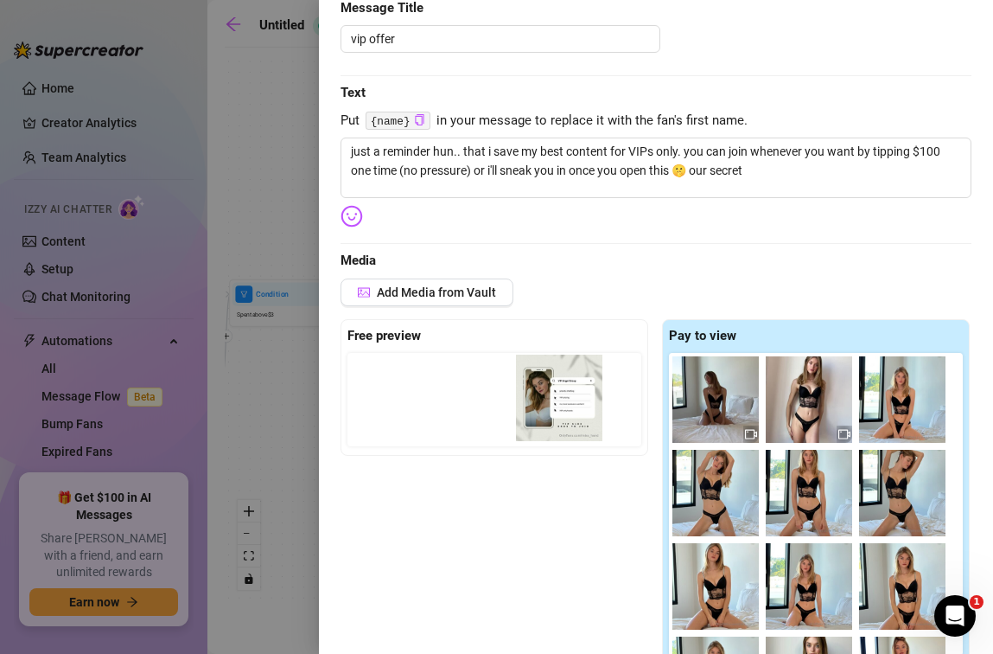
drag, startPoint x: 717, startPoint y: 412, endPoint x: 534, endPoint y: 412, distance: 182.4
click at [534, 412] on div "Free preview Pay to view" at bounding box center [656, 491] width 631 height 344
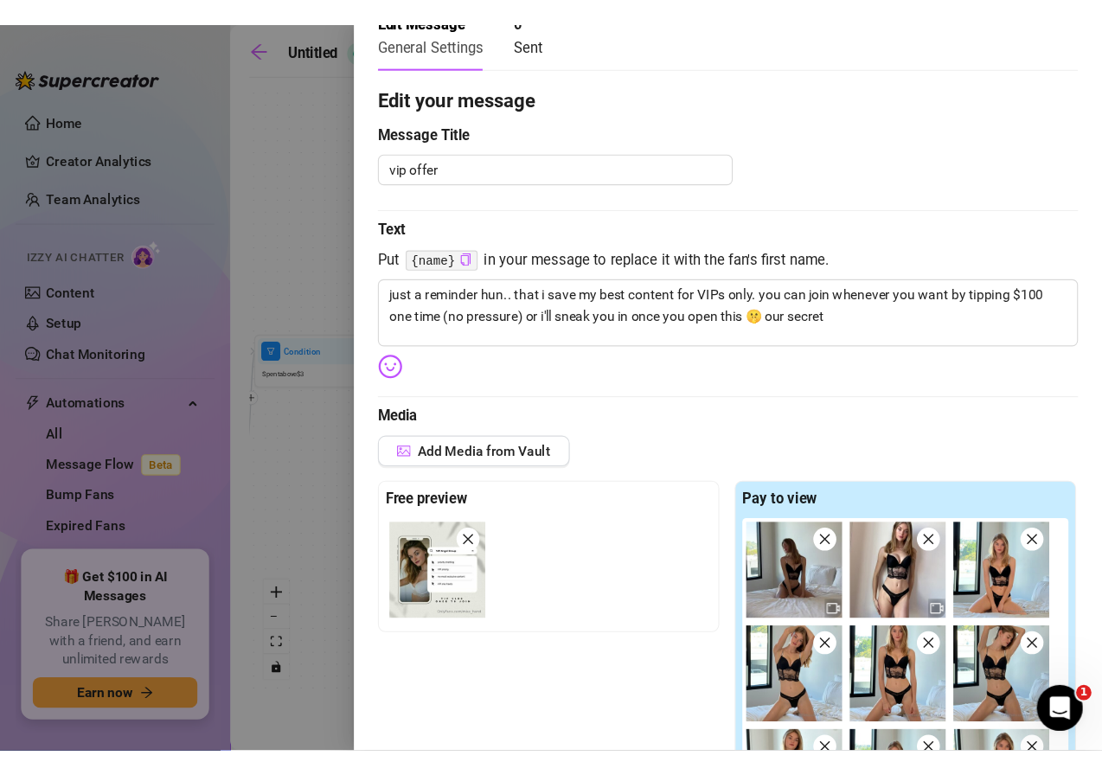
scroll to position [0, 0]
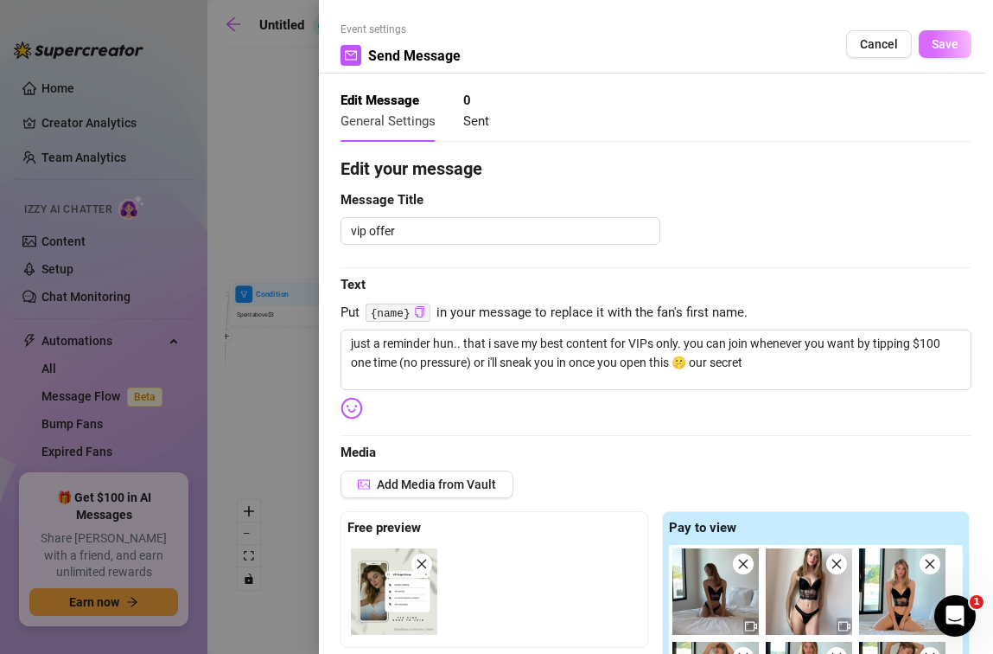
type input "42.00"
click at [954, 39] on button "Save" at bounding box center [945, 44] width 53 height 28
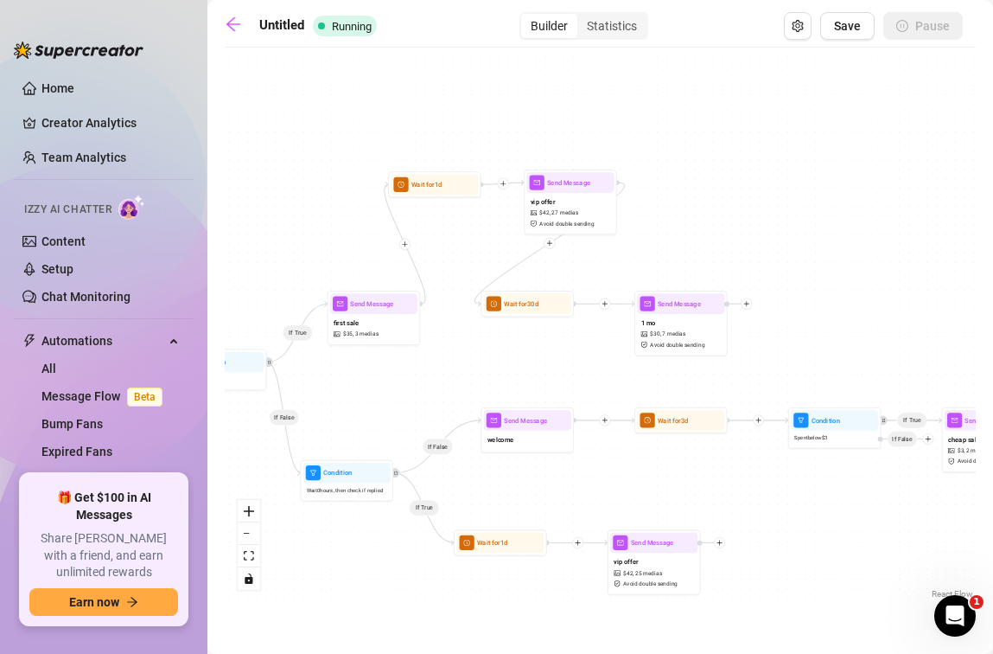
drag, startPoint x: 797, startPoint y: 423, endPoint x: 674, endPoint y: 443, distance: 124.4
click at [671, 473] on div "If True If False If True If False If True Send Message vip offer $ 42 , 25 medi…" at bounding box center [600, 329] width 751 height 546
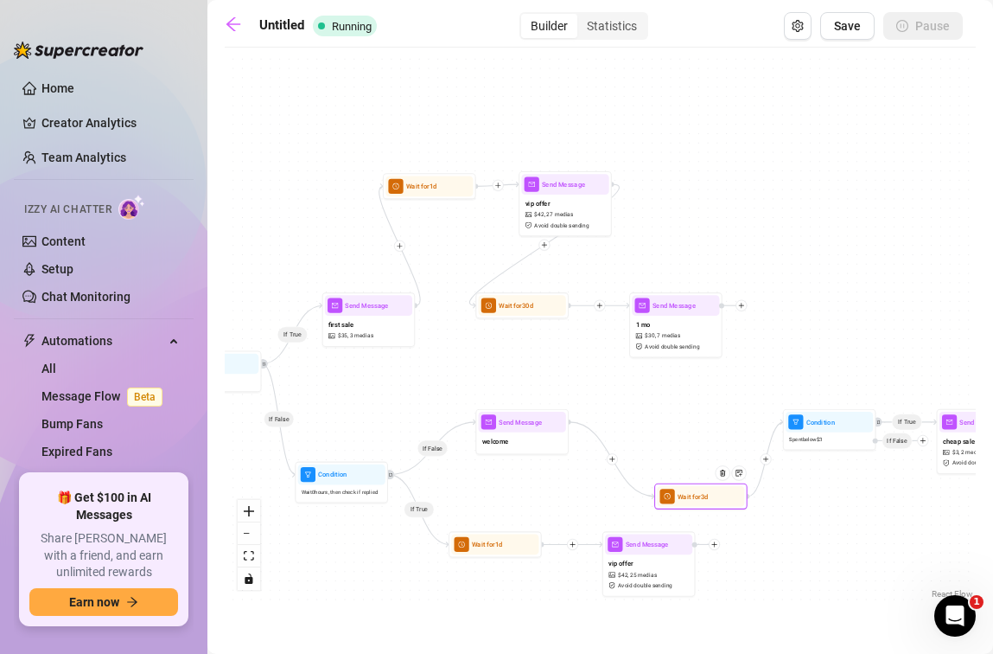
drag, startPoint x: 687, startPoint y: 425, endPoint x: 712, endPoint y: 501, distance: 80.1
drag, startPoint x: 714, startPoint y: 502, endPoint x: 724, endPoint y: 430, distance: 73.2
click at [724, 430] on div at bounding box center [736, 411] width 41 height 48
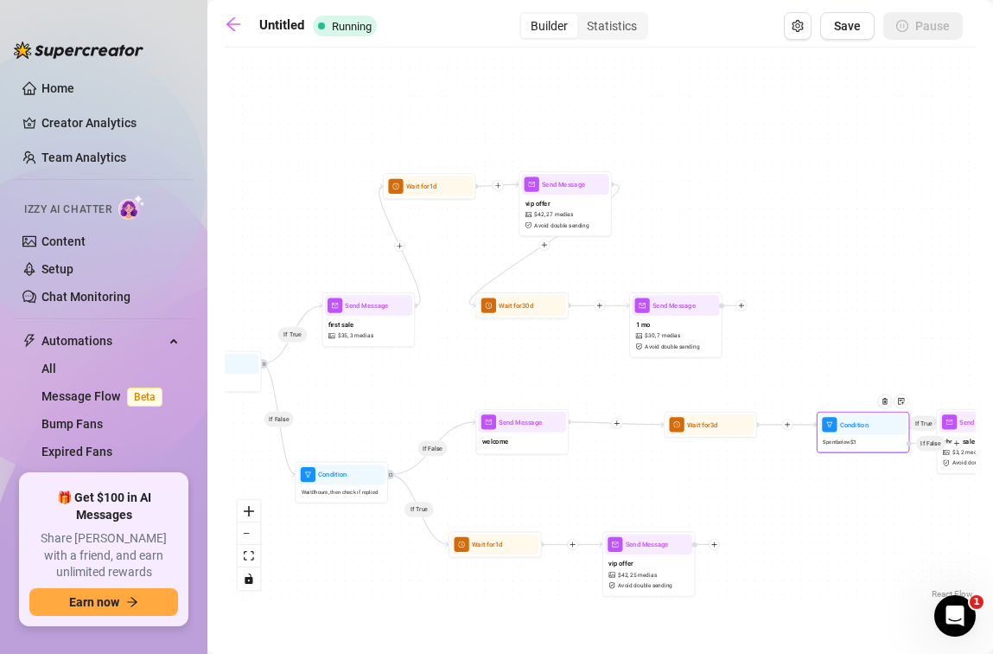
drag, startPoint x: 820, startPoint y: 431, endPoint x: 854, endPoint y: 433, distance: 34.7
click at [854, 433] on div "Condition Spent below $ 3 If False" at bounding box center [863, 433] width 93 height 42
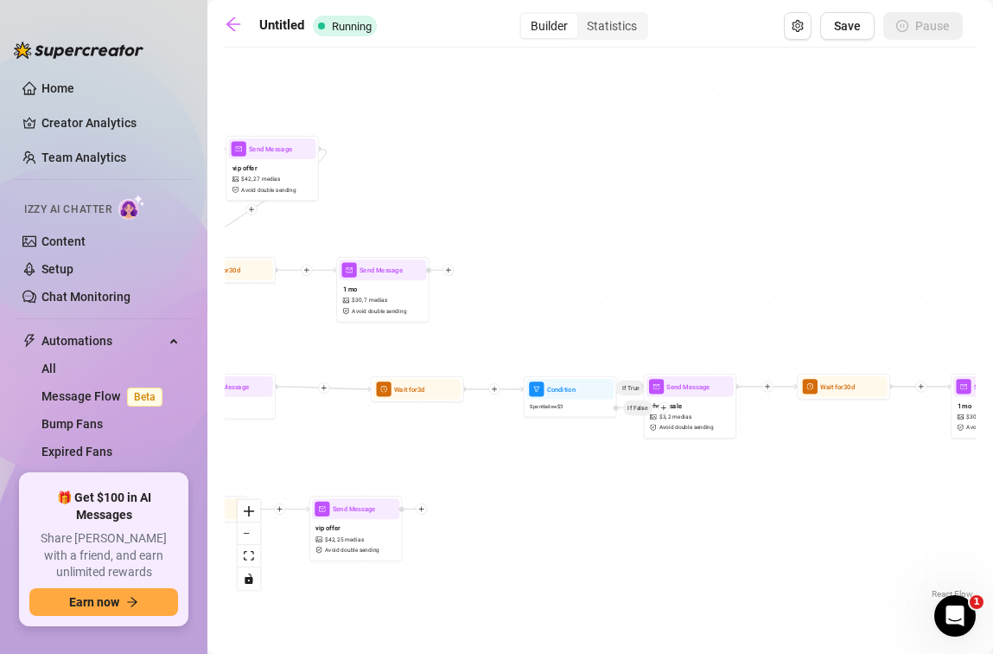
drag, startPoint x: 897, startPoint y: 351, endPoint x: 674, endPoint y: 369, distance: 223.8
click at [589, 316] on div "If True If False If True If False If True Send Message vip offer $ 42 , 25 medi…" at bounding box center [600, 329] width 751 height 546
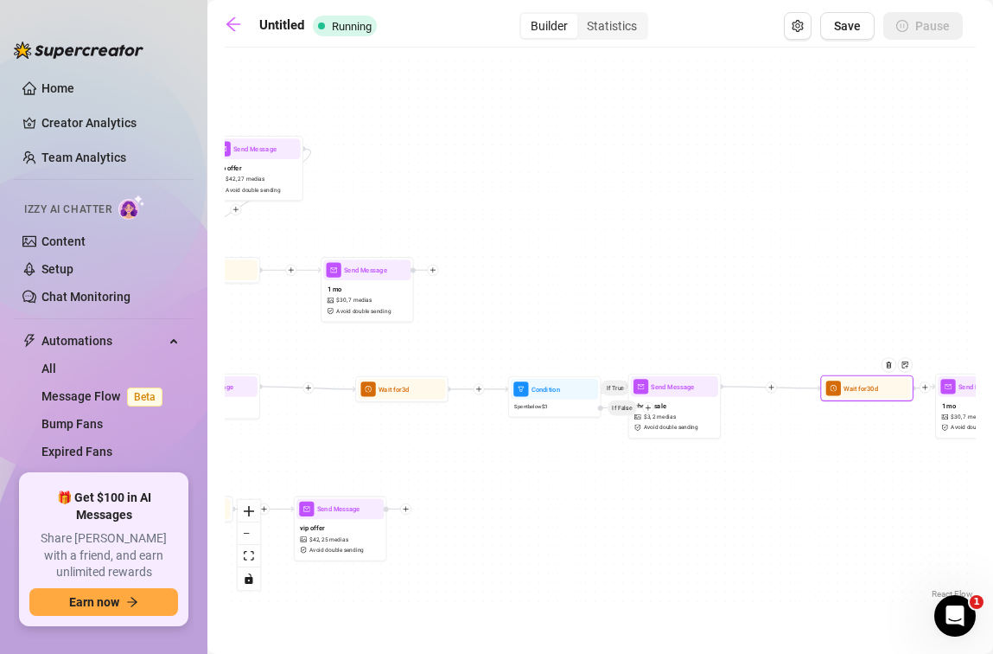
drag, startPoint x: 806, startPoint y: 391, endPoint x: 853, endPoint y: 393, distance: 46.8
click at [853, 393] on span "Wait for 30d" at bounding box center [861, 388] width 35 height 10
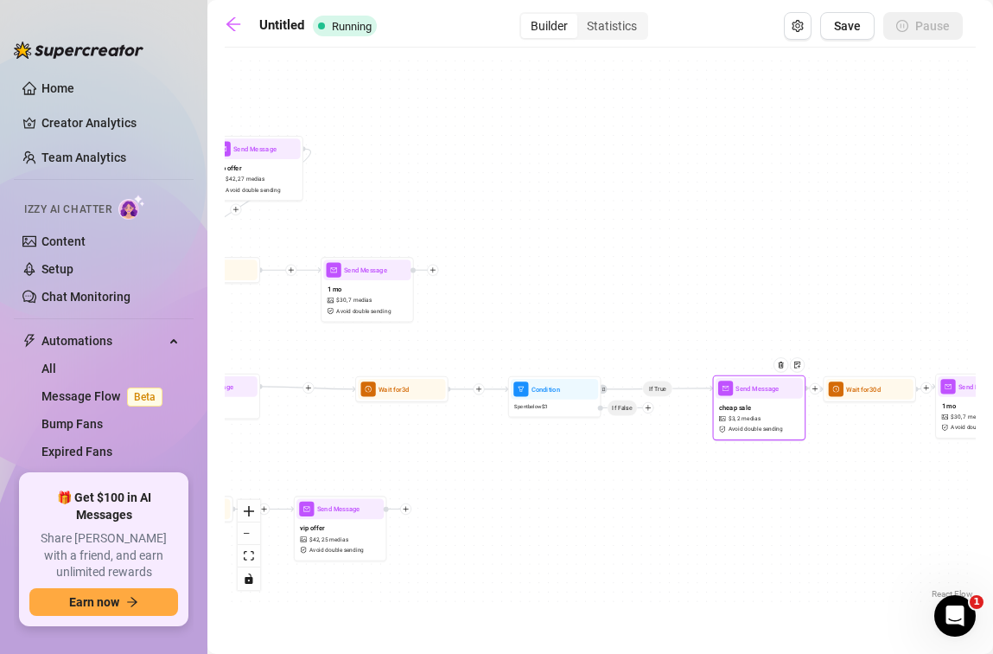
drag, startPoint x: 718, startPoint y: 402, endPoint x: 802, endPoint y: 404, distance: 84.7
click at [802, 404] on div "cheap sale $ 3 , 2 medias Avoid double sending" at bounding box center [759, 418] width 87 height 39
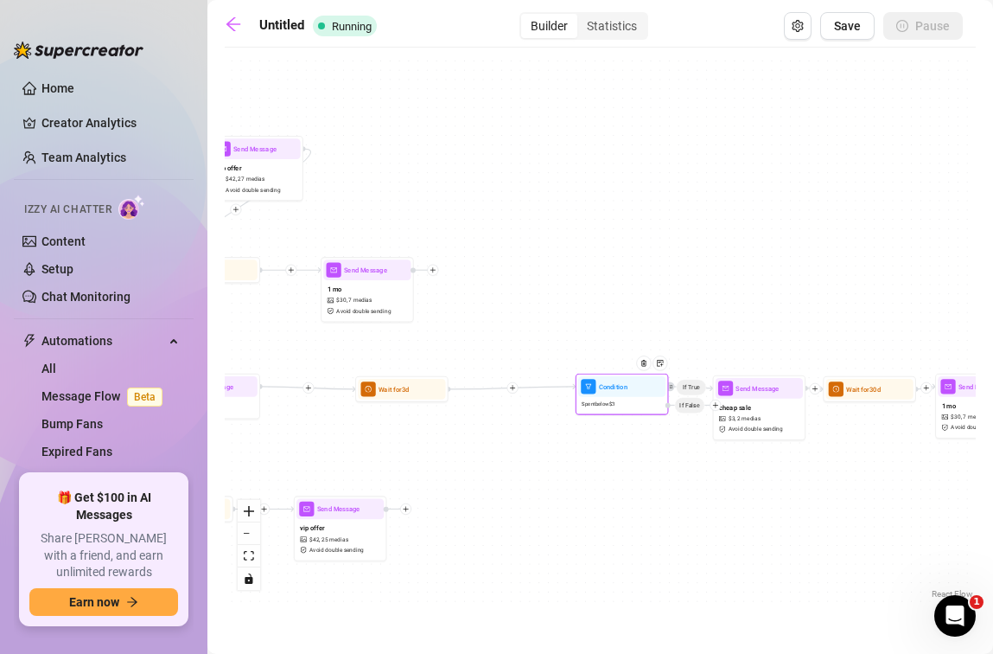
drag, startPoint x: 567, startPoint y: 403, endPoint x: 644, endPoint y: 406, distance: 77.0
click at [666, 402] on div "Spent below $ 3" at bounding box center [621, 405] width 87 height 16
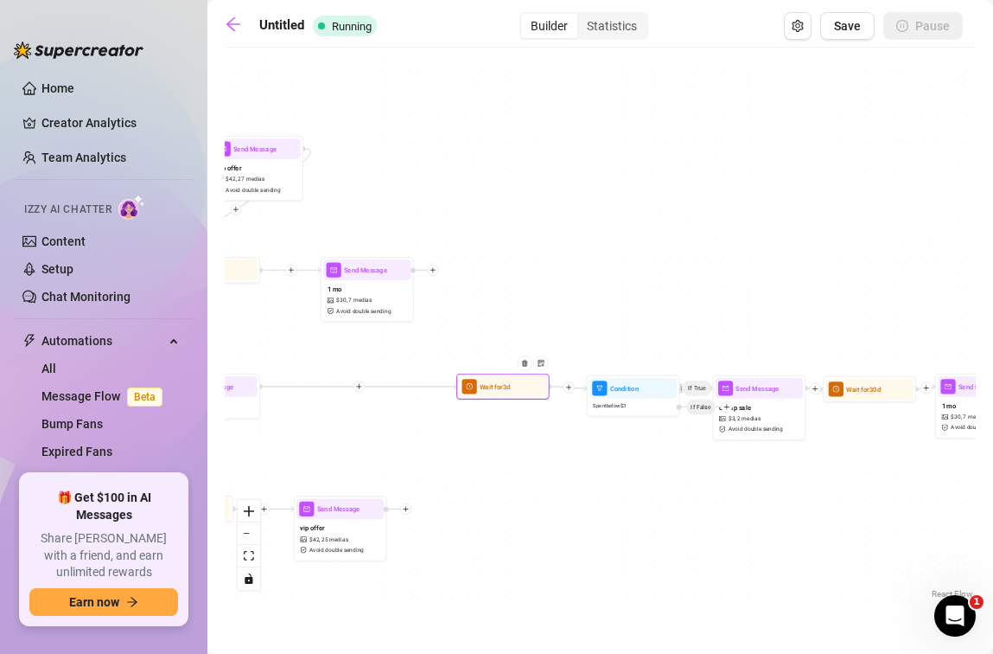
drag, startPoint x: 413, startPoint y: 393, endPoint x: 519, endPoint y: 393, distance: 105.5
click at [519, 393] on div at bounding box center [528, 371] width 41 height 48
click at [541, 321] on div "If True If False If True If False If True Send Message vip offer $ 42 , 25 medi…" at bounding box center [600, 329] width 751 height 546
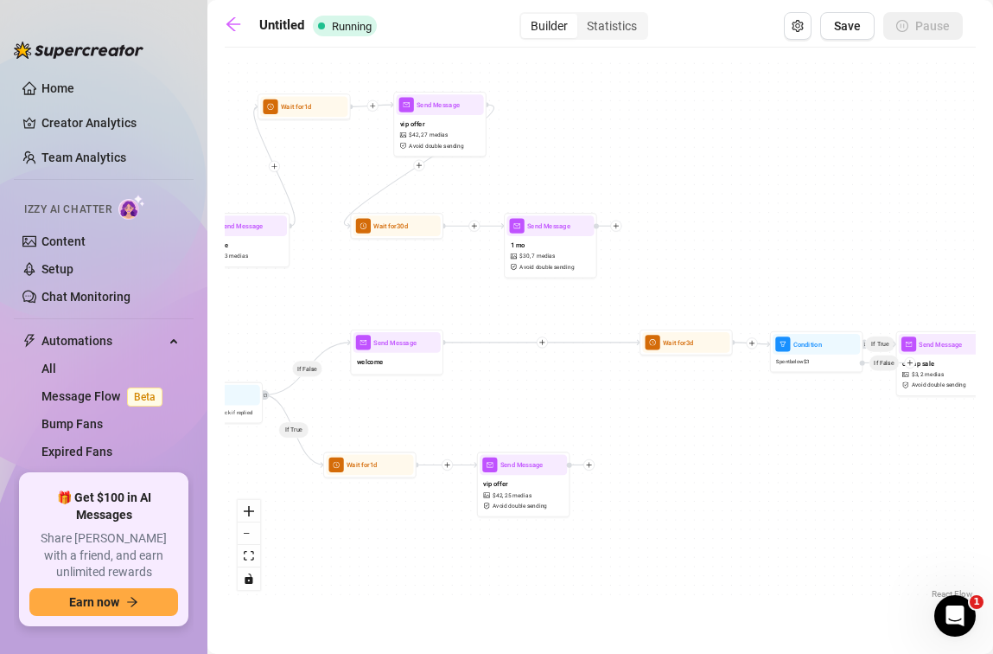
drag, startPoint x: 544, startPoint y: 315, endPoint x: 735, endPoint y: 269, distance: 196.5
click at [735, 269] on div "If True If False If True If False If True Send Message vip offer $ 42 , 25 medi…" at bounding box center [600, 329] width 751 height 546
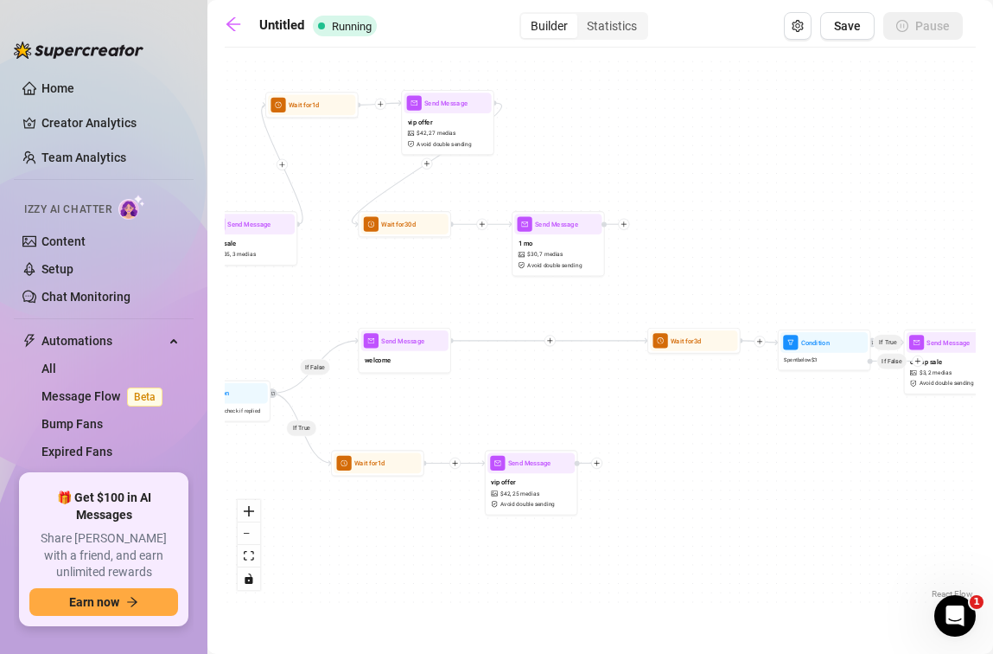
click at [552, 342] on icon "plus" at bounding box center [550, 340] width 7 height 7
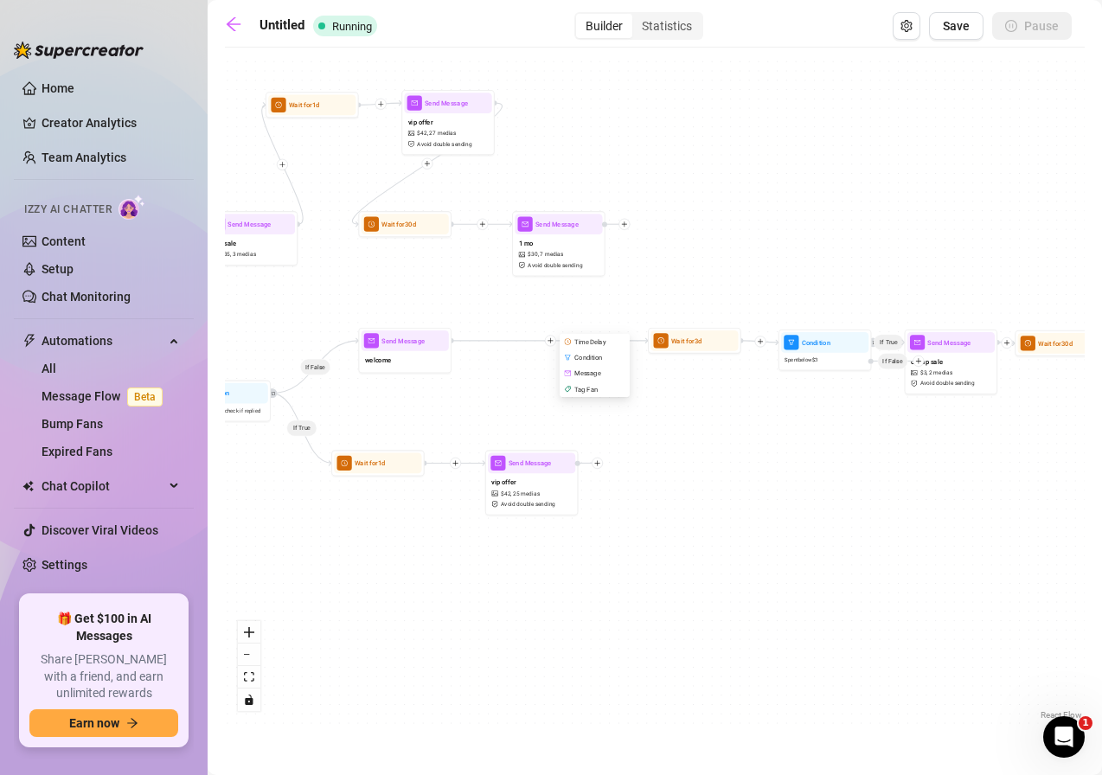
click at [585, 344] on div "Time Delay" at bounding box center [595, 342] width 68 height 16
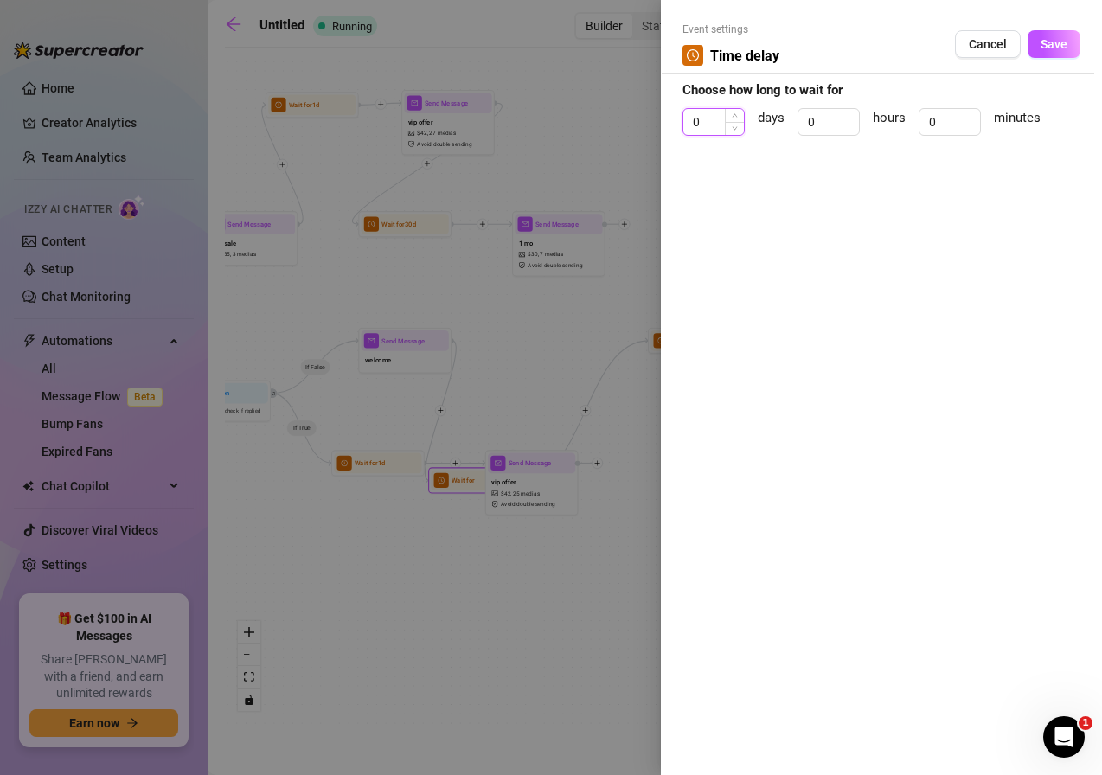
click at [712, 129] on input "0" at bounding box center [713, 122] width 61 height 26
click at [738, 118] on span "Increase Value" at bounding box center [734, 117] width 19 height 16
type input "1"
click at [1038, 39] on button "Save" at bounding box center [1053, 44] width 53 height 28
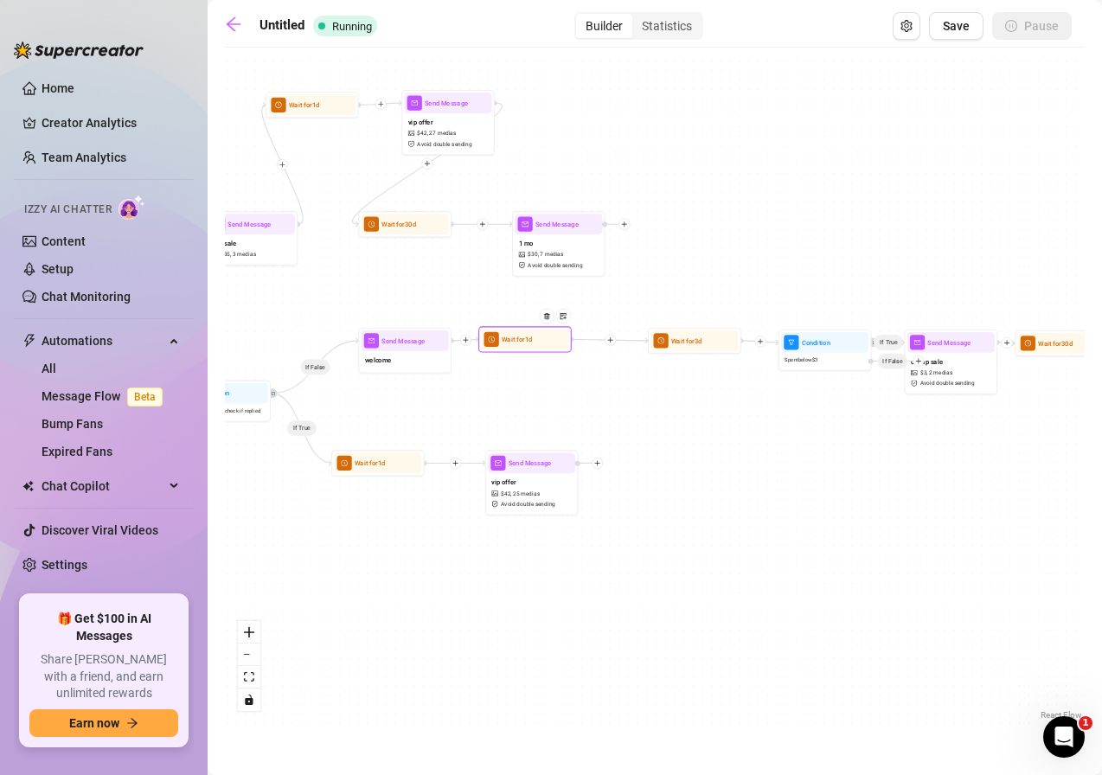
drag, startPoint x: 462, startPoint y: 482, endPoint x: 512, endPoint y: 342, distance: 149.6
click at [512, 342] on span "Wait for 1d" at bounding box center [516, 339] width 31 height 10
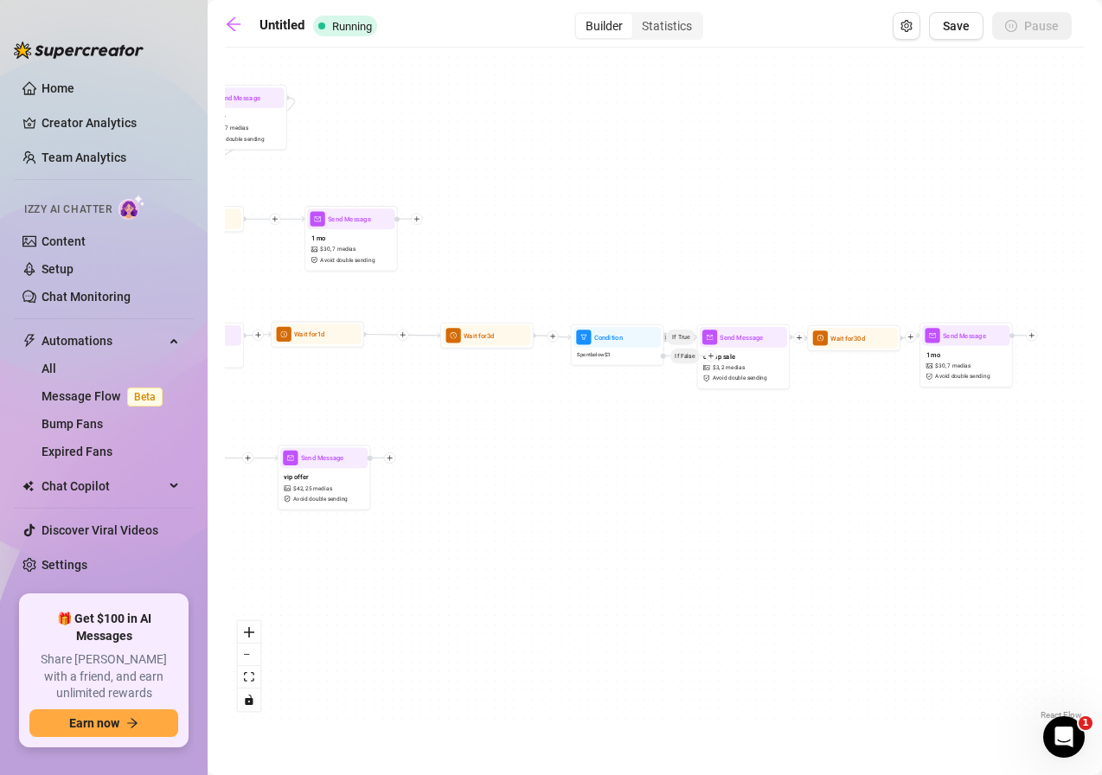
drag, startPoint x: 718, startPoint y: 427, endPoint x: 514, endPoint y: 423, distance: 204.1
click at [514, 423] on div "If True If False If True If False If True Wait for 1d Send Message vip offer $ …" at bounding box center [654, 389] width 859 height 667
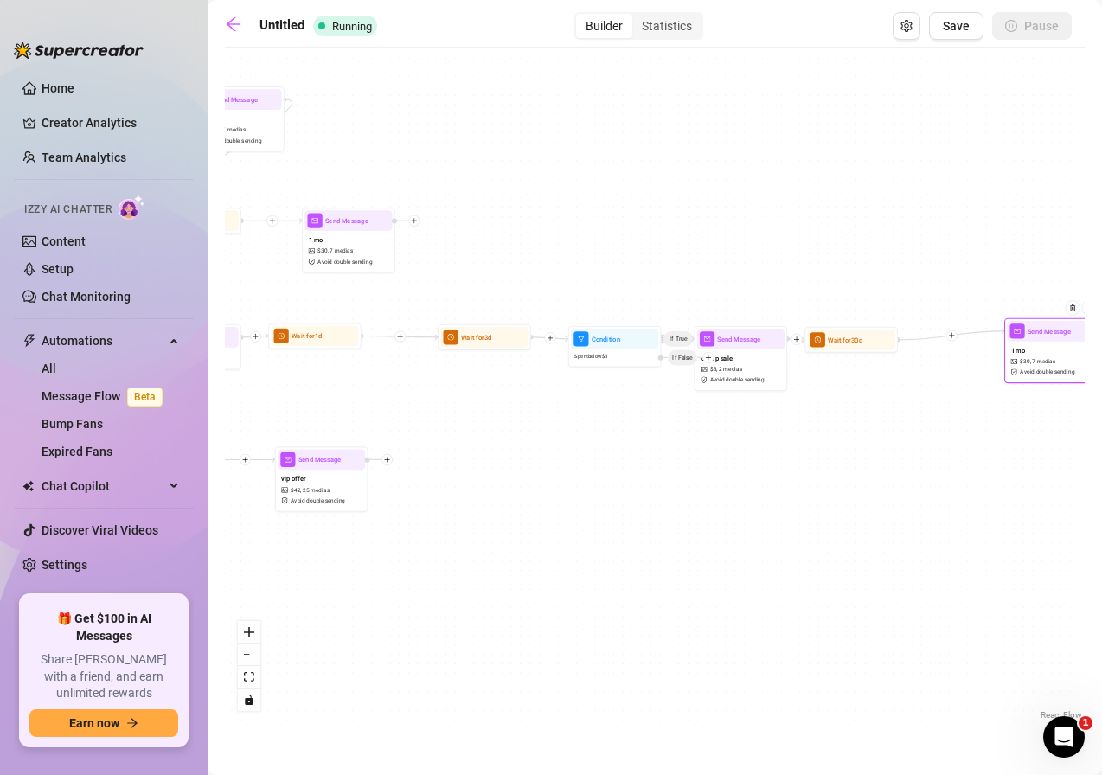
drag, startPoint x: 961, startPoint y: 365, endPoint x: 1050, endPoint y: 359, distance: 89.3
click at [1050, 359] on span "7 medias" at bounding box center [1042, 361] width 23 height 9
drag, startPoint x: 846, startPoint y: 351, endPoint x: 916, endPoint y: 344, distance: 70.4
click at [916, 343] on div "Wait for 30d" at bounding box center [918, 330] width 93 height 26
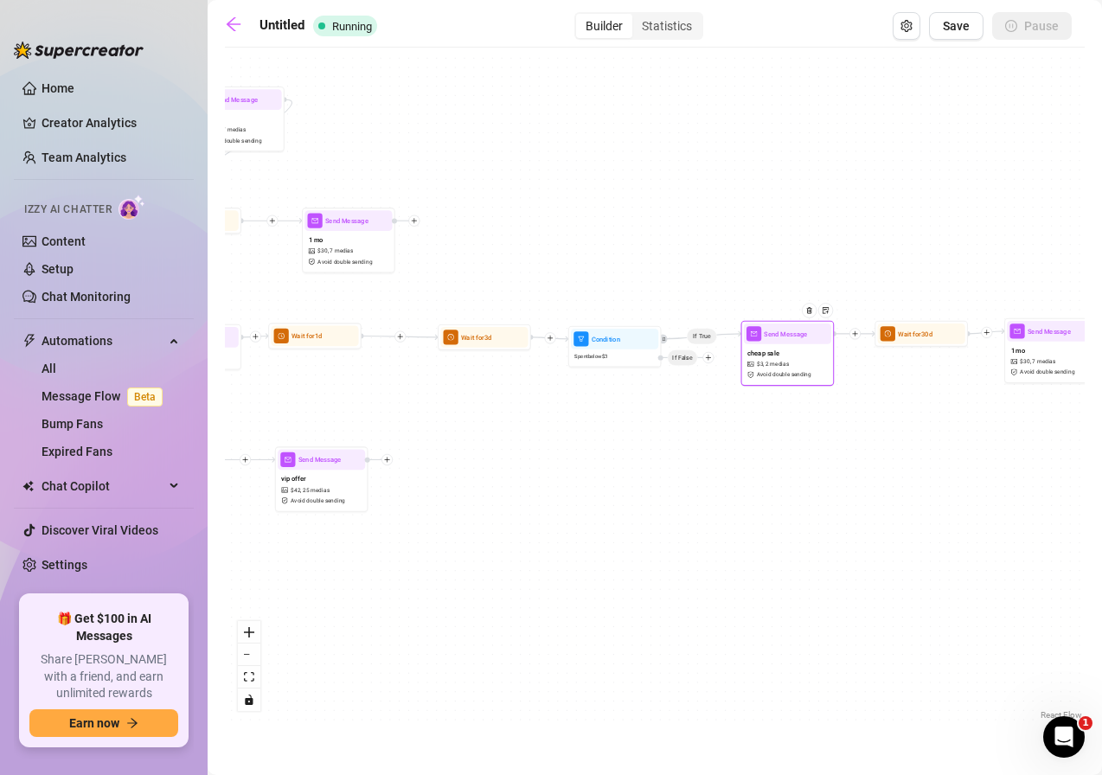
drag, startPoint x: 768, startPoint y: 369, endPoint x: 814, endPoint y: 363, distance: 47.1
click at [814, 363] on div "cheap sale $ 3 , 2 medias Avoid double sending" at bounding box center [787, 363] width 87 height 39
drag, startPoint x: 612, startPoint y: 352, endPoint x: 663, endPoint y: 344, distance: 51.6
click at [663, 344] on div "Spent below $ 3" at bounding box center [655, 348] width 87 height 16
click at [559, 330] on div at bounding box center [565, 314] width 41 height 48
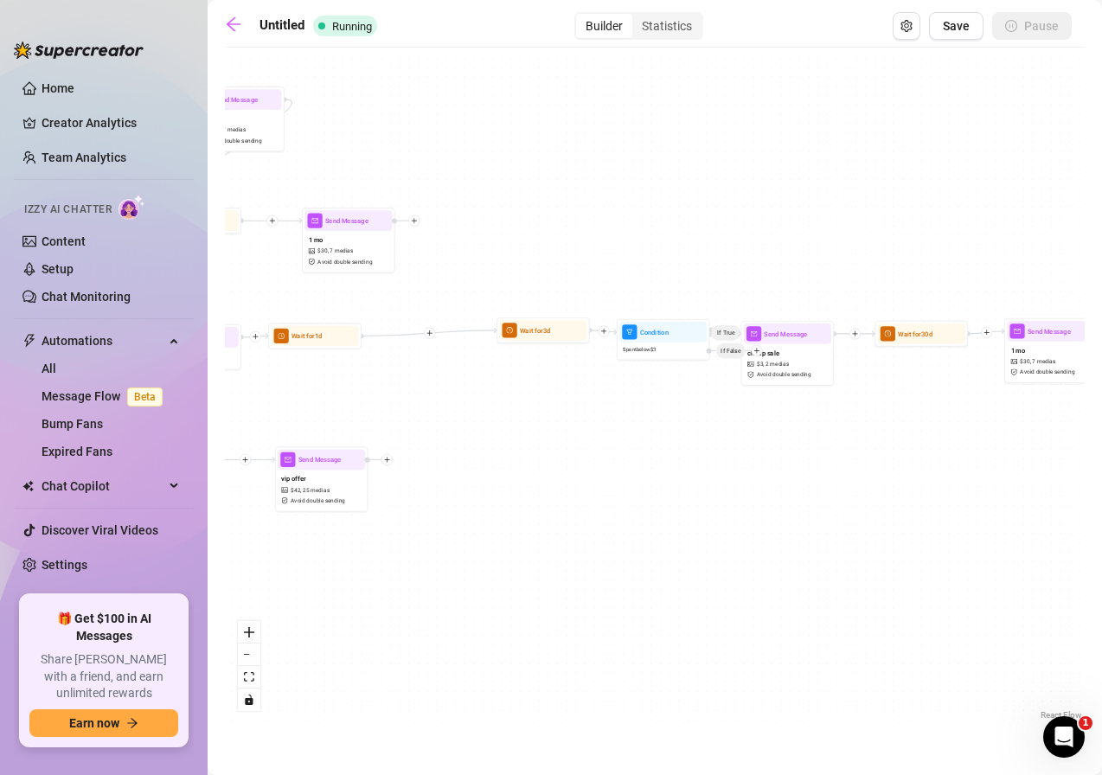
click at [431, 333] on icon "plus" at bounding box center [429, 333] width 5 height 1
click at [455, 367] on div "Message" at bounding box center [475, 366] width 68 height 16
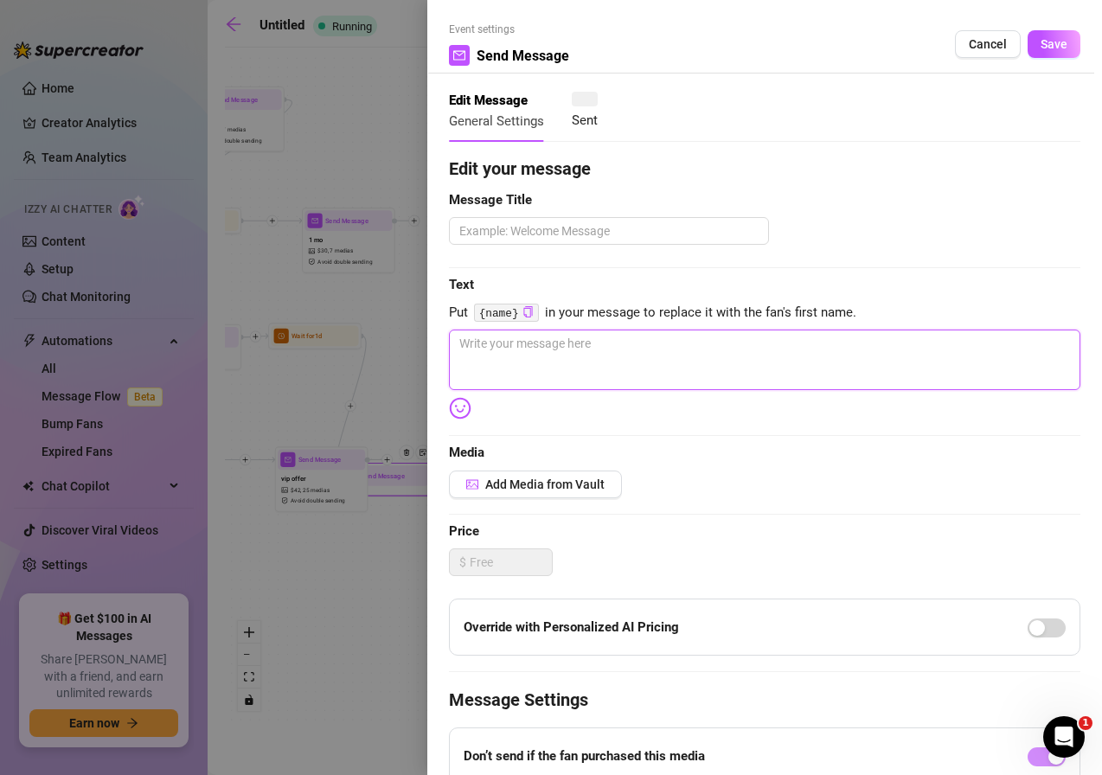
paste textarea "just a reminder hun.. that i save my best content for VIPs only. you can join w…"
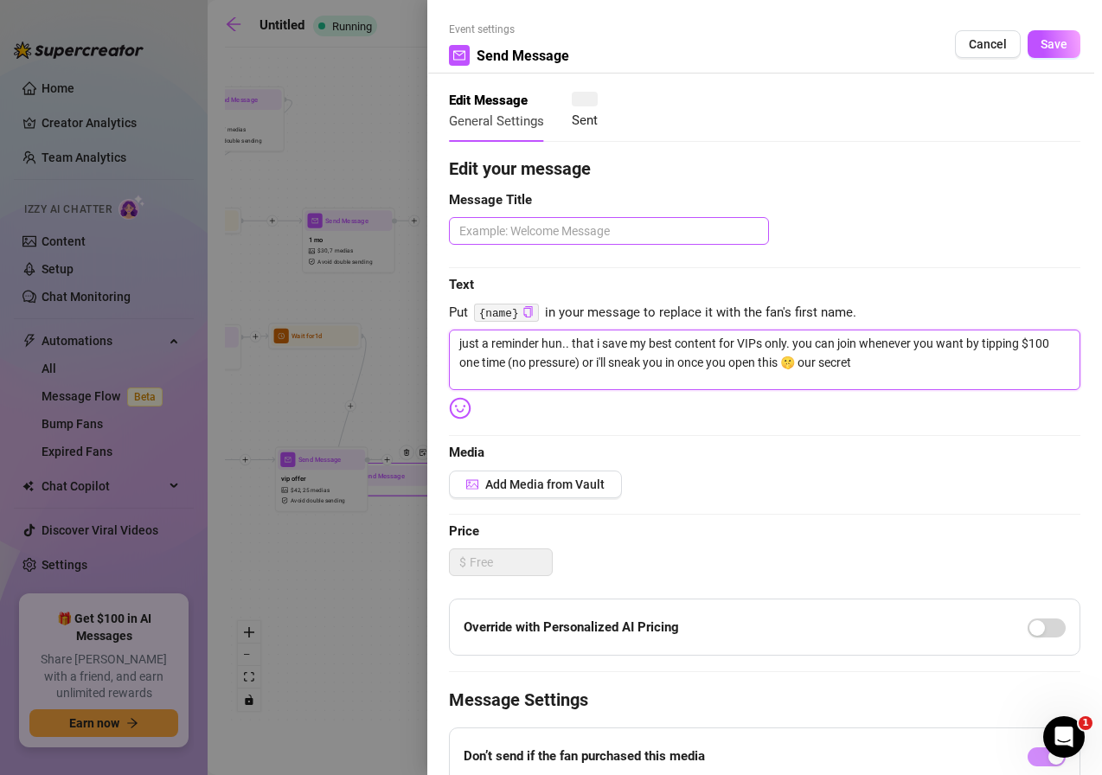
type textarea "just a reminder hun.. that i save my best content for VIPs only. you can join w…"
click at [504, 241] on textarea at bounding box center [609, 231] width 320 height 28
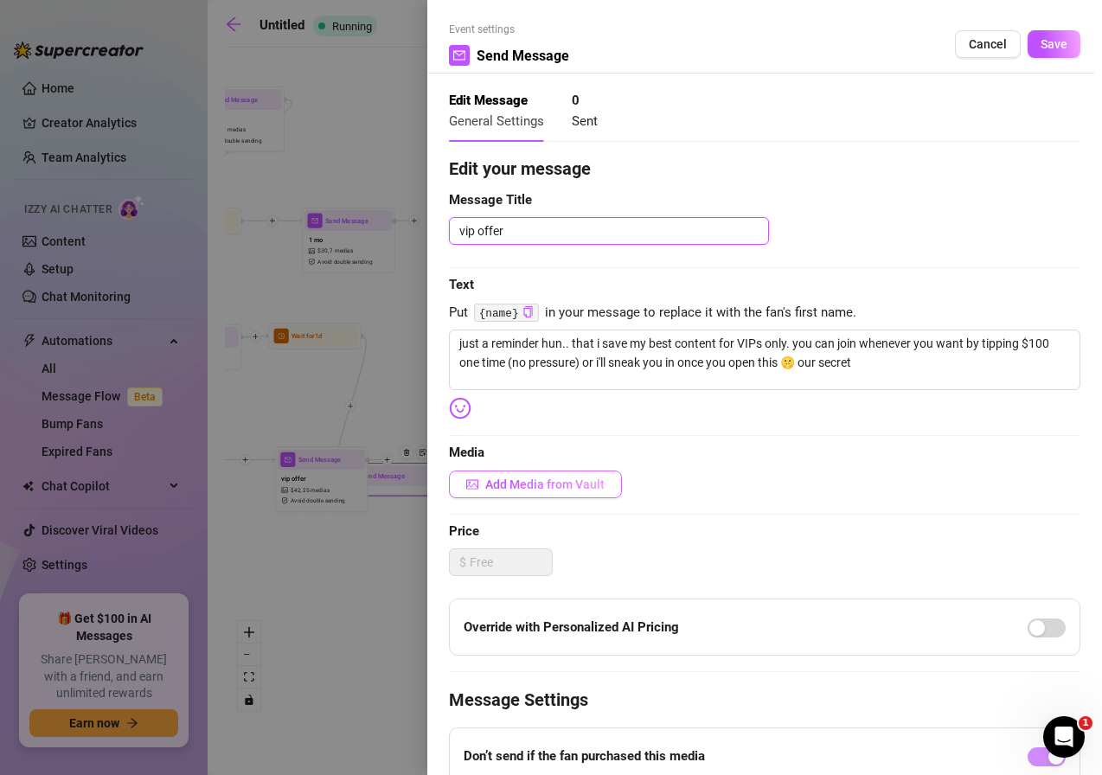
type textarea "vip offer"
click at [569, 482] on span "Add Media from Vault" at bounding box center [544, 484] width 119 height 14
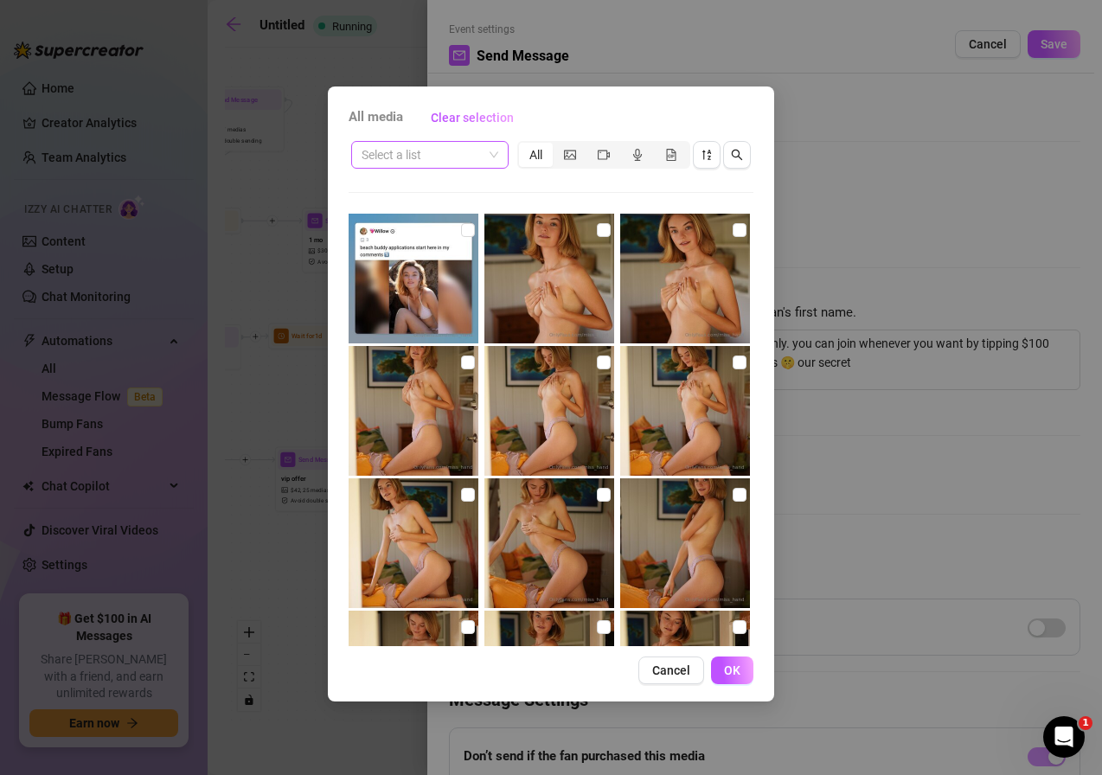
click at [484, 160] on span at bounding box center [429, 155] width 137 height 26
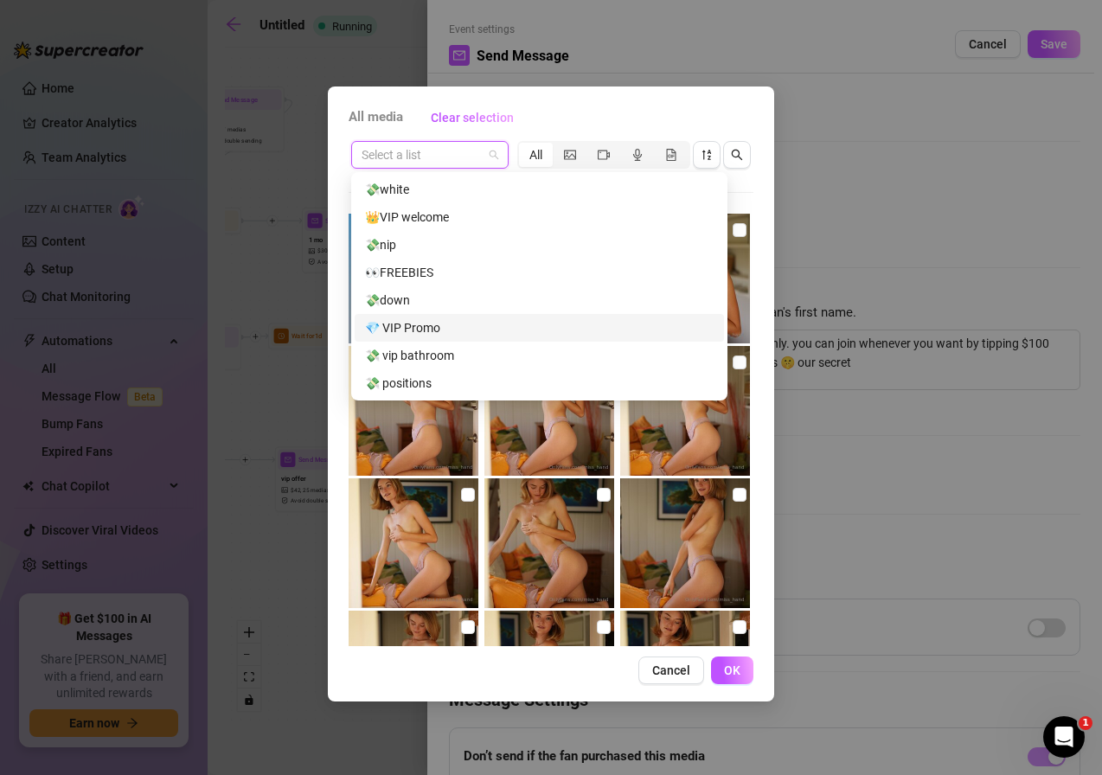
click at [463, 327] on div "💎 VIP Promo" at bounding box center [539, 327] width 348 height 19
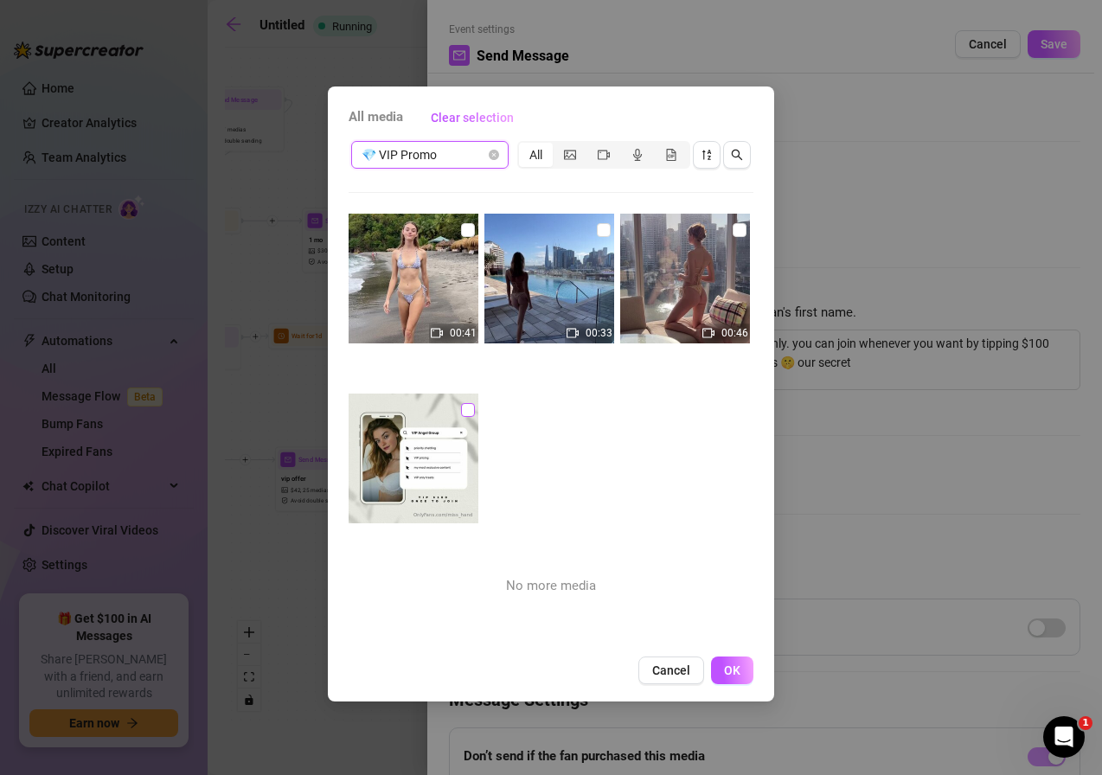
click at [469, 415] on input "checkbox" at bounding box center [468, 410] width 14 height 14
checkbox input "true"
click at [456, 157] on span "💎 VIP Promo" at bounding box center [429, 155] width 137 height 26
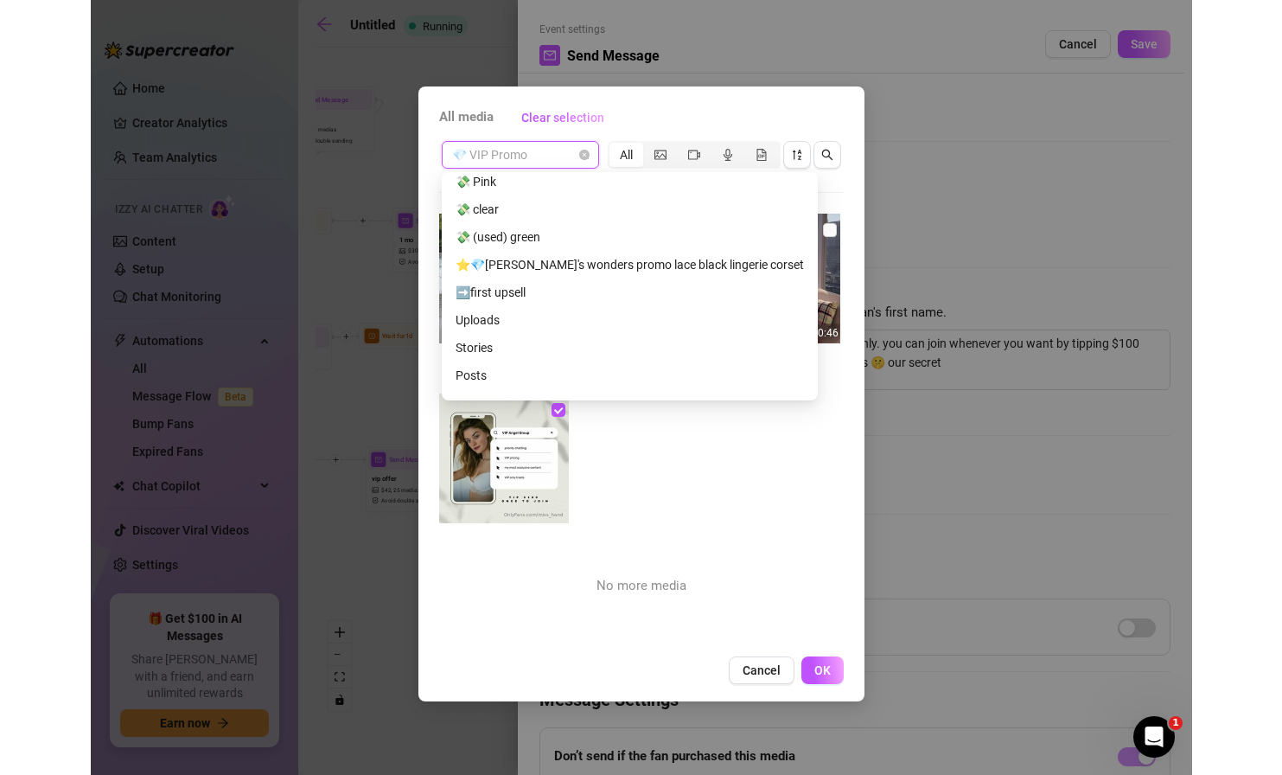
scroll to position [253, 0]
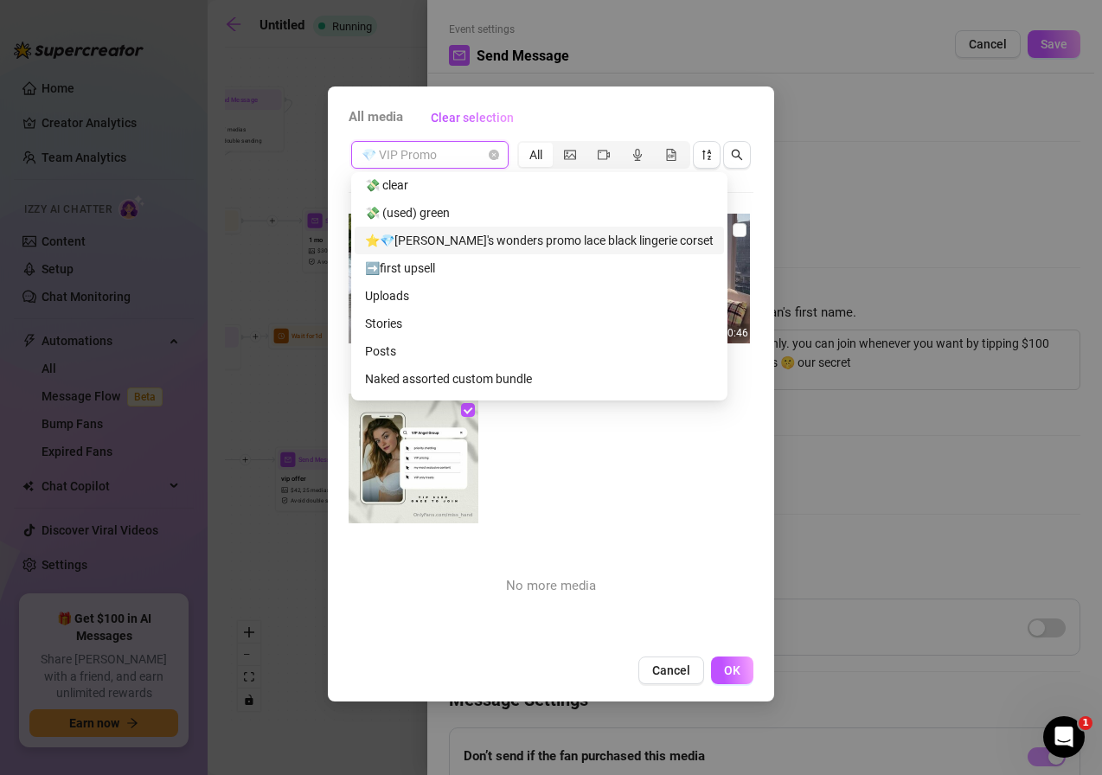
click at [470, 233] on div "⭐💎[PERSON_NAME]'s wonders promo lace black lingerie corset" at bounding box center [539, 240] width 348 height 19
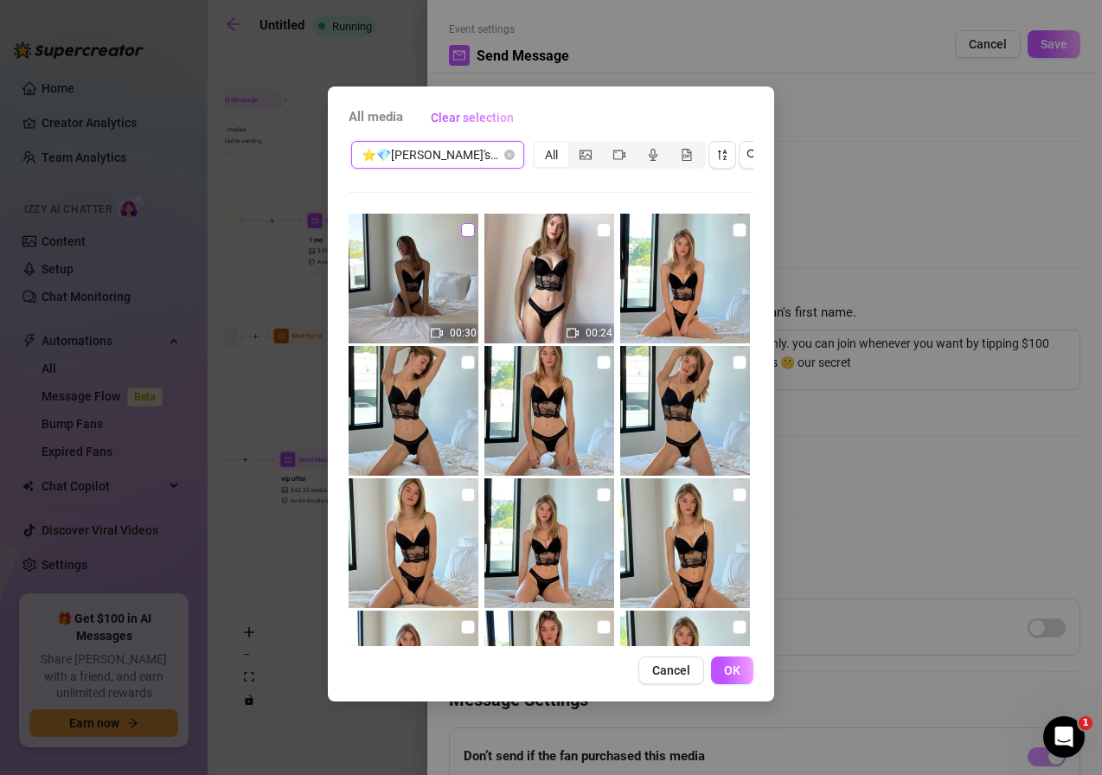
click at [464, 226] on input "checkbox" at bounding box center [468, 230] width 14 height 14
checkbox input "true"
click at [597, 227] on input "checkbox" at bounding box center [604, 230] width 14 height 14
checkbox input "true"
click at [732, 227] on input "checkbox" at bounding box center [739, 230] width 14 height 14
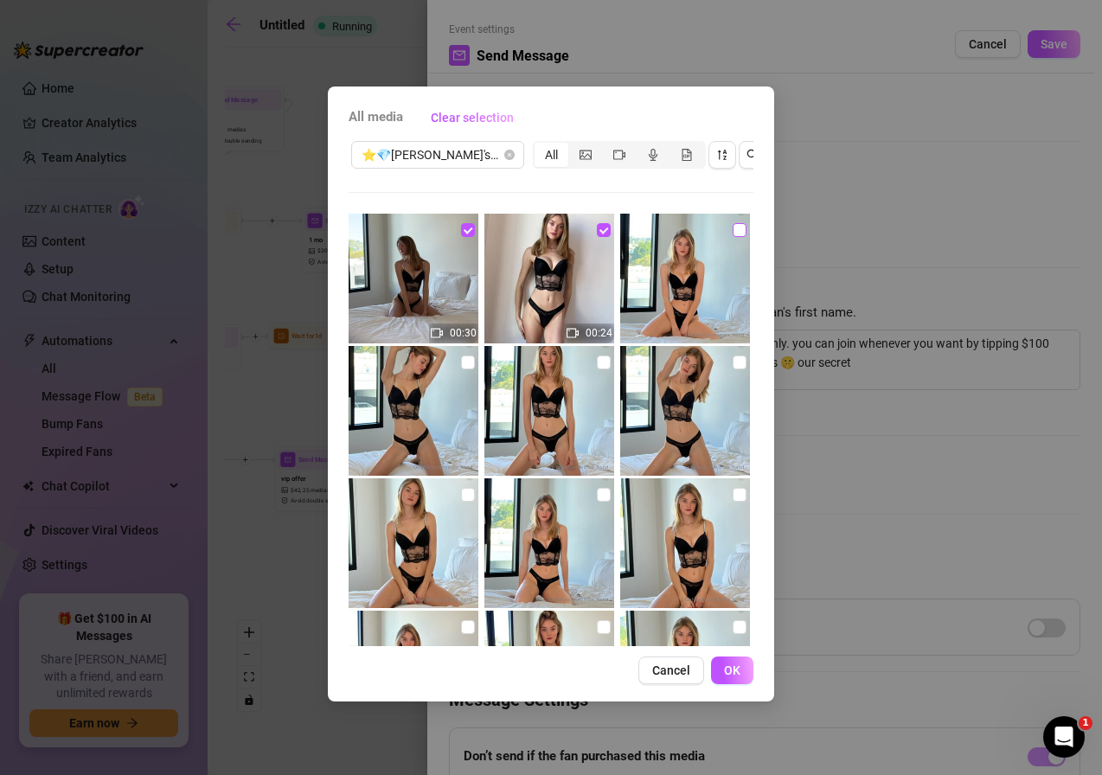
checkbox input "true"
click at [732, 361] on input "checkbox" at bounding box center [739, 362] width 14 height 14
checkbox input "true"
click at [604, 361] on img at bounding box center [549, 411] width 130 height 130
checkbox input "true"
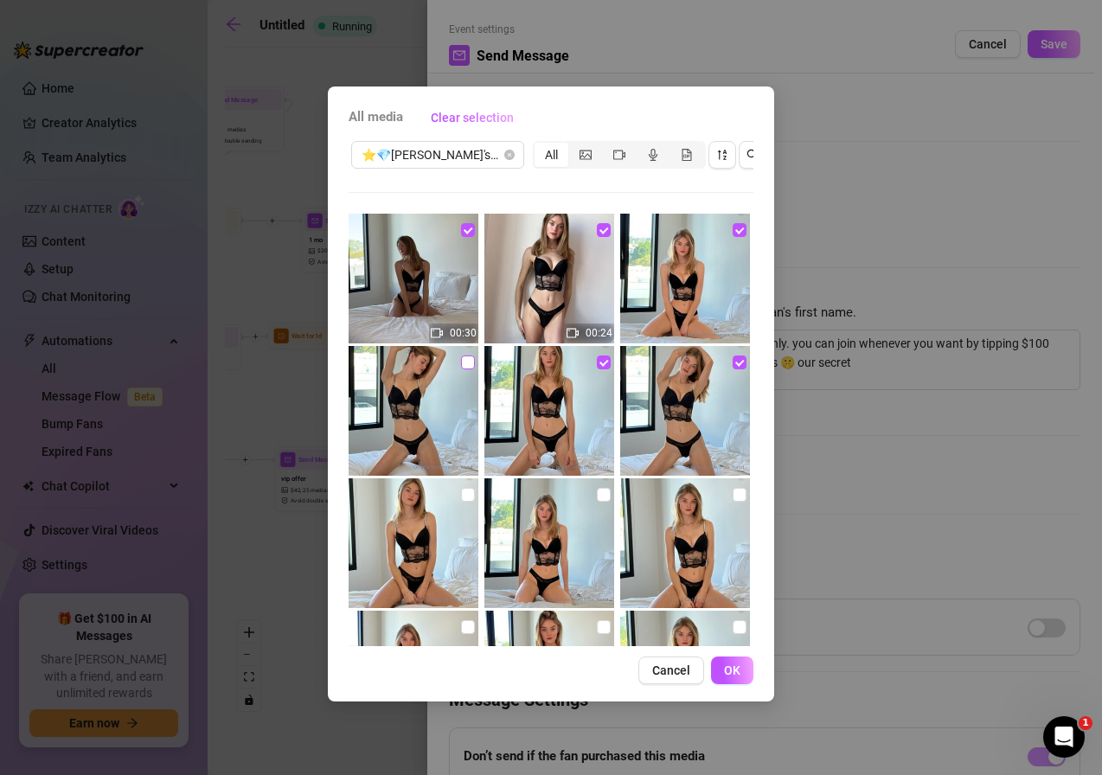
click at [464, 367] on input "checkbox" at bounding box center [468, 362] width 14 height 14
checkbox input "true"
click at [468, 495] on input "checkbox" at bounding box center [468, 495] width 14 height 14
checkbox input "true"
click at [597, 496] on input "checkbox" at bounding box center [604, 495] width 14 height 14
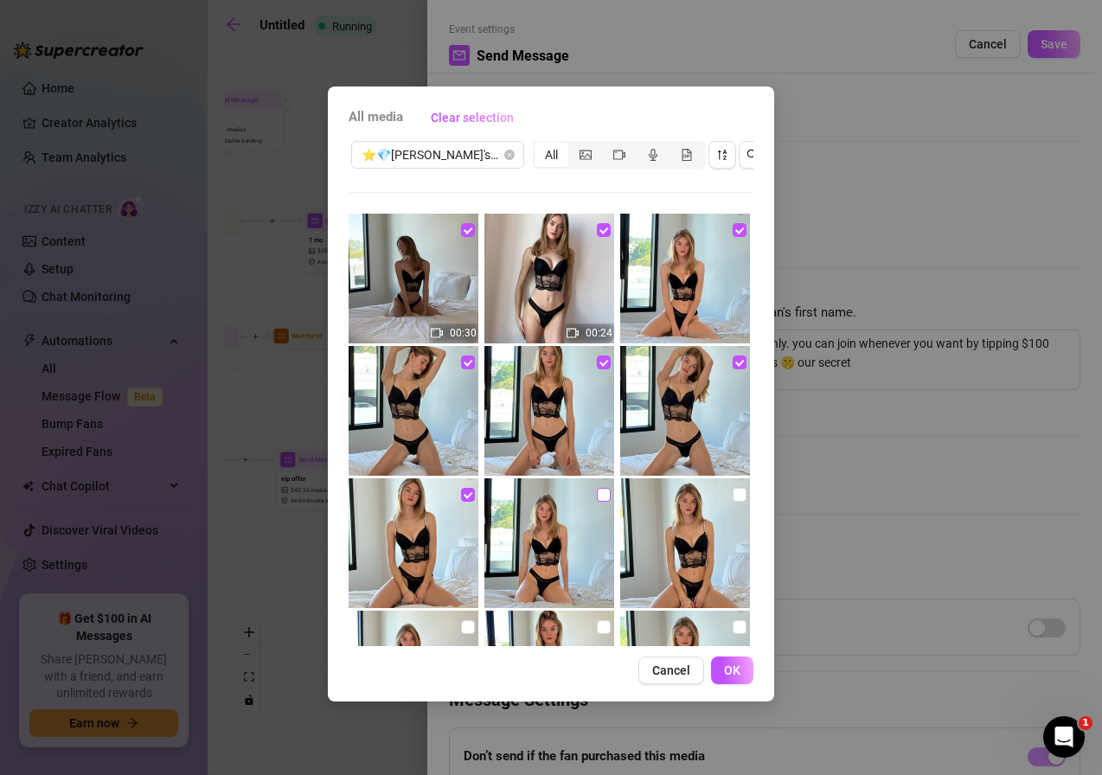
checkbox input "true"
click at [732, 496] on input "checkbox" at bounding box center [739, 495] width 14 height 14
checkbox input "true"
click at [674, 653] on button "Cancel" at bounding box center [671, 670] width 66 height 28
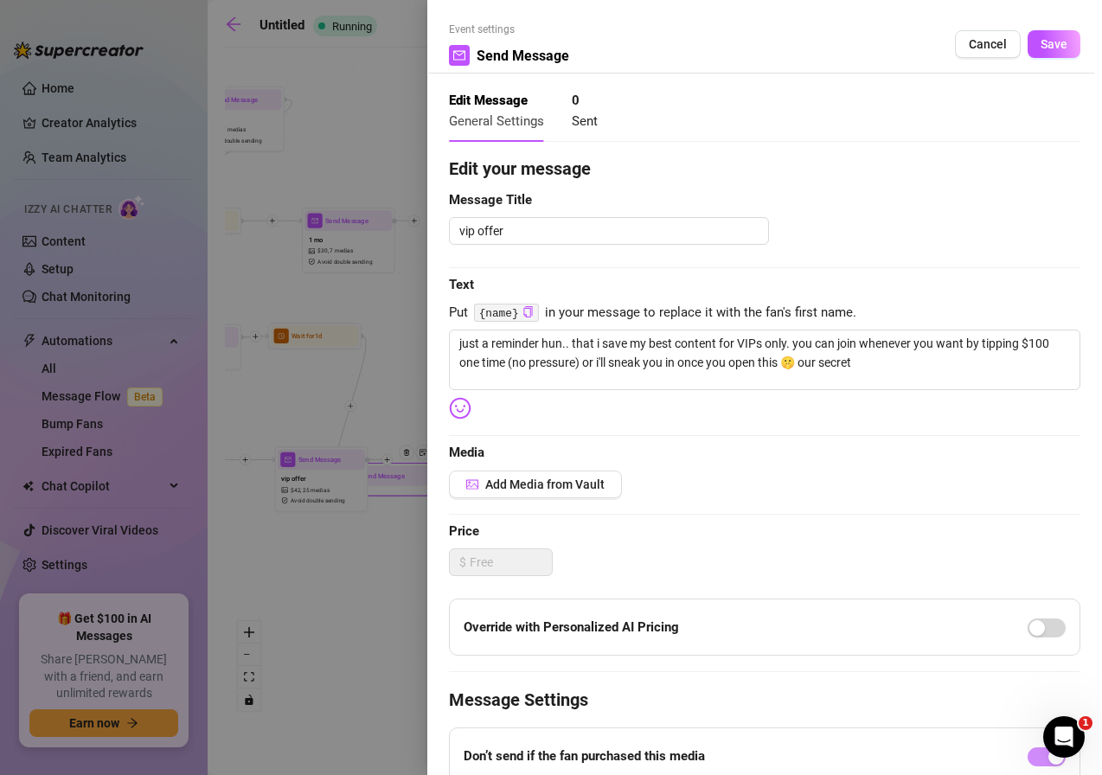
click at [411, 542] on div at bounding box center [551, 387] width 1102 height 775
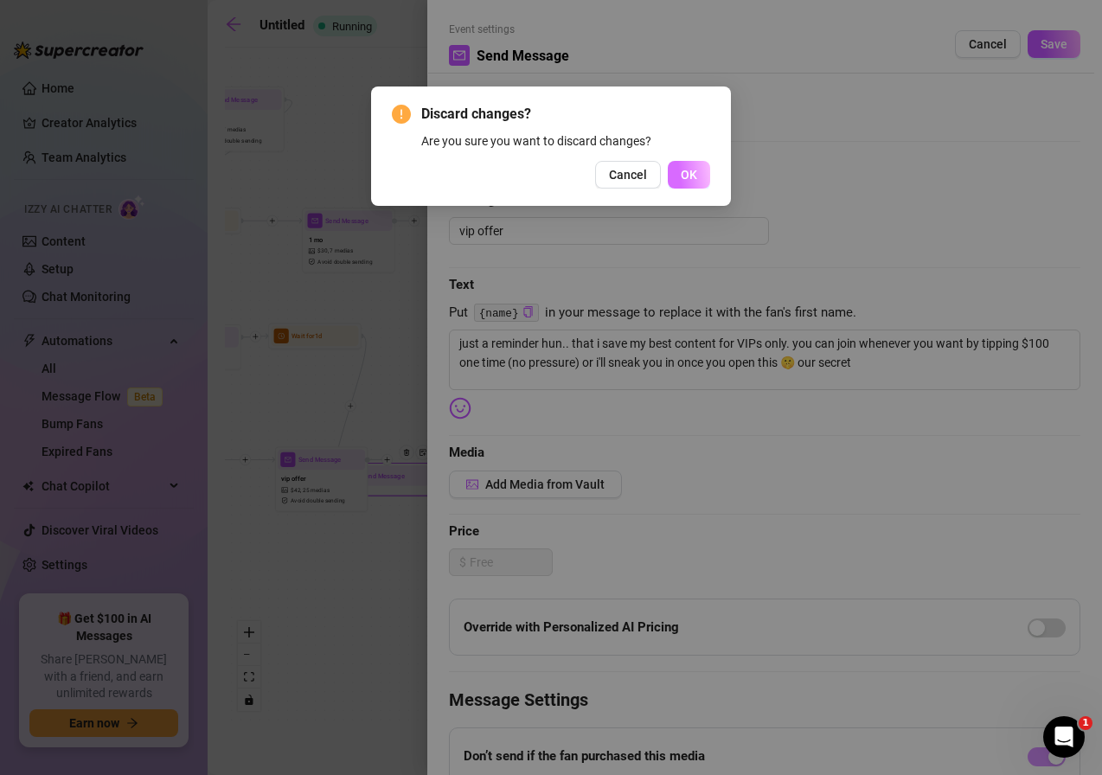
click at [677, 169] on button "OK" at bounding box center [688, 175] width 42 height 28
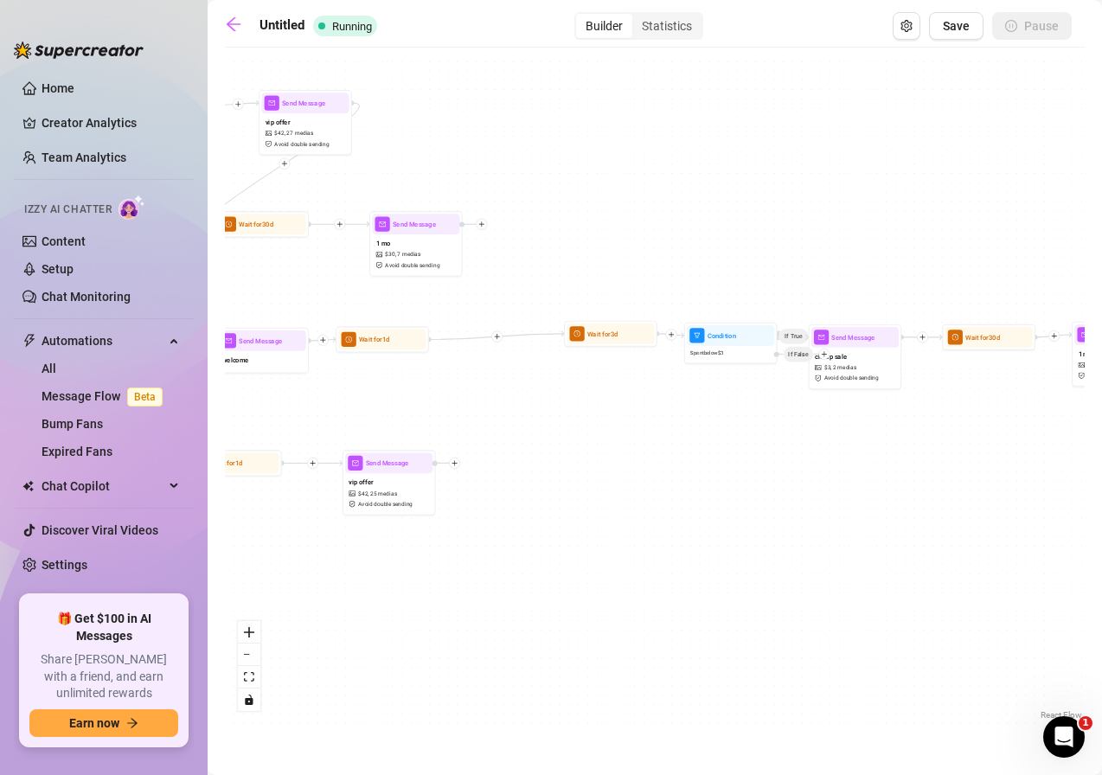
drag, startPoint x: 543, startPoint y: 383, endPoint x: 610, endPoint y: 386, distance: 67.5
click at [610, 386] on div "If True If False If True If False If True Wait for 1d Send Message vip offer $ …" at bounding box center [654, 389] width 859 height 667
click at [254, 653] on button "zoom out" at bounding box center [249, 654] width 22 height 22
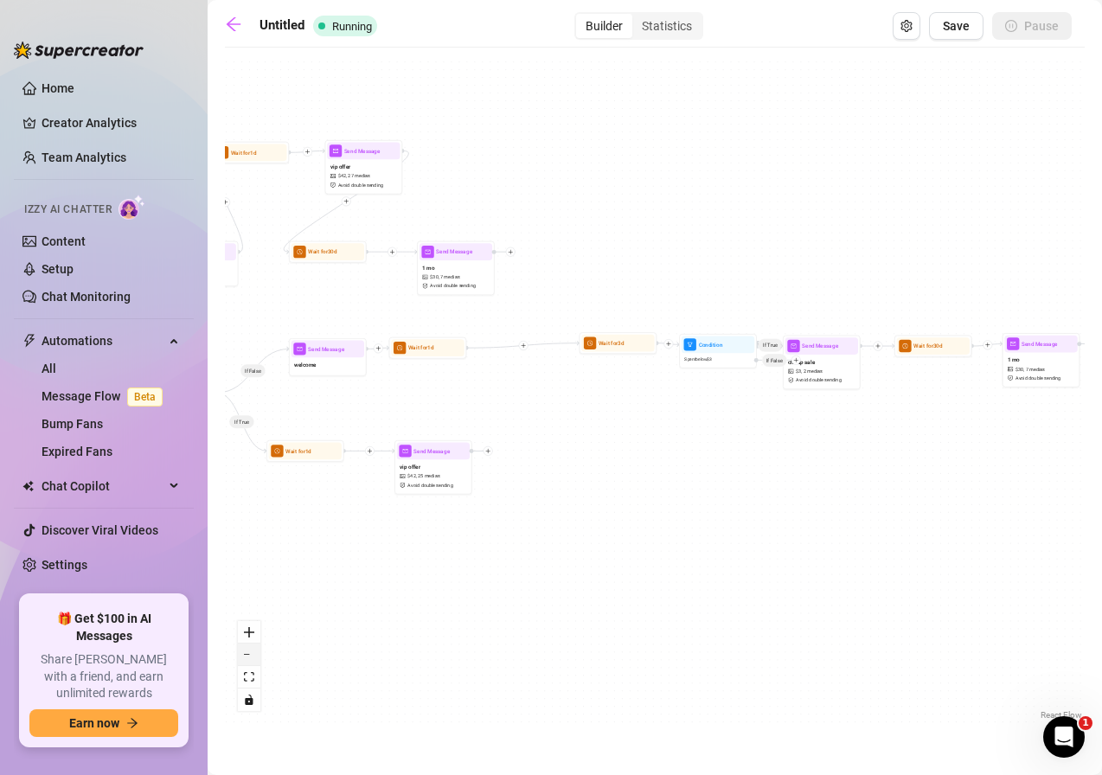
click at [255, 653] on button "zoom out" at bounding box center [249, 654] width 22 height 22
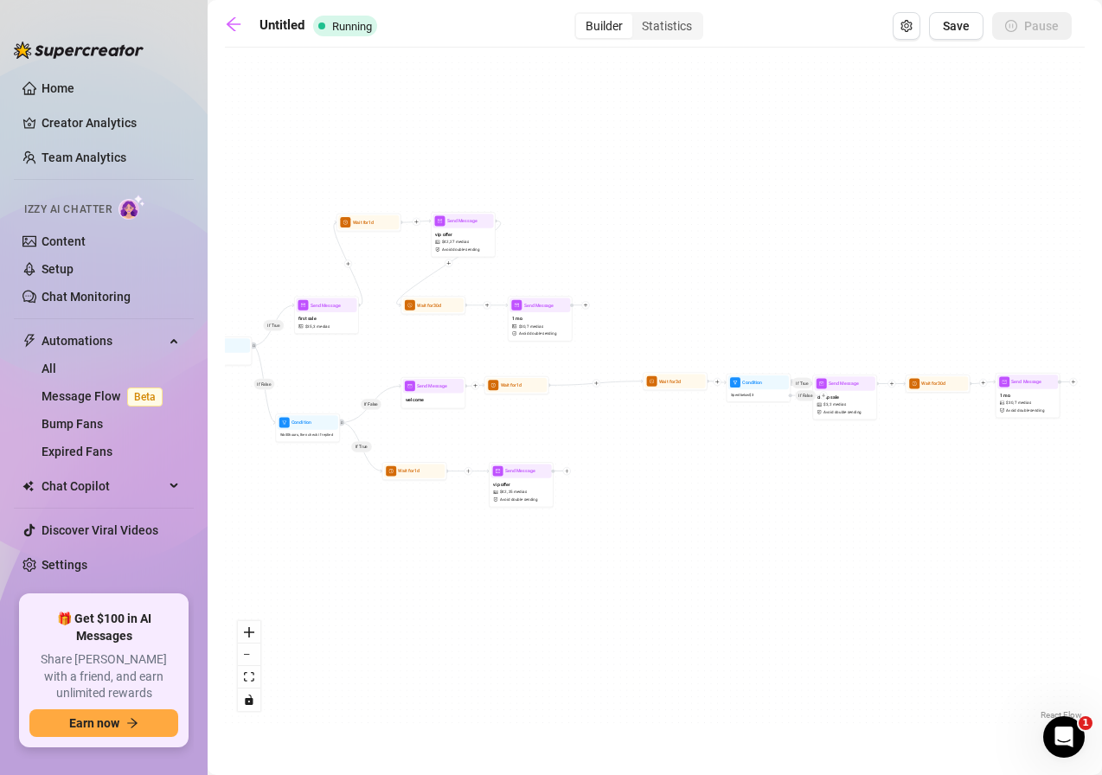
drag, startPoint x: 360, startPoint y: 573, endPoint x: 394, endPoint y: 608, distance: 48.9
click at [395, 607] on div "If True If False If True If False If True Wait for 1d Send Message vip offer $ …" at bounding box center [654, 389] width 859 height 667
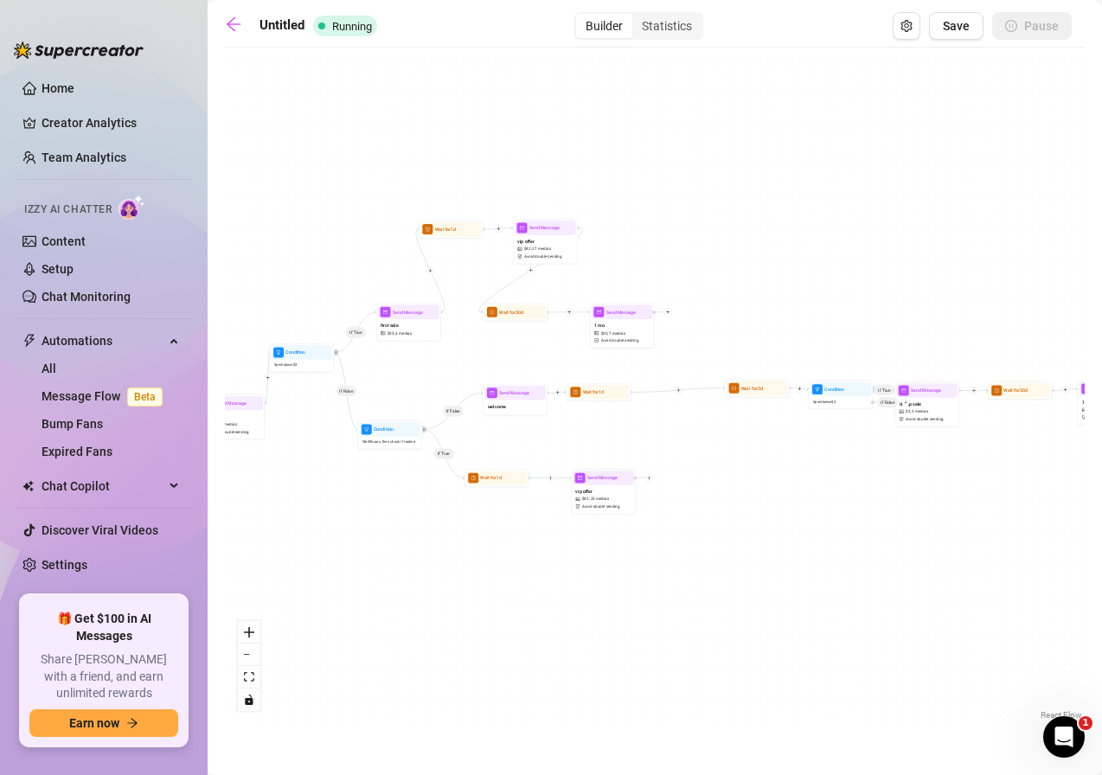
drag, startPoint x: 377, startPoint y: 614, endPoint x: 475, endPoint y: 617, distance: 97.8
click at [475, 617] on div "If True If False If True If False If True Wait for 1d Send Message vip offer $ …" at bounding box center [654, 389] width 859 height 667
click at [775, 396] on div "Wait for 3d" at bounding box center [757, 390] width 65 height 18
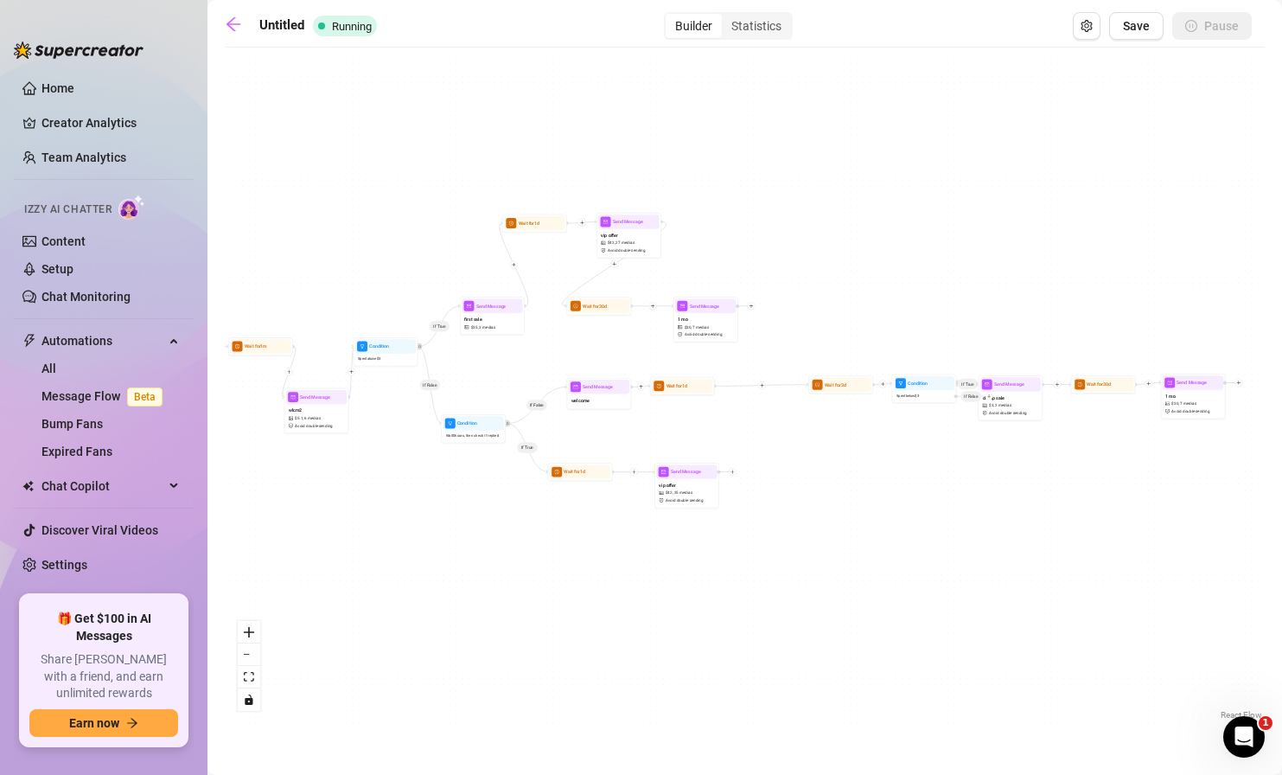
drag, startPoint x: 771, startPoint y: 246, endPoint x: 865, endPoint y: 239, distance: 93.7
click at [865, 239] on div "If True If False If True If False If True Wait for 1d Send Message vip offer $ …" at bounding box center [745, 389] width 1040 height 667
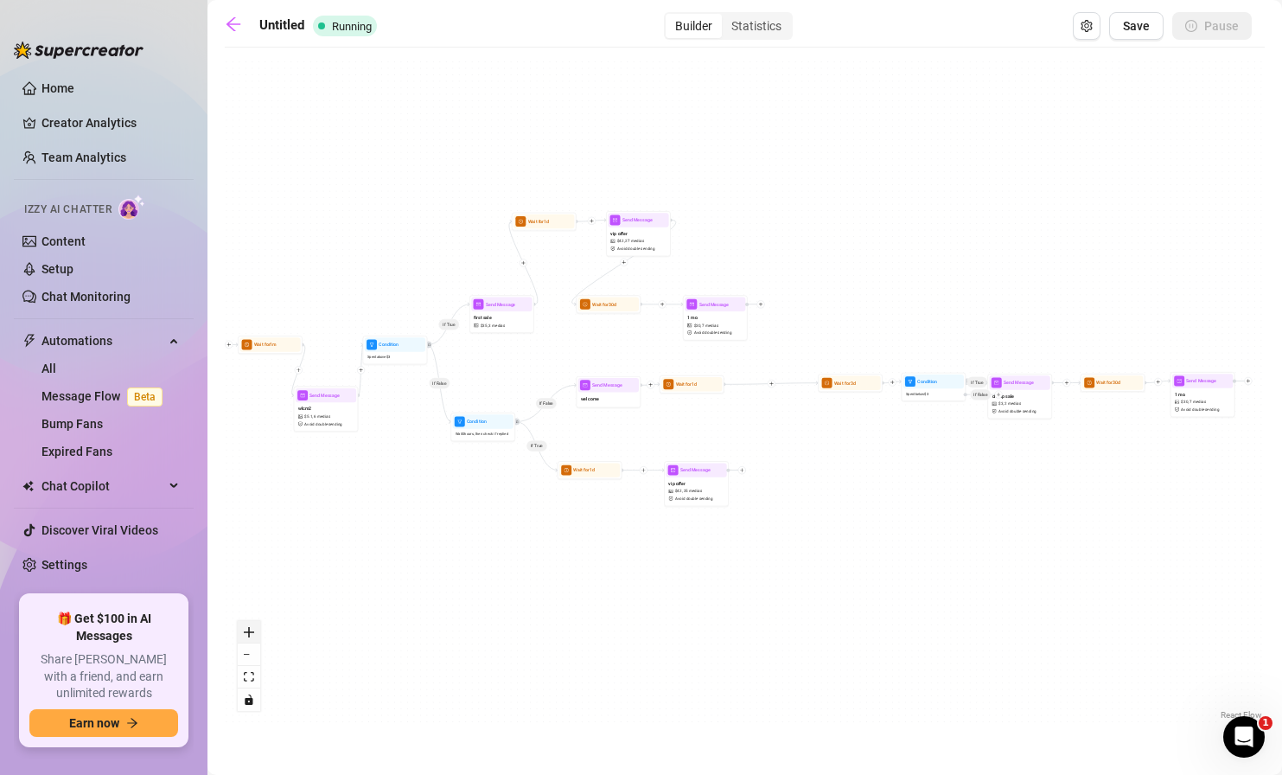
click at [252, 640] on button "zoom in" at bounding box center [249, 632] width 22 height 22
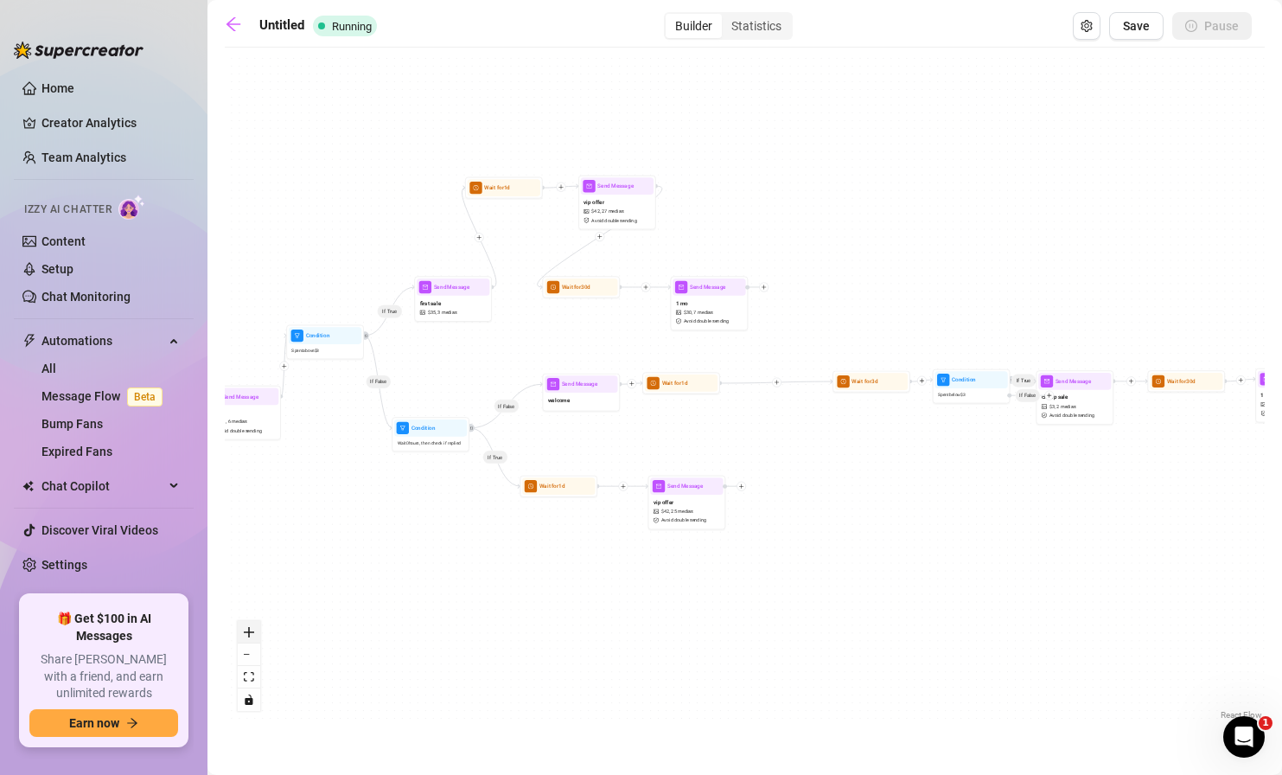
click at [252, 640] on button "zoom in" at bounding box center [249, 632] width 22 height 22
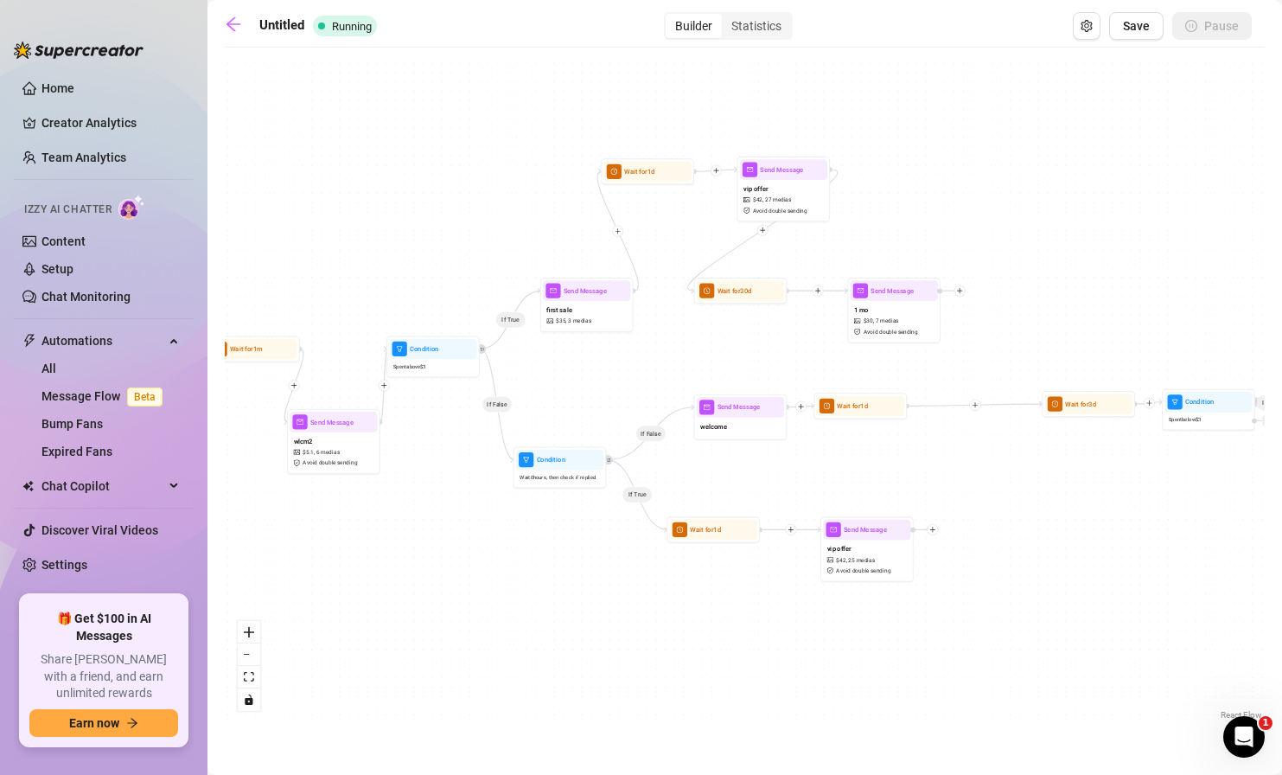
drag, startPoint x: 429, startPoint y: 603, endPoint x: 568, endPoint y: 615, distance: 139.7
click at [568, 615] on div "If True If False If True If False If True Wait for 1d Send Message vip offer $ …" at bounding box center [745, 389] width 1040 height 667
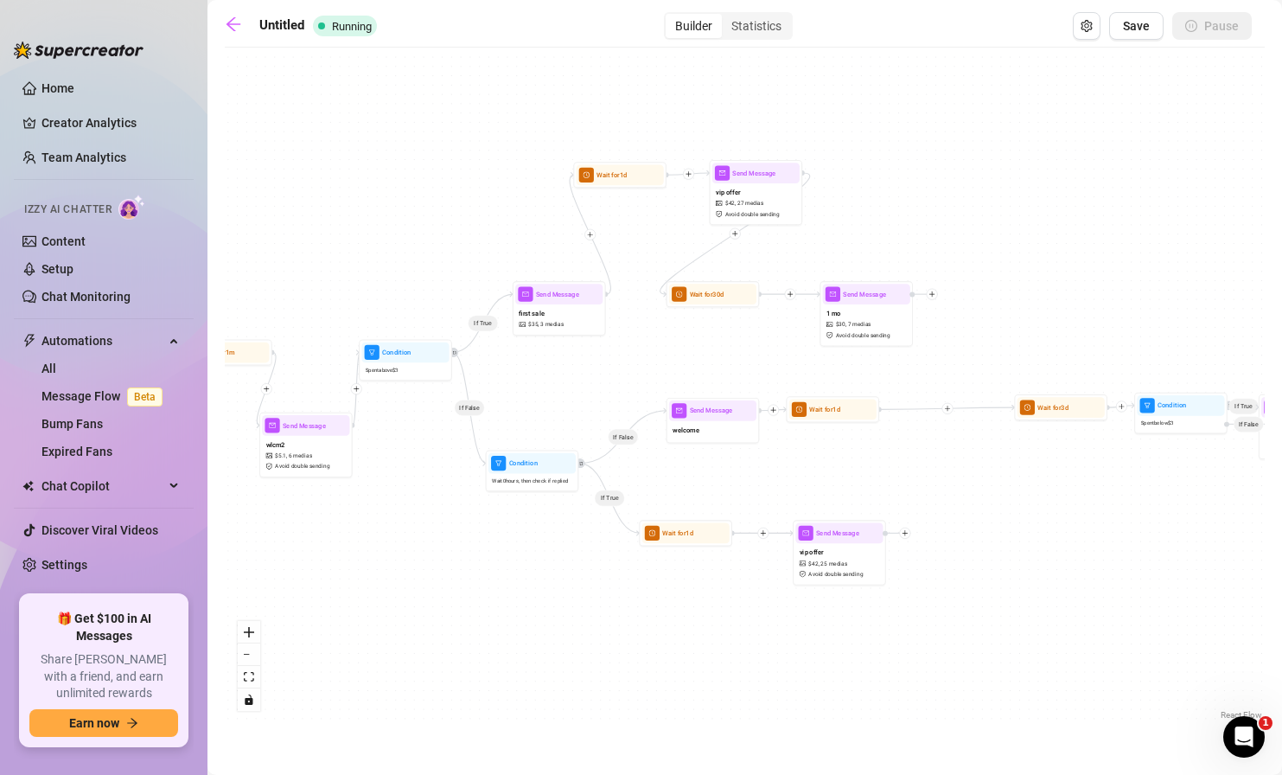
drag, startPoint x: 897, startPoint y: 632, endPoint x: 758, endPoint y: 619, distance: 139.8
click at [758, 619] on div "If True If False If True If False If True Wait for 1d Send Message vip offer $ …" at bounding box center [745, 389] width 1040 height 667
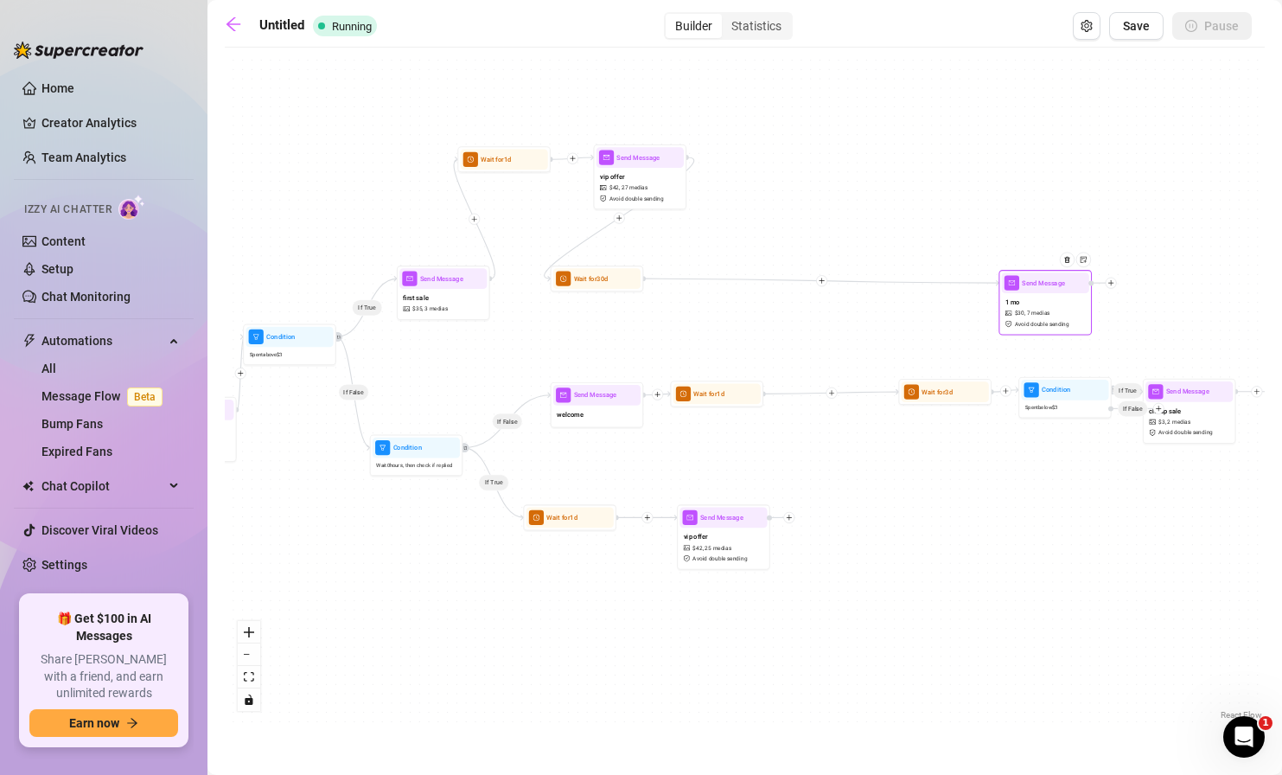
drag, startPoint x: 763, startPoint y: 308, endPoint x: 1059, endPoint y: 311, distance: 295.7
click at [1059, 311] on div "1 mo $ 30 , 7 medias Avoid double sending" at bounding box center [1045, 312] width 87 height 39
drag, startPoint x: 1054, startPoint y: 305, endPoint x: 1138, endPoint y: 284, distance: 86.6
click at [1088, 284] on div "1 mo $ 30 , 7 medias Avoid double sending" at bounding box center [1129, 290] width 87 height 39
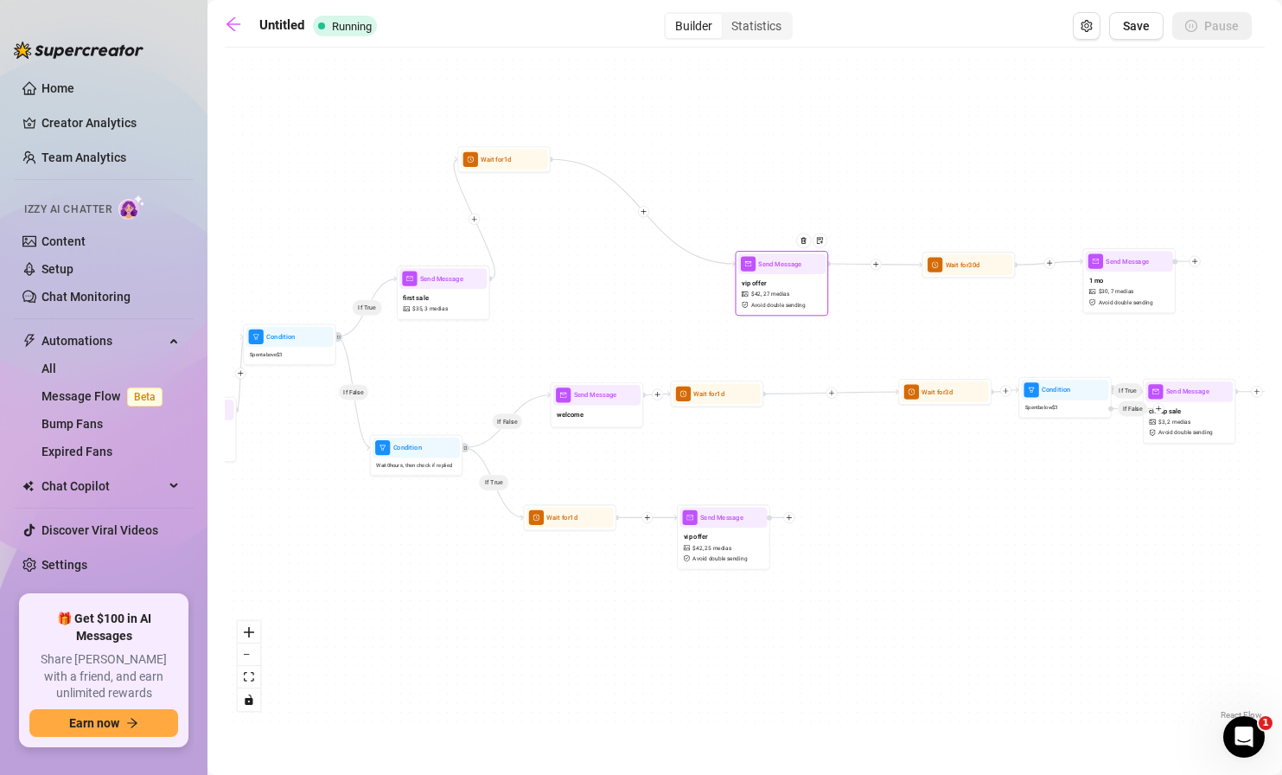
drag, startPoint x: 654, startPoint y: 169, endPoint x: 795, endPoint y: 278, distance: 178.8
click at [795, 278] on div "vip offer $ 42 , 27 medias Avoid double sending" at bounding box center [781, 293] width 87 height 39
drag, startPoint x: 517, startPoint y: 166, endPoint x: 636, endPoint y: 278, distance: 163.3
click at [636, 278] on div "Wait for 1d" at bounding box center [622, 269] width 87 height 21
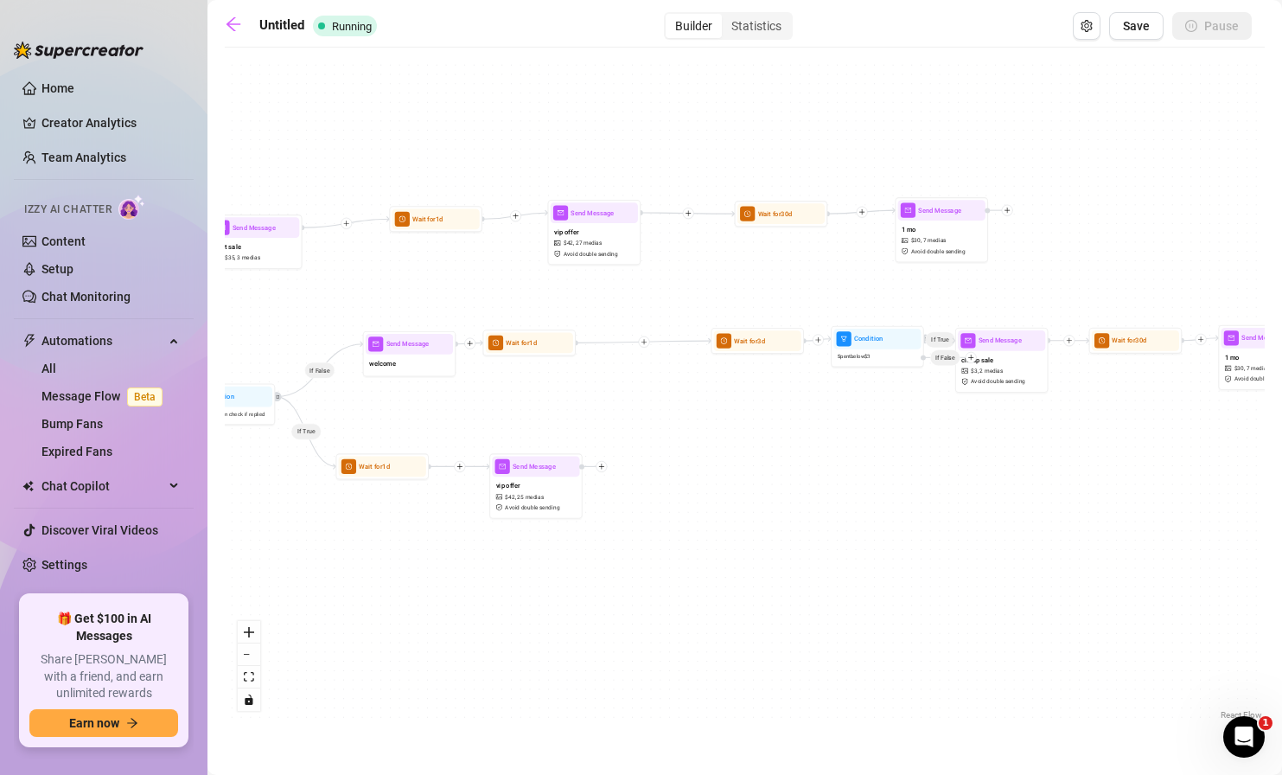
drag, startPoint x: 818, startPoint y: 495, endPoint x: 632, endPoint y: 434, distance: 195.5
click at [633, 437] on div "If True If False If True If False If True Wait for 1d Send Message vip offer $ …" at bounding box center [745, 389] width 1040 height 667
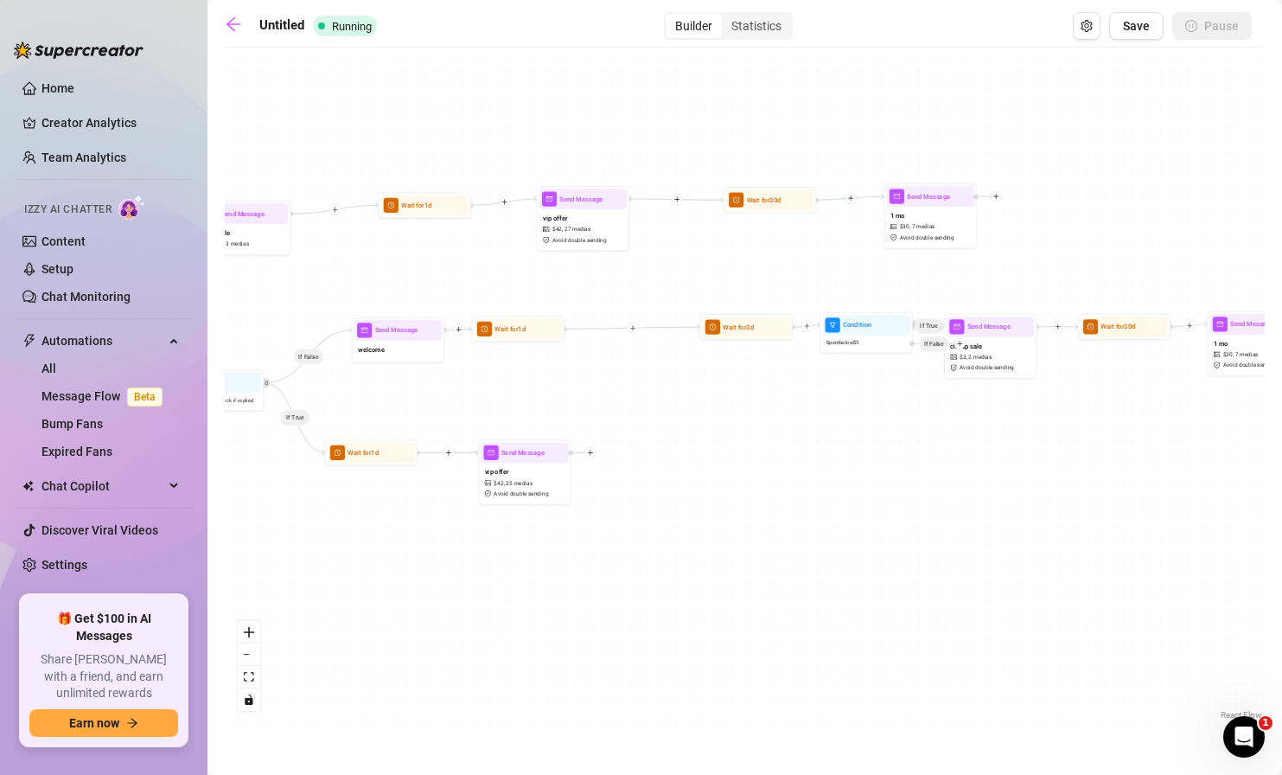
click at [634, 331] on div at bounding box center [633, 328] width 11 height 11
click at [665, 359] on div "Message" at bounding box center [678, 361] width 68 height 16
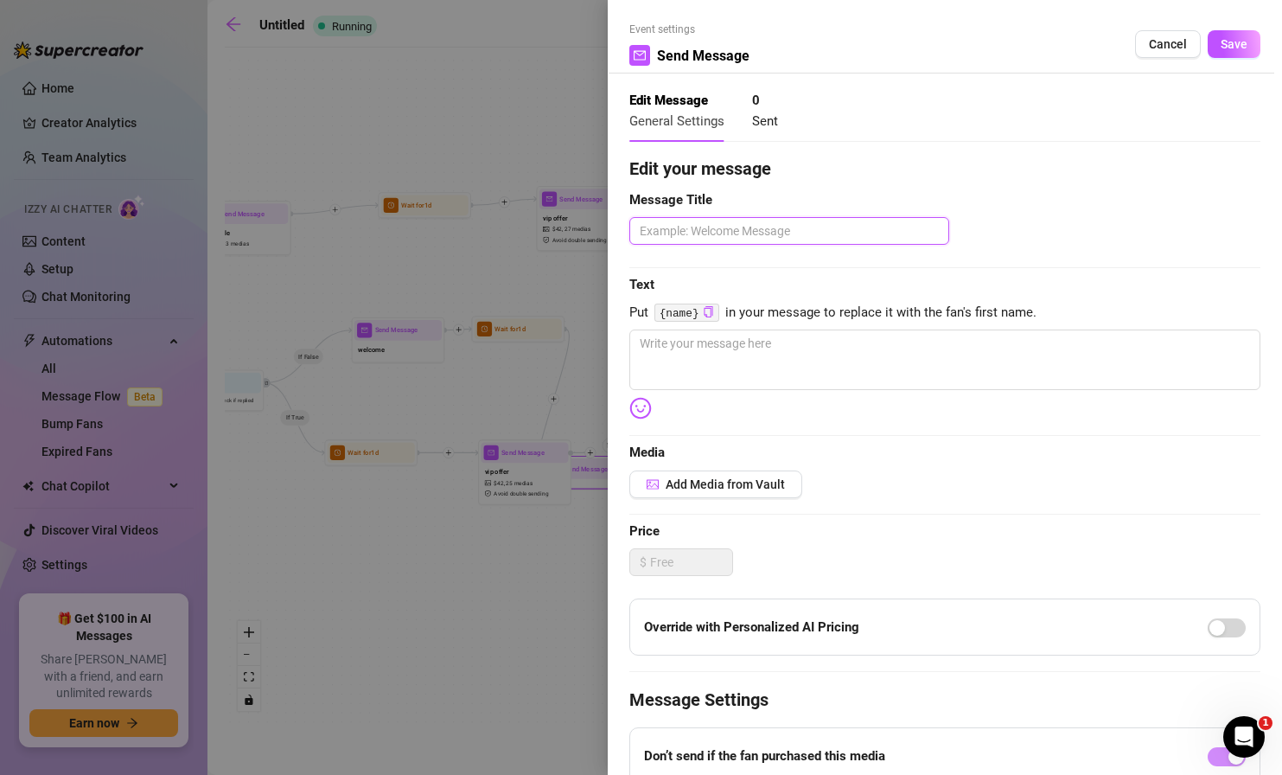
click at [659, 227] on textarea at bounding box center [789, 231] width 320 height 28
type textarea "vip offer"
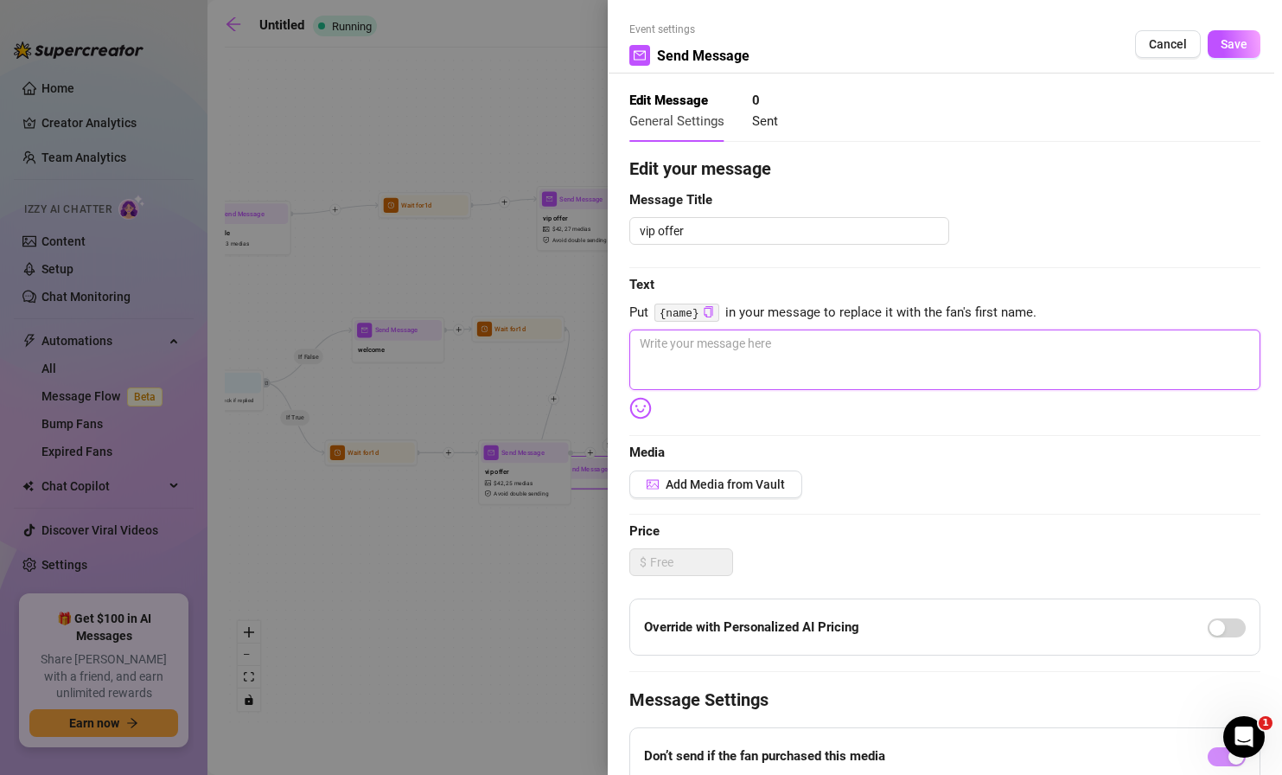
click at [685, 354] on textarea at bounding box center [944, 359] width 631 height 61
paste textarea "just a reminder hun.. that i save my best content for VIPs only. you can join w…"
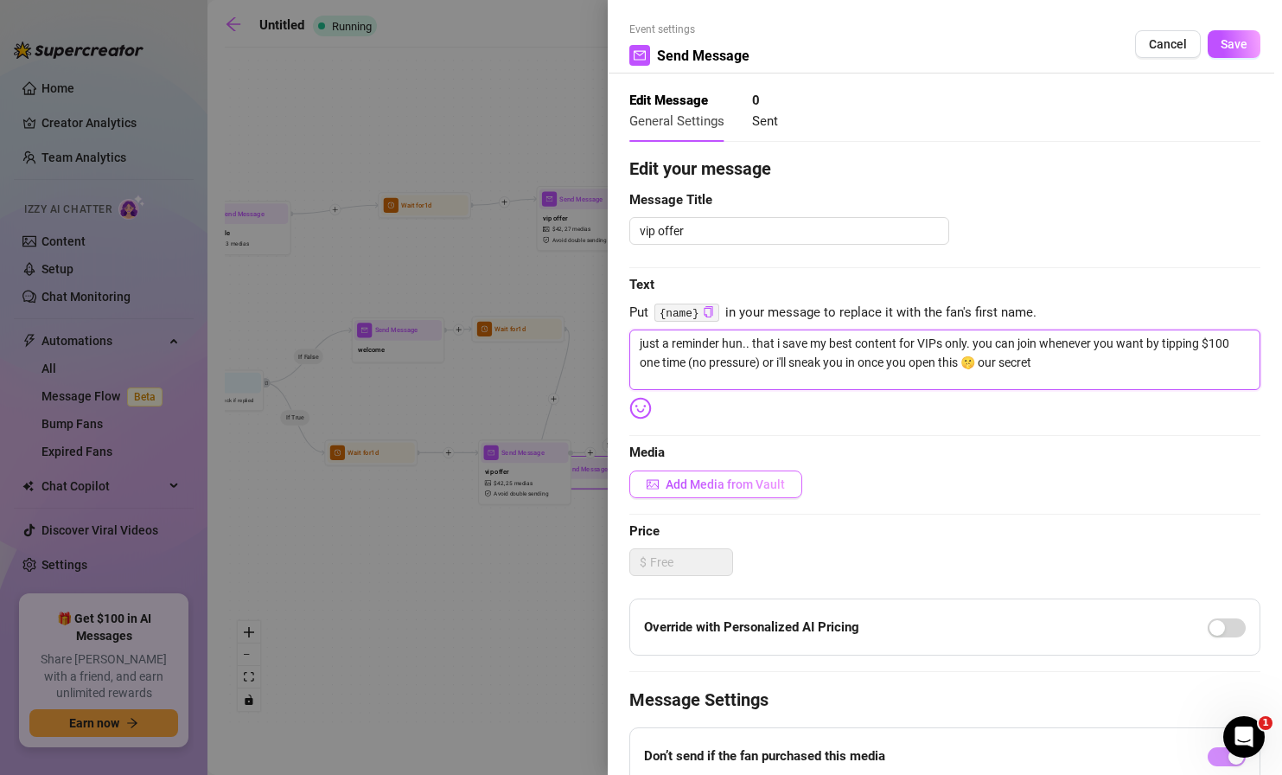
type textarea "just a reminder hun.. that i save my best content for VIPs only. you can join w…"
click at [724, 474] on button "Add Media from Vault" at bounding box center [715, 484] width 173 height 28
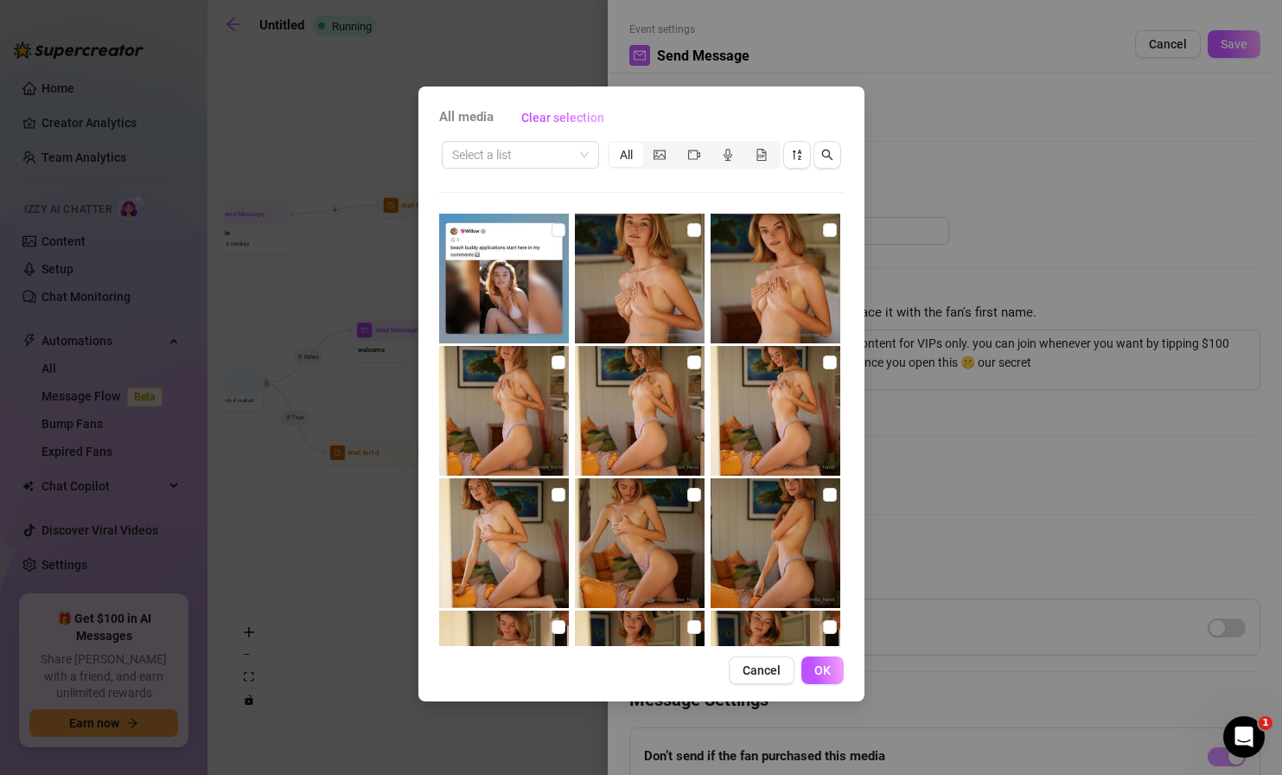
click at [520, 135] on div "All media Clear selection Select a list All Cancel OK" at bounding box center [641, 393] width 446 height 615
click at [525, 149] on input "search" at bounding box center [512, 155] width 121 height 26
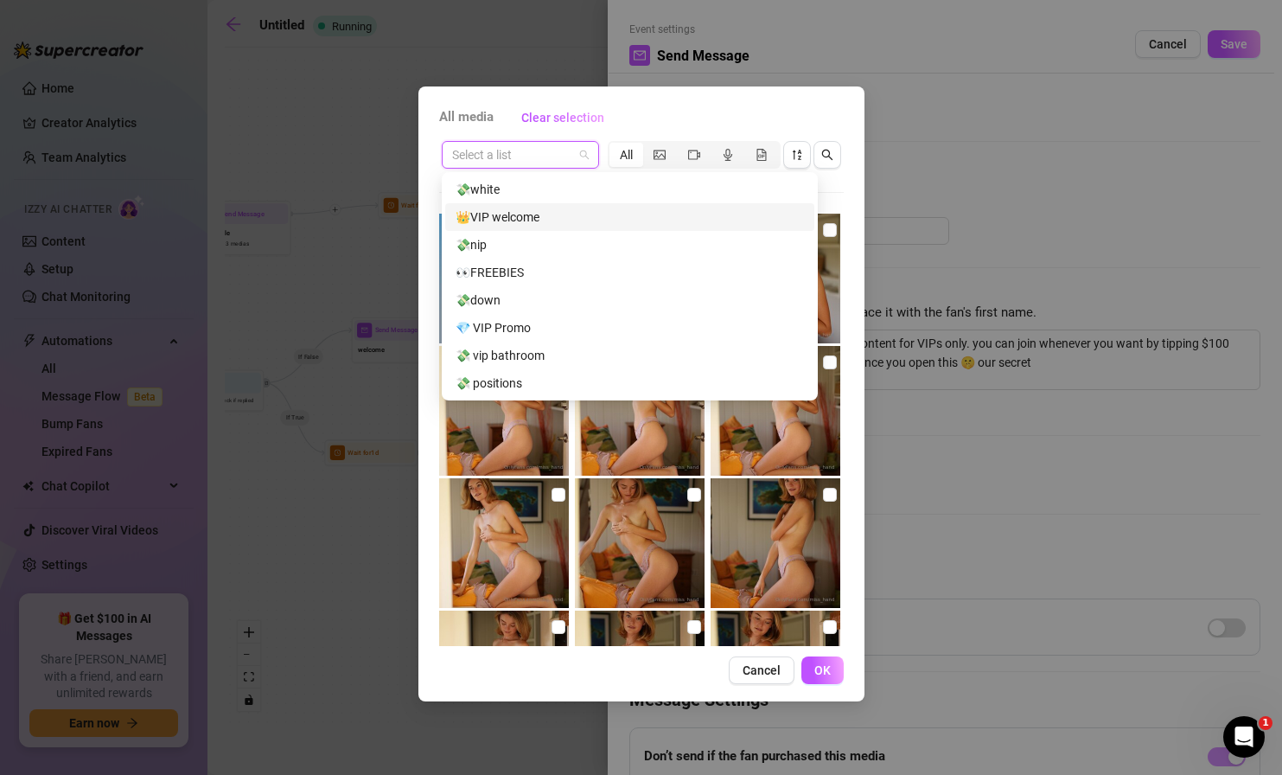
click at [506, 227] on div "👑VIP welcome" at bounding box center [629, 217] width 369 height 28
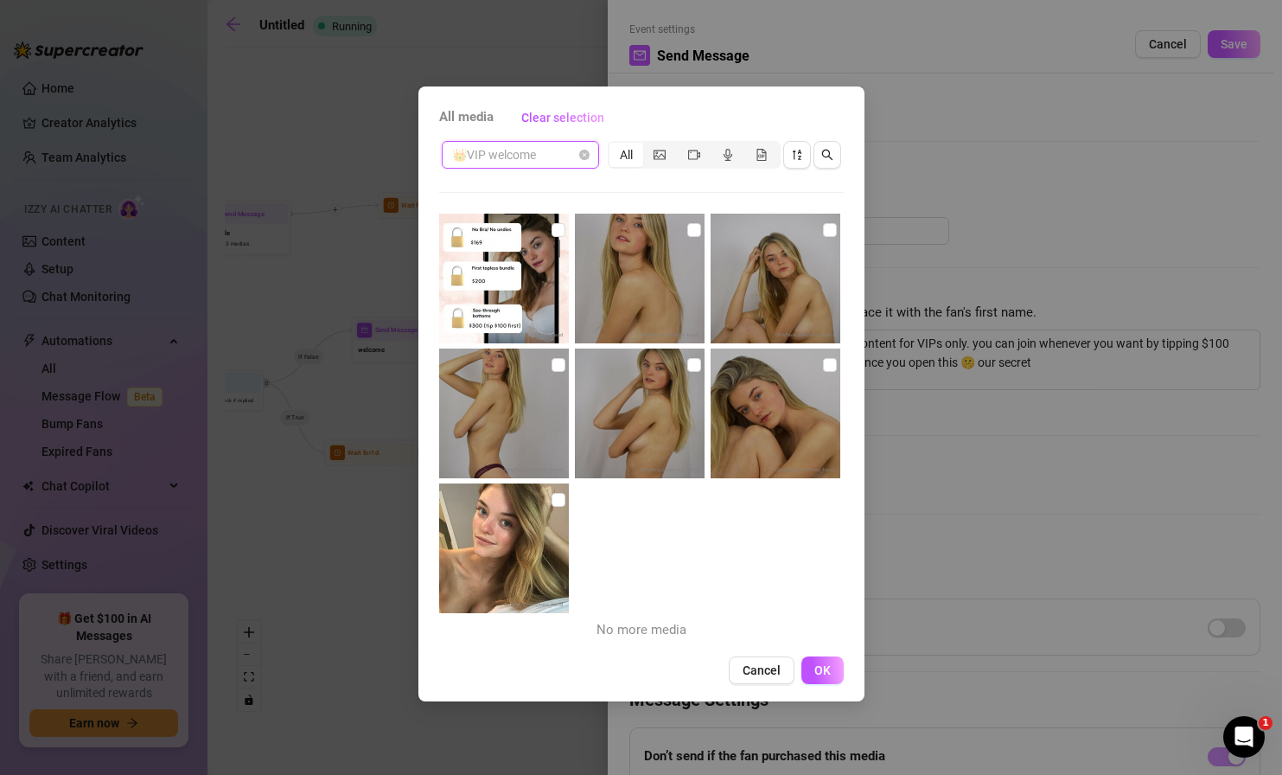
click at [507, 159] on span "👑VIP welcome" at bounding box center [520, 155] width 137 height 26
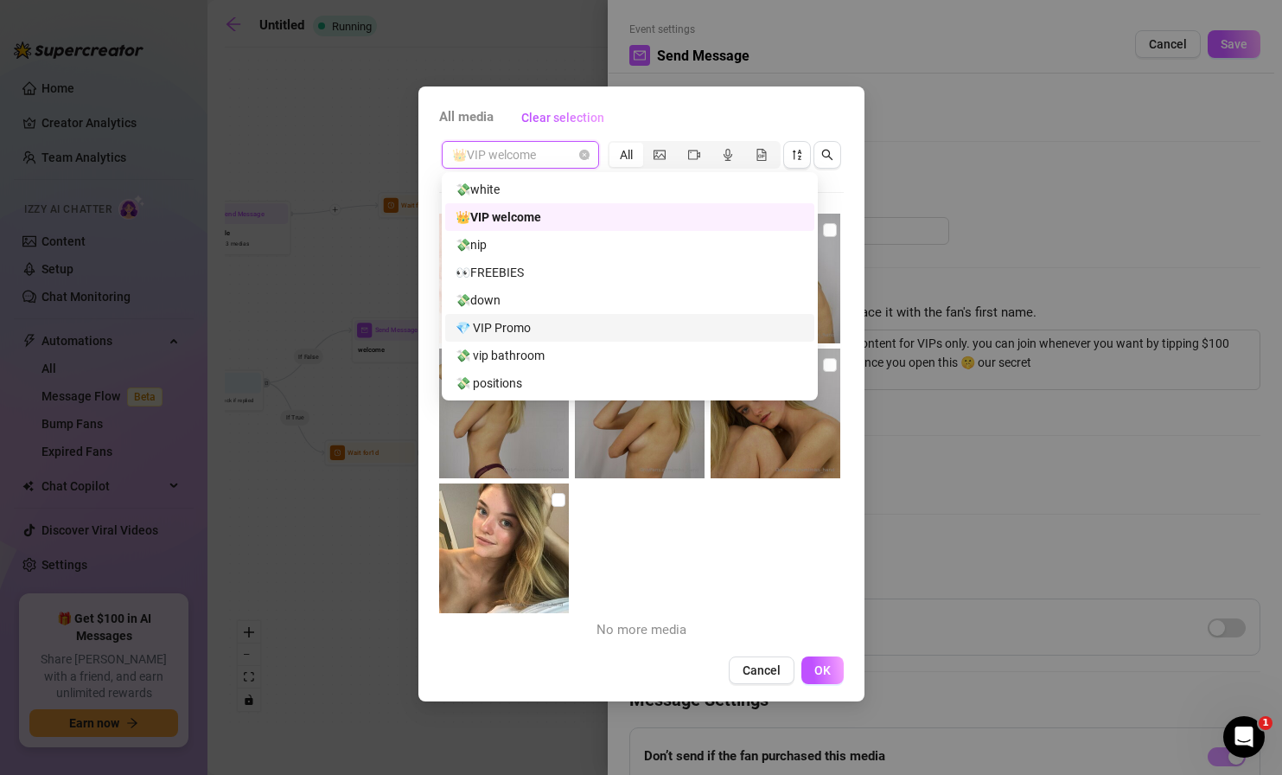
click at [517, 329] on div "💎 VIP Promo" at bounding box center [630, 327] width 348 height 19
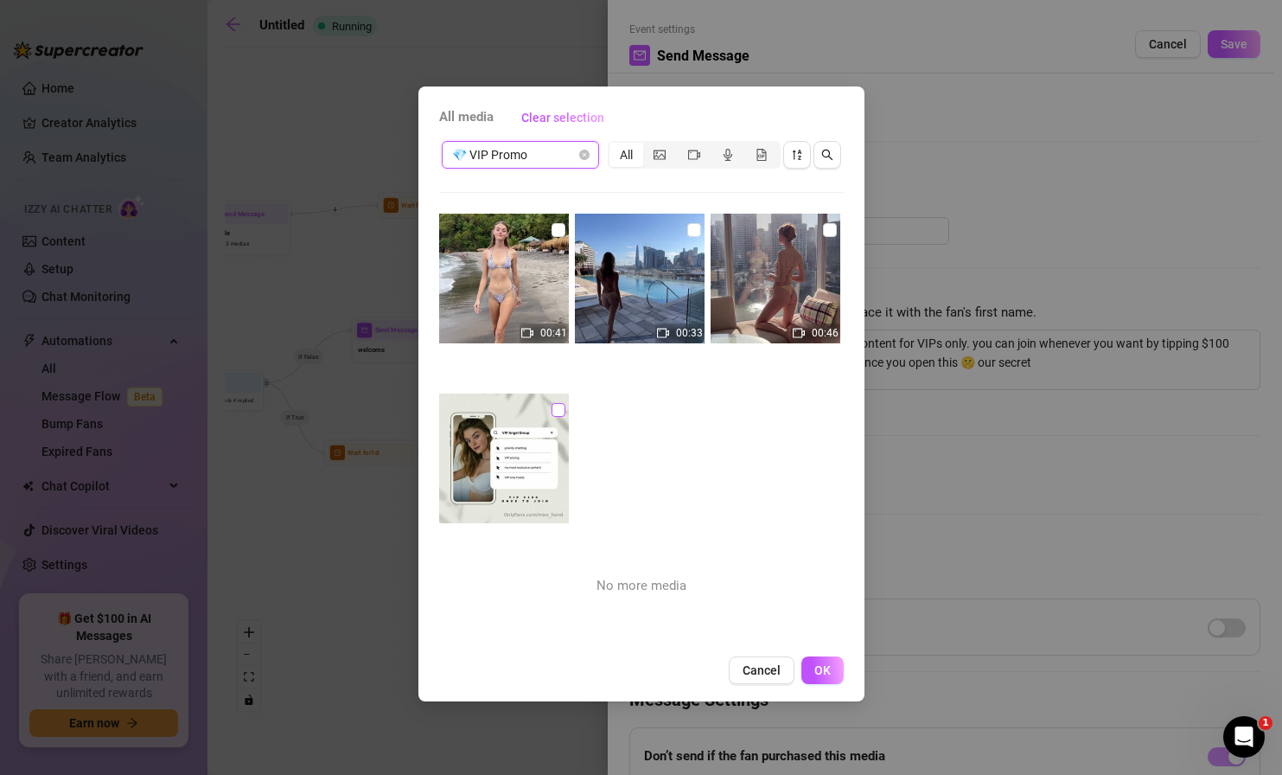
click at [552, 411] on input "checkbox" at bounding box center [559, 410] width 14 height 14
checkbox input "true"
click at [527, 150] on span "💎 VIP Promo" at bounding box center [520, 155] width 137 height 26
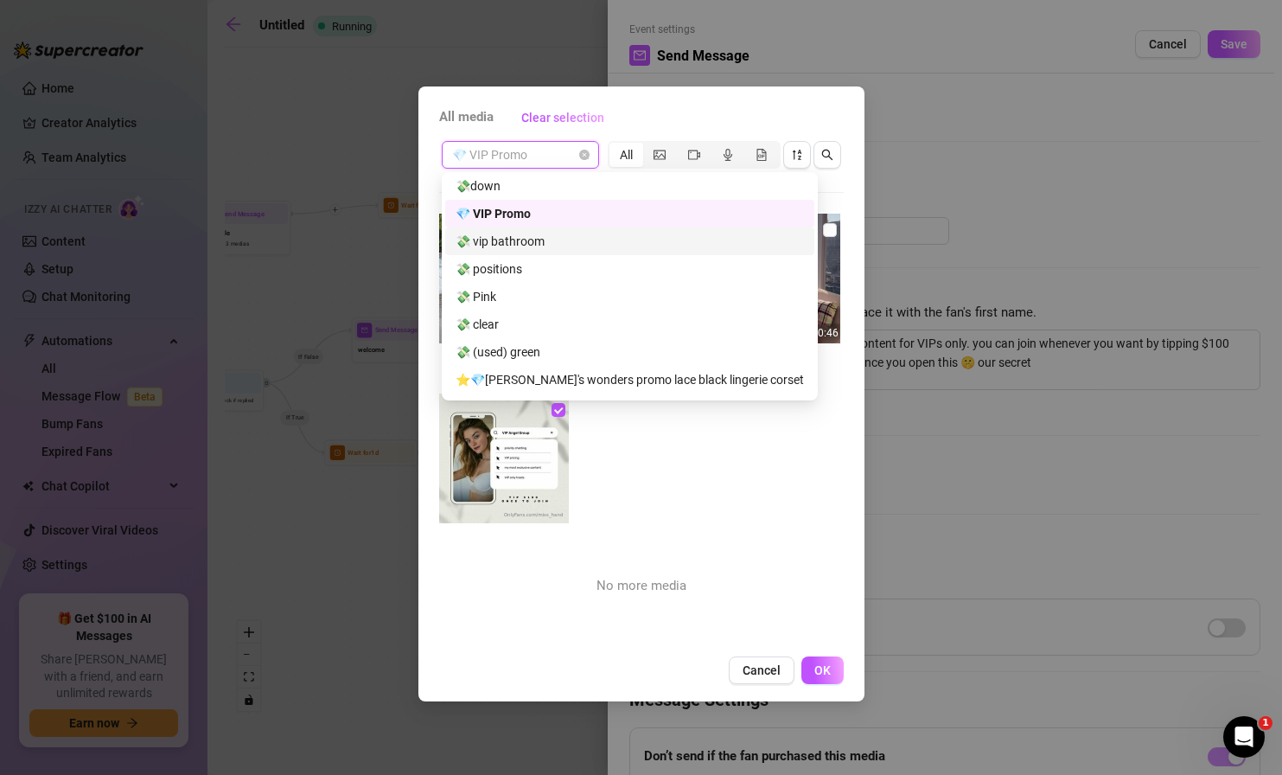
scroll to position [118, 0]
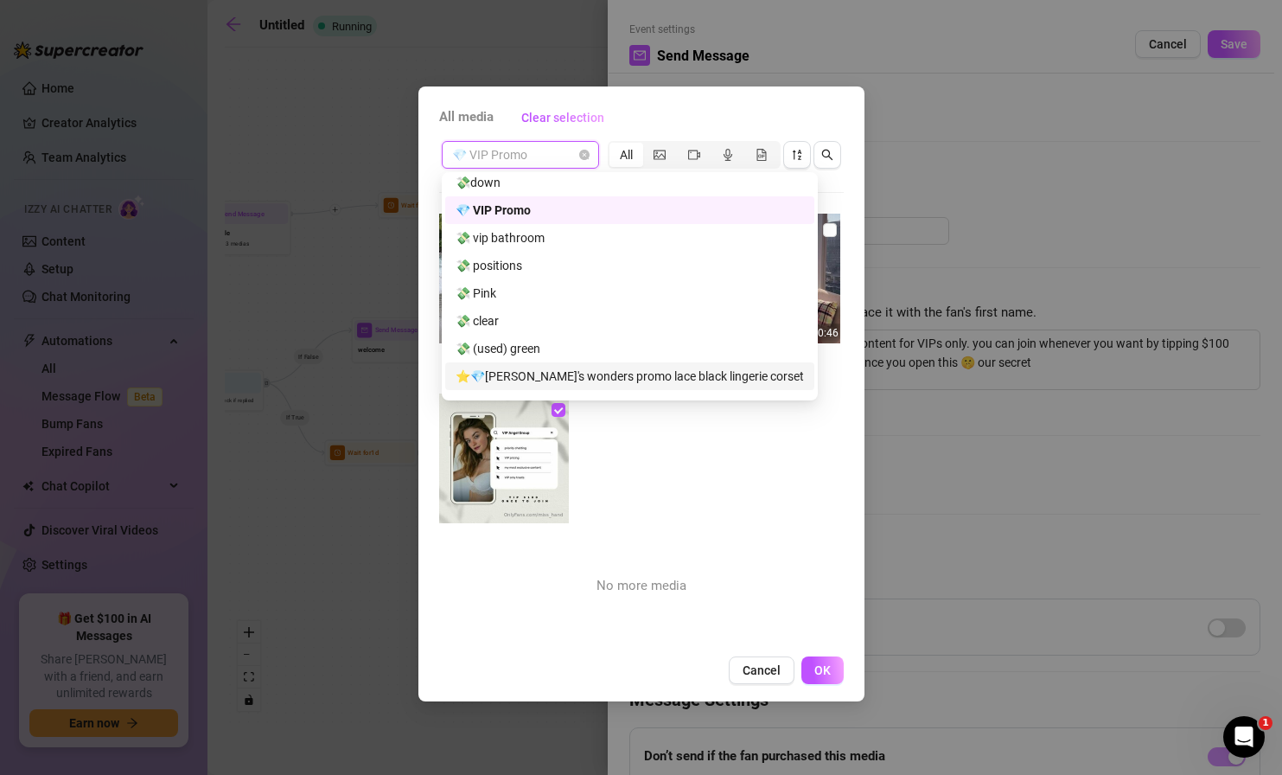
click at [551, 382] on div "⭐💎[PERSON_NAME]'s wonders promo lace black lingerie corset" at bounding box center [630, 376] width 348 height 19
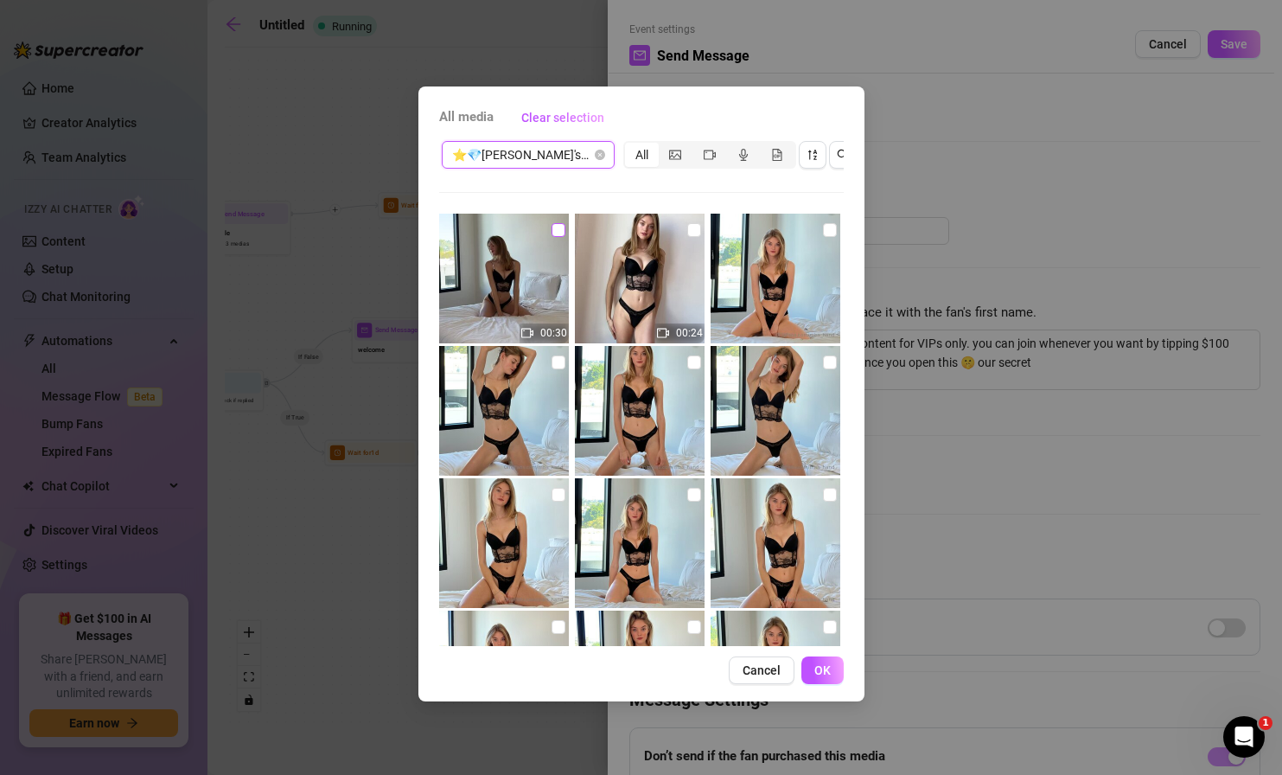
click at [558, 231] on input "checkbox" at bounding box center [559, 230] width 14 height 14
checkbox input "true"
click at [688, 233] on input "checkbox" at bounding box center [694, 230] width 14 height 14
checkbox input "true"
click at [809, 224] on img at bounding box center [776, 279] width 130 height 130
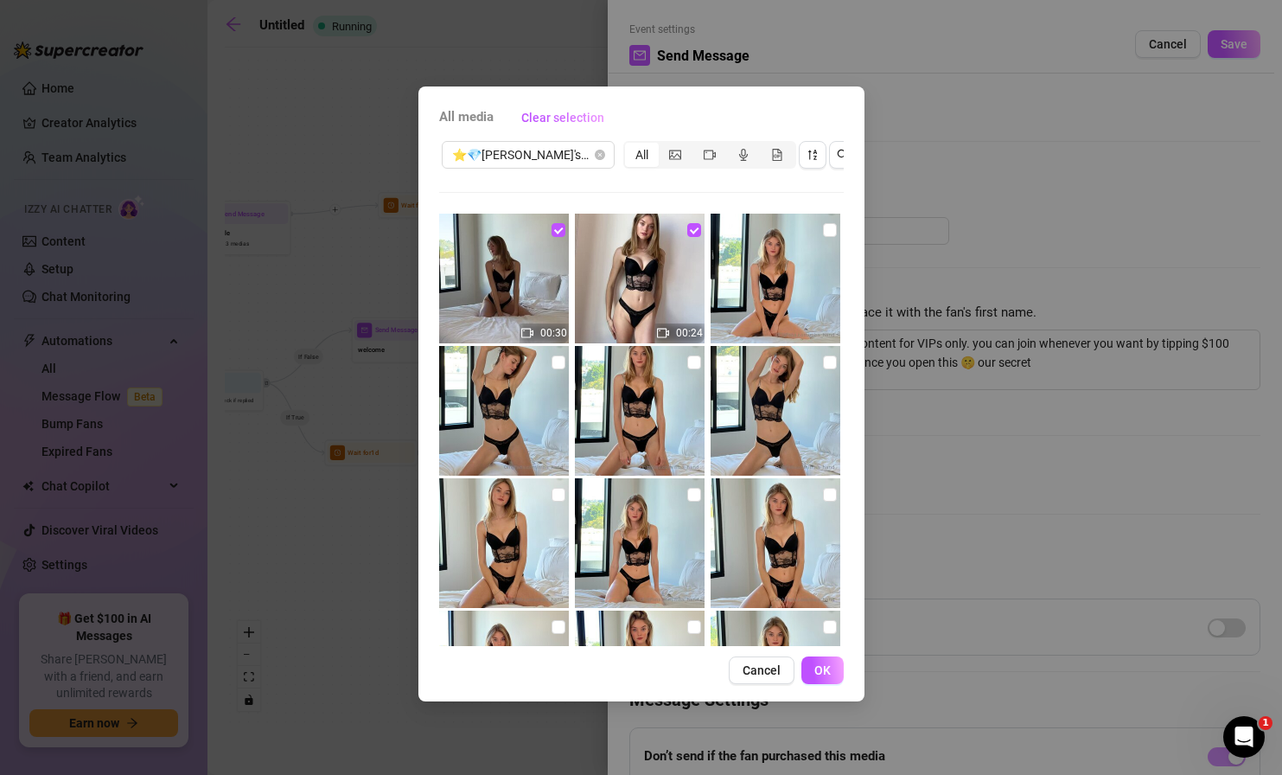
checkbox input "true"
click at [826, 369] on img at bounding box center [776, 411] width 130 height 130
checkbox input "true"
click at [689, 360] on input "checkbox" at bounding box center [694, 362] width 14 height 14
checkbox input "true"
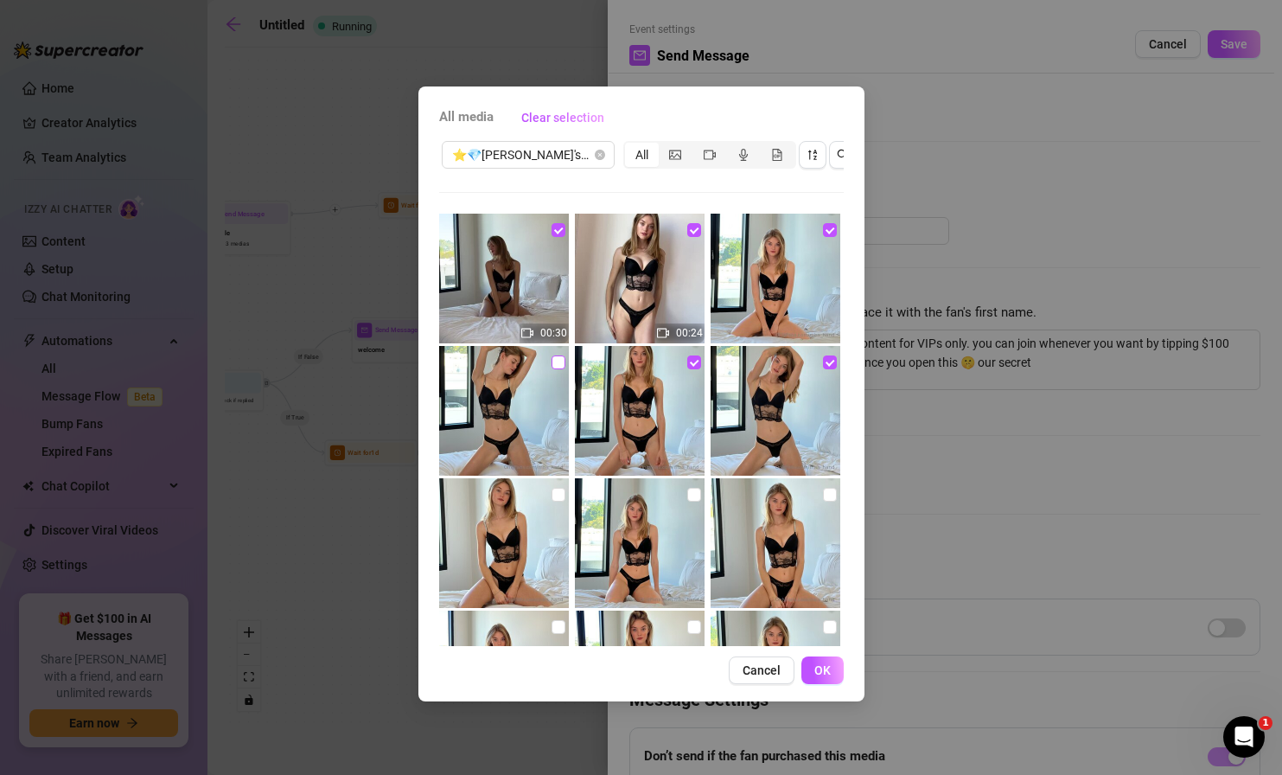
click at [558, 365] on input "checkbox" at bounding box center [559, 362] width 14 height 14
checkbox input "true"
click at [552, 495] on input "checkbox" at bounding box center [559, 495] width 14 height 14
checkbox input "true"
click at [687, 498] on input "checkbox" at bounding box center [694, 495] width 14 height 14
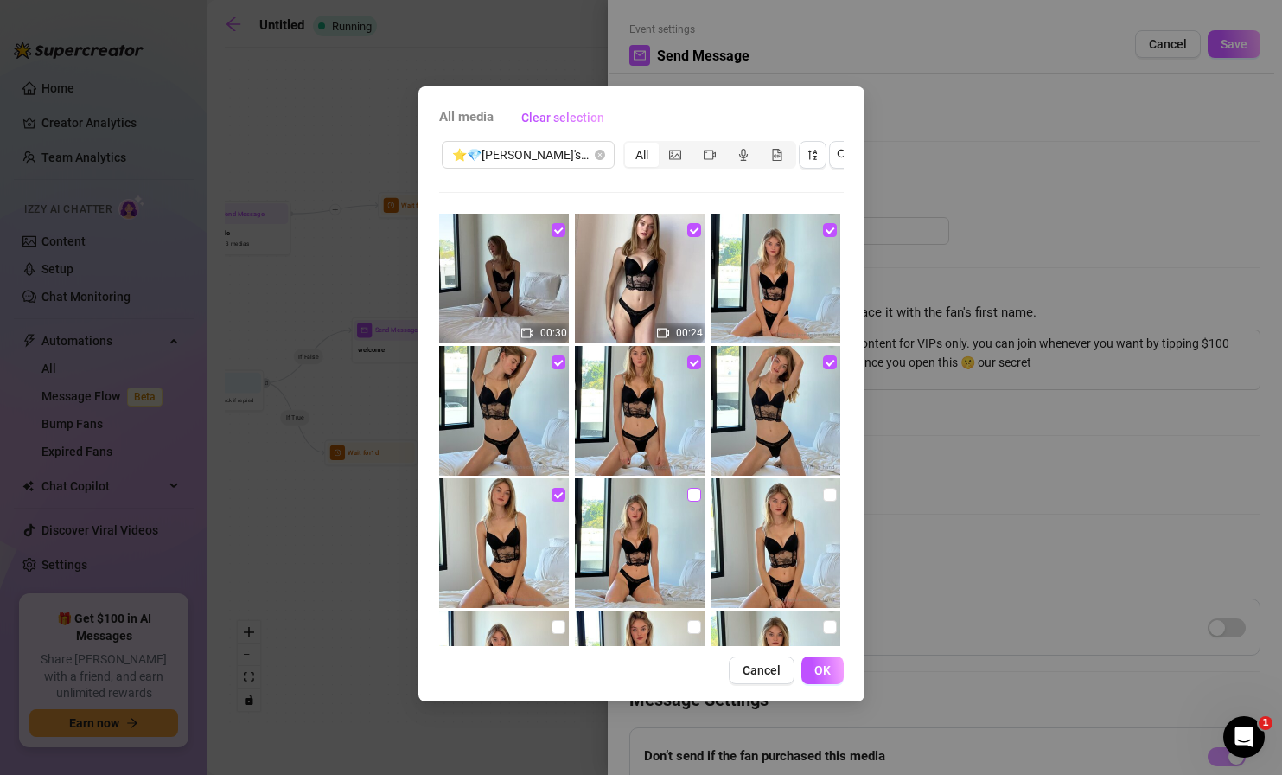
checkbox input "true"
click at [823, 496] on input "checkbox" at bounding box center [830, 495] width 14 height 14
checkbox input "true"
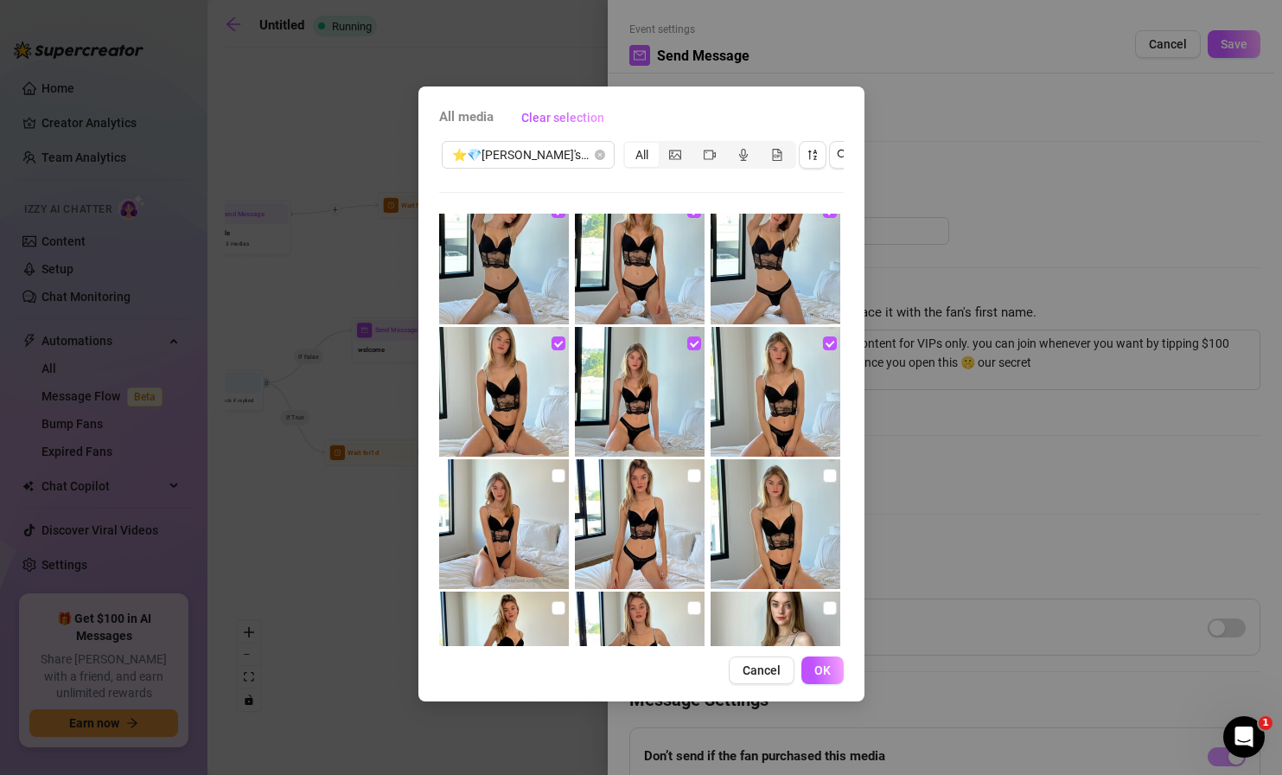
scroll to position [203, 0]
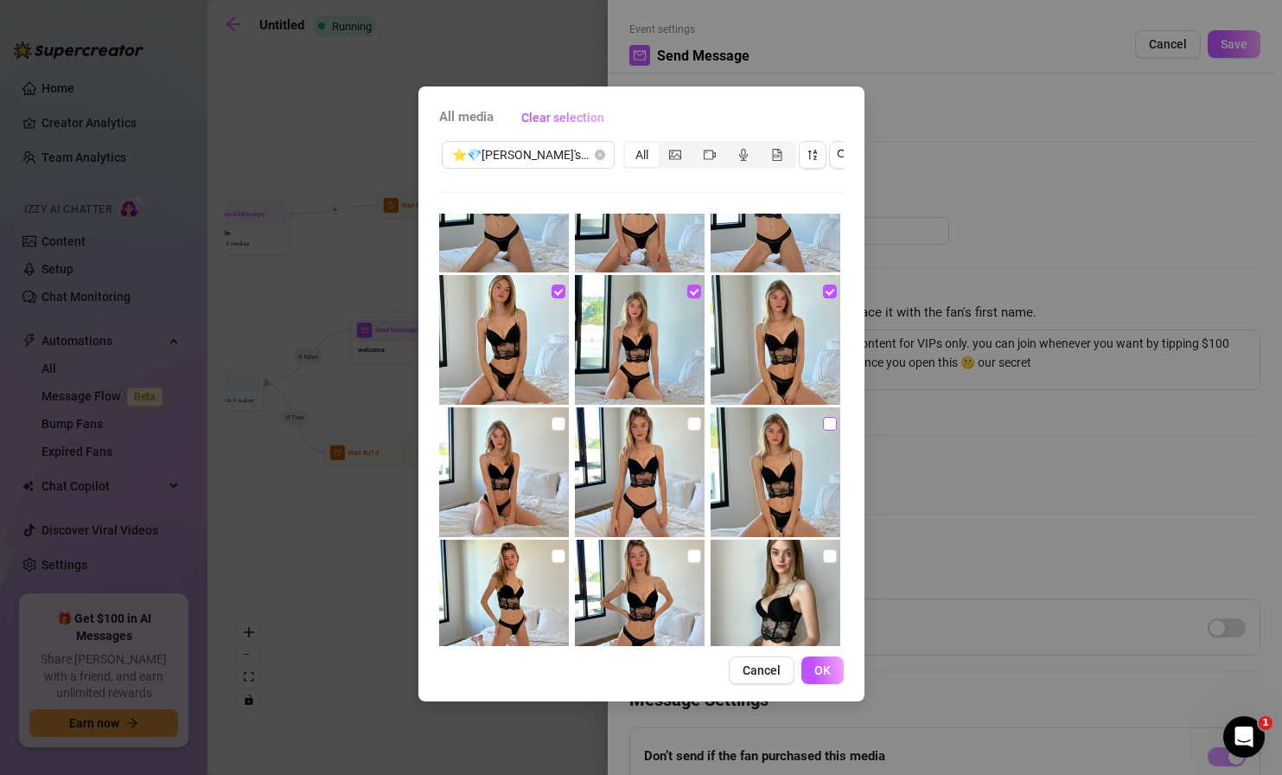
click at [823, 424] on input "checkbox" at bounding box center [830, 424] width 14 height 14
checkbox input "true"
click at [687, 426] on input "checkbox" at bounding box center [694, 424] width 14 height 14
checkbox input "true"
click at [554, 422] on input "checkbox" at bounding box center [559, 424] width 14 height 14
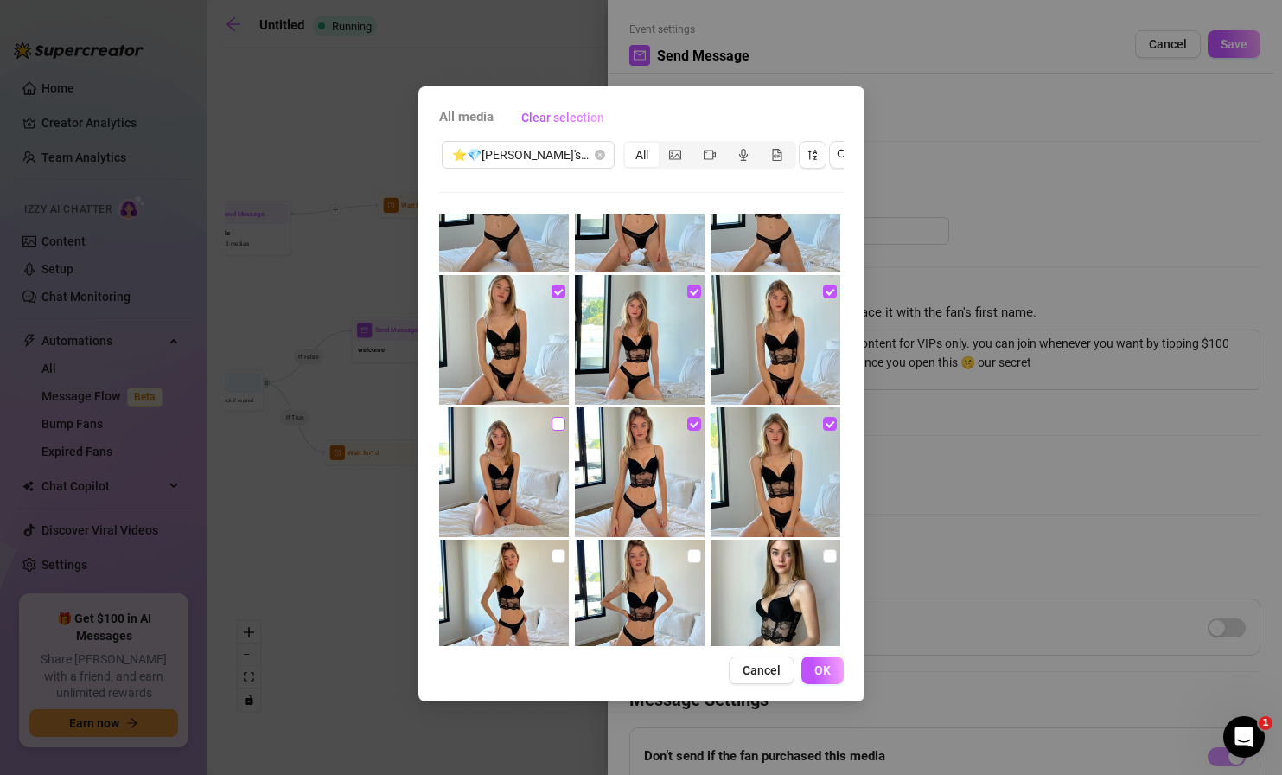
checkbox input "true"
click at [558, 554] on input "checkbox" at bounding box center [559, 556] width 14 height 14
checkbox input "true"
click at [691, 551] on input "checkbox" at bounding box center [694, 556] width 14 height 14
checkbox input "true"
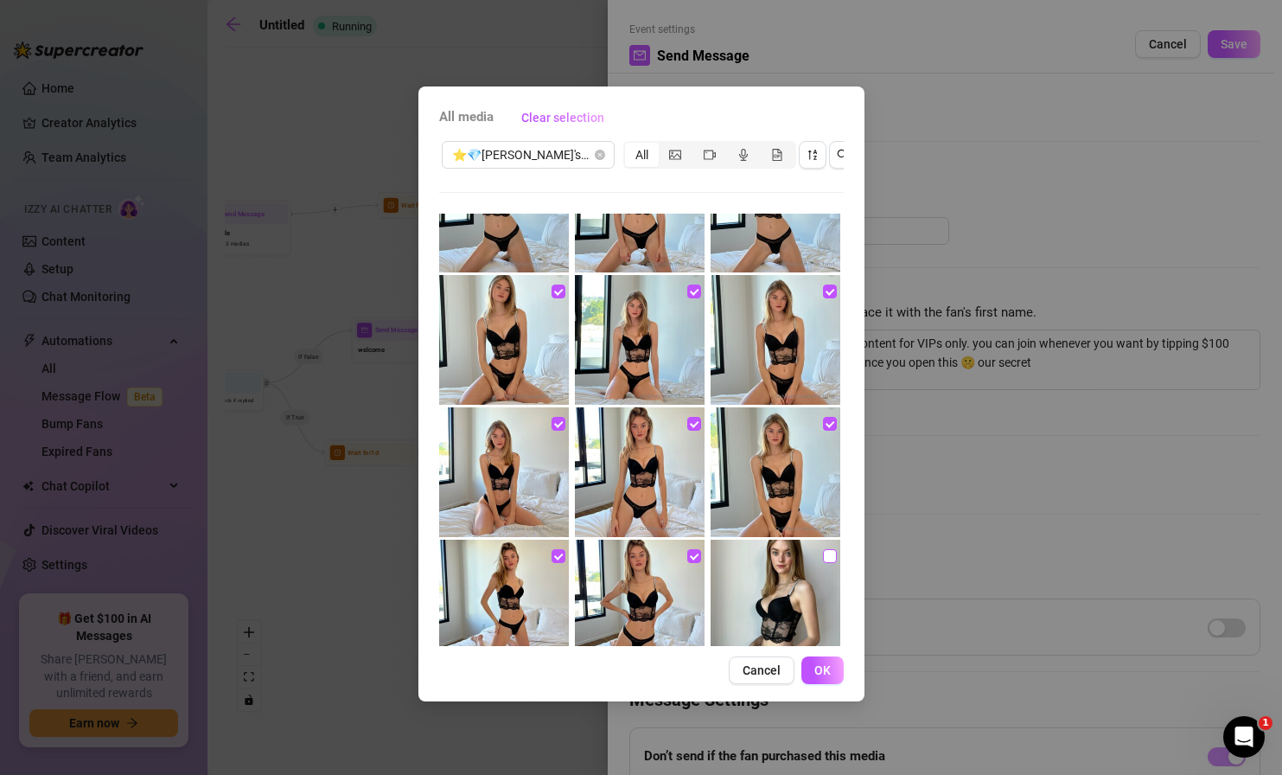
click at [823, 553] on input "checkbox" at bounding box center [830, 556] width 14 height 14
checkbox input "true"
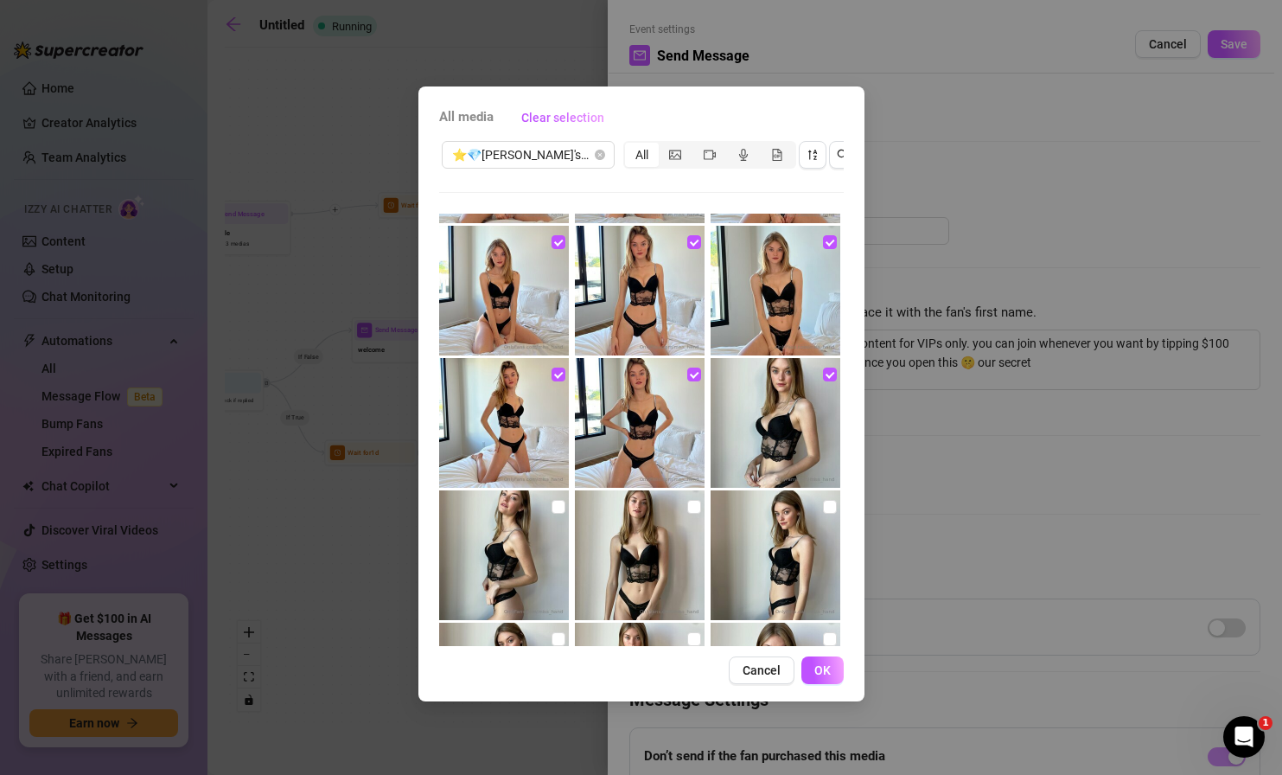
scroll to position [393, 0]
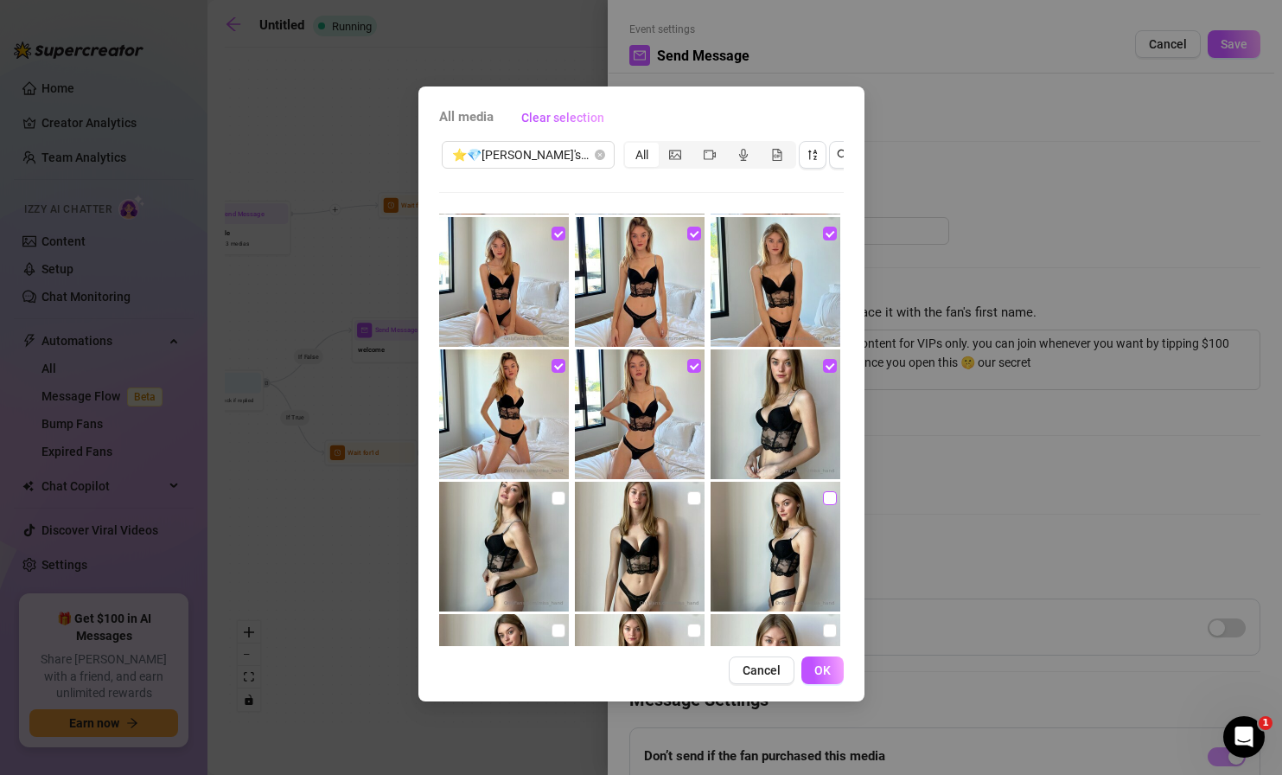
click at [823, 502] on input "checkbox" at bounding box center [830, 498] width 14 height 14
checkbox input "true"
click at [693, 497] on input "checkbox" at bounding box center [694, 498] width 14 height 14
checkbox input "true"
click at [546, 495] on img at bounding box center [504, 547] width 130 height 130
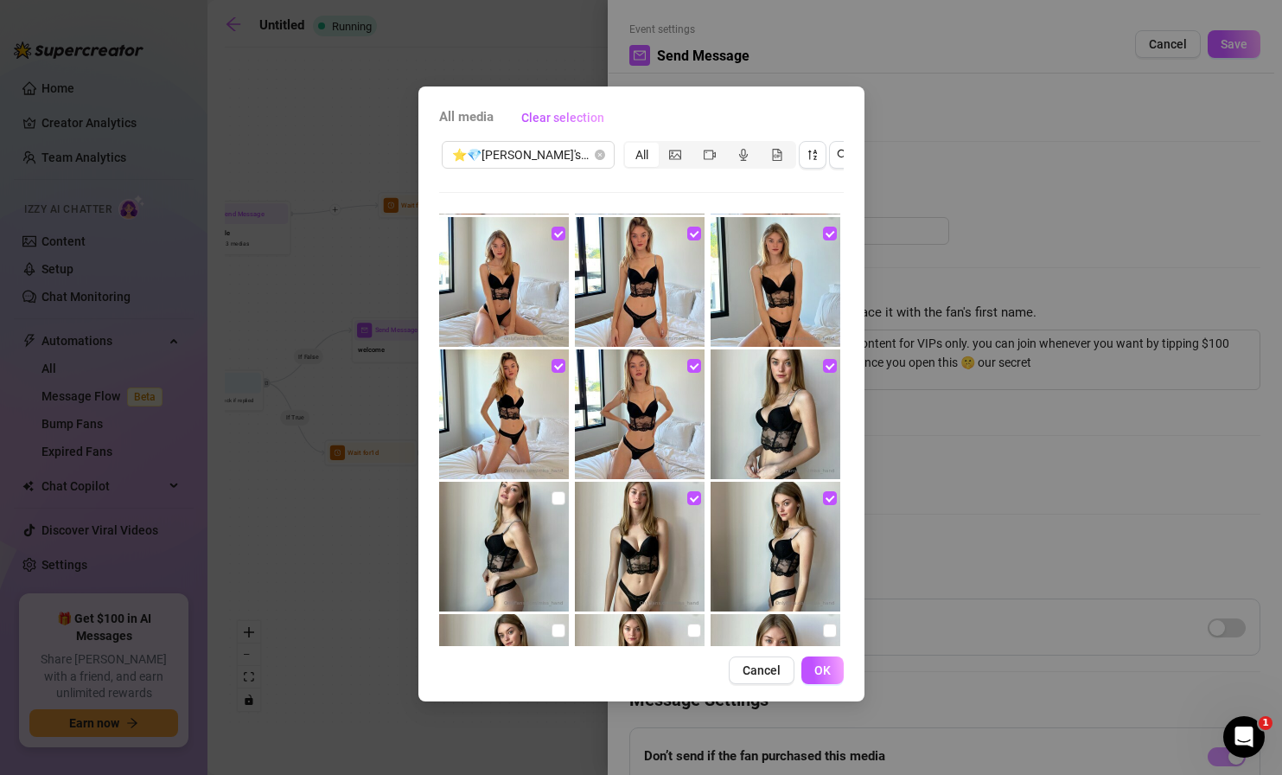
checkbox input "true"
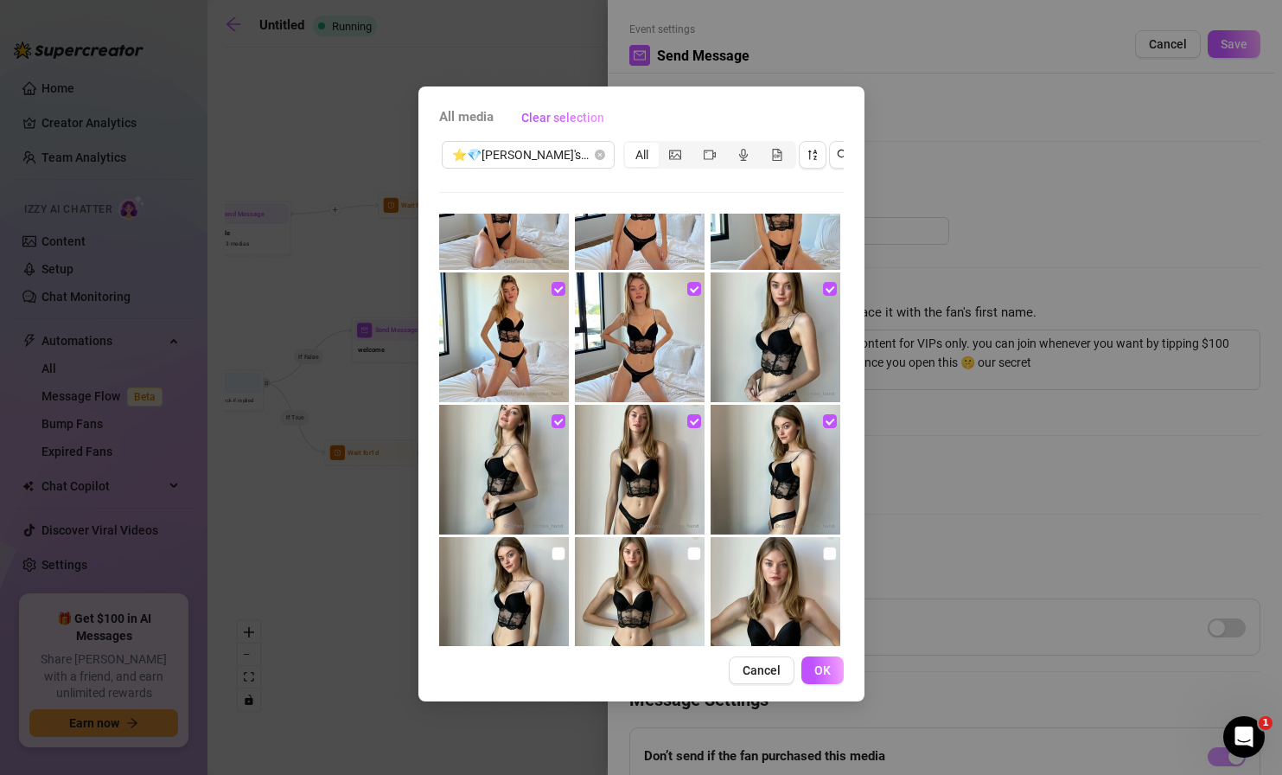
scroll to position [477, 0]
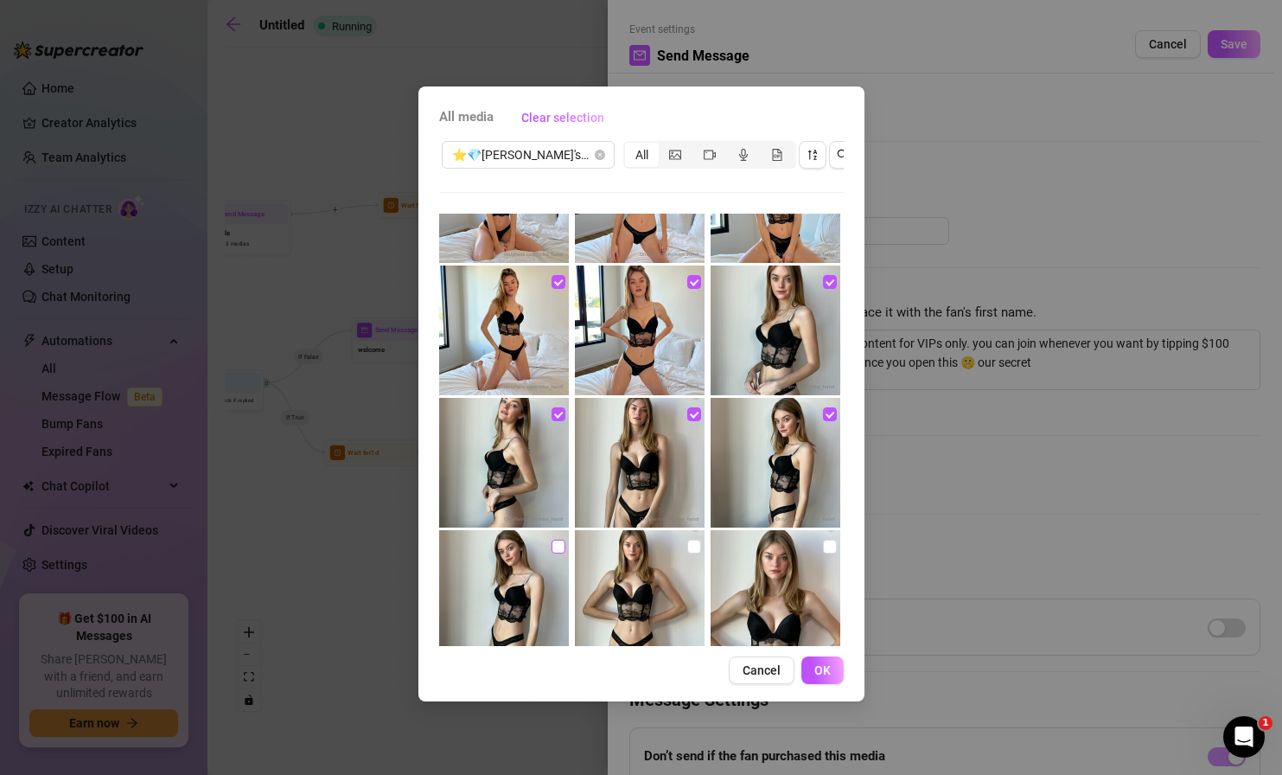
click at [553, 552] on input "checkbox" at bounding box center [559, 547] width 14 height 14
checkbox input "true"
click at [690, 541] on input "checkbox" at bounding box center [694, 547] width 14 height 14
checkbox input "true"
click at [823, 550] on input "checkbox" at bounding box center [830, 547] width 14 height 14
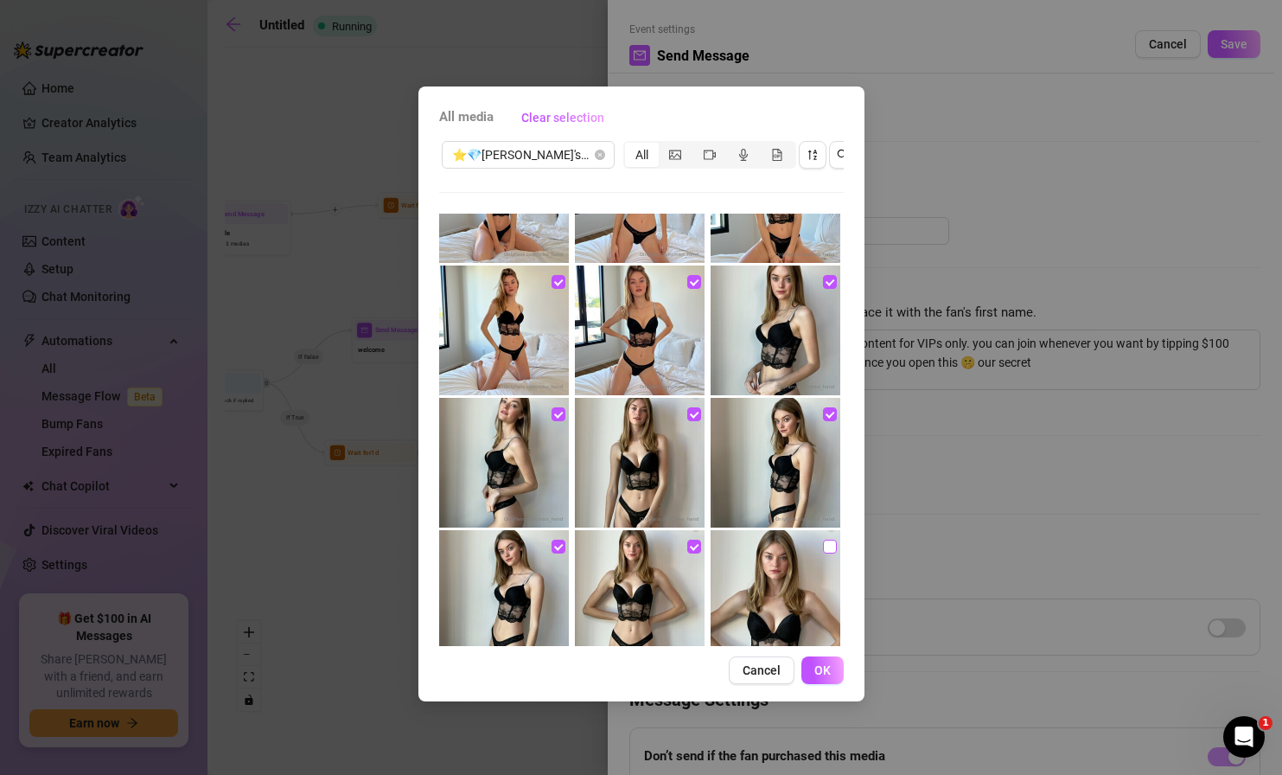
checkbox input "true"
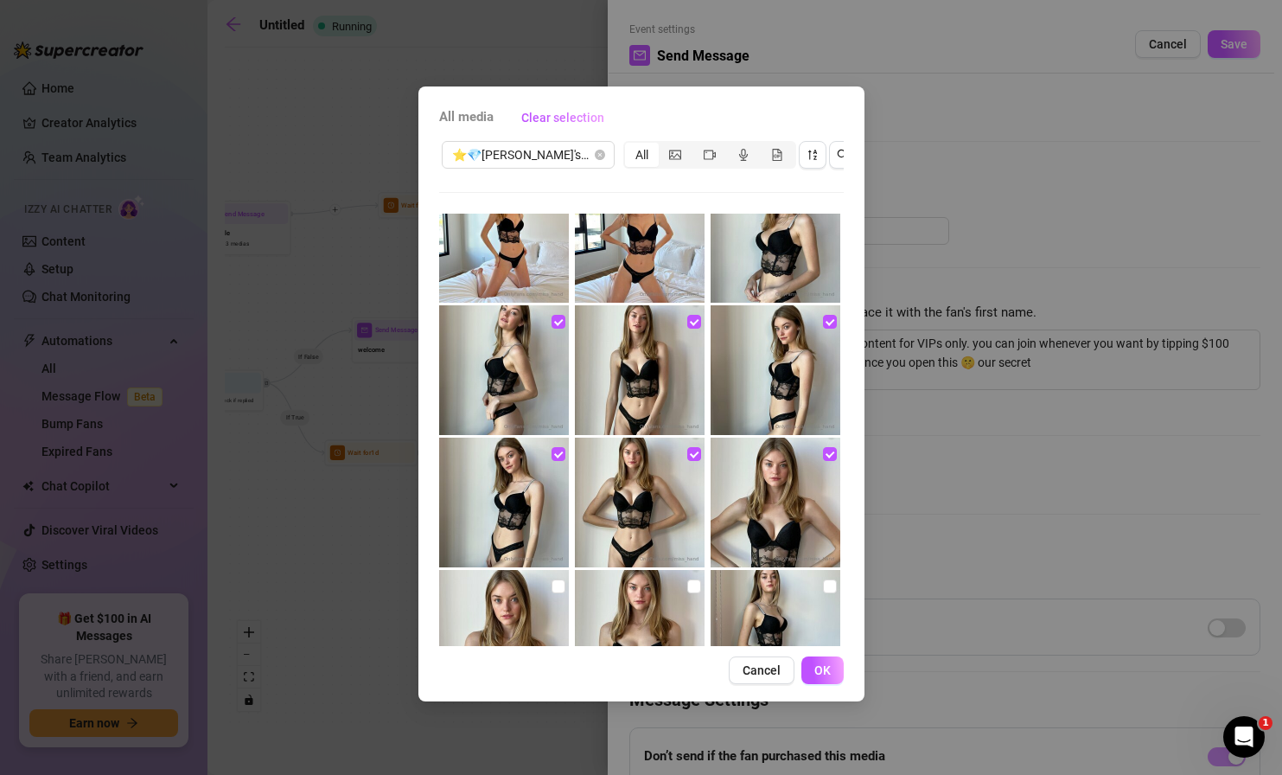
scroll to position [590, 0]
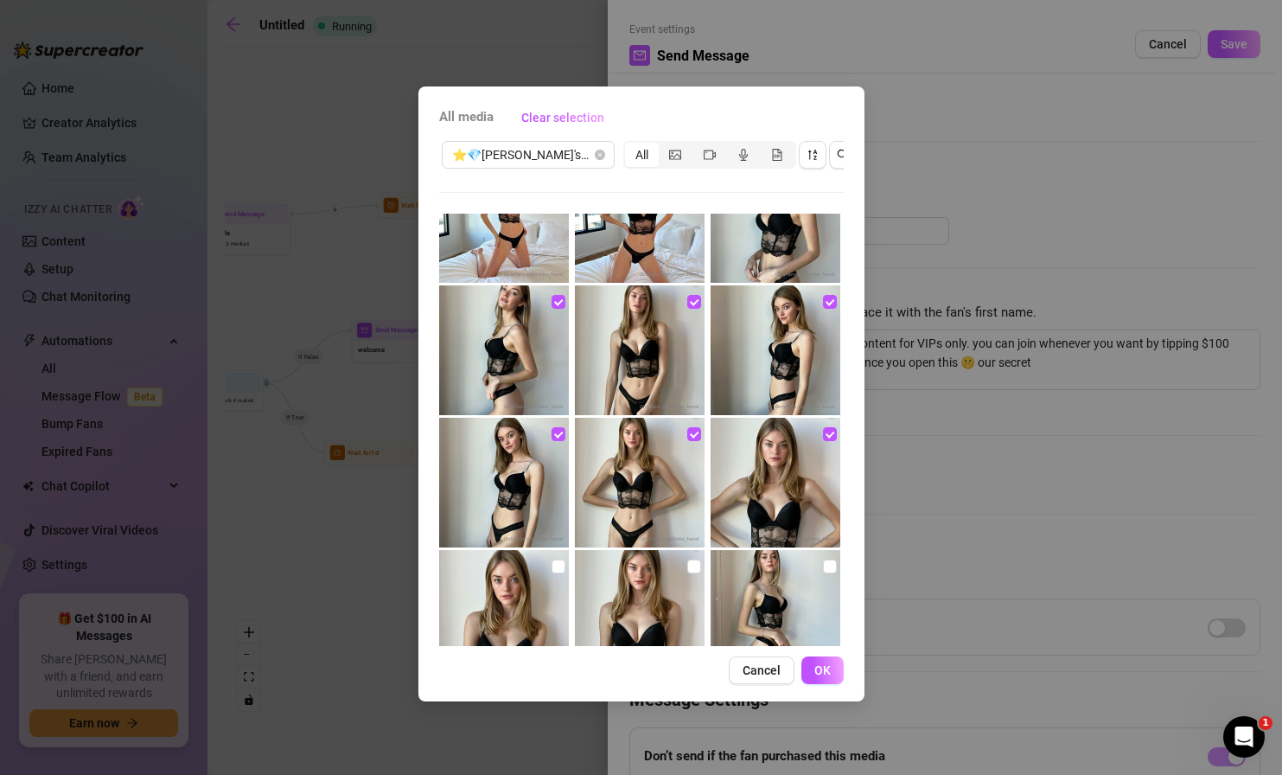
click at [823, 565] on input "checkbox" at bounding box center [830, 566] width 14 height 14
checkbox input "true"
click at [687, 562] on input "checkbox" at bounding box center [694, 566] width 14 height 14
checkbox input "true"
click at [559, 571] on input "checkbox" at bounding box center [559, 566] width 14 height 14
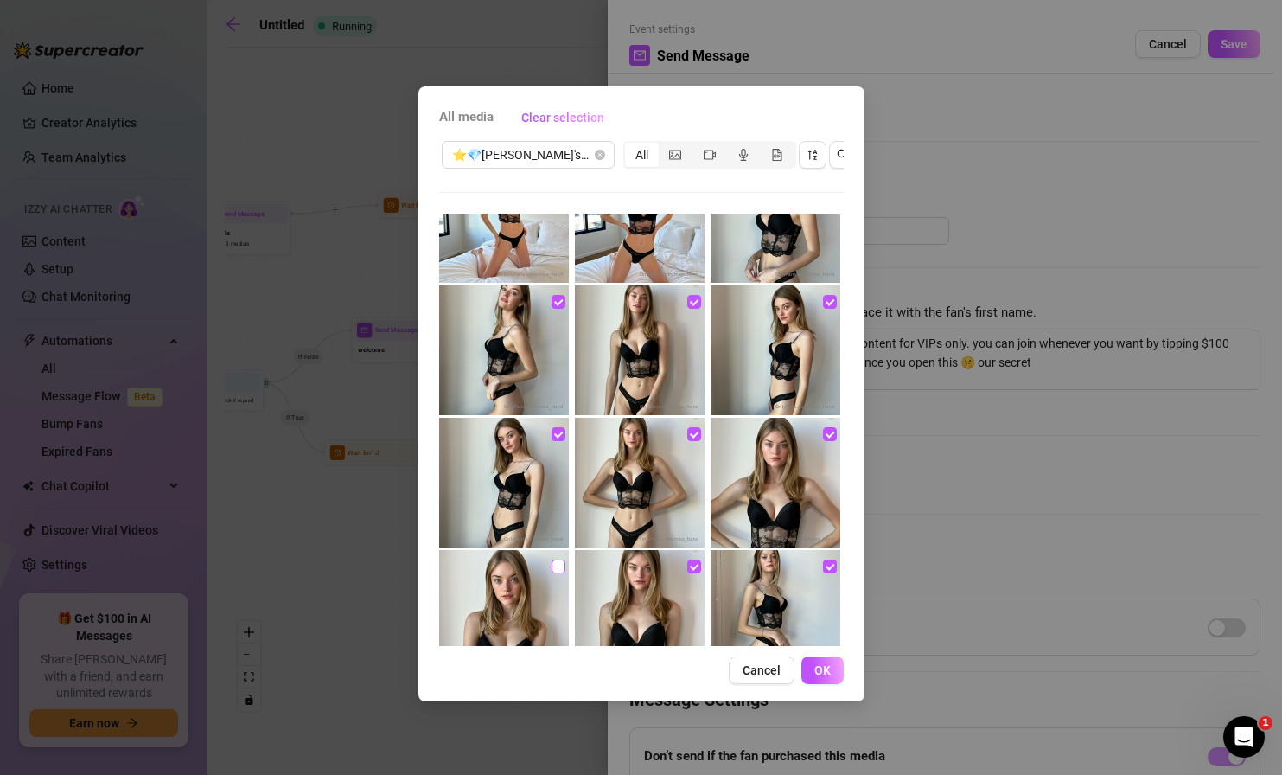
checkbox input "true"
click at [814, 653] on span "OK" at bounding box center [822, 670] width 16 height 14
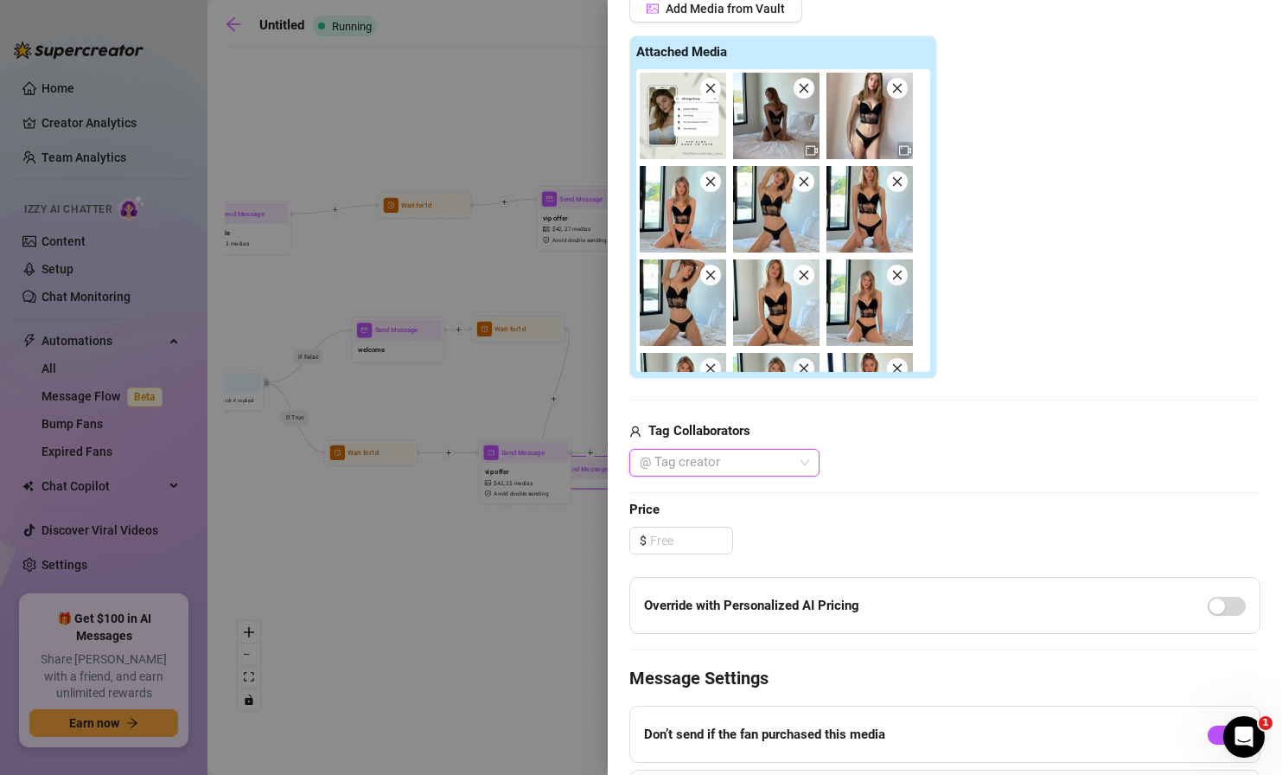
scroll to position [495, 0]
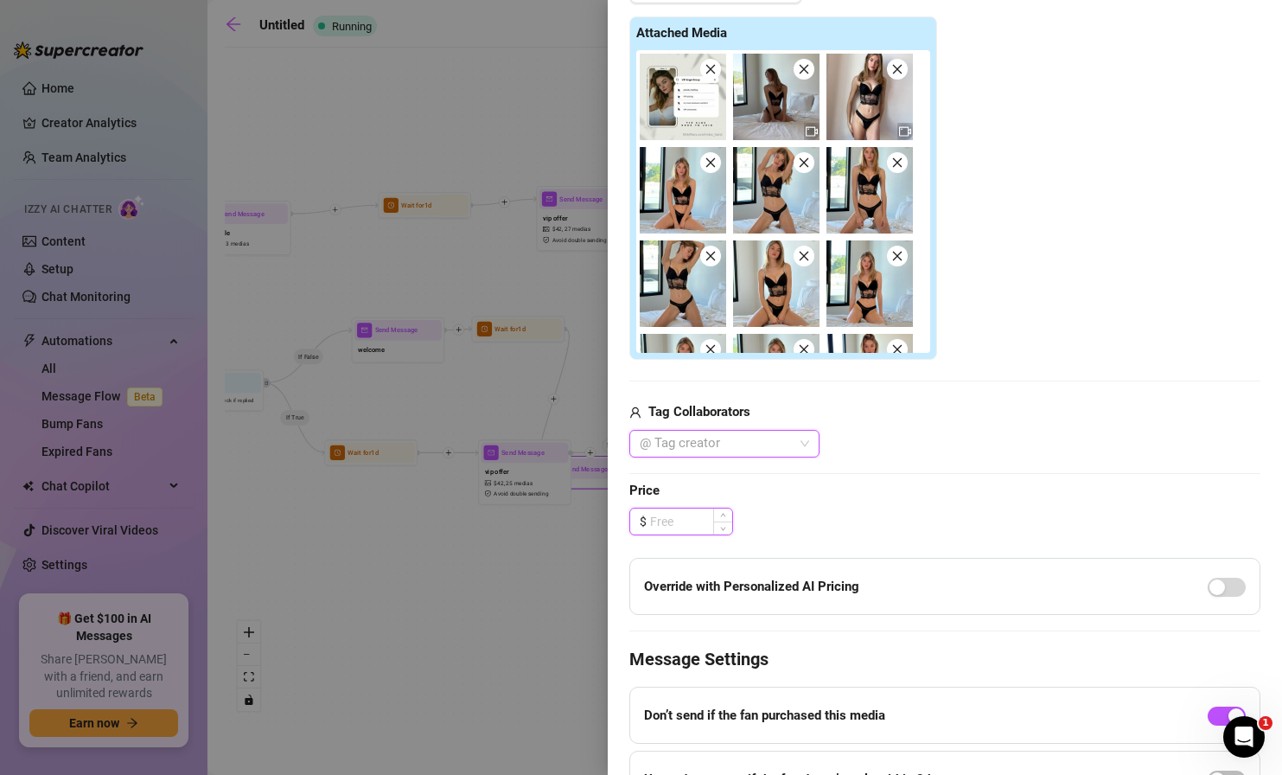
click at [705, 520] on input at bounding box center [691, 521] width 82 height 26
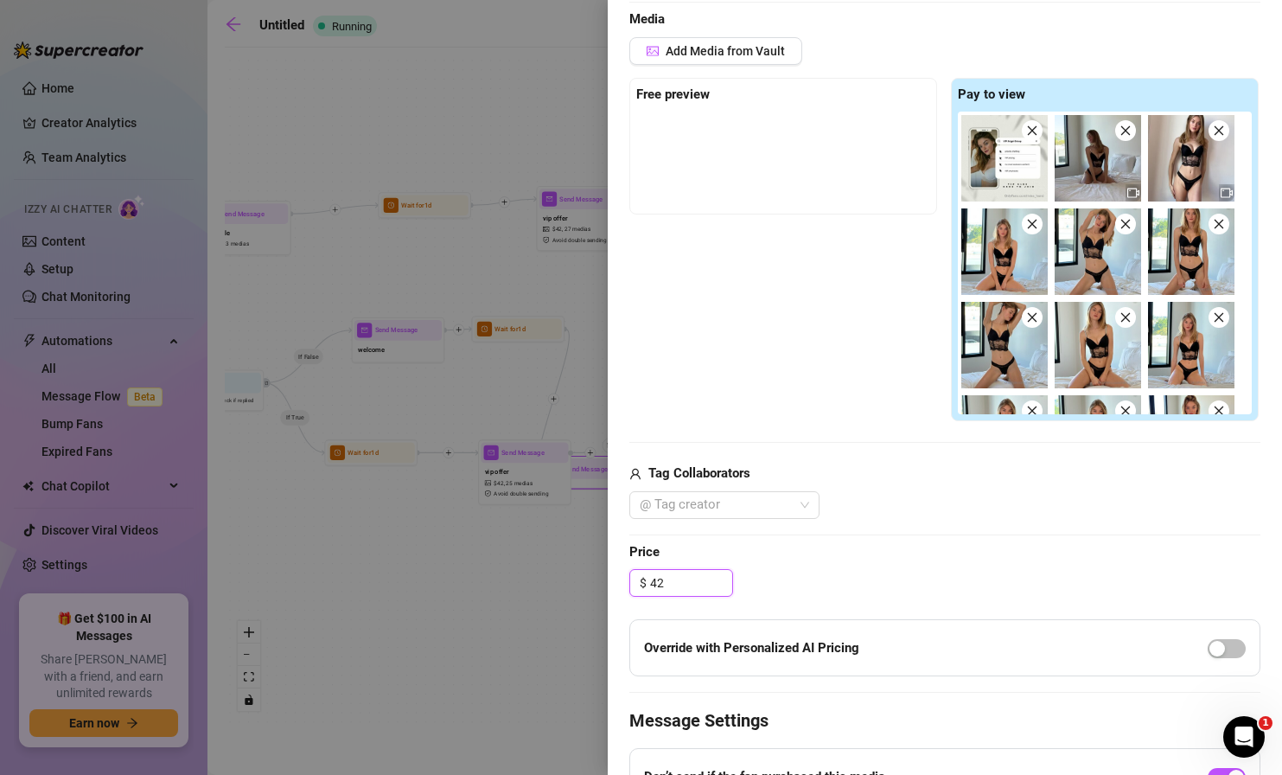
scroll to position [356, 0]
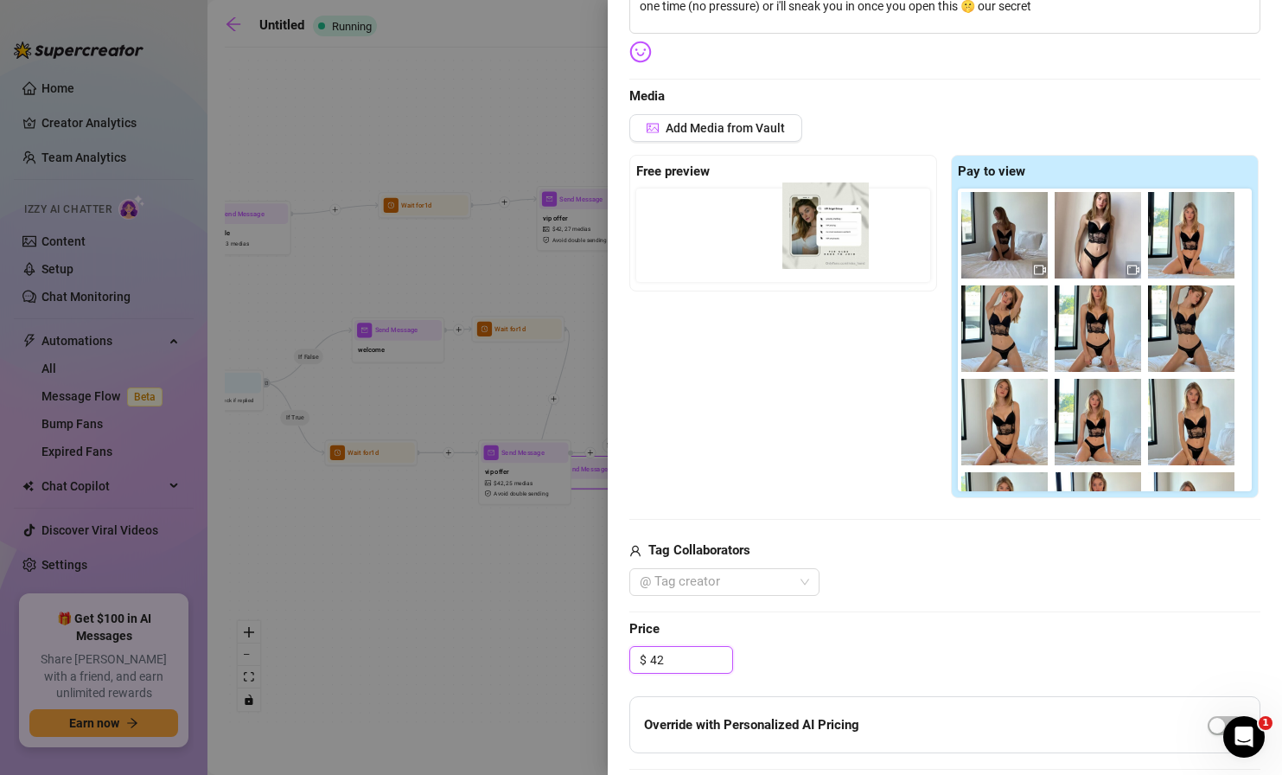
drag, startPoint x: 996, startPoint y: 240, endPoint x: 816, endPoint y: 236, distance: 179.9
click at [816, 236] on div "Free preview Pay to view" at bounding box center [944, 327] width 631 height 344
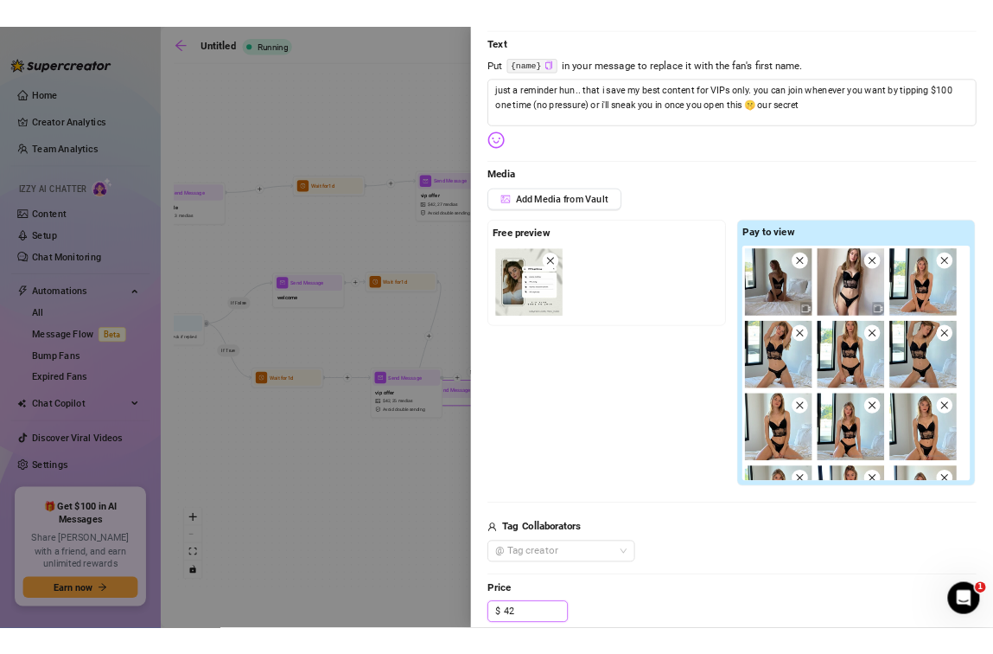
scroll to position [0, 0]
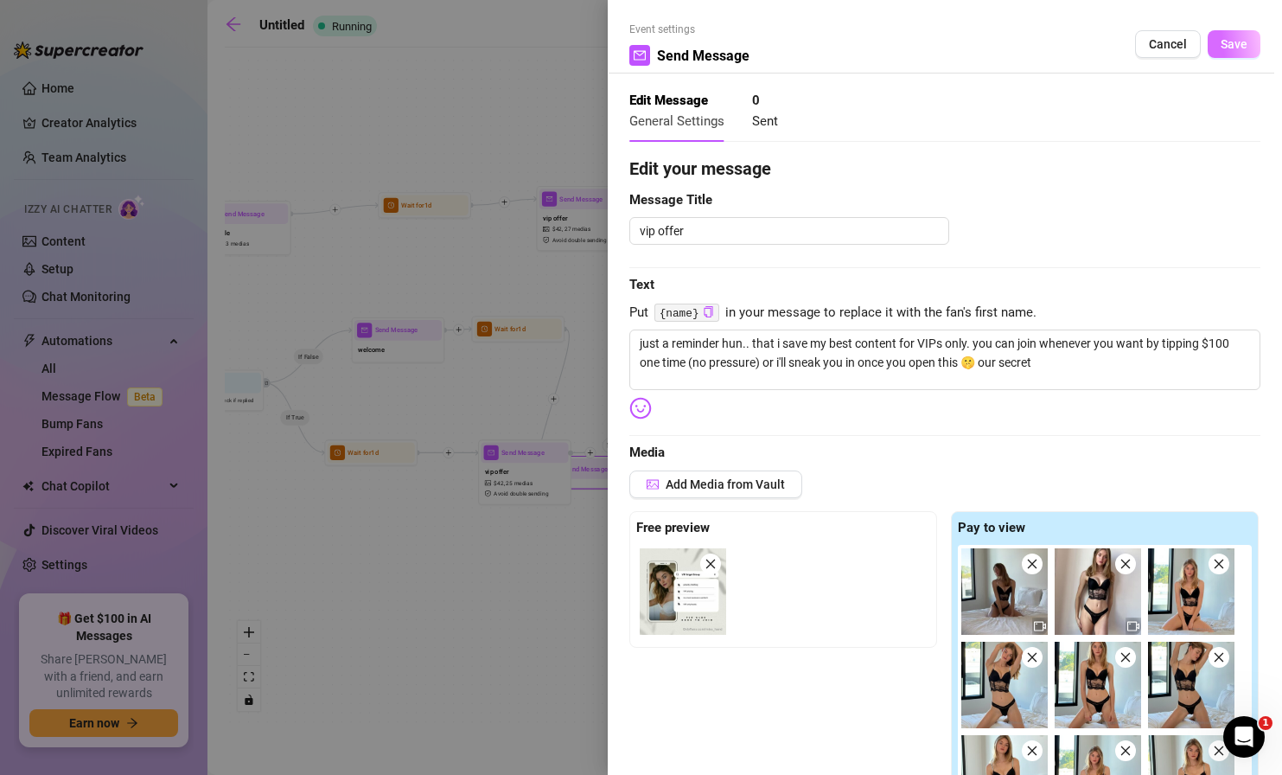
type input "42.00"
click at [1088, 45] on span "Save" at bounding box center [1234, 44] width 27 height 14
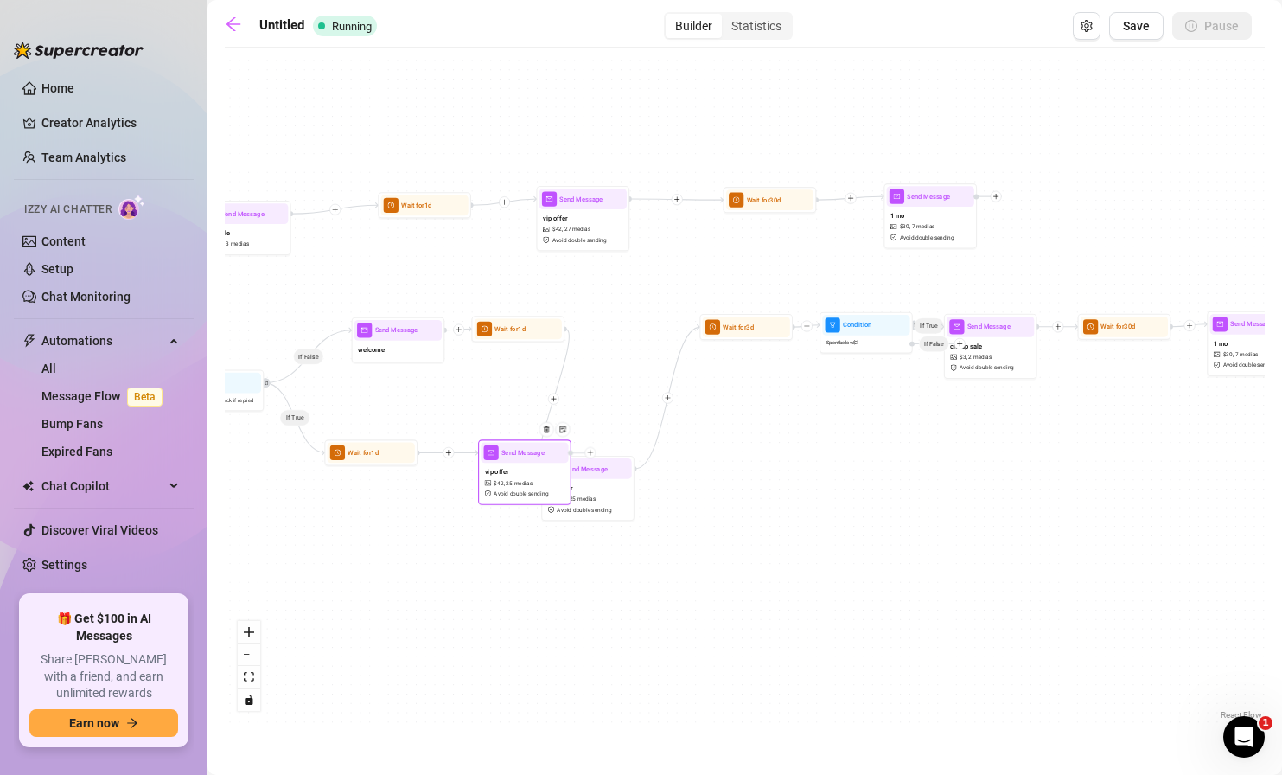
click at [528, 474] on div "vip offer $ 42 , 25 medias Avoid double sending" at bounding box center [524, 482] width 87 height 39
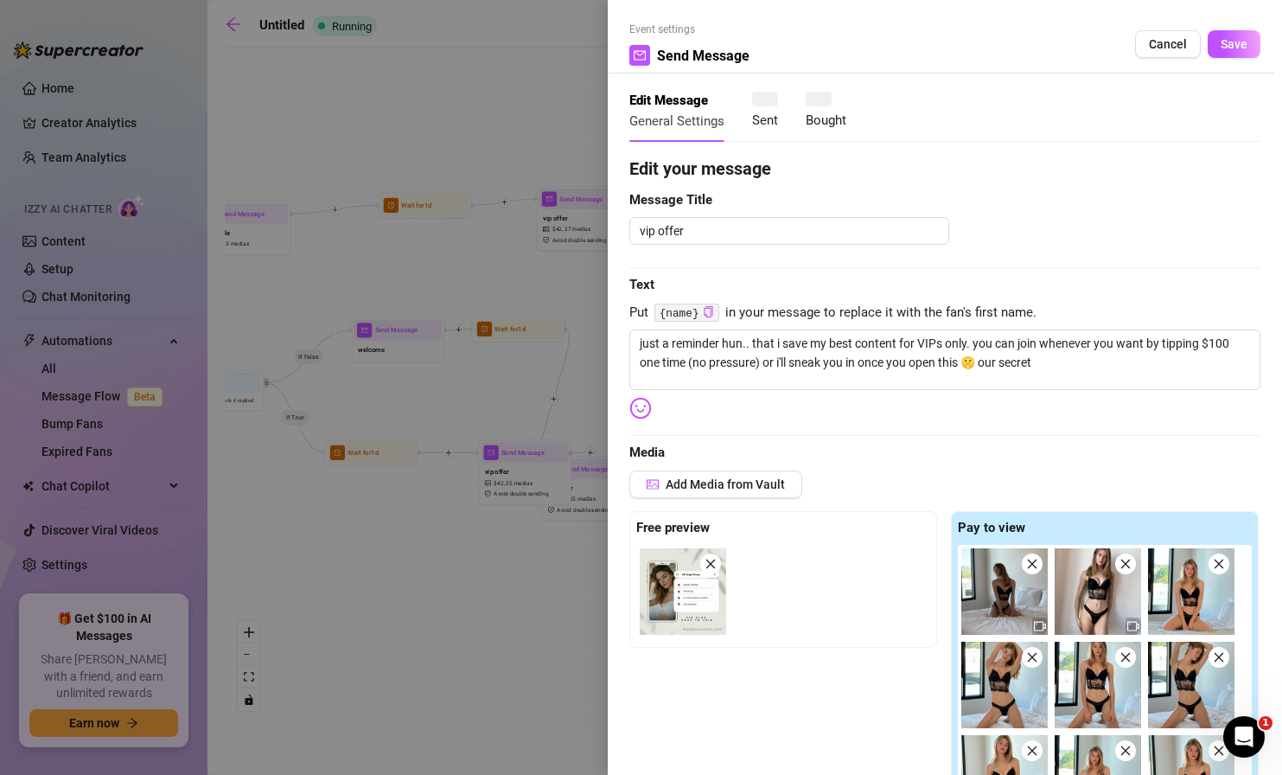
click at [602, 486] on div at bounding box center [641, 387] width 1282 height 775
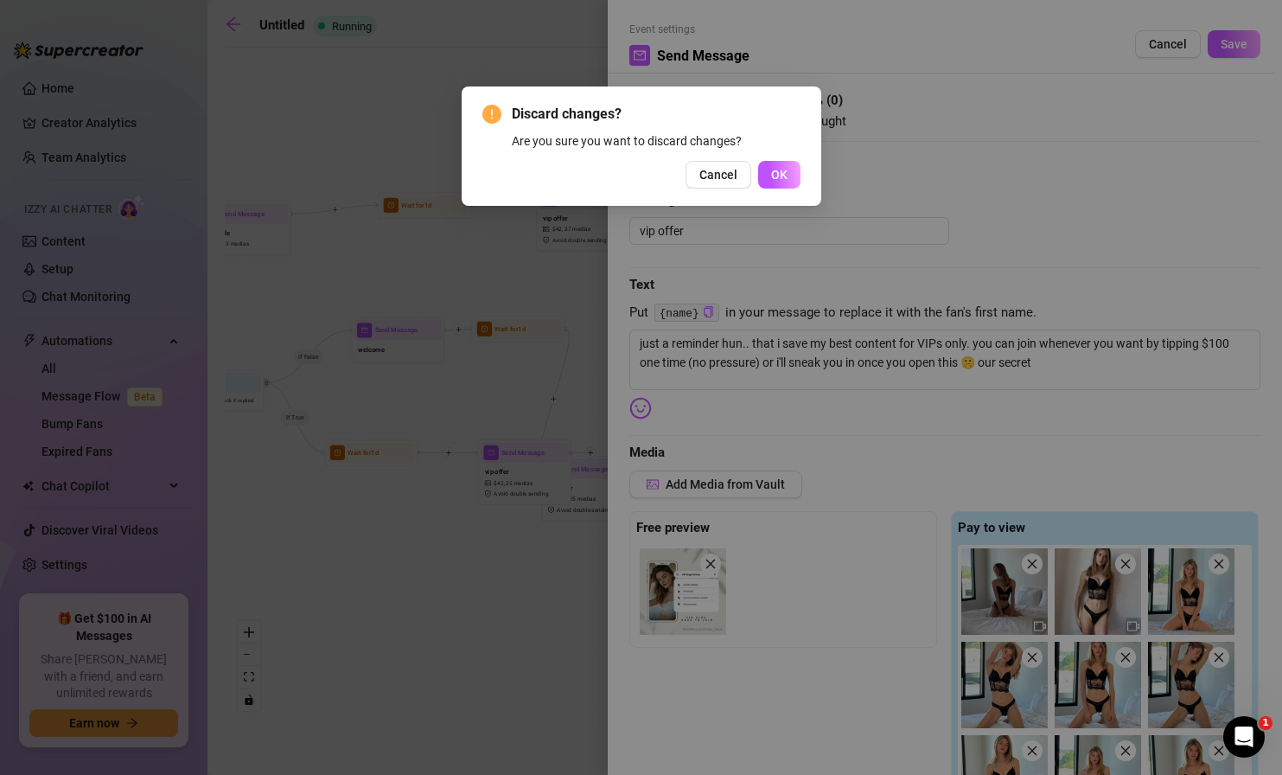
click at [548, 347] on div "Discard changes? Are you sure you want to discard changes? Cancel OK" at bounding box center [641, 387] width 1282 height 775
click at [710, 173] on span "Cancel" at bounding box center [718, 175] width 38 height 14
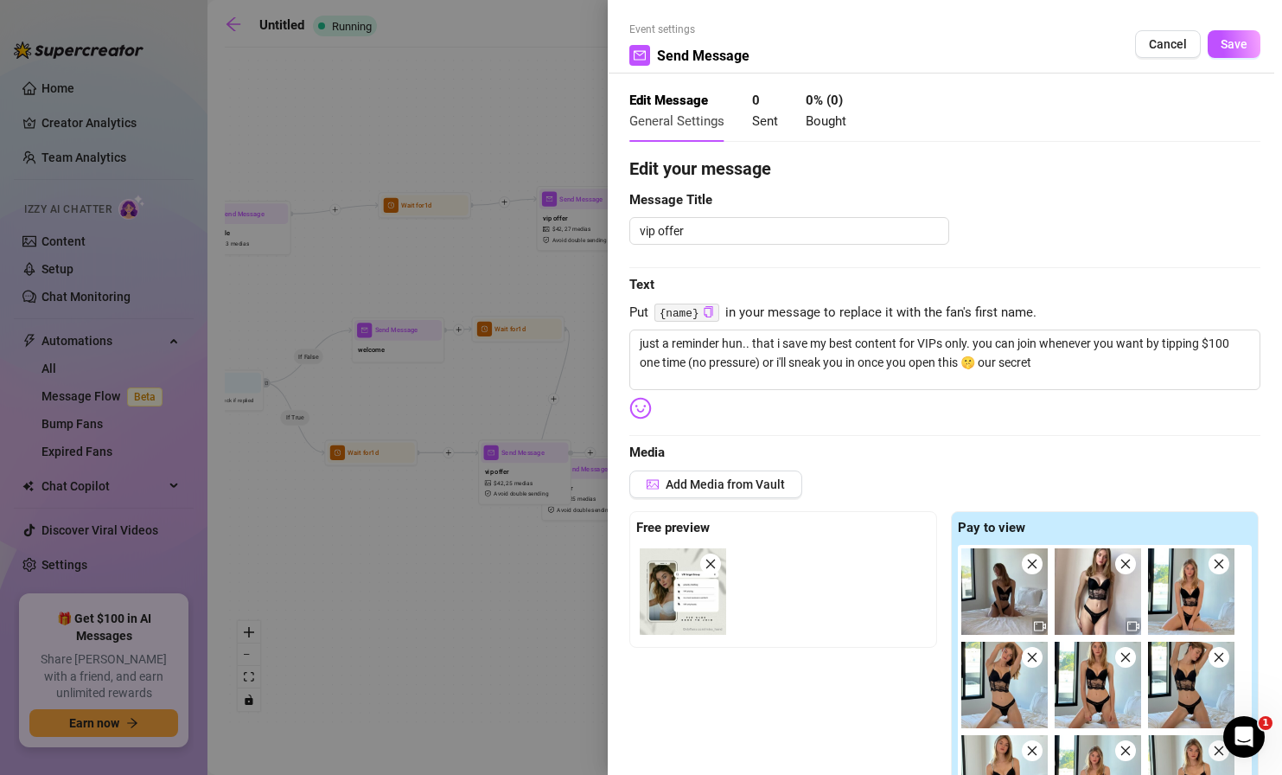
click at [539, 266] on div at bounding box center [641, 387] width 1282 height 775
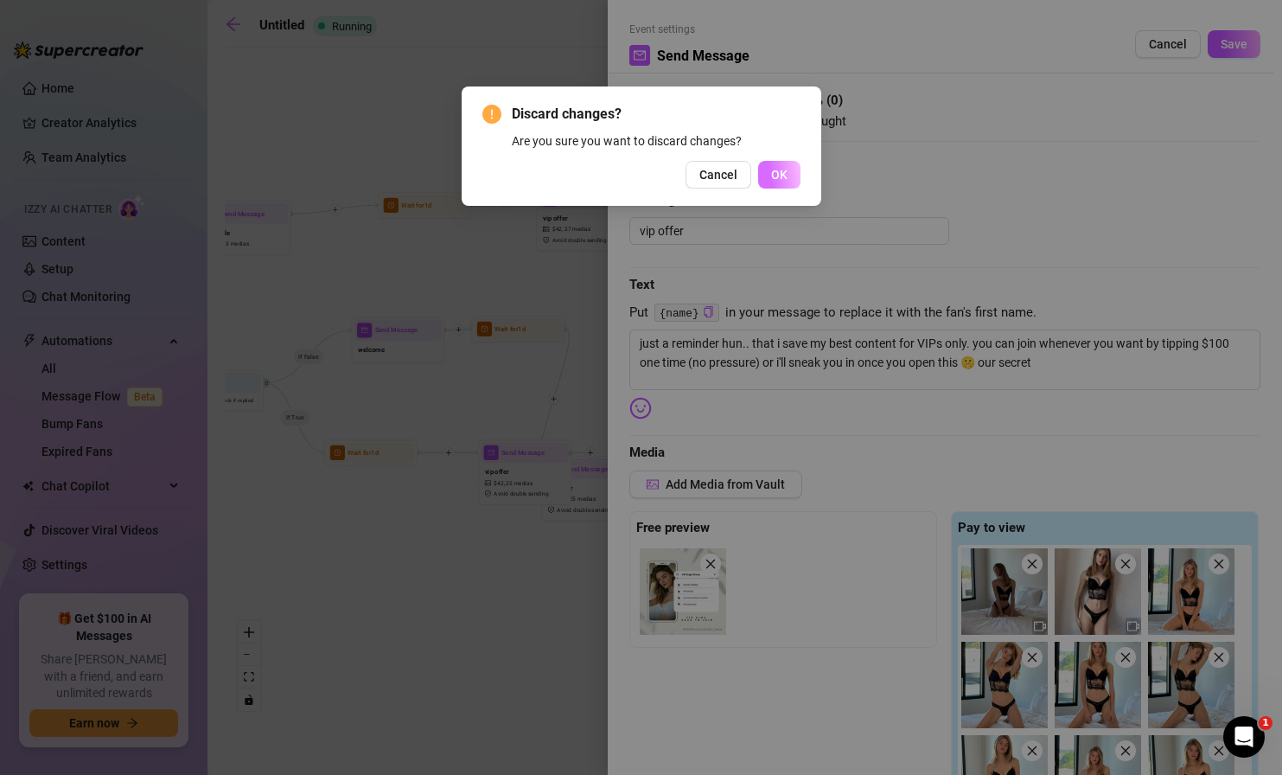
click at [781, 176] on span "OK" at bounding box center [779, 175] width 16 height 14
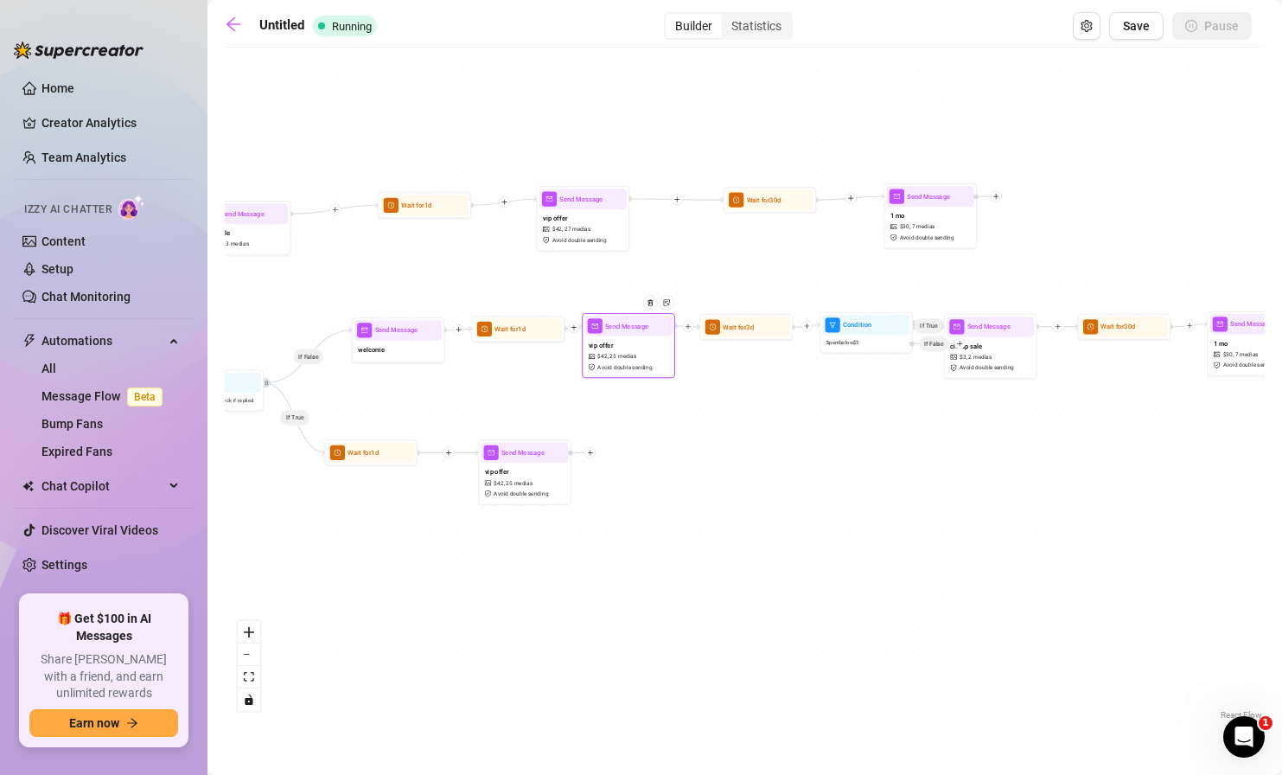
drag, startPoint x: 629, startPoint y: 485, endPoint x: 671, endPoint y: 339, distance: 152.1
click at [671, 339] on div "vip offer $ 42 , 25 medias Avoid double sending" at bounding box center [627, 355] width 87 height 39
drag, startPoint x: 759, startPoint y: 382, endPoint x: 865, endPoint y: 305, distance: 130.6
click at [759, 382] on div "If True If False If True If False If True Send Message vip offer $ 42 , 25 medi…" at bounding box center [745, 389] width 1040 height 667
click at [1088, 23] on span "Save" at bounding box center [1136, 26] width 27 height 14
